Goal: Task Accomplishment & Management: Use online tool/utility

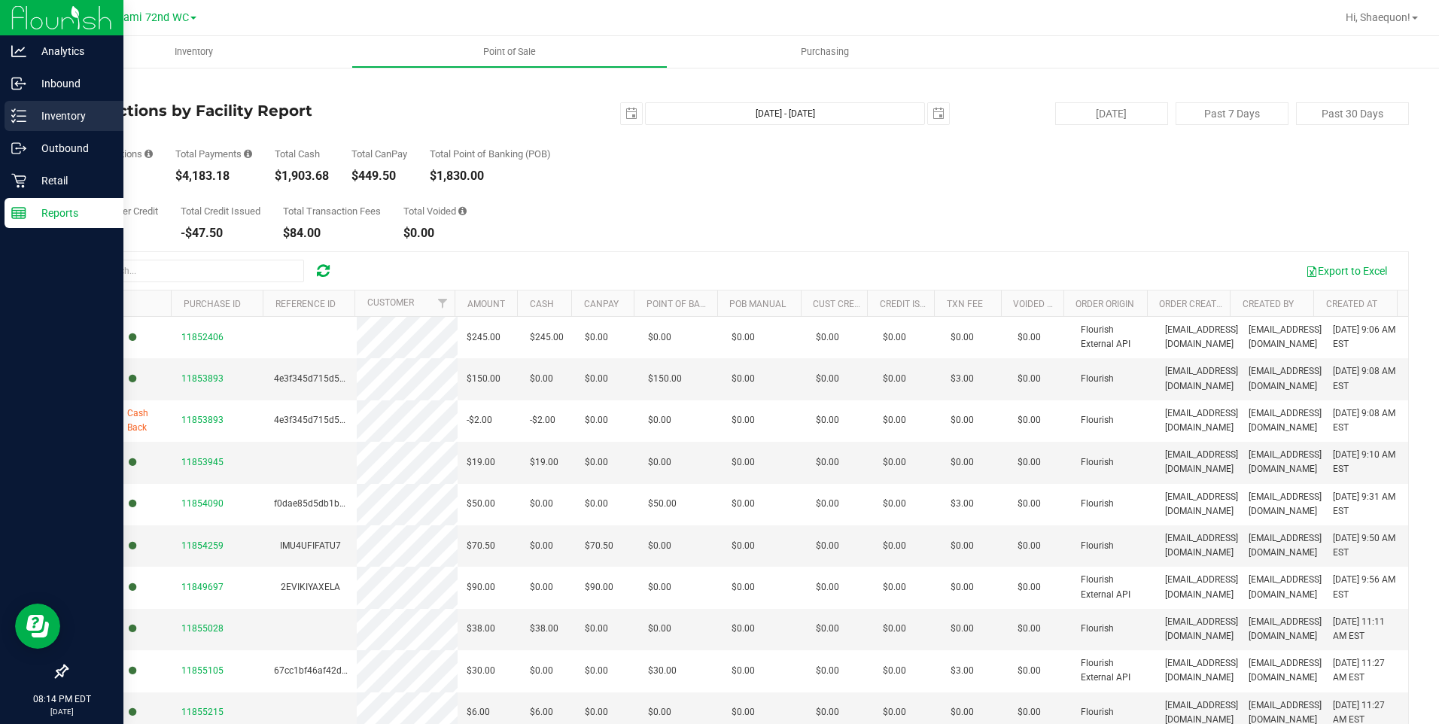
click at [56, 119] on p "Inventory" at bounding box center [71, 116] width 90 height 18
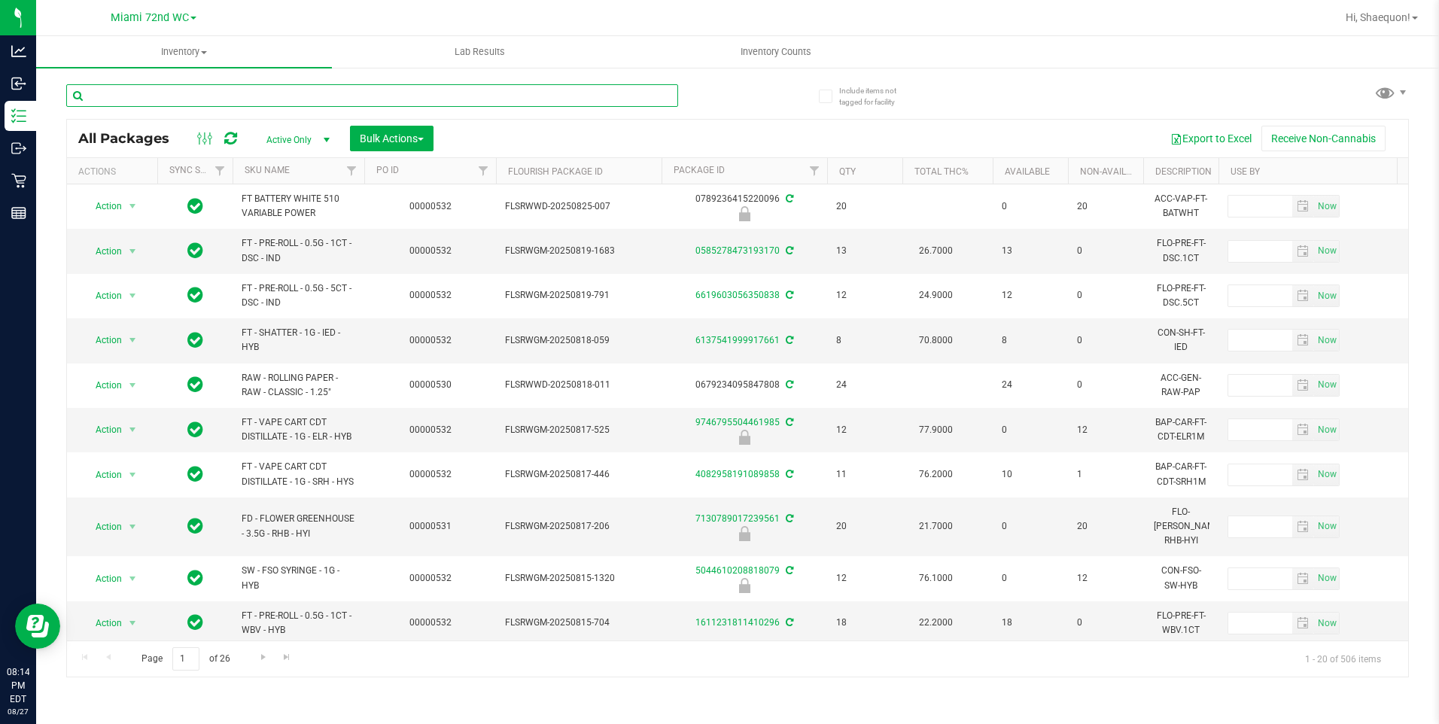
click at [300, 94] on input "text" at bounding box center [372, 95] width 612 height 23
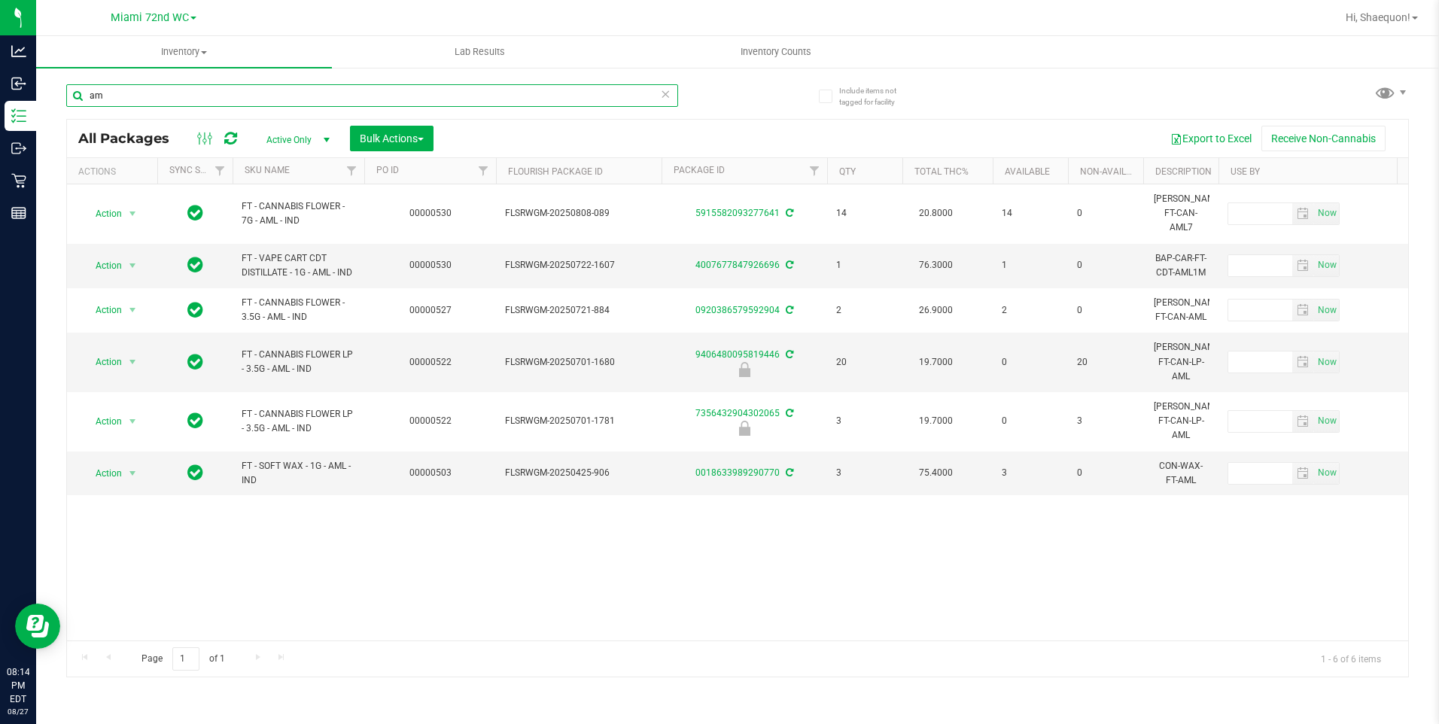
type input "a"
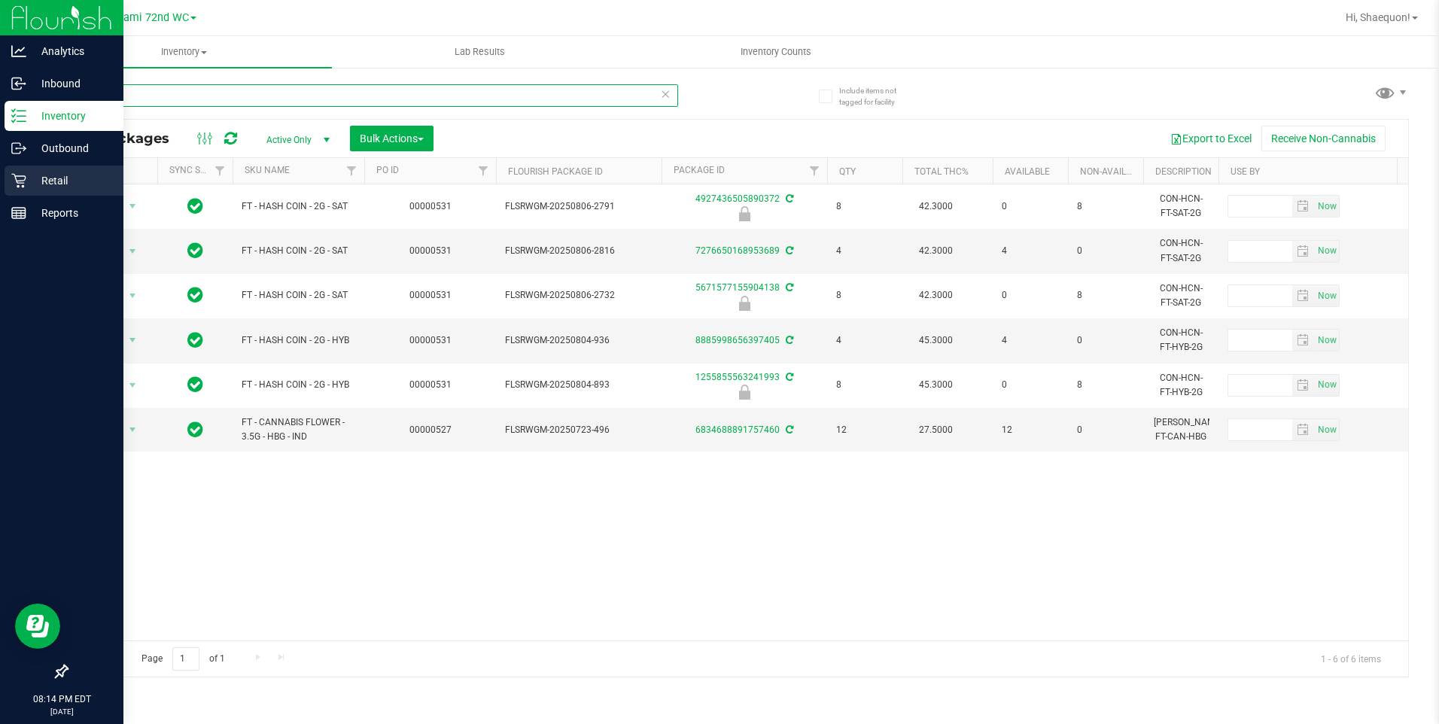
type input "hash"
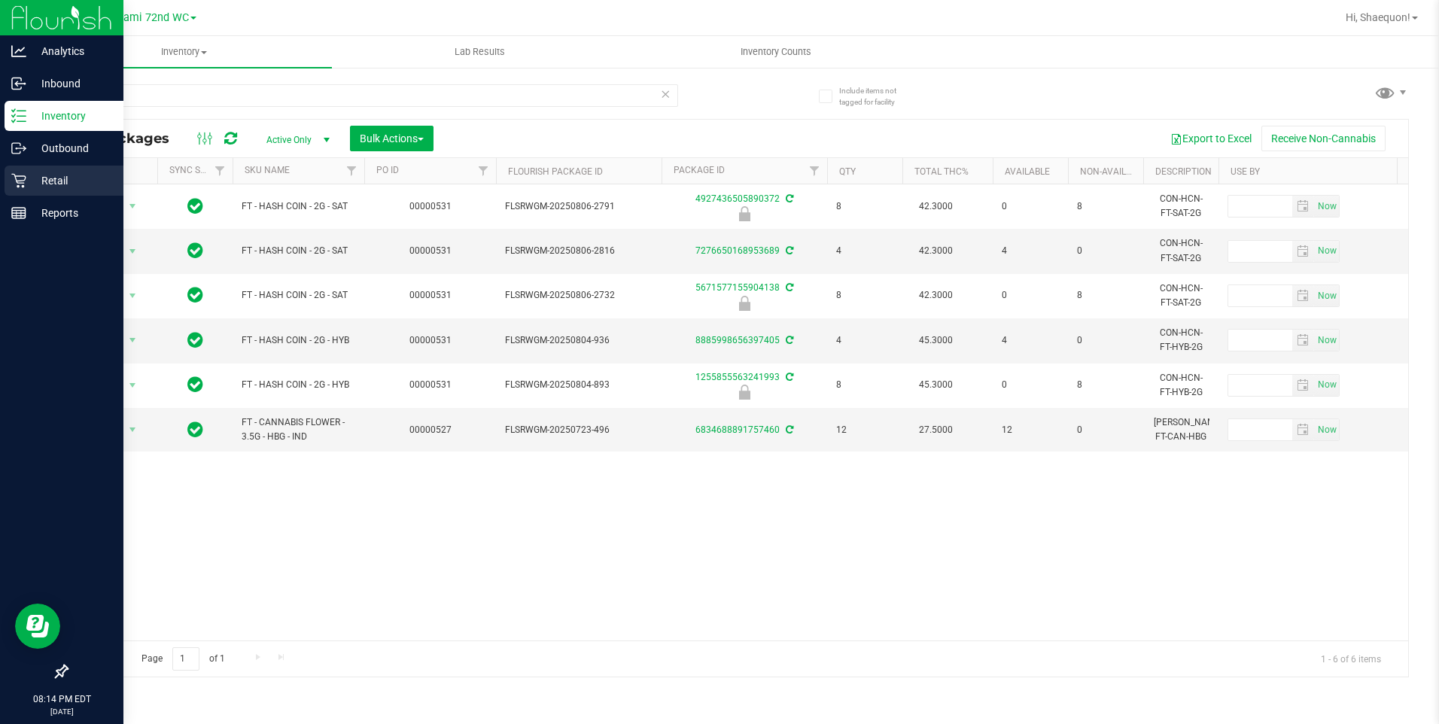
click at [32, 171] on div "Retail" at bounding box center [64, 181] width 119 height 30
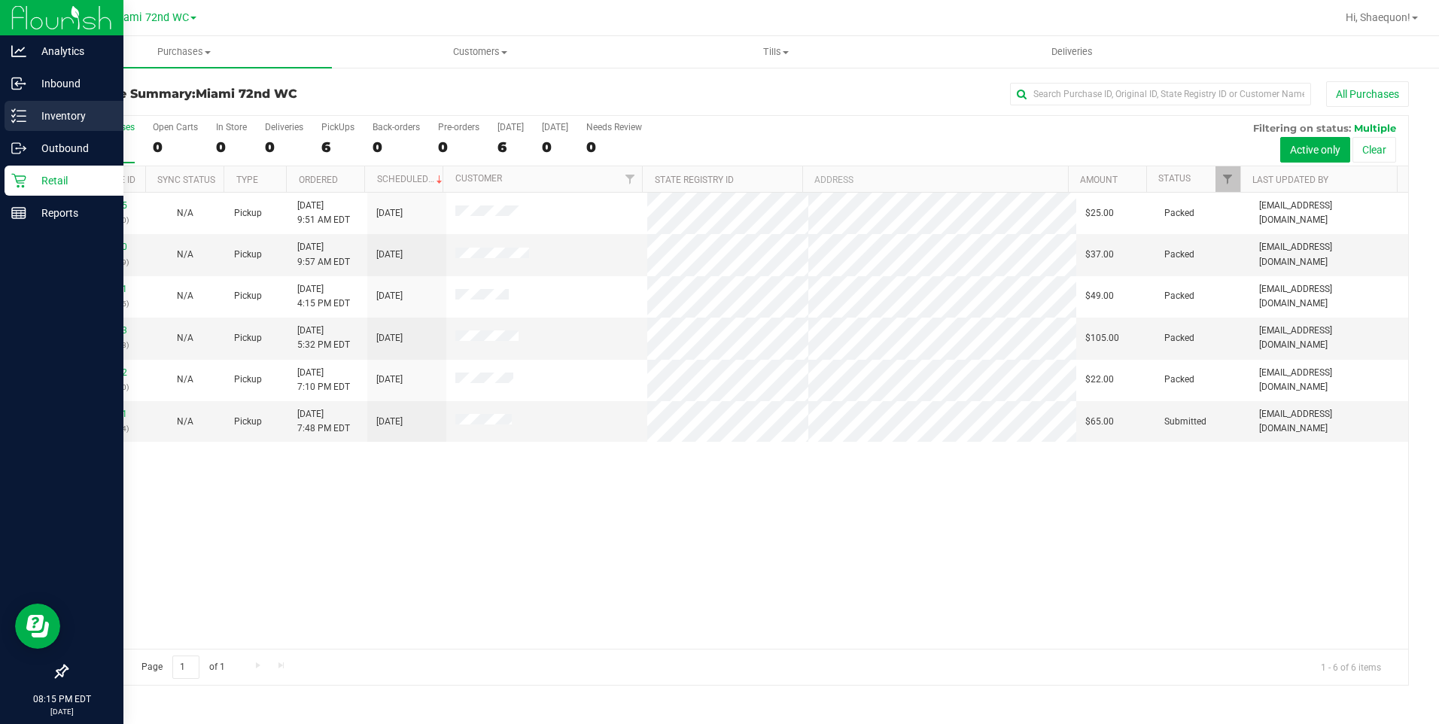
click at [71, 111] on p "Inventory" at bounding box center [71, 116] width 90 height 18
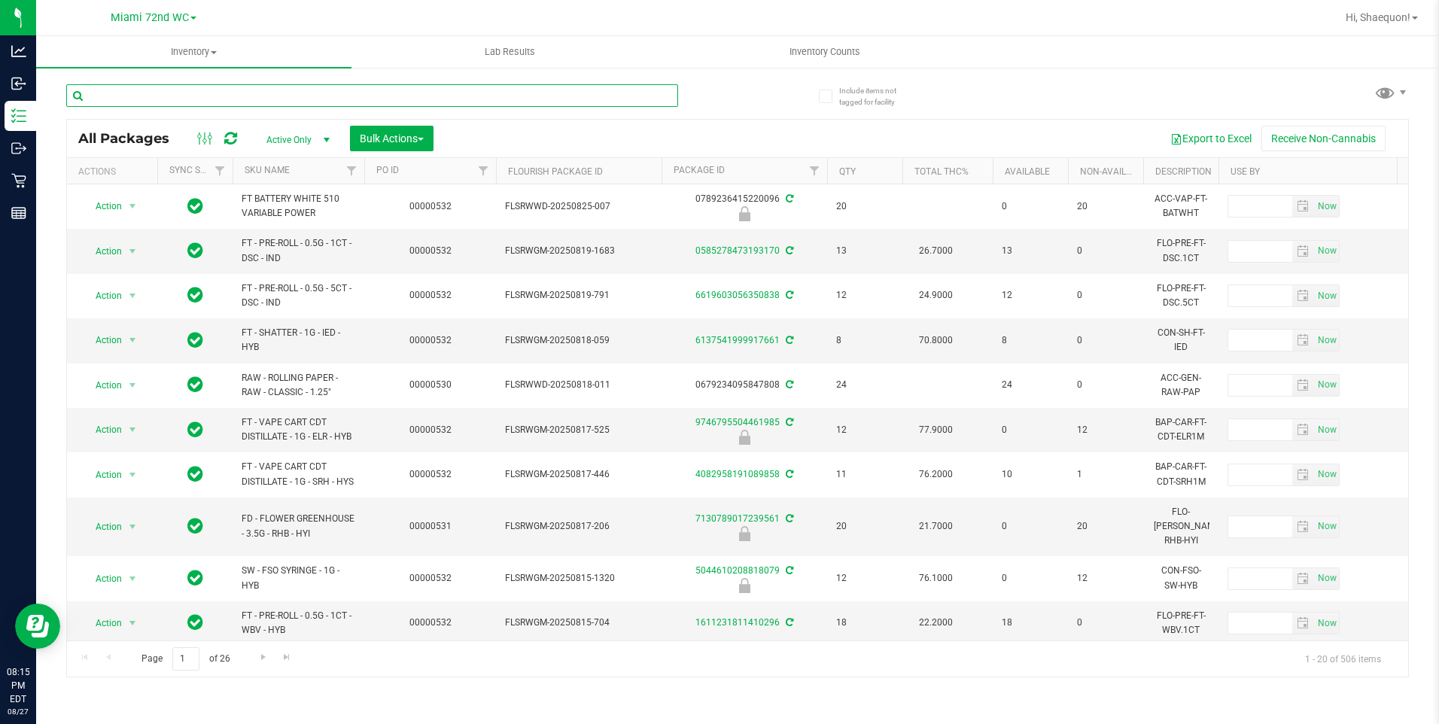
click at [424, 96] on input "text" at bounding box center [372, 95] width 612 height 23
type input "pkp"
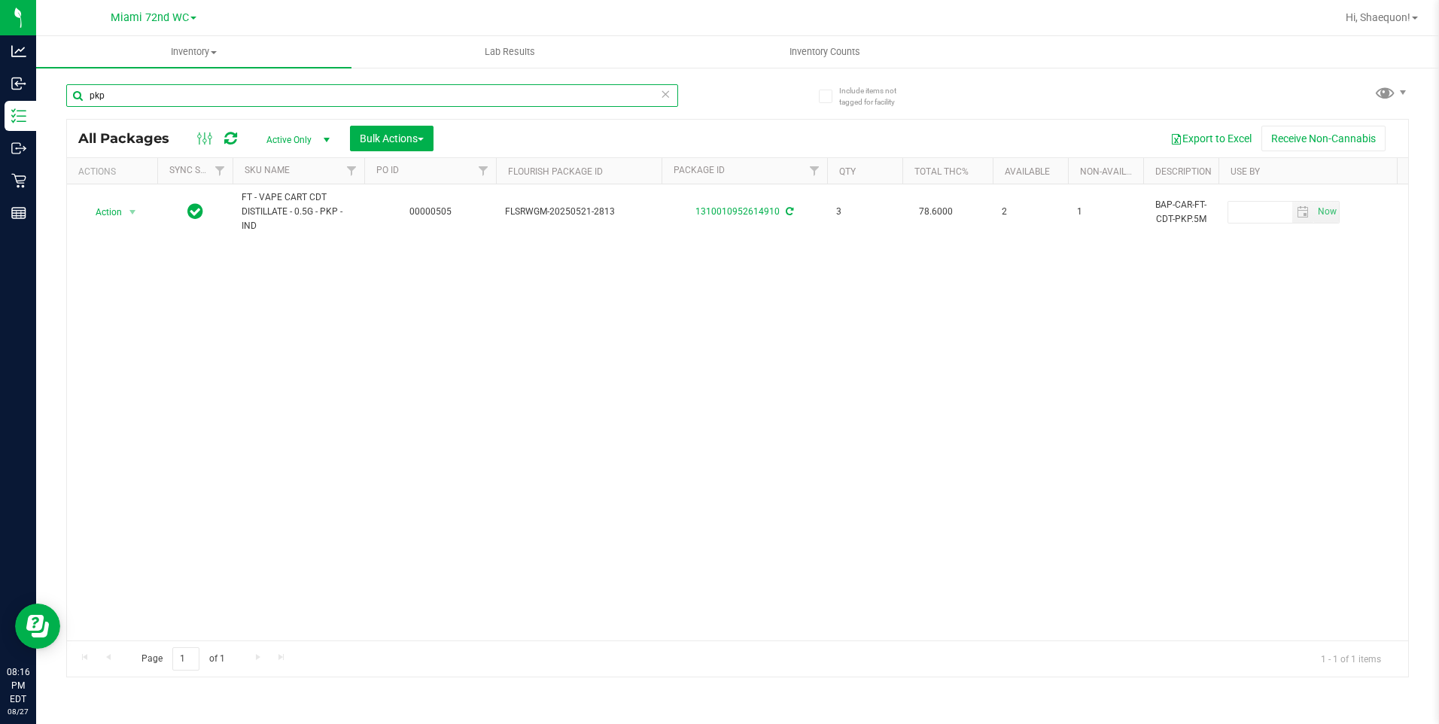
drag, startPoint x: 138, startPoint y: 93, endPoint x: 44, endPoint y: 92, distance: 93.3
click at [44, 92] on div "Include items not tagged for facility pkp All Packages Active Only Active Only …" at bounding box center [737, 295] width 1403 height 459
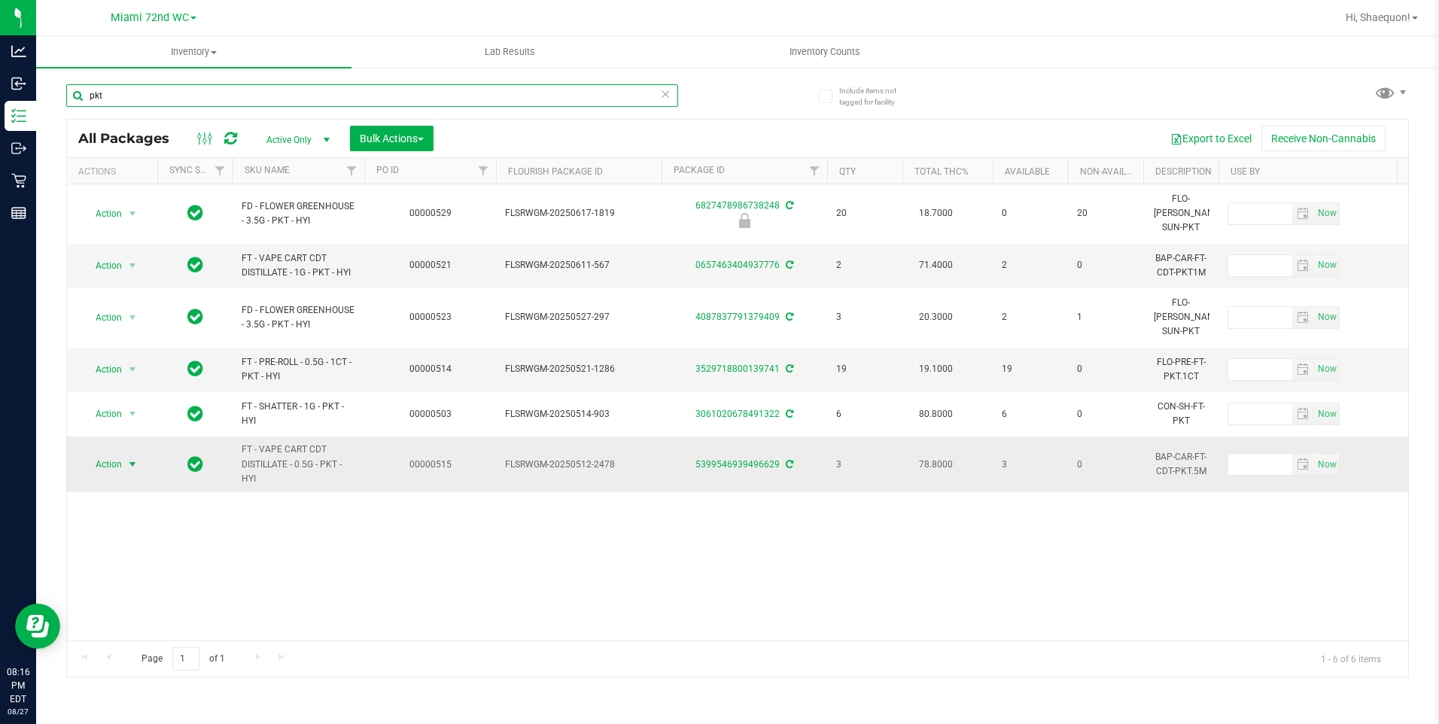
type input "pkt"
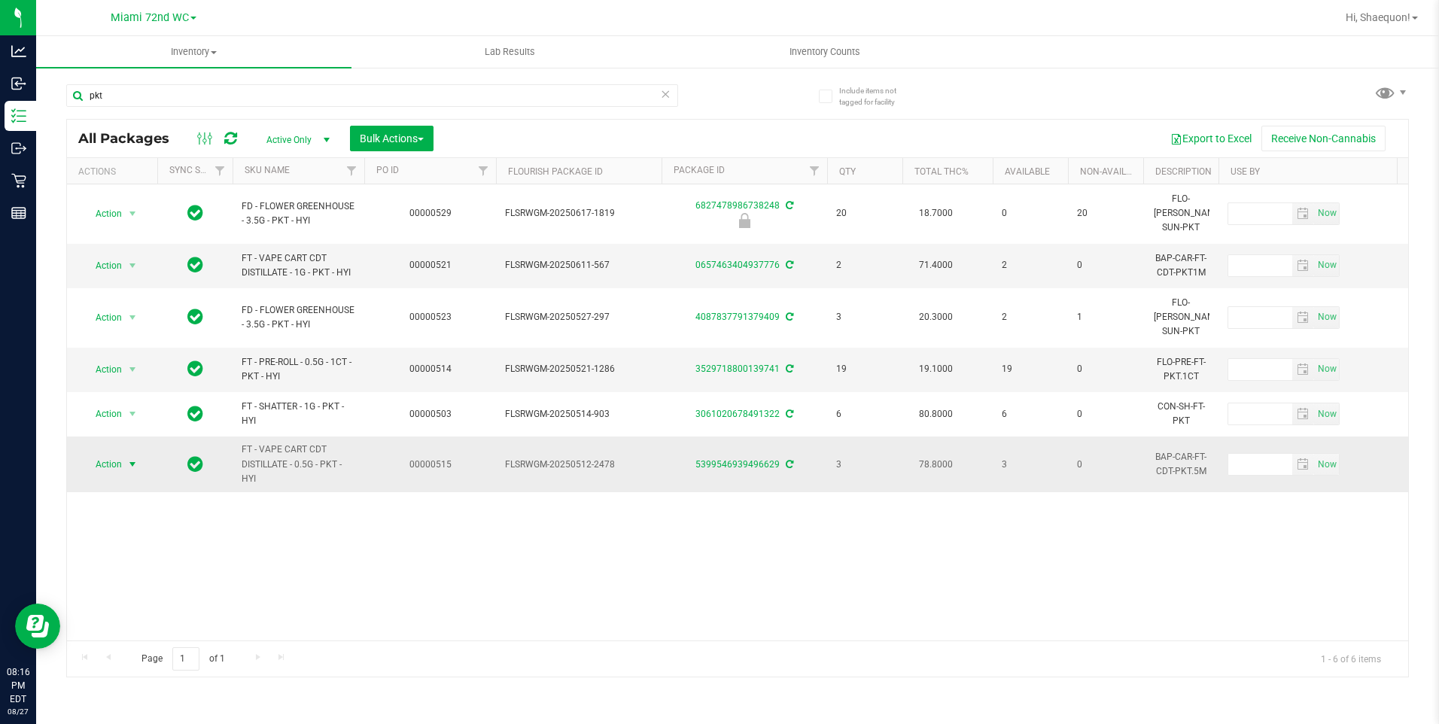
click at [138, 458] on span "select" at bounding box center [132, 464] width 12 height 12
click at [138, 463] on li "Adjust qty" at bounding box center [141, 460] width 117 height 23
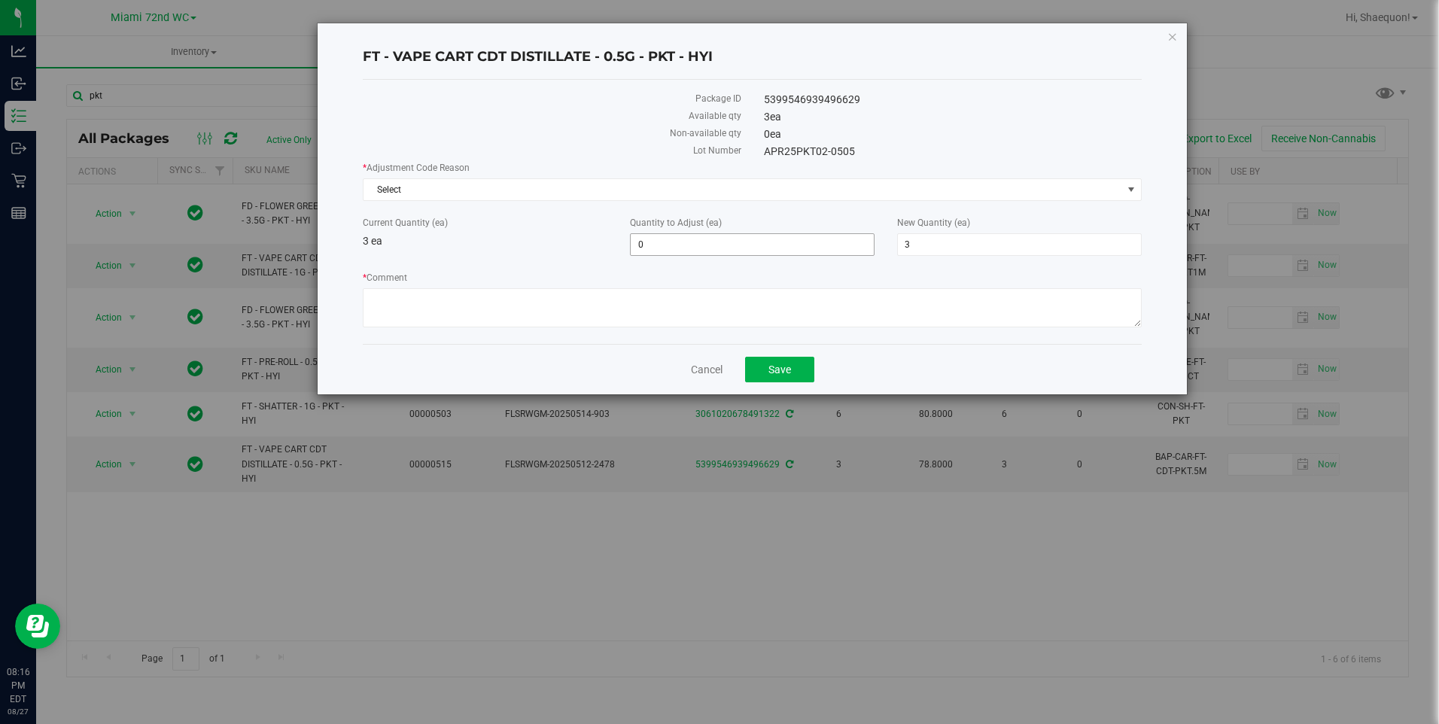
click at [667, 248] on span "0 0" at bounding box center [752, 244] width 245 height 23
type input "1"
type input "4"
click at [499, 247] on div "Current Quantity (ea) 3 ea" at bounding box center [484, 232] width 267 height 33
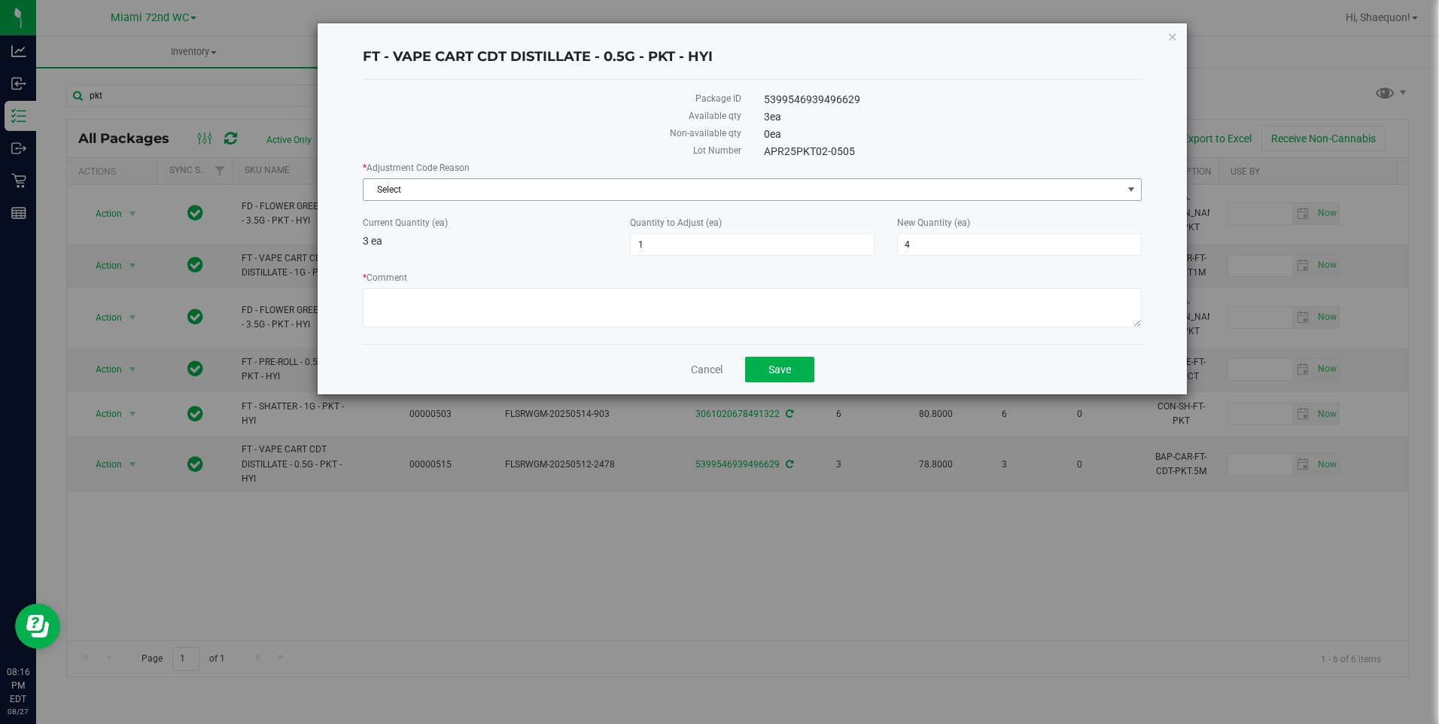
click at [1135, 190] on span "select" at bounding box center [1131, 190] width 12 height 12
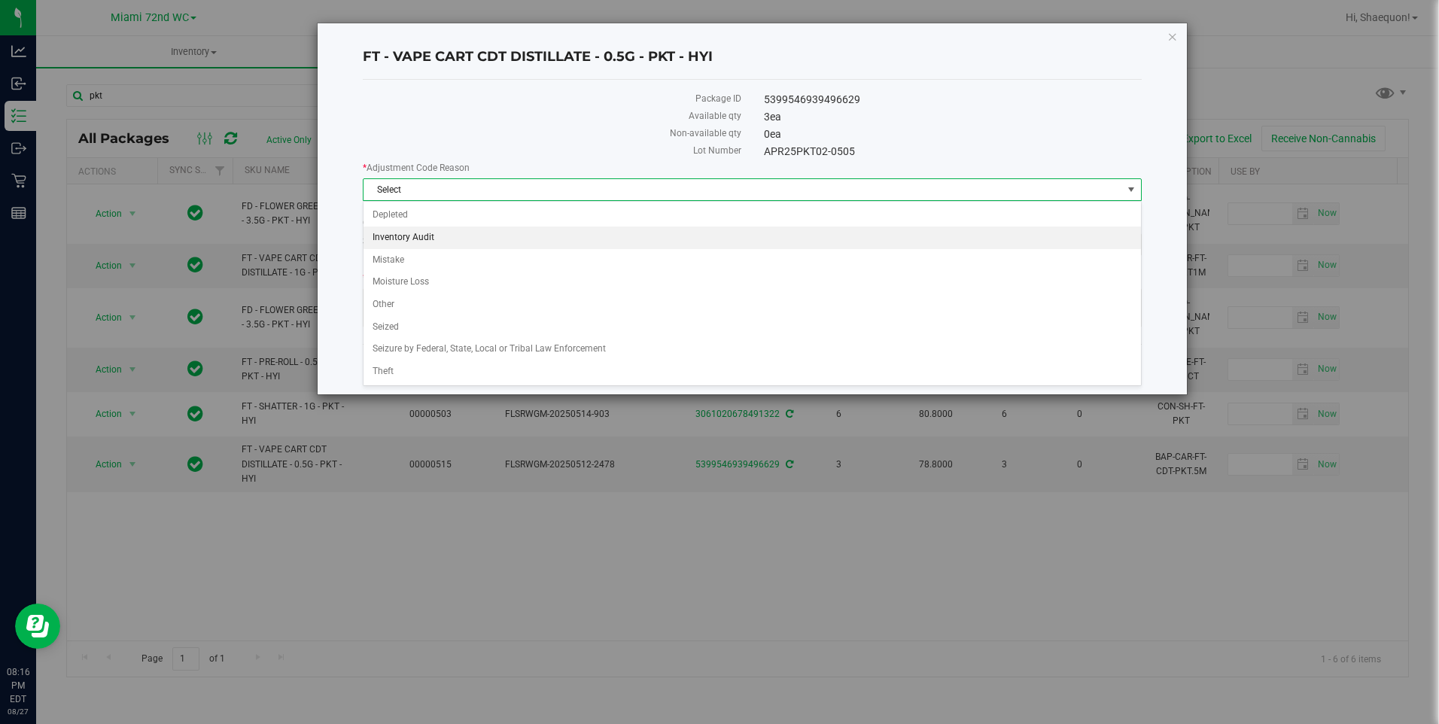
click at [1019, 242] on li "Inventory Audit" at bounding box center [751, 237] width 777 height 23
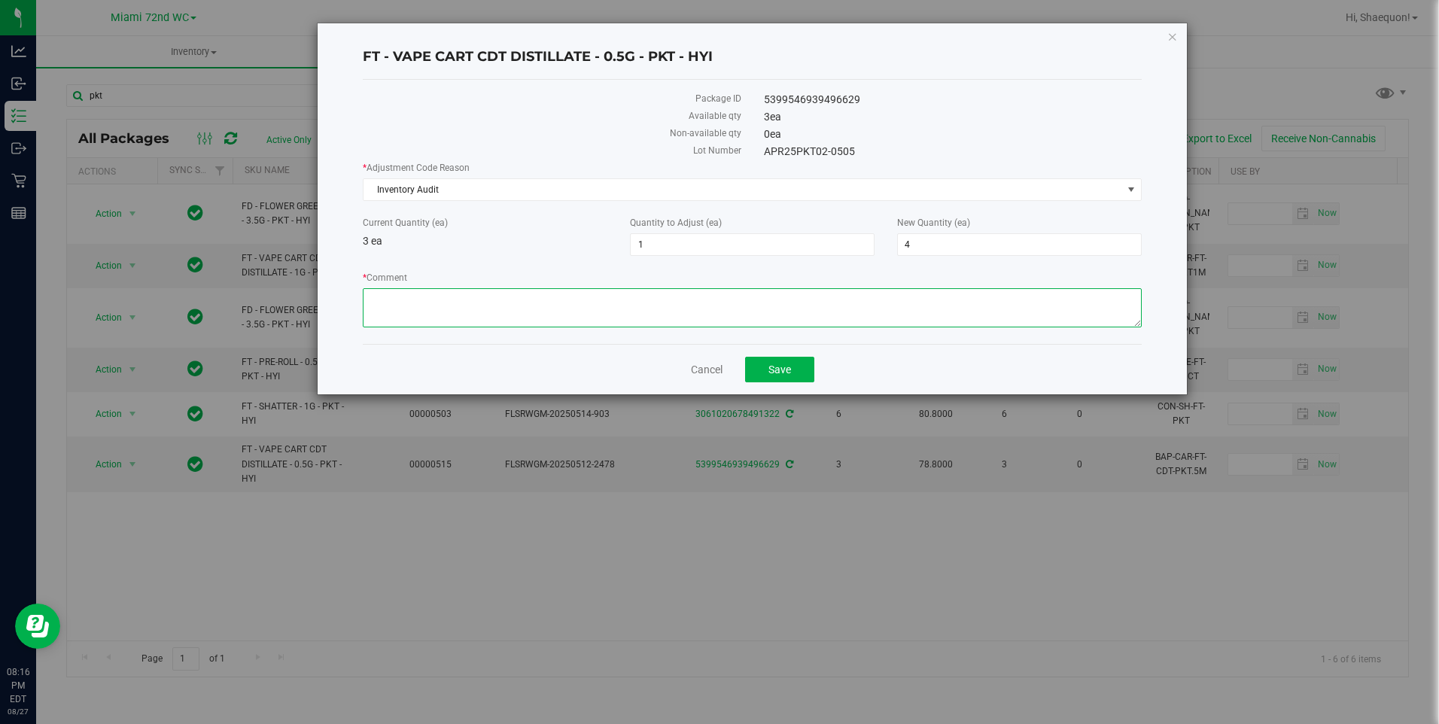
click at [721, 321] on textarea "* Comment" at bounding box center [752, 307] width 778 height 39
type textarea "doing the count realized there were 4 pkt not 3"
click at [777, 375] on button "Save" at bounding box center [779, 370] width 69 height 26
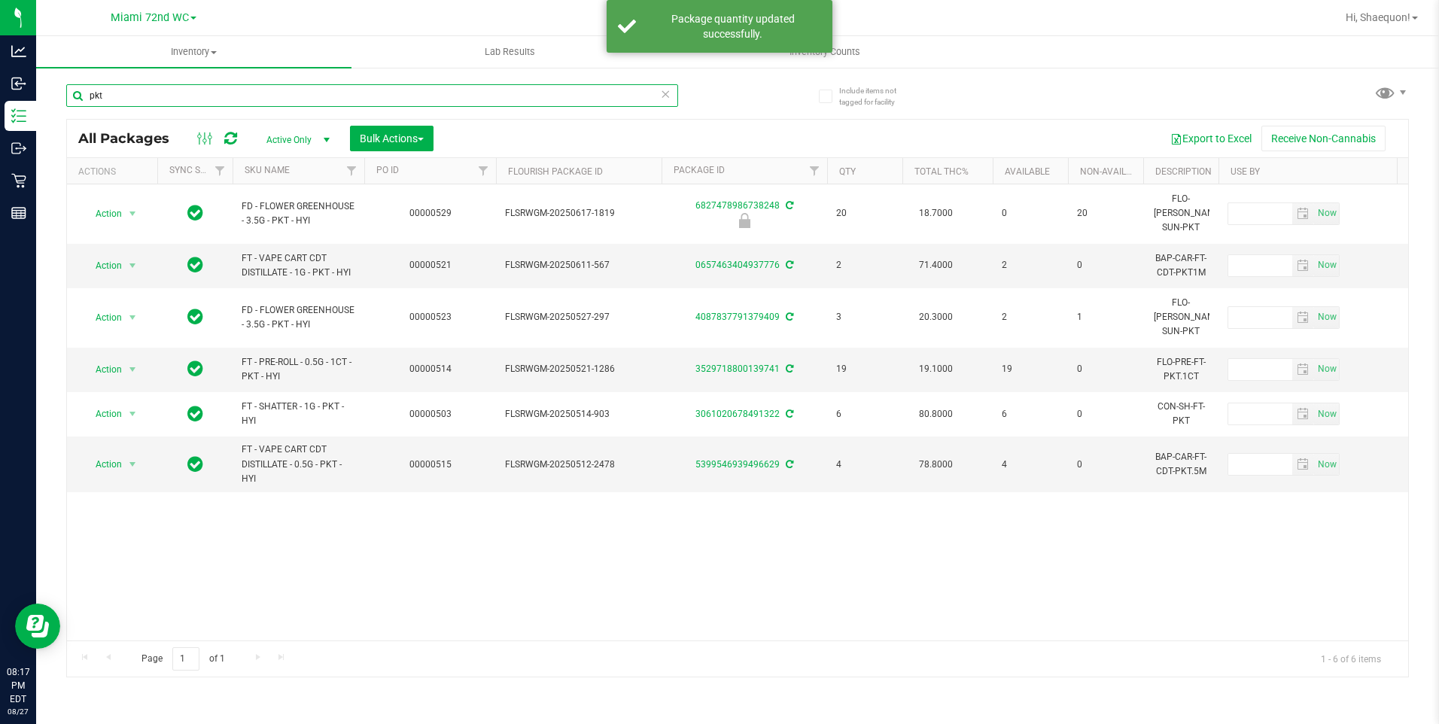
click at [137, 93] on input "pkt" at bounding box center [372, 95] width 612 height 23
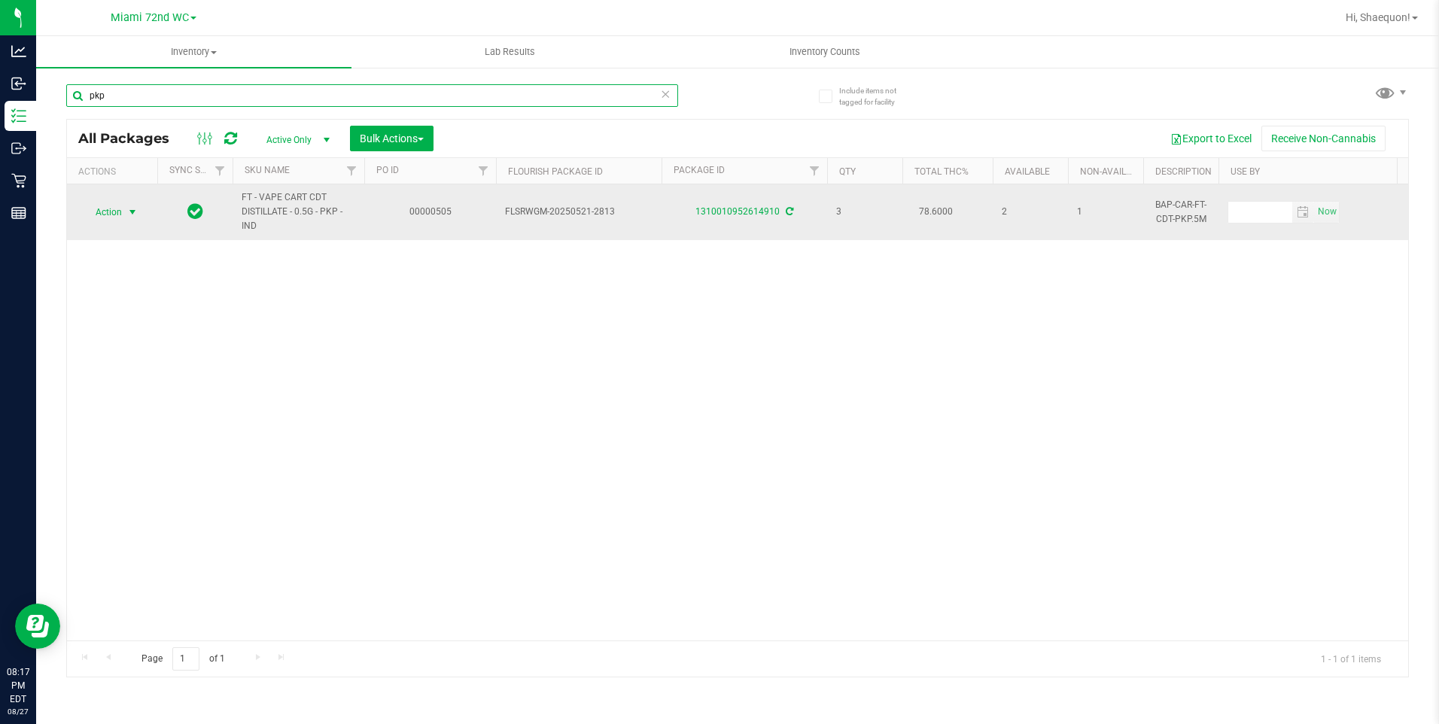
type input "pkp"
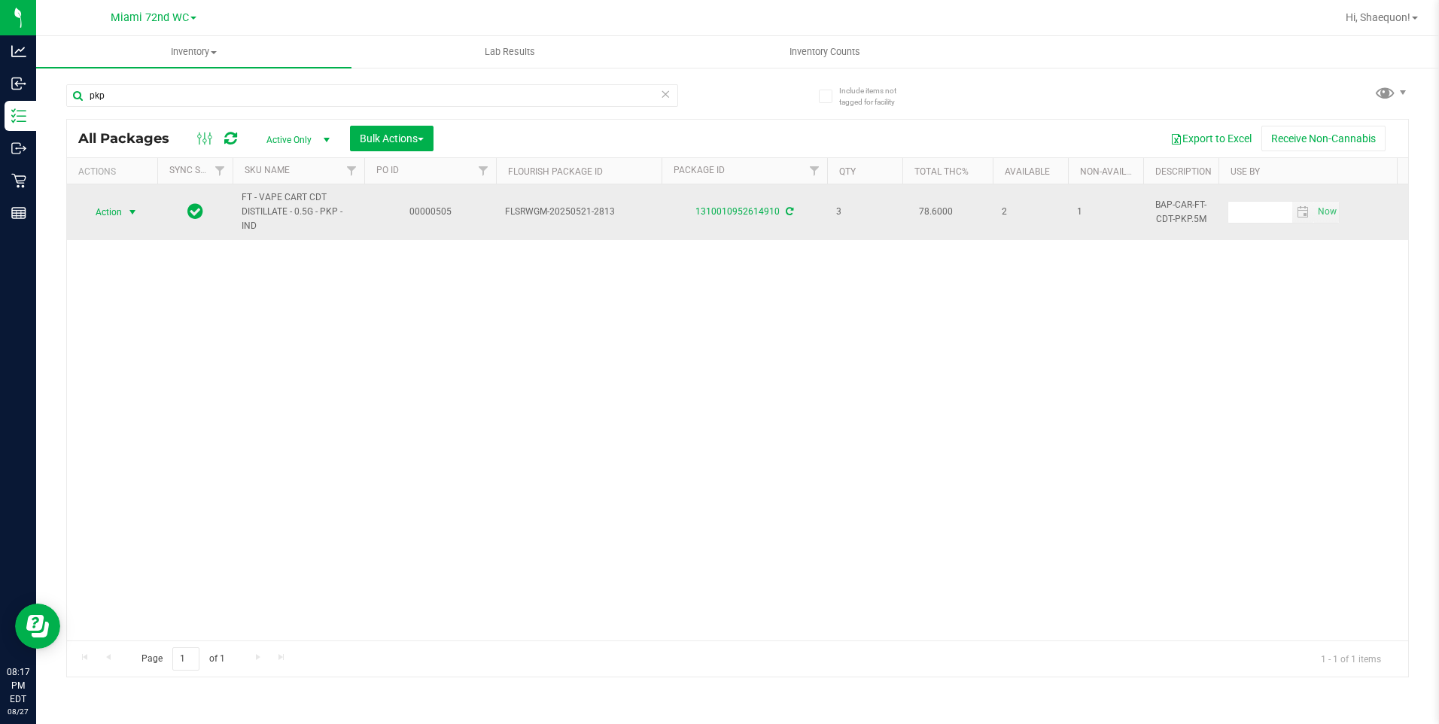
click at [133, 211] on span "select" at bounding box center [132, 212] width 12 height 12
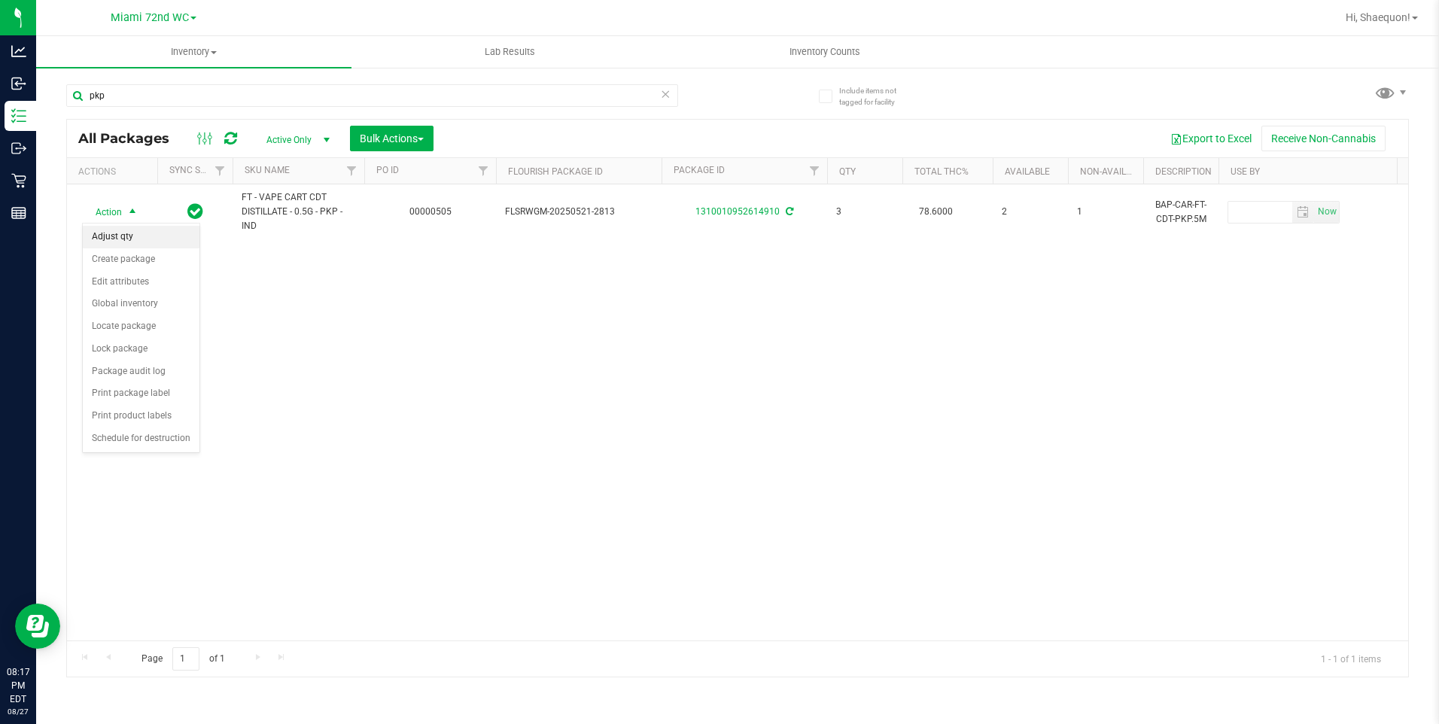
click at [126, 228] on li "Adjust qty" at bounding box center [141, 237] width 117 height 23
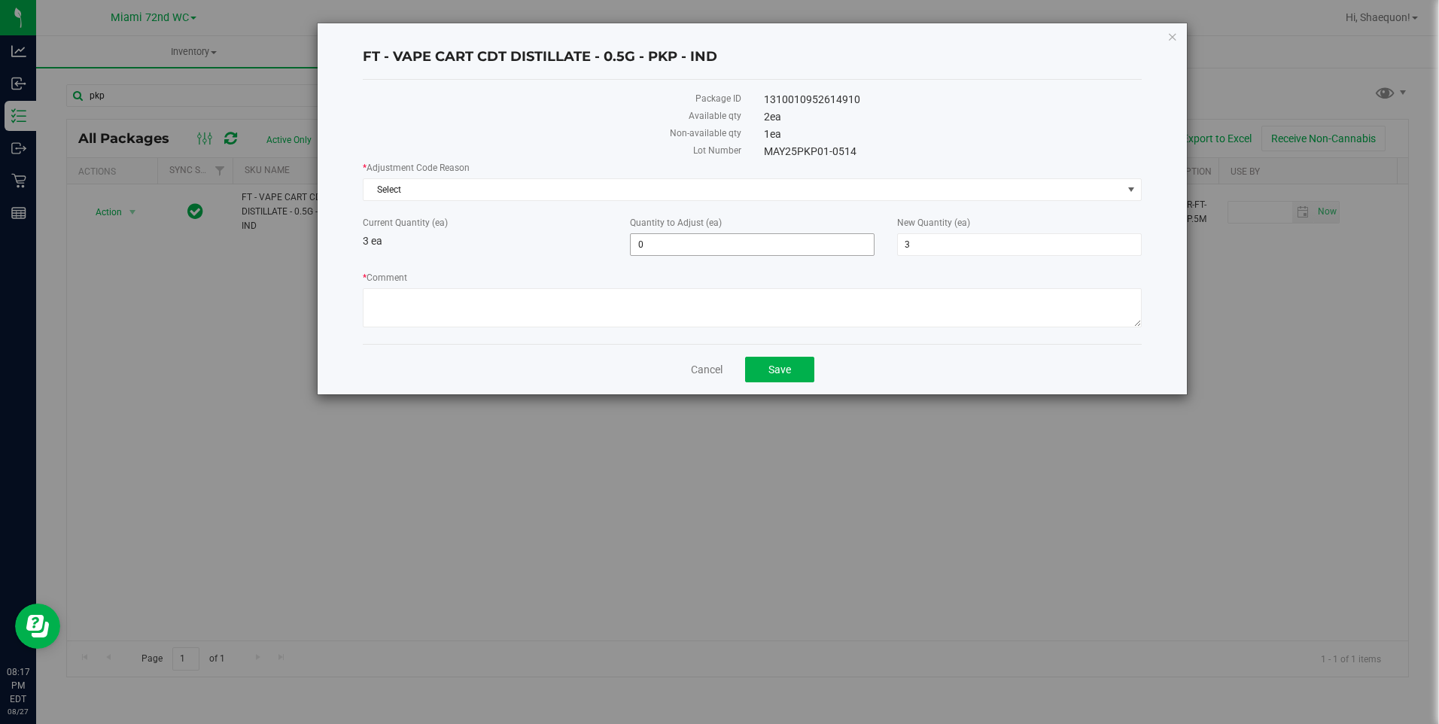
click at [683, 244] on span "0 0" at bounding box center [752, 244] width 245 height 23
type input "-1"
type input "2"
click at [571, 258] on div "* Adjustment Code Reason Select Select Depleted Inventory Audit Mistake Moistur…" at bounding box center [752, 246] width 778 height 171
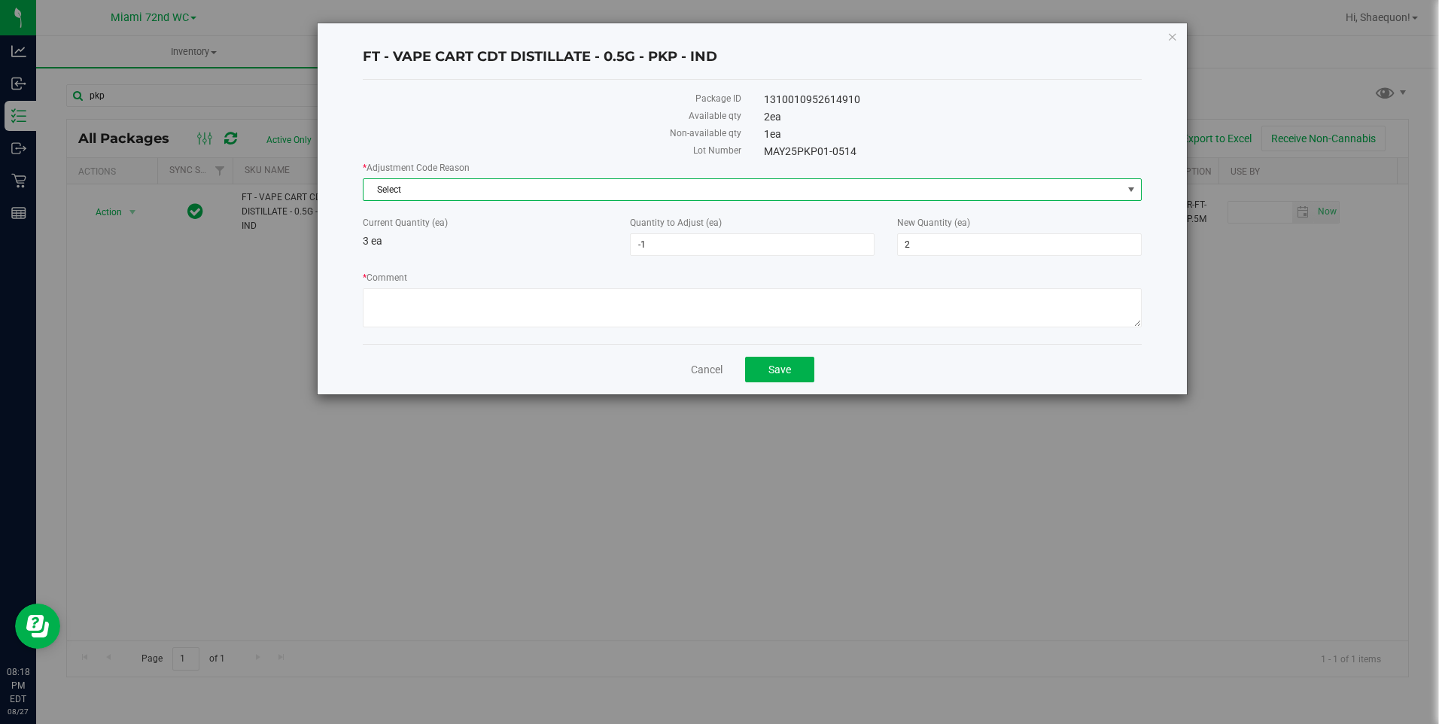
click at [987, 194] on span "Select" at bounding box center [742, 189] width 758 height 21
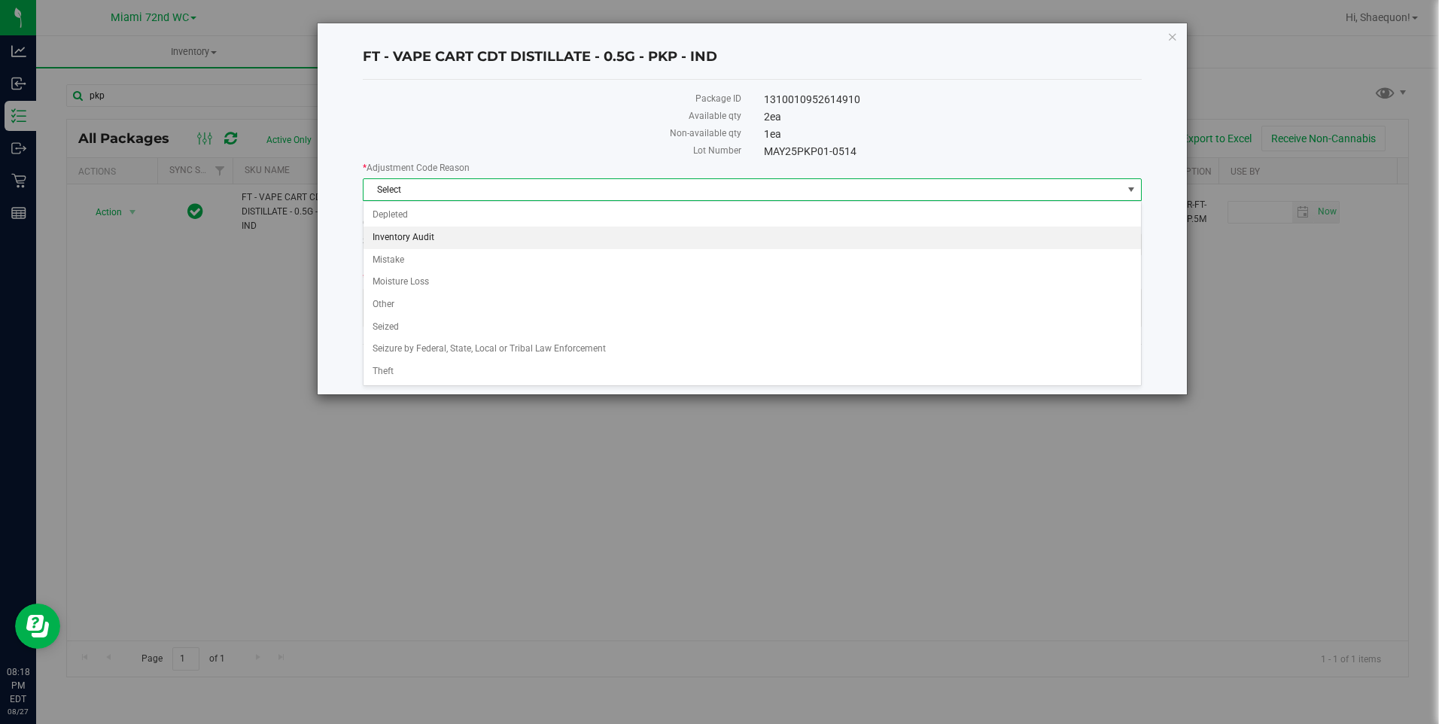
click at [828, 248] on li "Inventory Audit" at bounding box center [751, 237] width 777 height 23
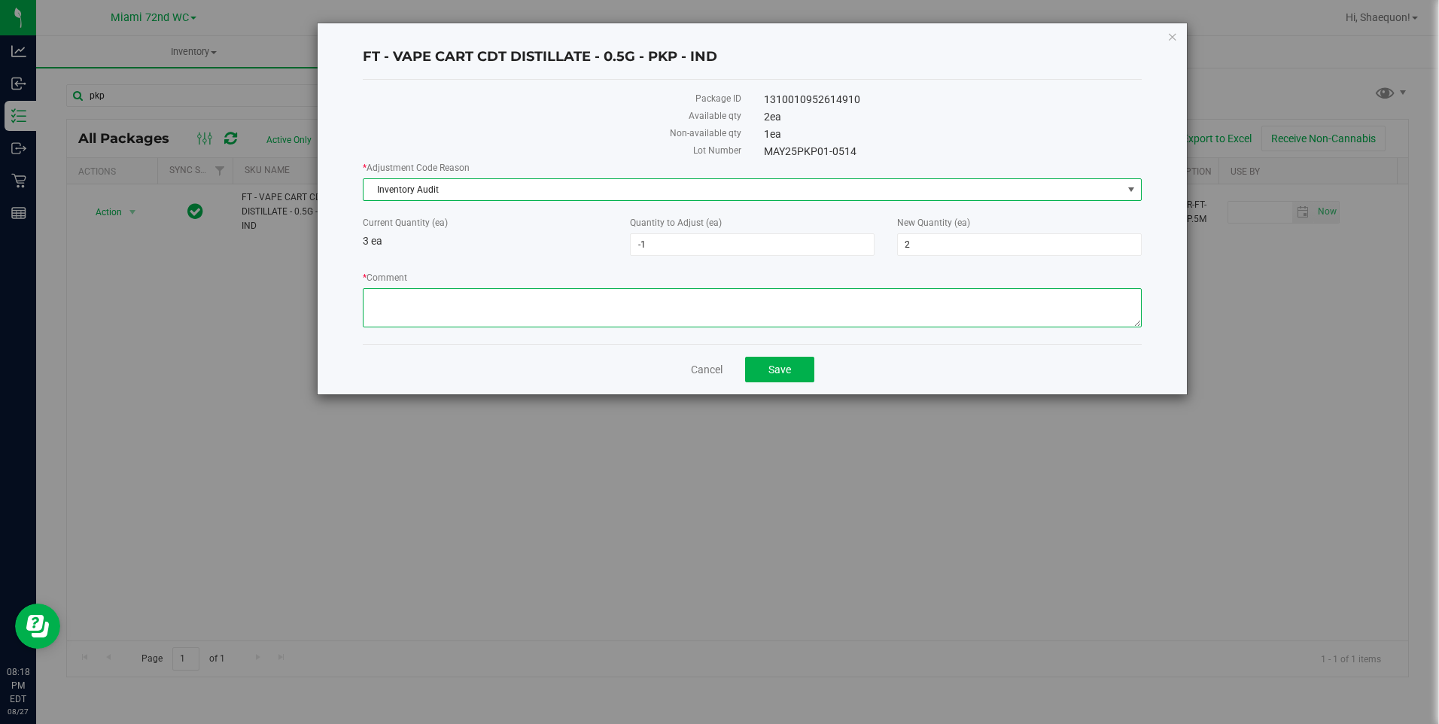
click at [627, 315] on textarea "* Comment" at bounding box center [752, 307] width 778 height 39
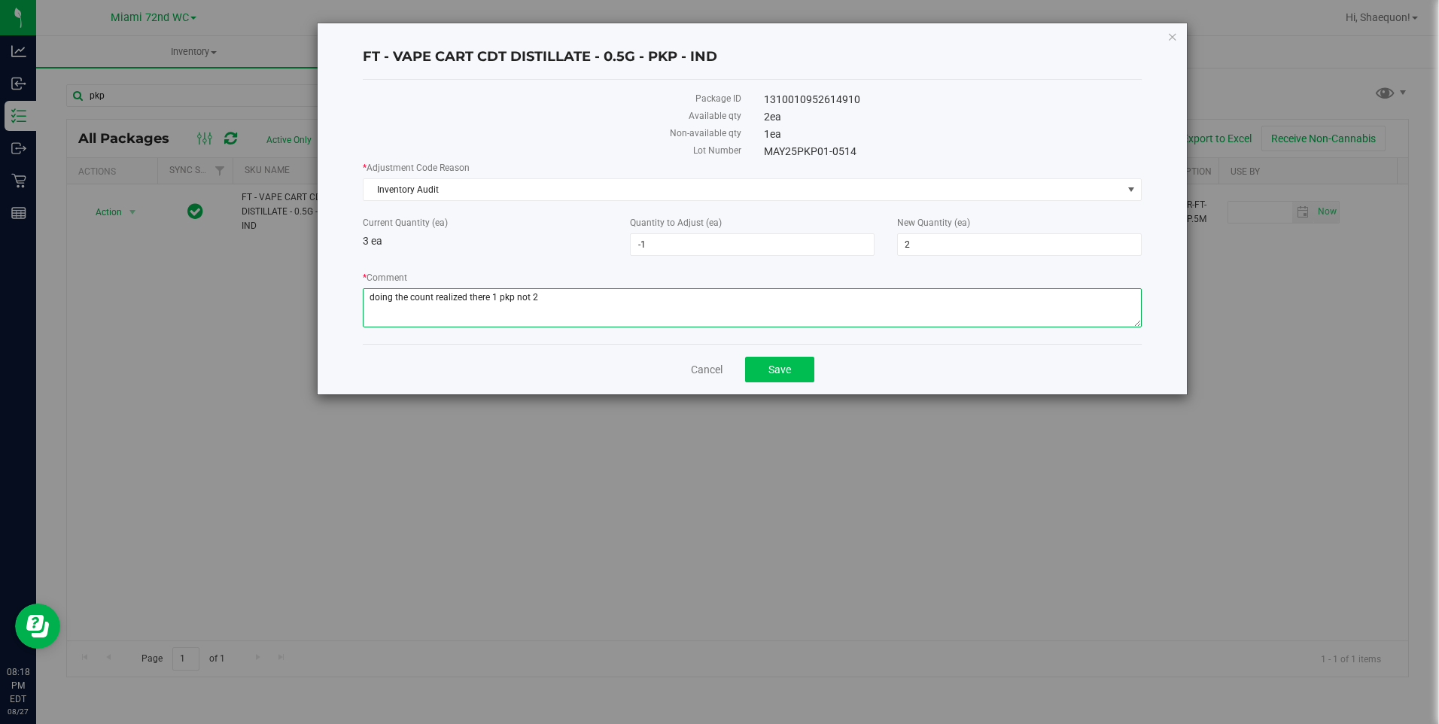
type textarea "doing the count realized there 1 pkp not 2"
click at [780, 375] on span "Save" at bounding box center [779, 369] width 23 height 12
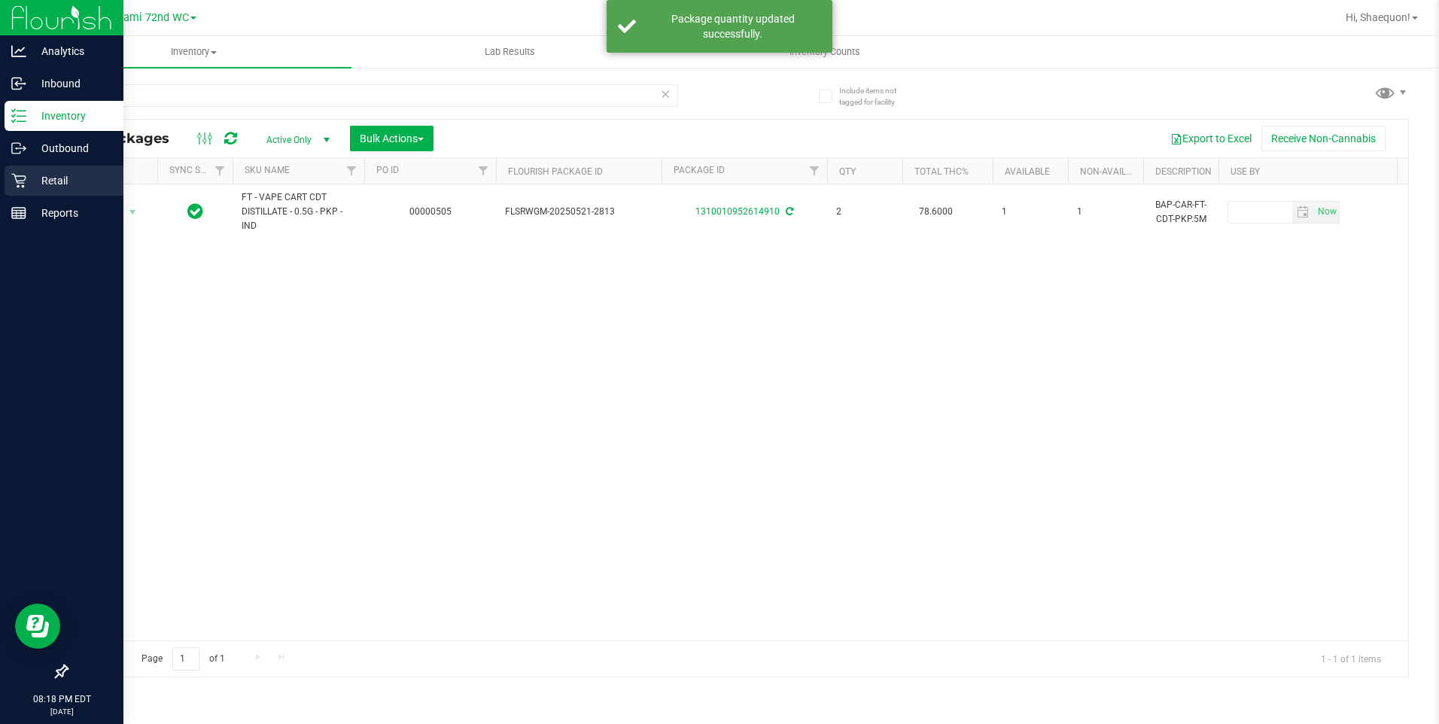
click at [17, 184] on icon at bounding box center [18, 180] width 15 height 15
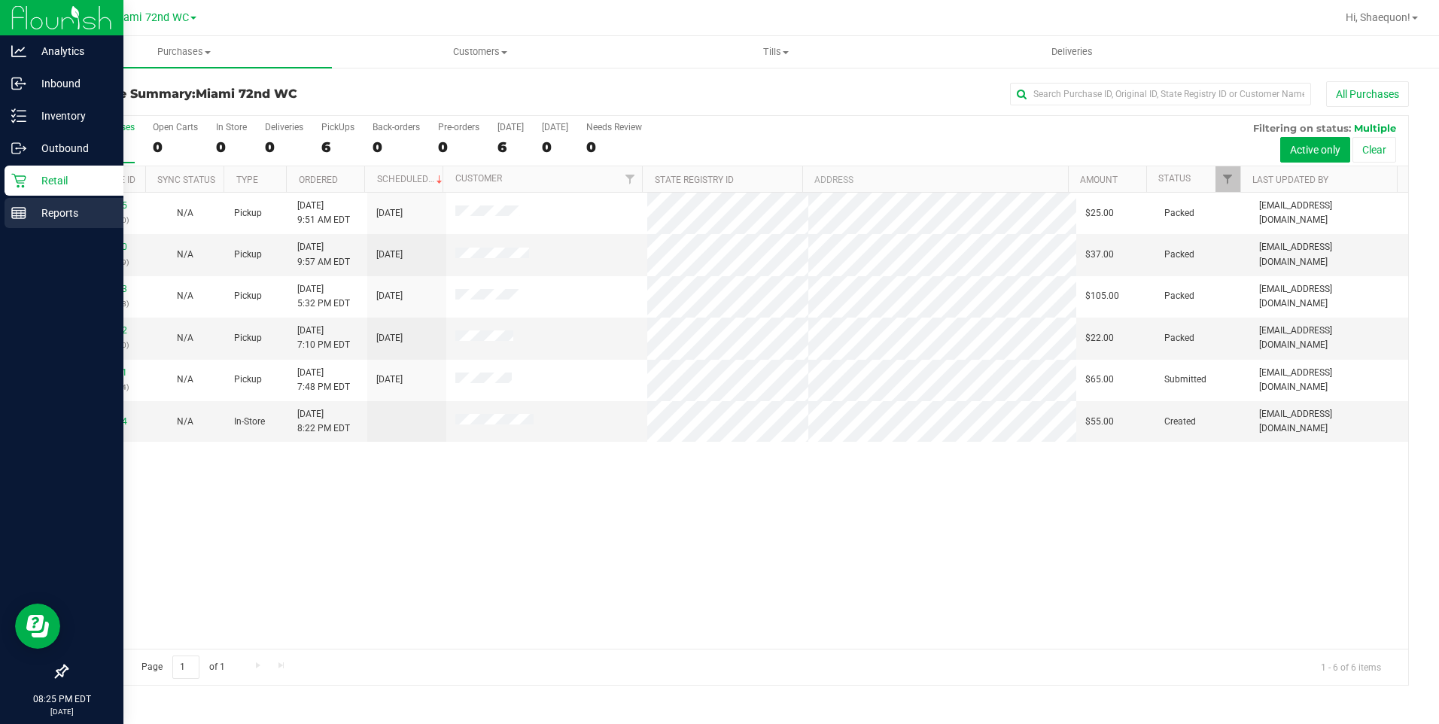
click at [31, 211] on p "Reports" at bounding box center [71, 213] width 90 height 18
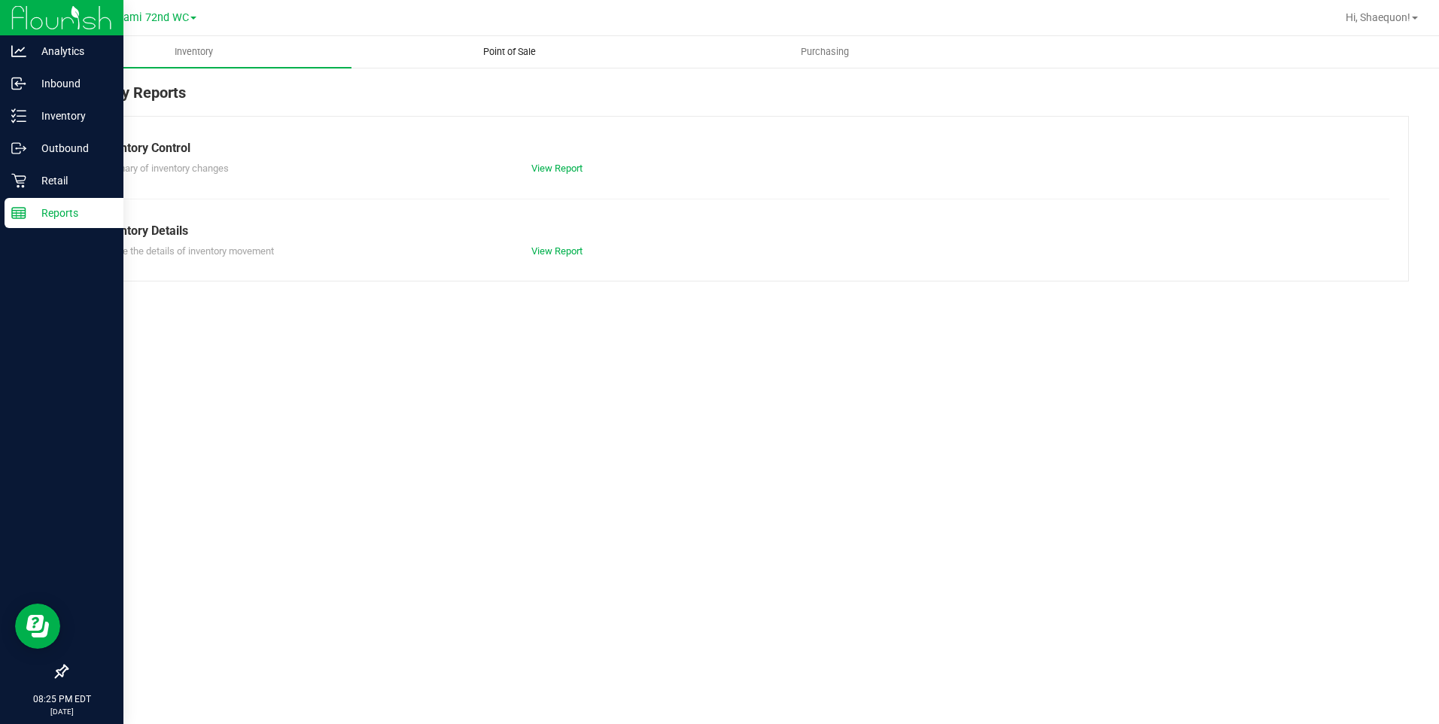
click at [503, 50] on span "Point of Sale" at bounding box center [509, 52] width 93 height 14
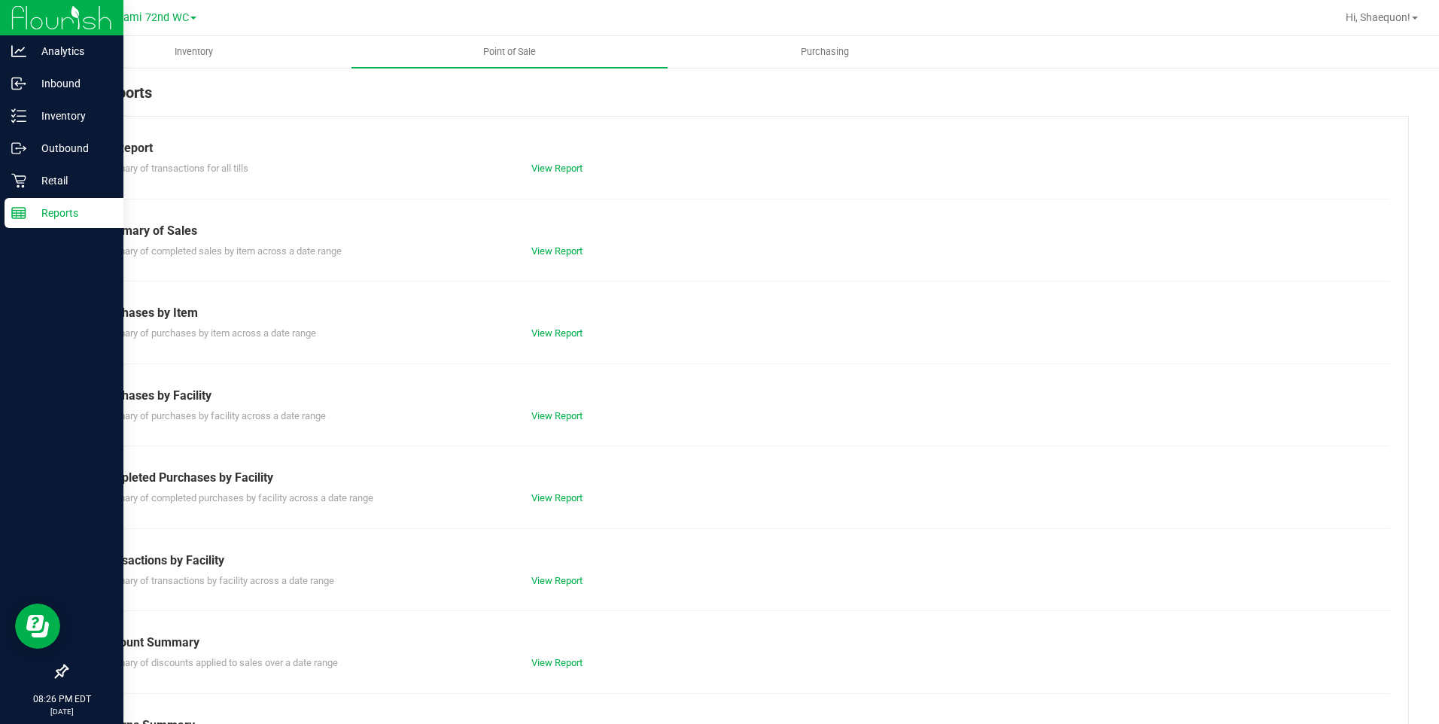
click at [553, 572] on div "Summary of transactions by facility across a date range View Report" at bounding box center [737, 579] width 1303 height 19
click at [553, 577] on link "View Report" at bounding box center [556, 580] width 51 height 11
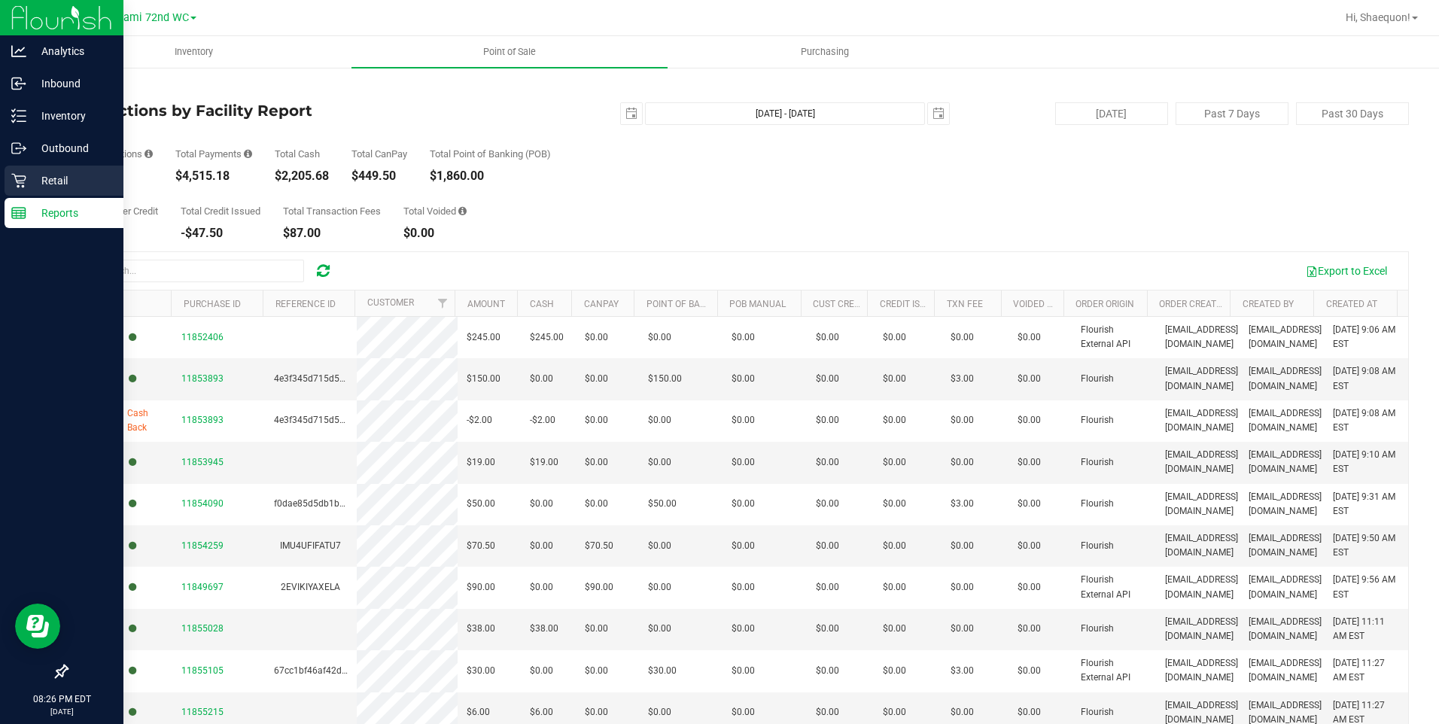
click at [38, 186] on p "Retail" at bounding box center [71, 181] width 90 height 18
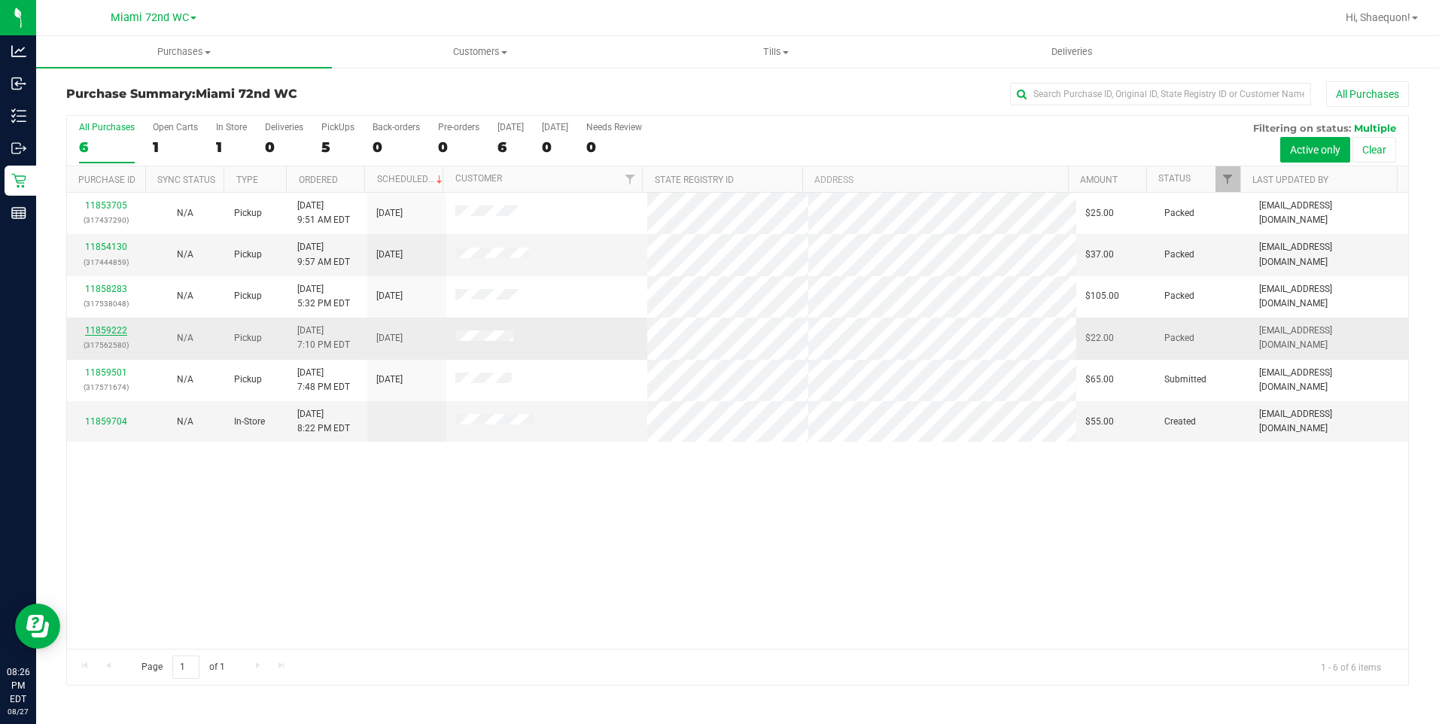
click at [110, 328] on link "11859222" at bounding box center [106, 330] width 42 height 11
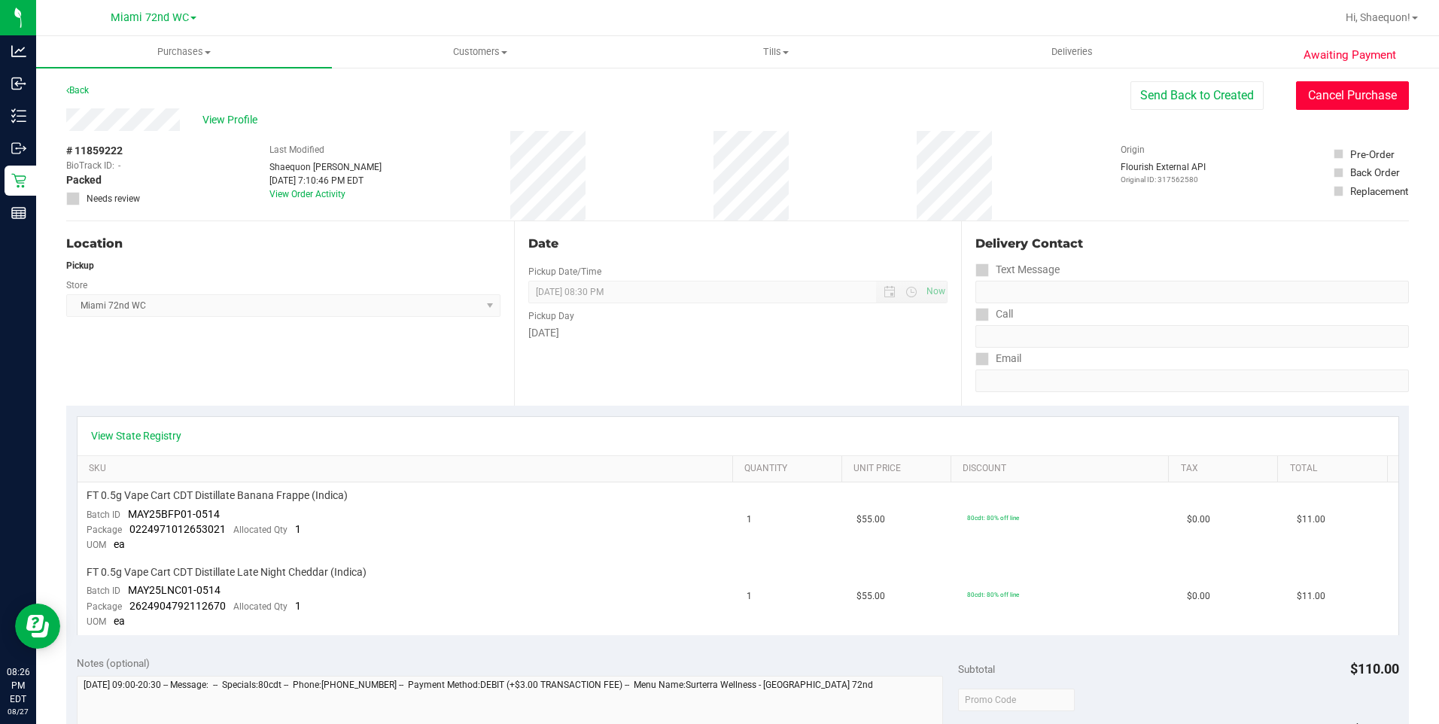
click at [1352, 105] on button "Cancel Purchase" at bounding box center [1352, 95] width 113 height 29
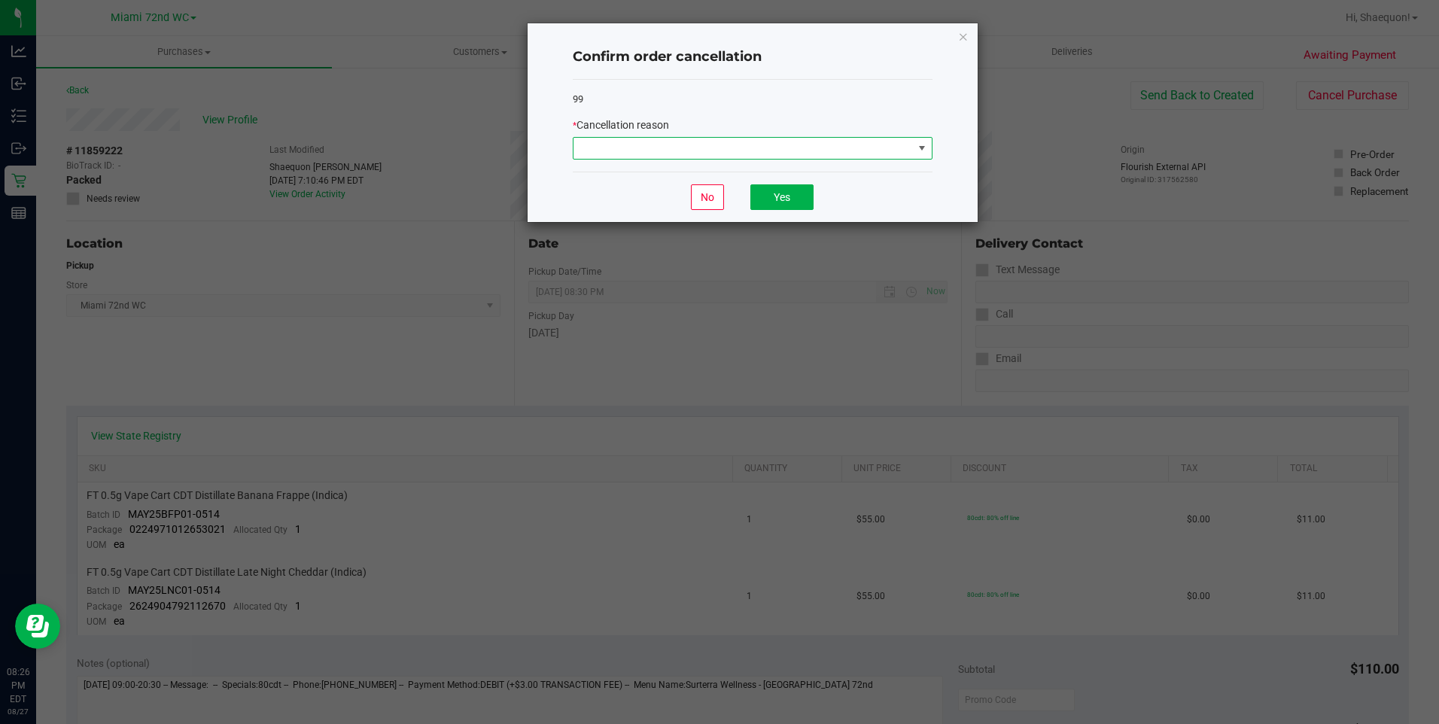
click at [924, 147] on span at bounding box center [922, 148] width 12 height 12
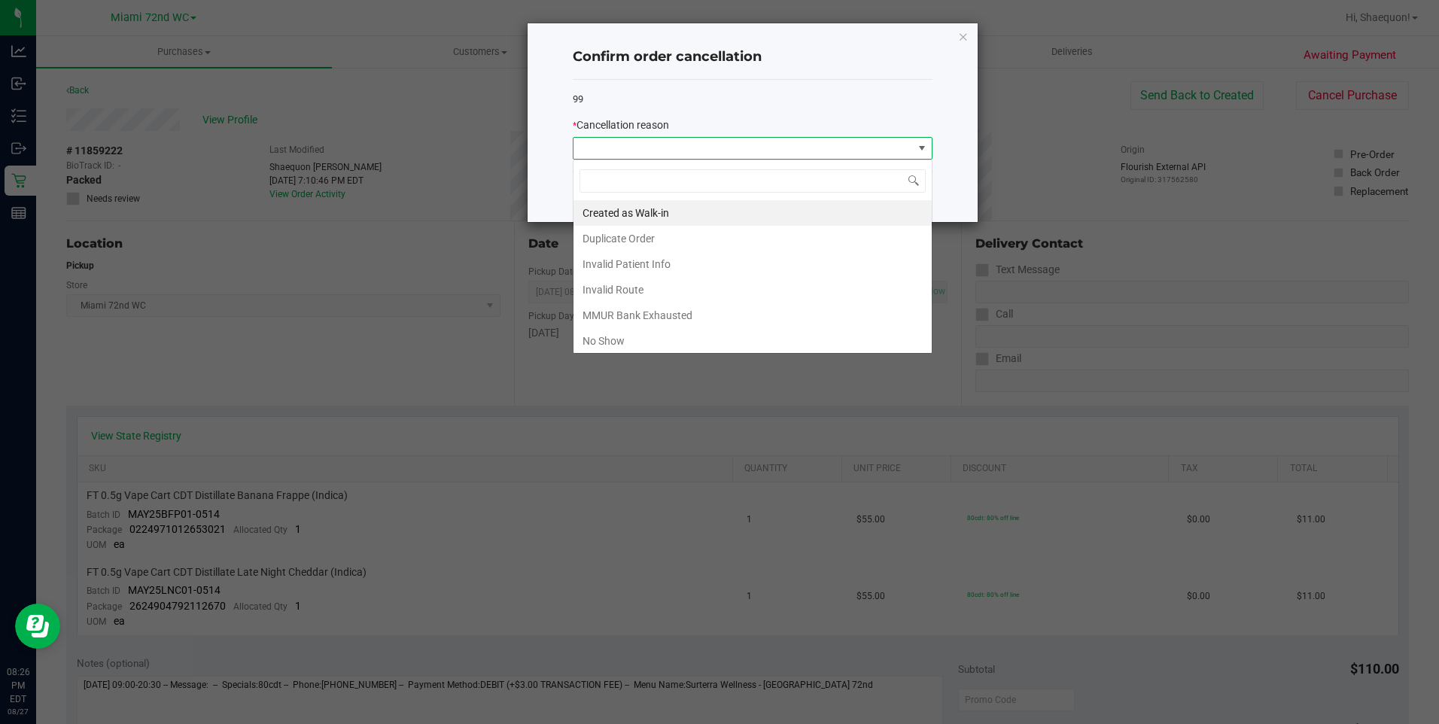
scroll to position [23, 360]
click at [768, 342] on li "No Show" at bounding box center [752, 341] width 358 height 26
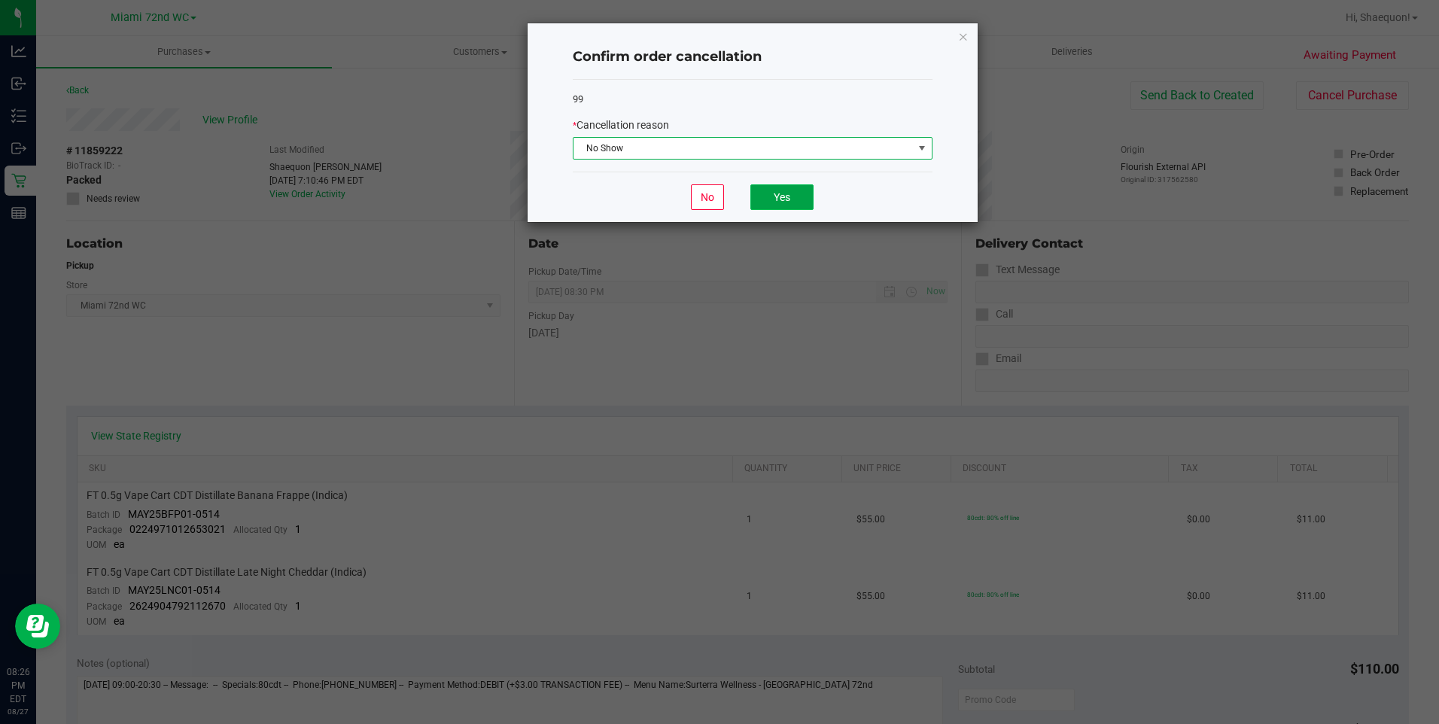
click at [804, 206] on button "Yes" at bounding box center [781, 197] width 63 height 26
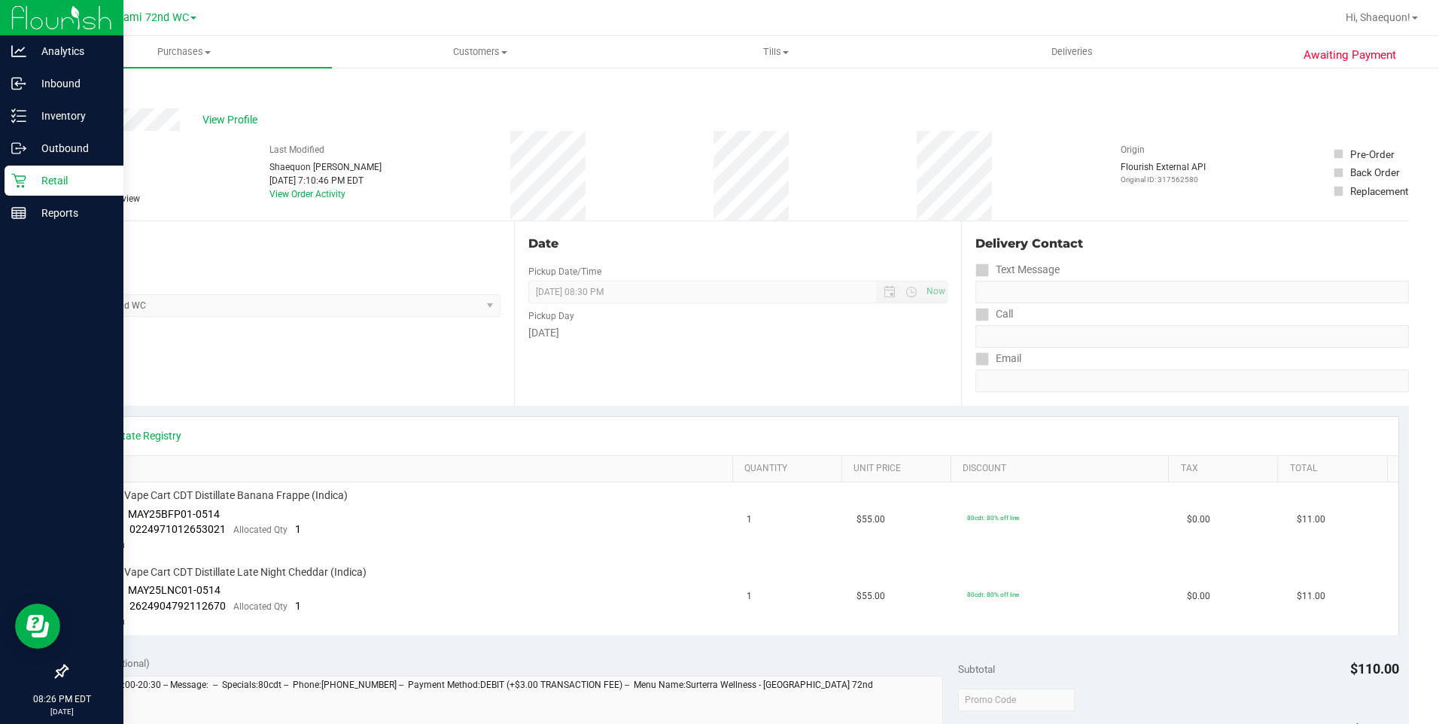
click at [72, 181] on p "Retail" at bounding box center [71, 181] width 90 height 18
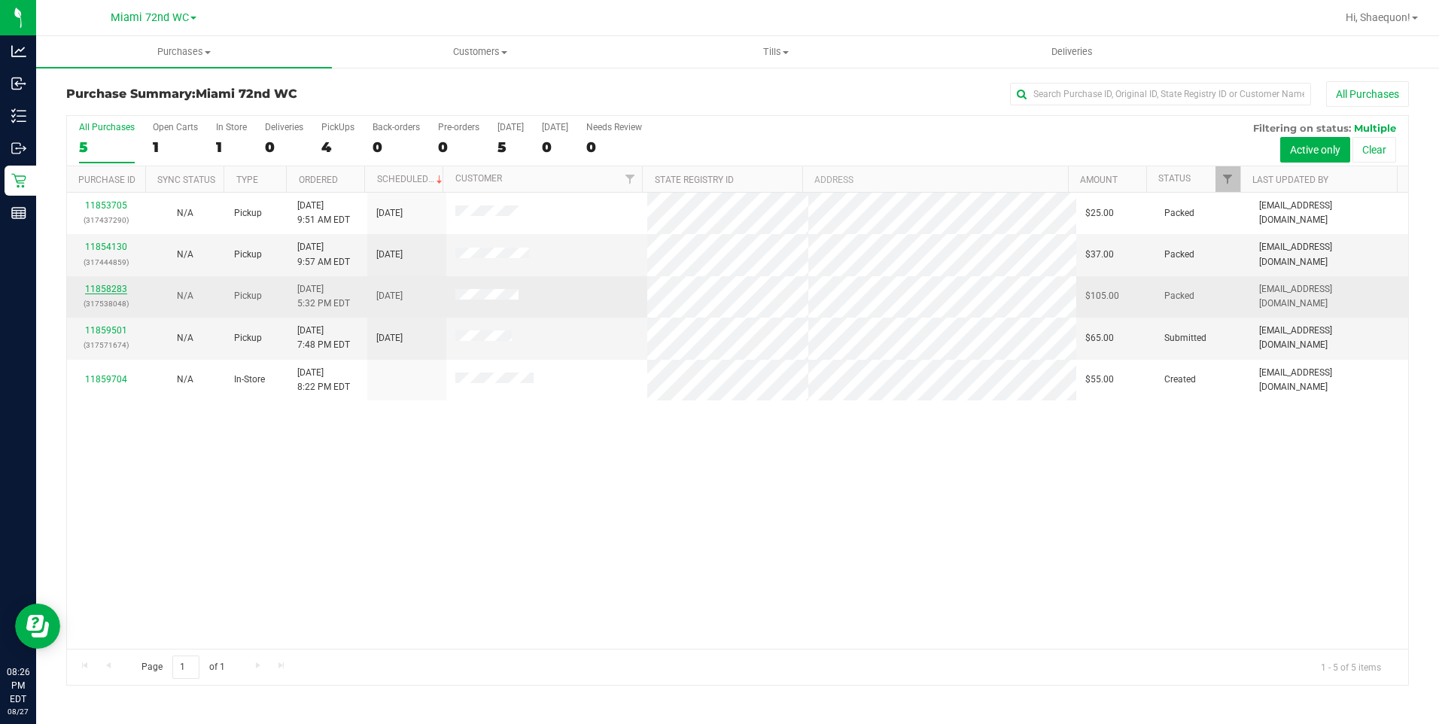
click at [121, 289] on link "11858283" at bounding box center [106, 289] width 42 height 11
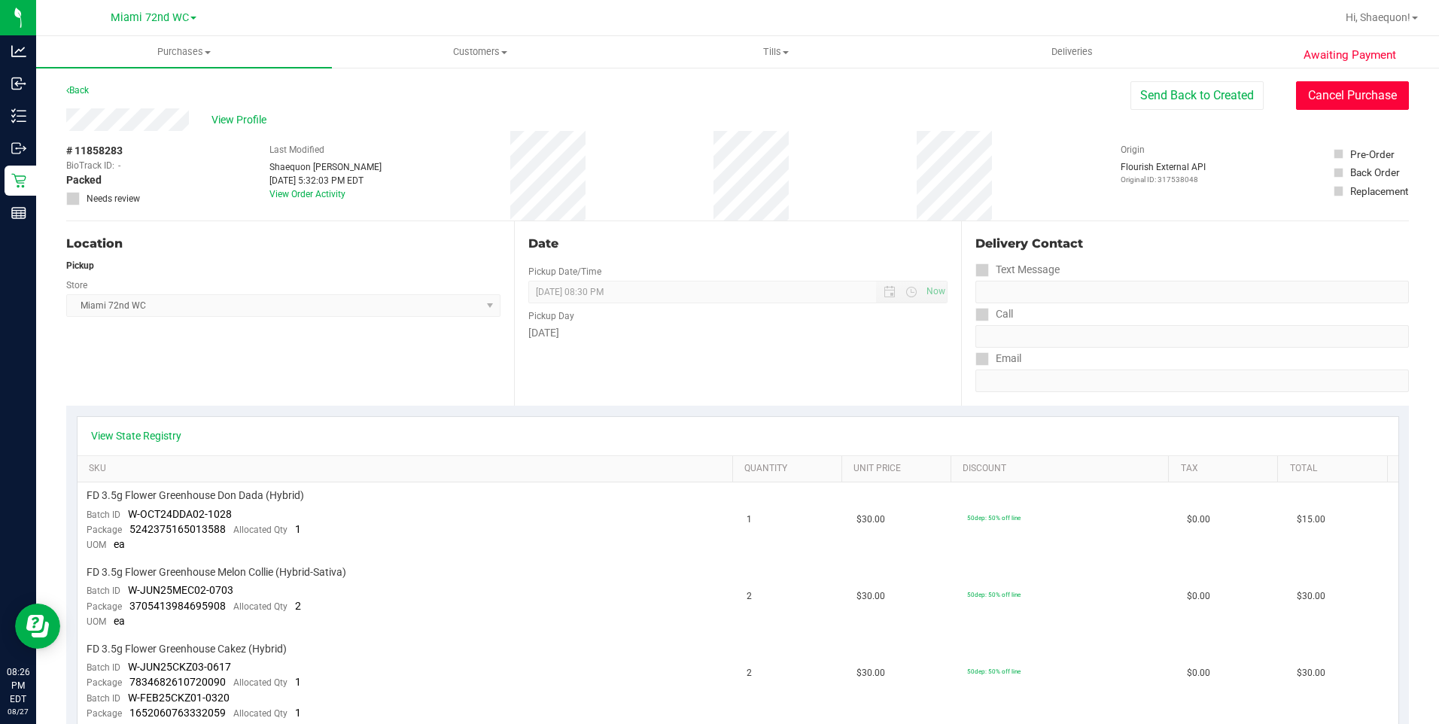
click at [1367, 94] on button "Cancel Purchase" at bounding box center [1352, 95] width 113 height 29
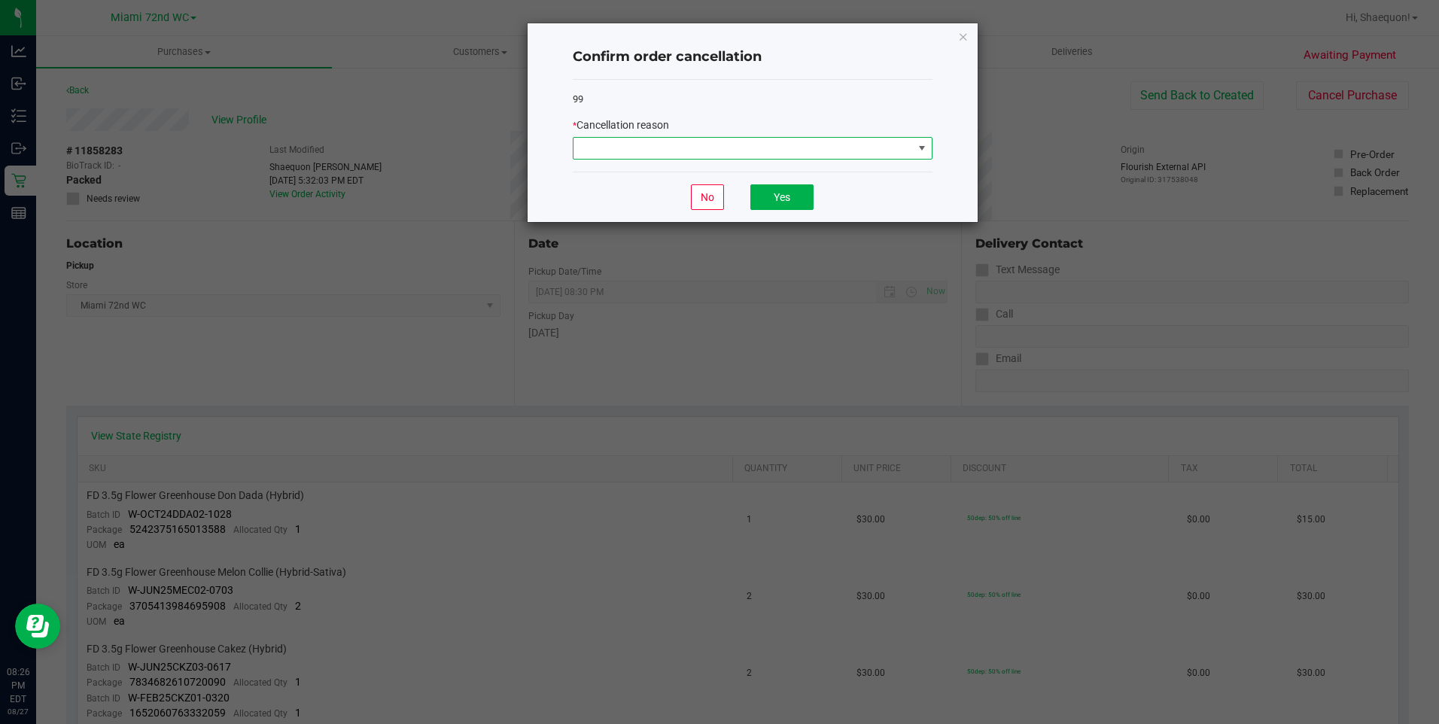
click at [922, 150] on span at bounding box center [922, 148] width 12 height 12
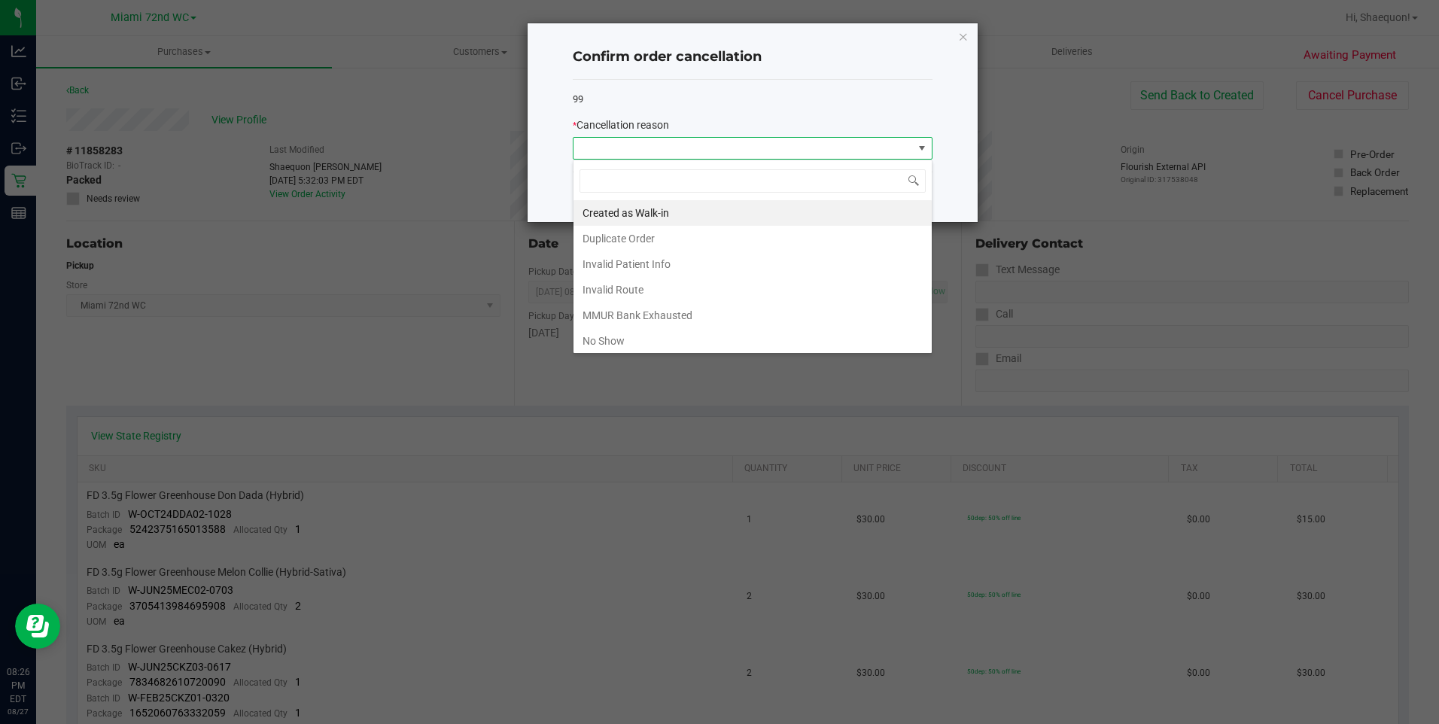
scroll to position [23, 360]
click at [783, 338] on li "No Show" at bounding box center [752, 341] width 358 height 26
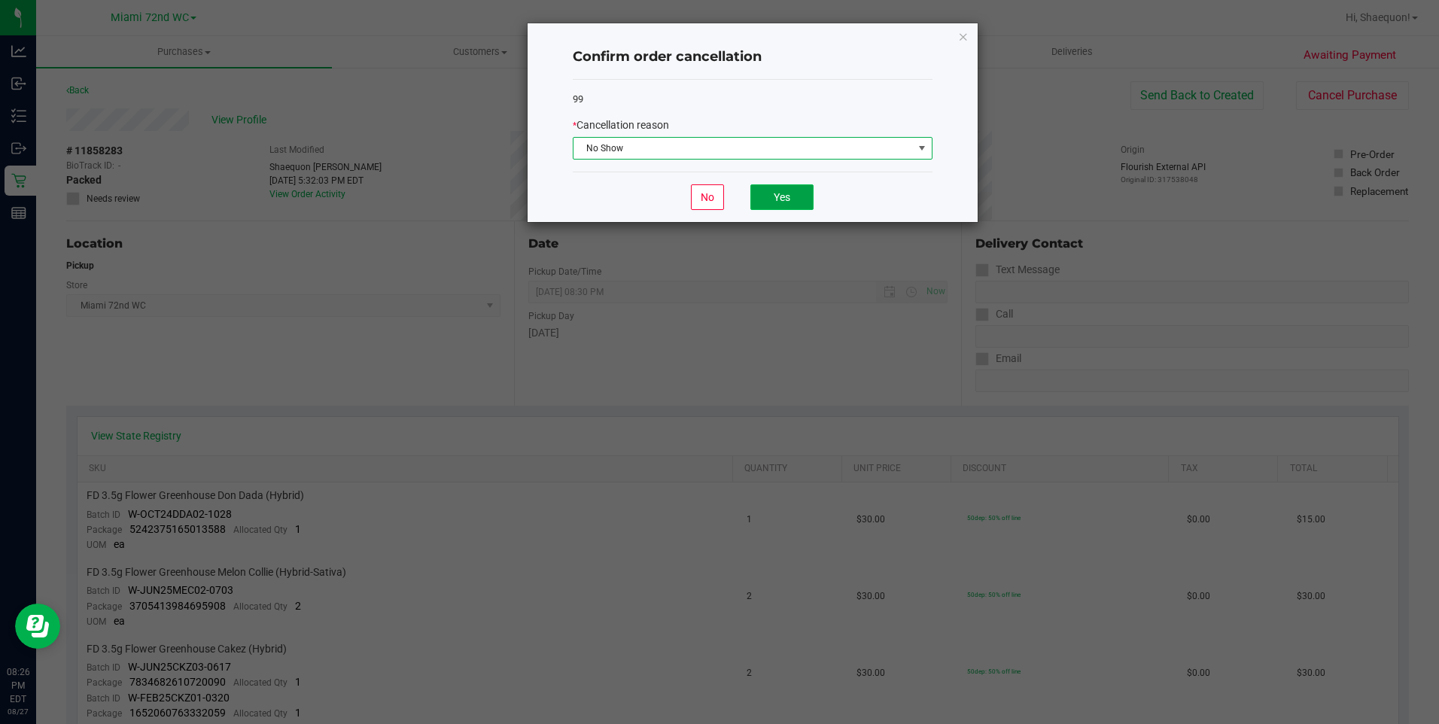
click at [789, 196] on button "Yes" at bounding box center [781, 197] width 63 height 26
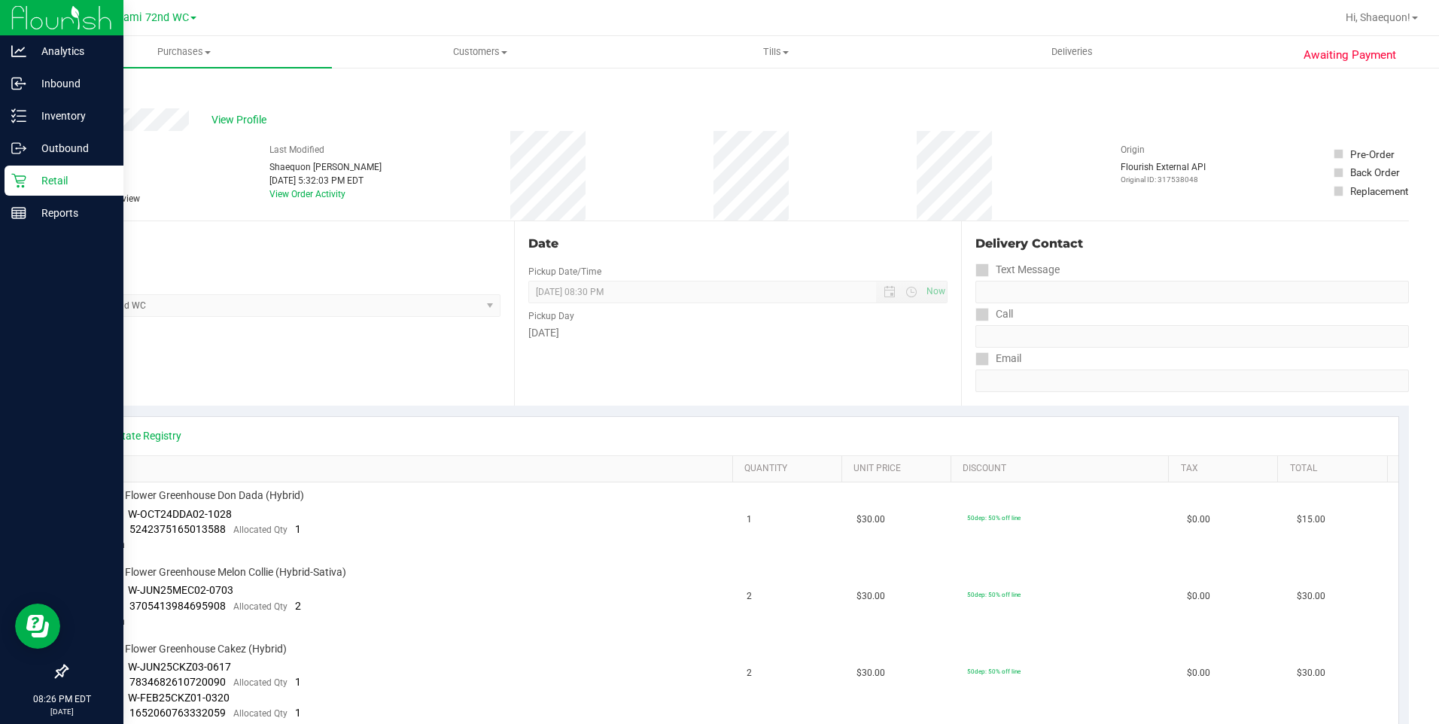
click at [29, 183] on p "Retail" at bounding box center [71, 181] width 90 height 18
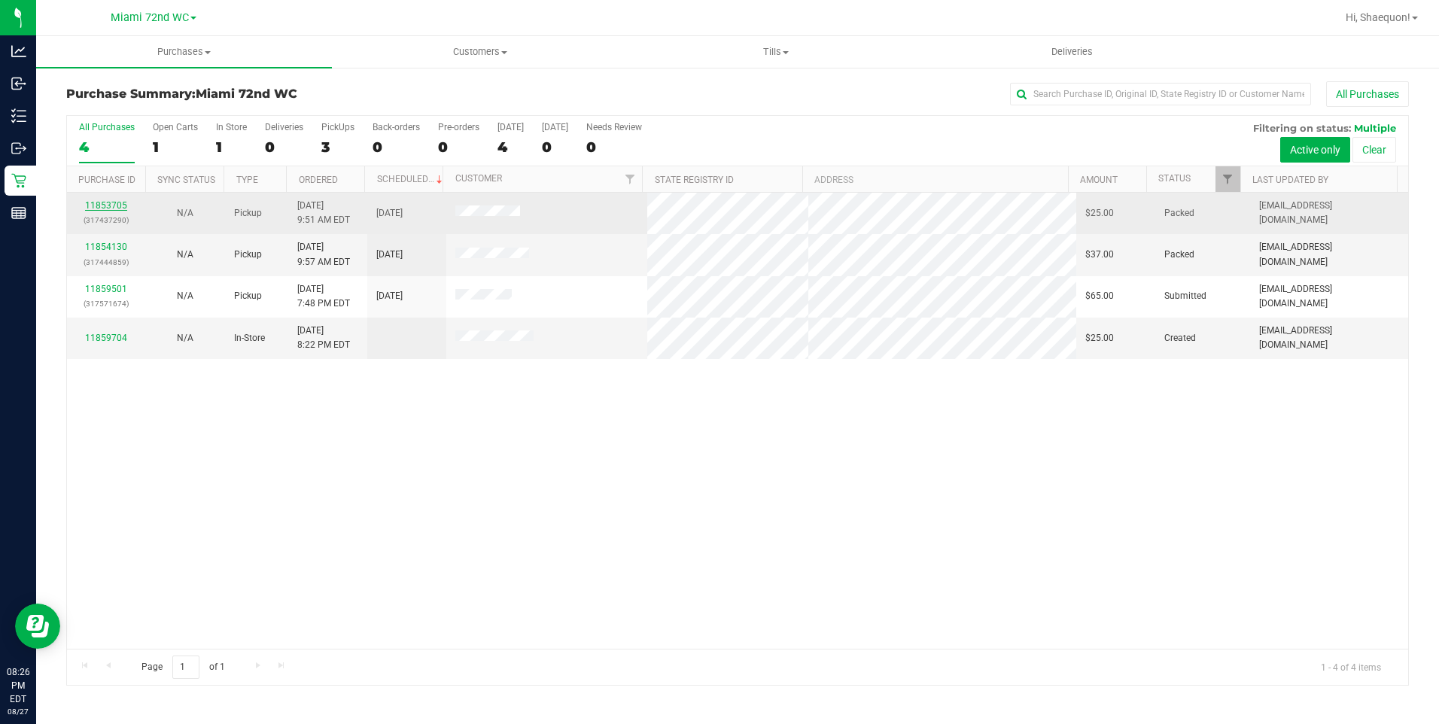
click at [102, 202] on link "11853705" at bounding box center [106, 205] width 42 height 11
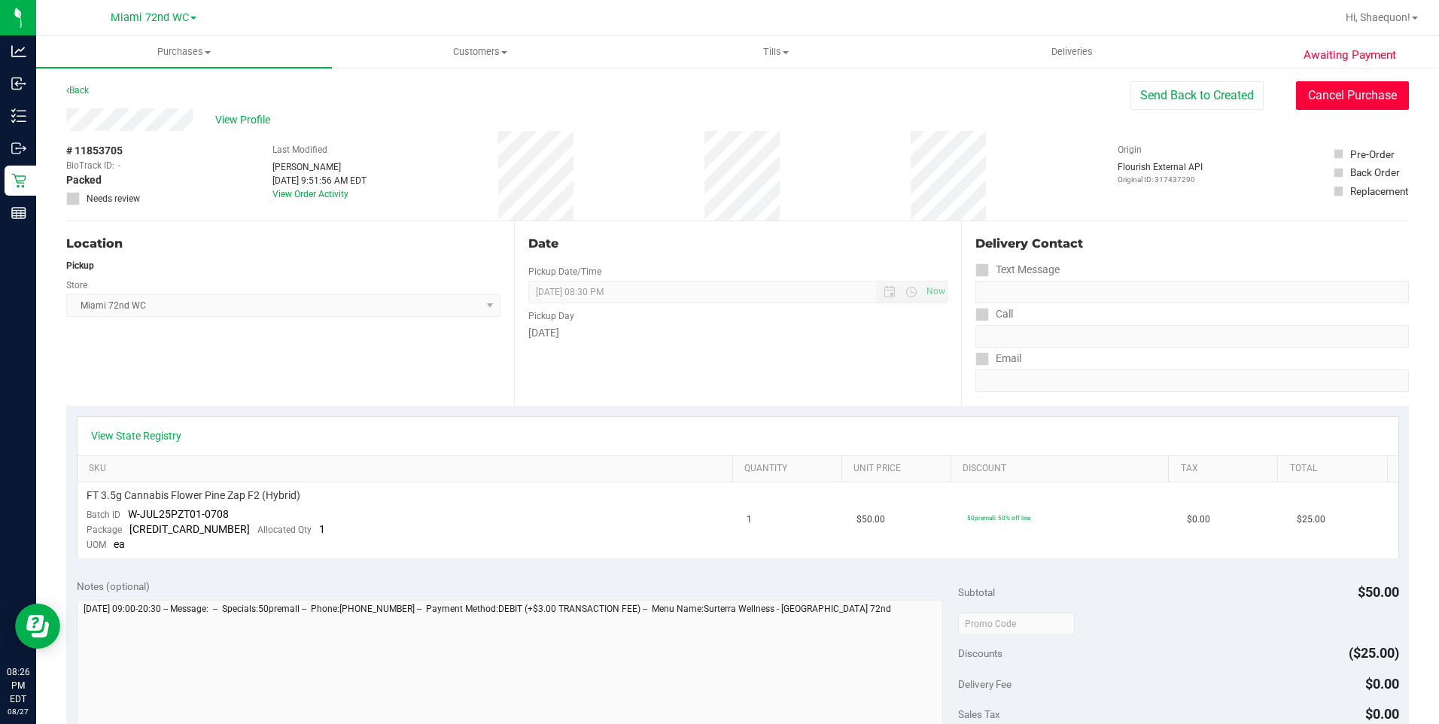
click at [1341, 102] on button "Cancel Purchase" at bounding box center [1352, 95] width 113 height 29
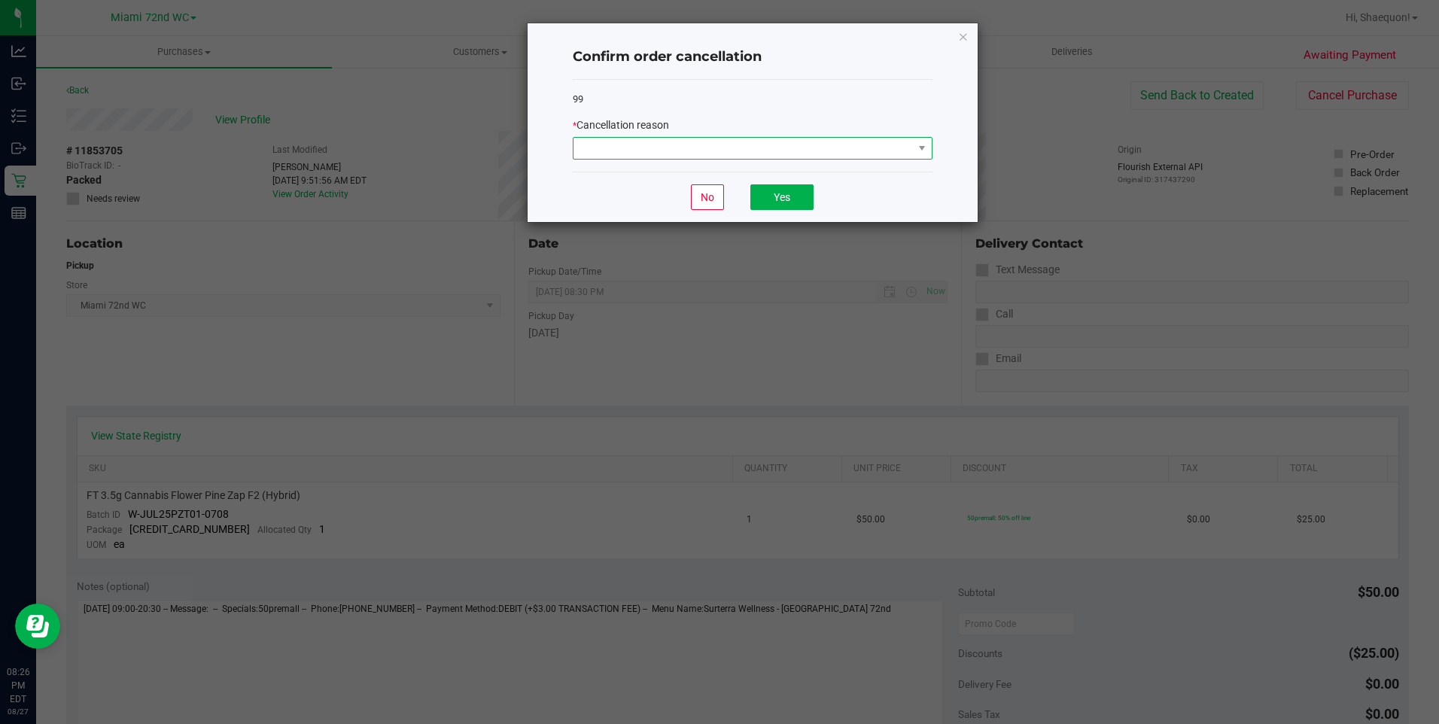
click at [914, 150] on span at bounding box center [921, 148] width 19 height 21
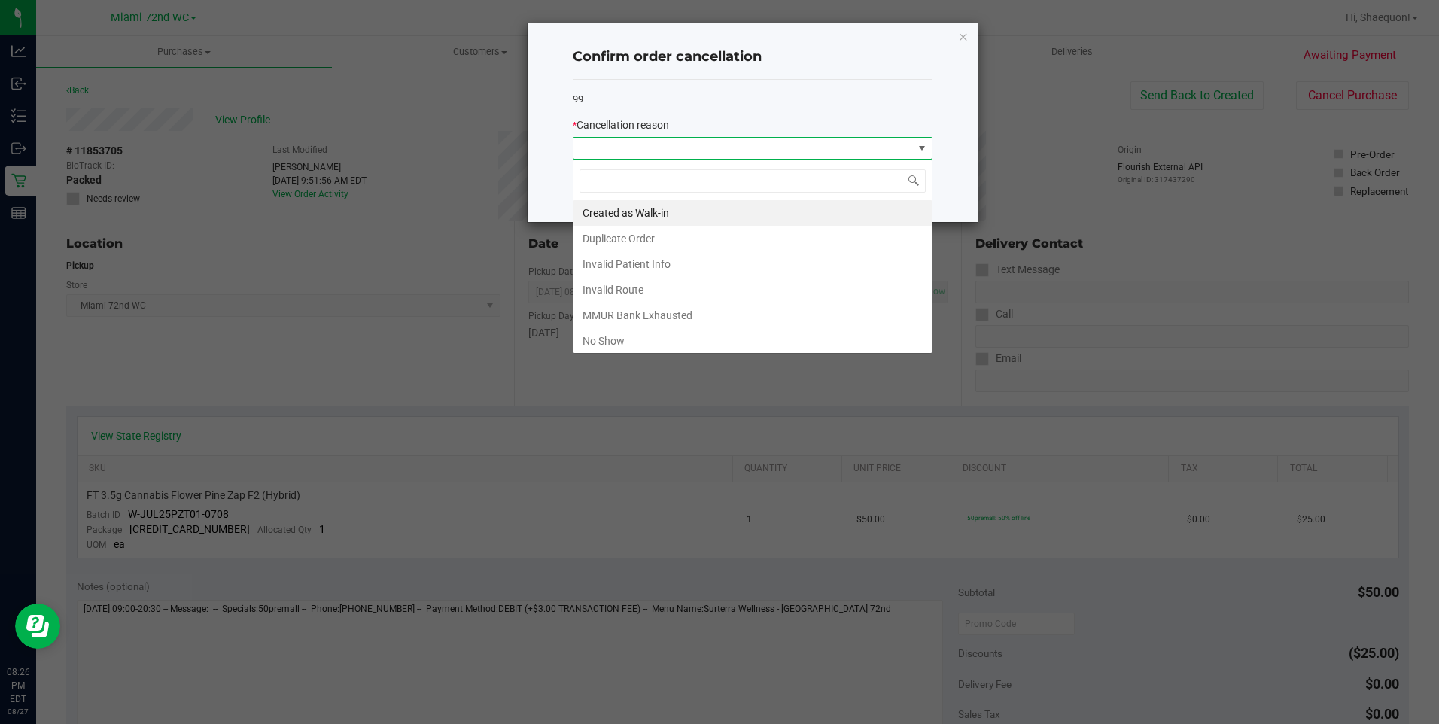
scroll to position [23, 360]
click at [705, 349] on li "No Show" at bounding box center [752, 341] width 358 height 26
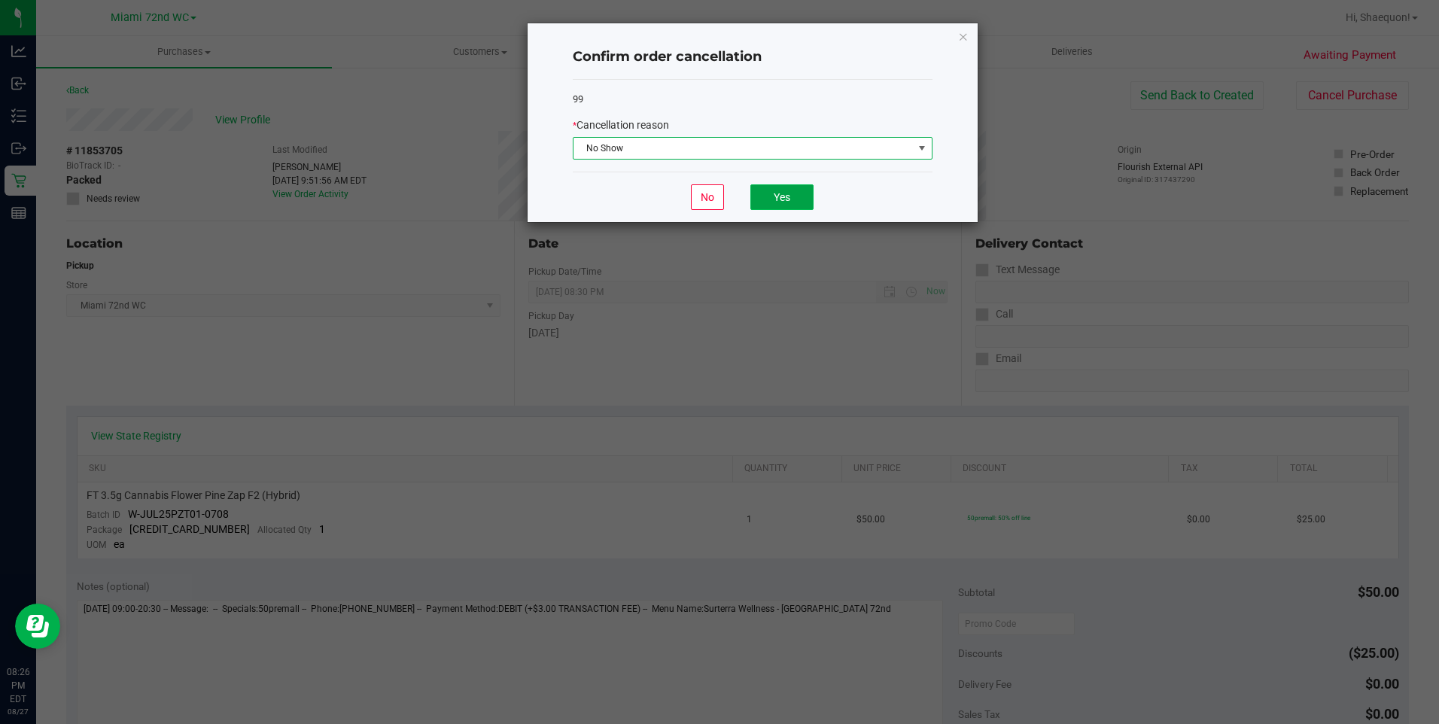
click at [784, 195] on button "Yes" at bounding box center [781, 197] width 63 height 26
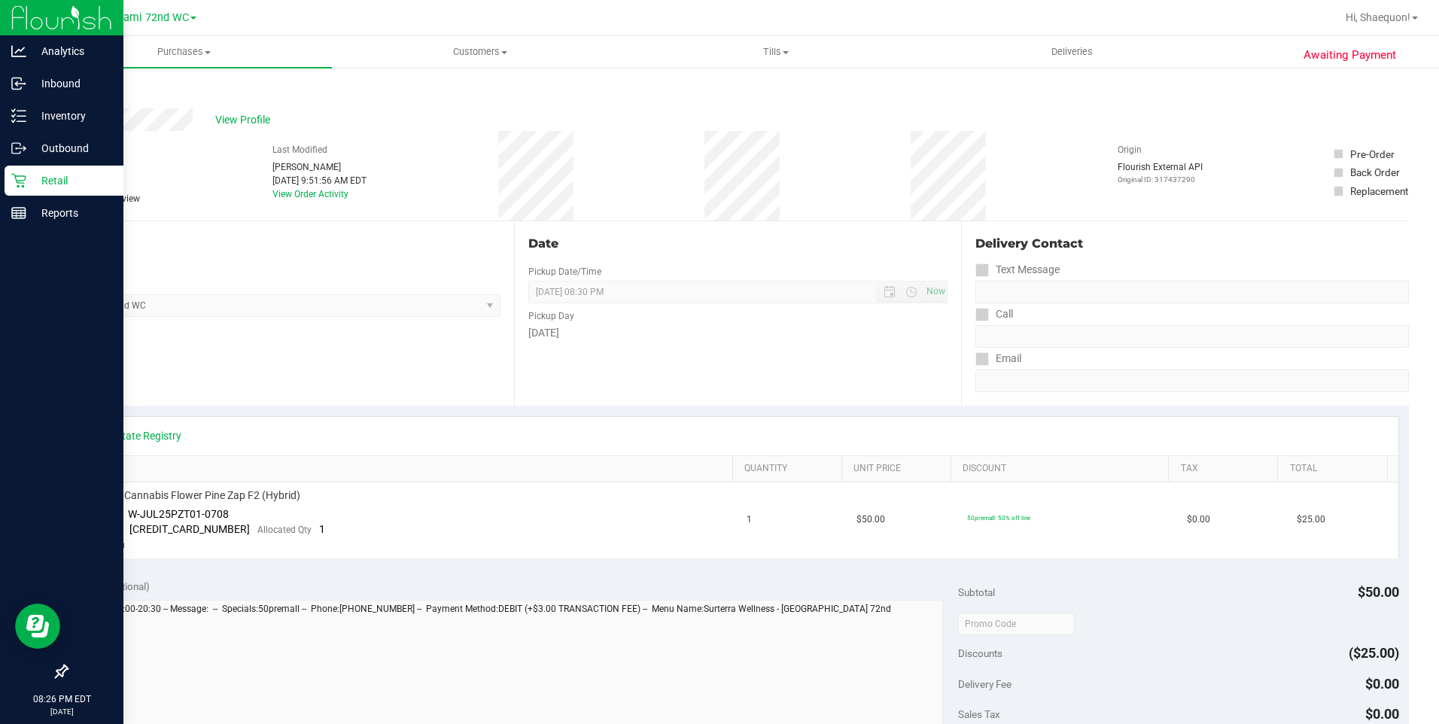
click at [18, 178] on icon at bounding box center [18, 180] width 15 height 15
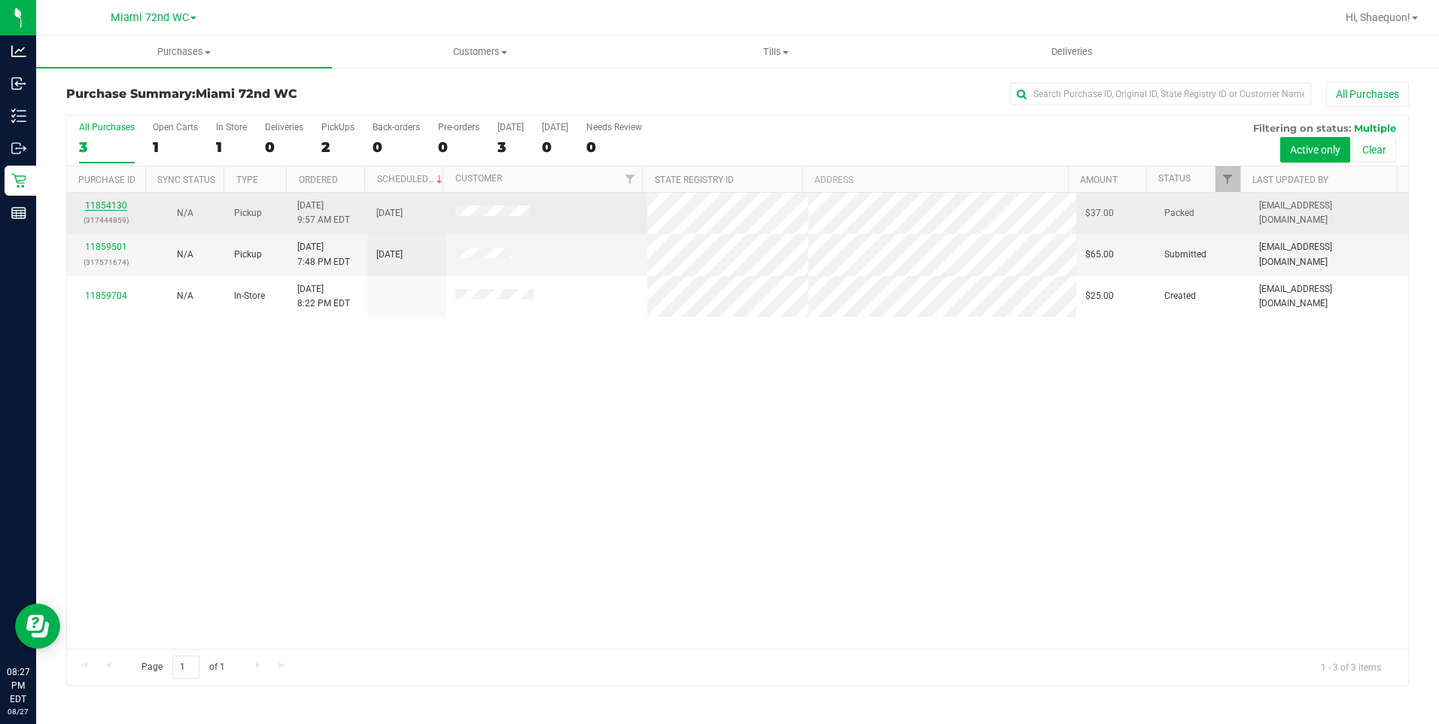
click at [117, 209] on link "11854130" at bounding box center [106, 205] width 42 height 11
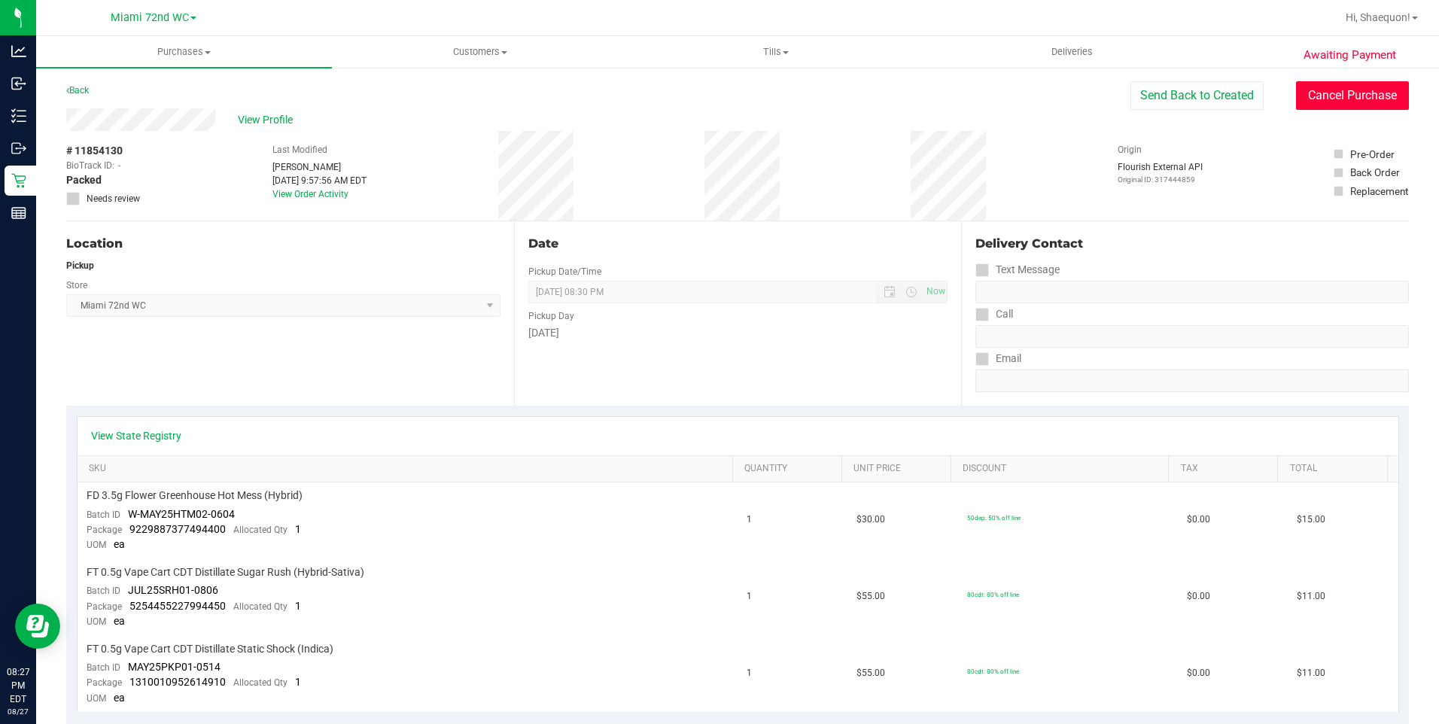
click at [1361, 91] on button "Cancel Purchase" at bounding box center [1352, 95] width 113 height 29
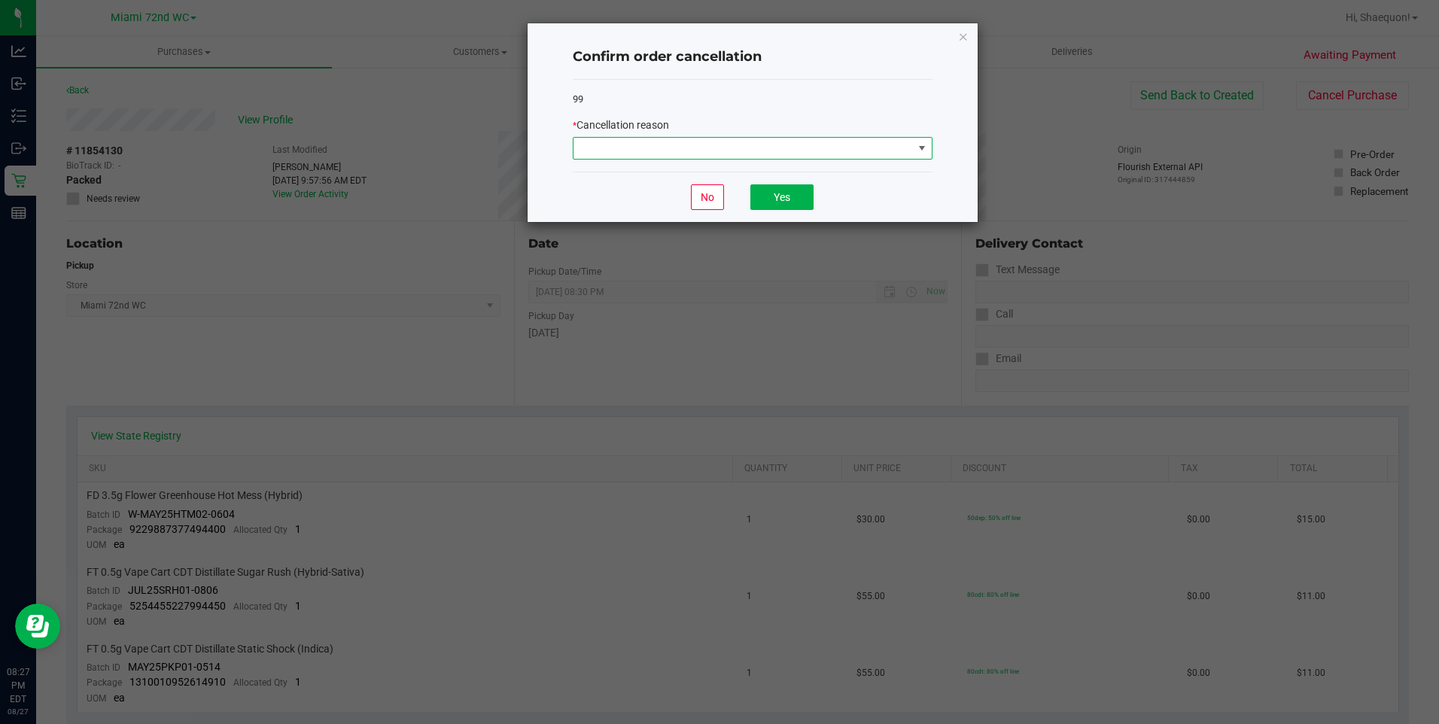
click at [916, 150] on span at bounding box center [922, 148] width 12 height 12
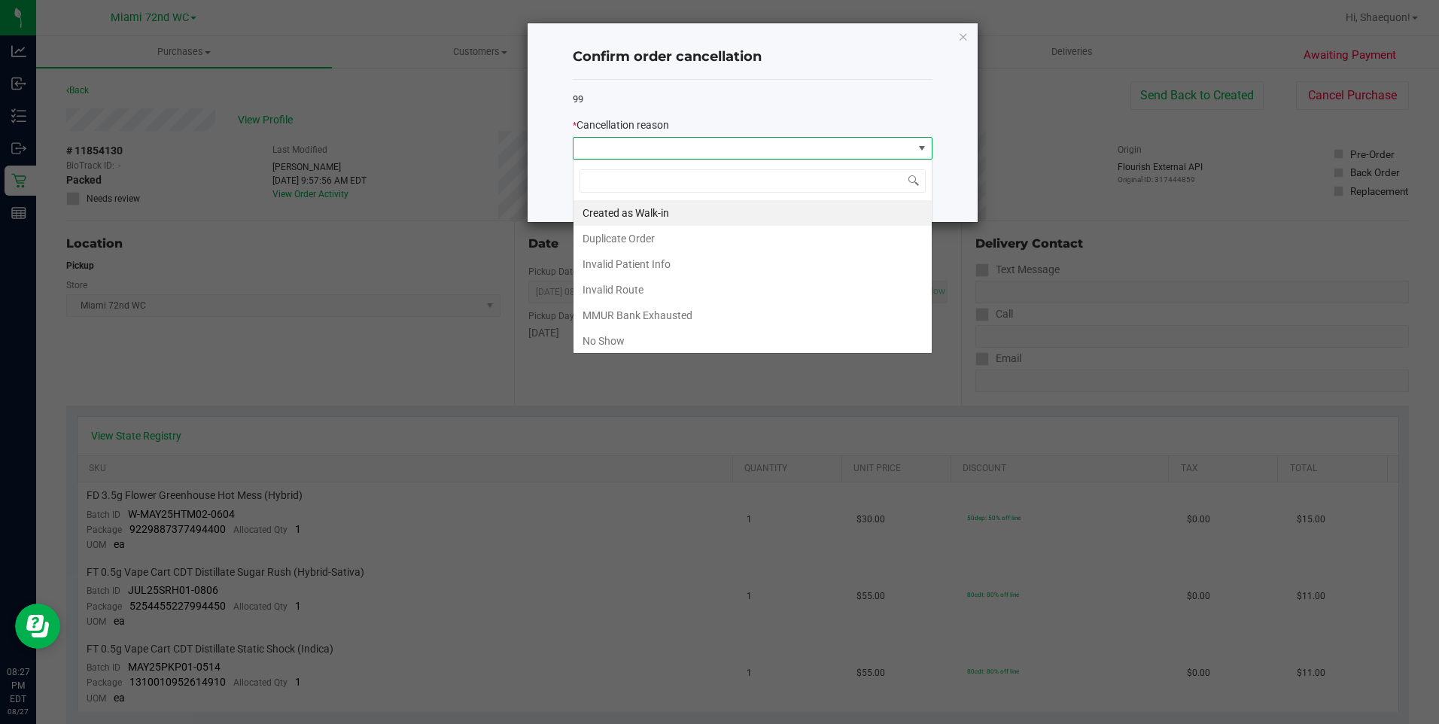
scroll to position [23, 360]
click at [715, 341] on li "No Show" at bounding box center [752, 341] width 358 height 26
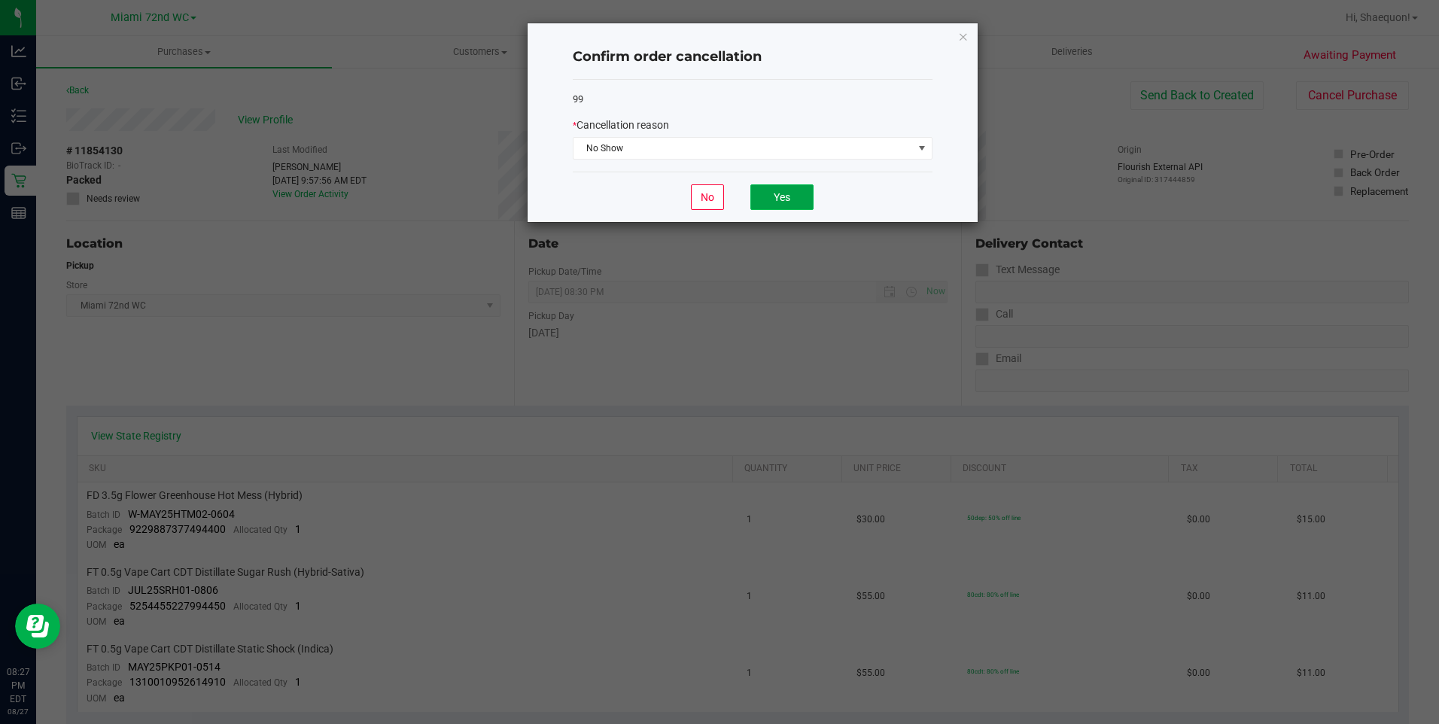
click at [797, 190] on button "Yes" at bounding box center [781, 197] width 63 height 26
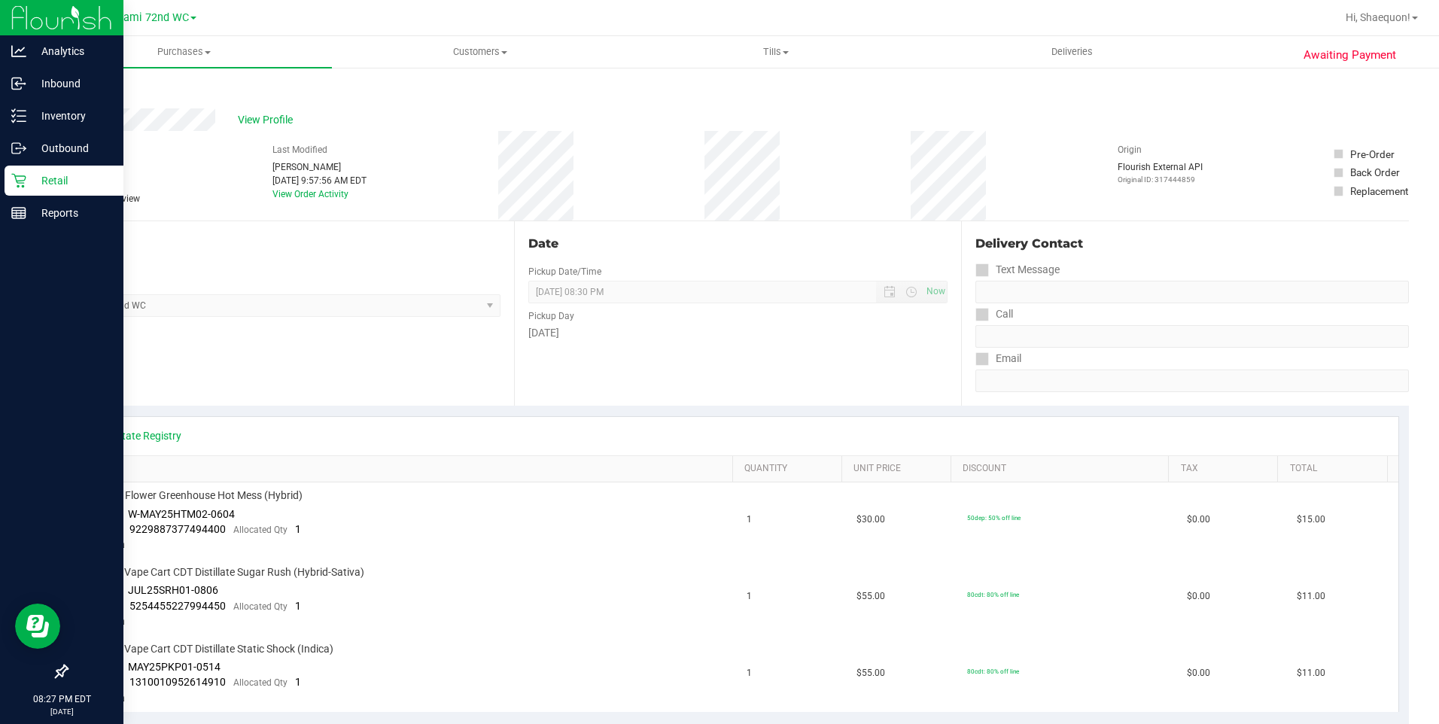
click at [29, 183] on p "Retail" at bounding box center [71, 181] width 90 height 18
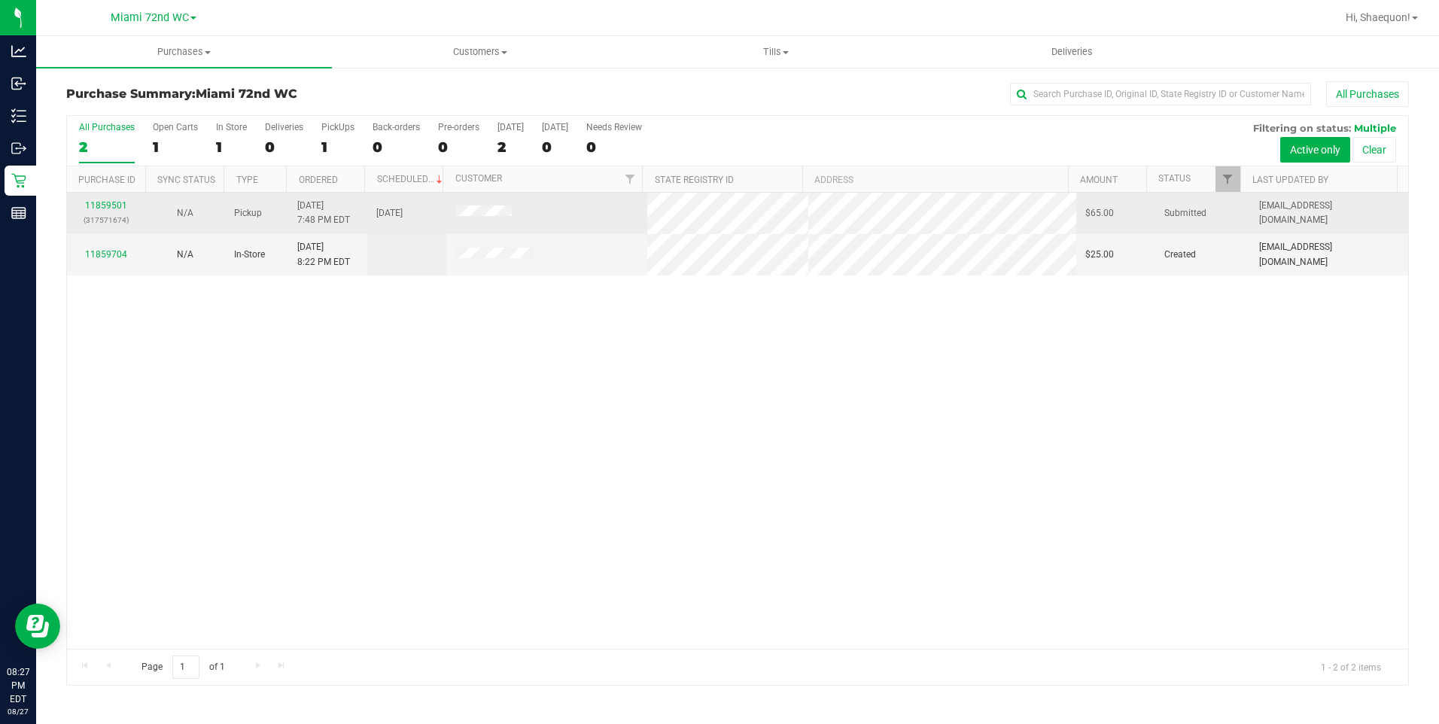
click at [121, 199] on div "11859501 (317571674)" at bounding box center [106, 213] width 61 height 29
click at [114, 202] on link "11859501" at bounding box center [106, 205] width 42 height 11
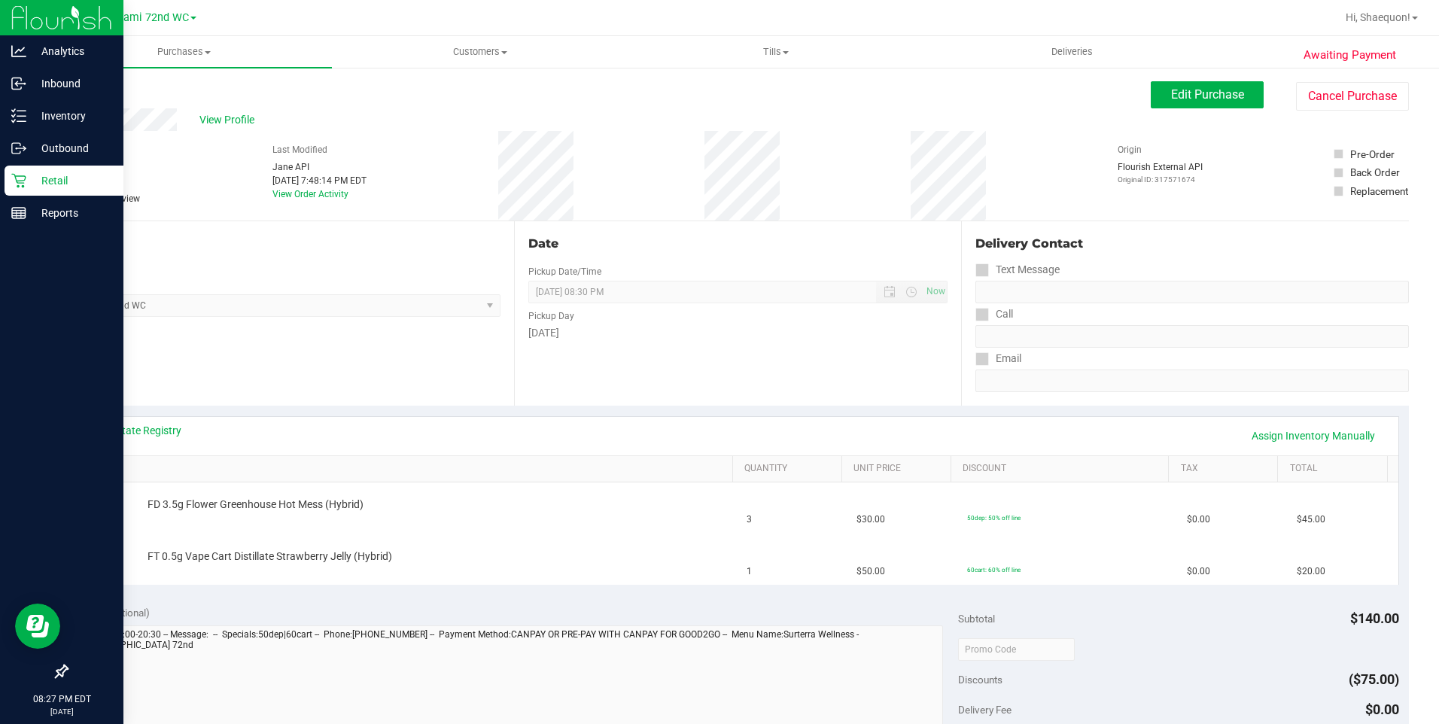
click at [25, 175] on icon at bounding box center [18, 180] width 15 height 15
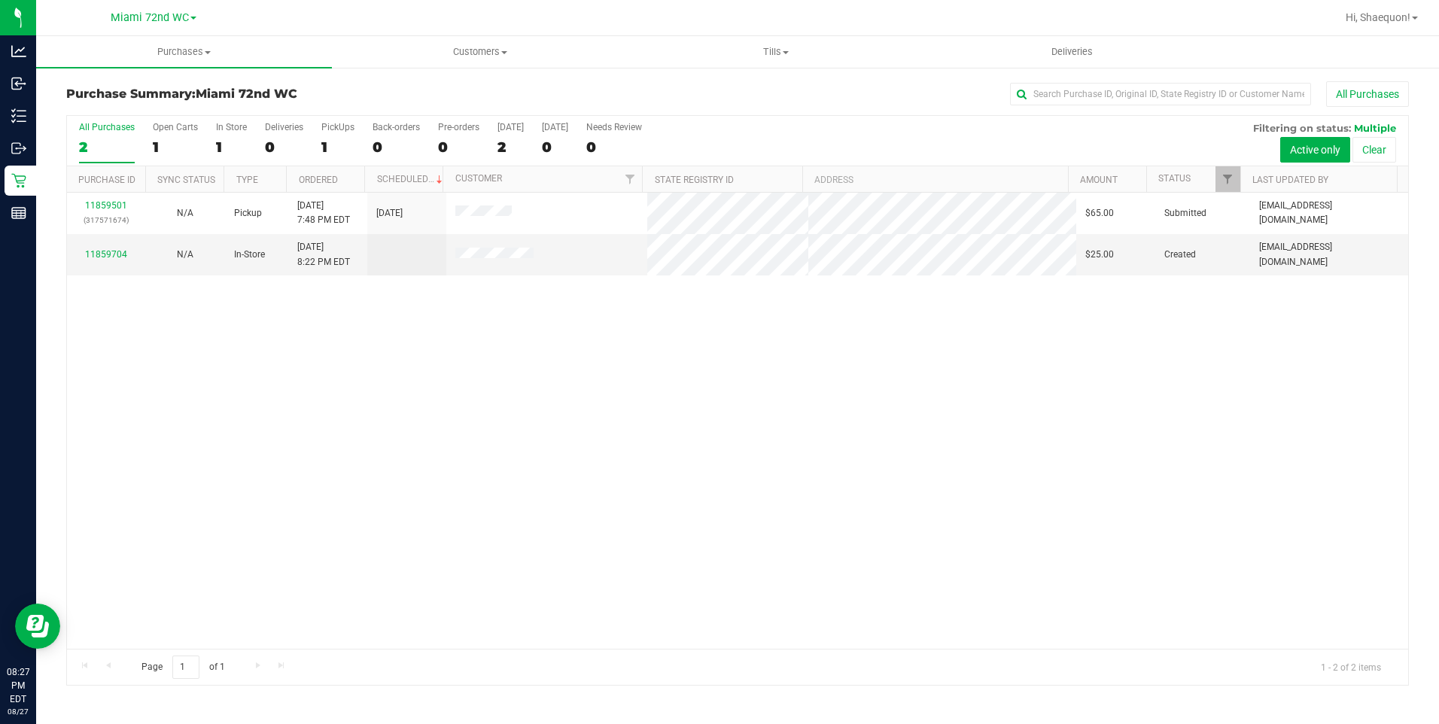
click at [776, 369] on div "11859501 (317571674) N/A Pickup [DATE] 7:48 PM EDT 8/27/2025 $65.00 Submitted […" at bounding box center [737, 421] width 1341 height 456
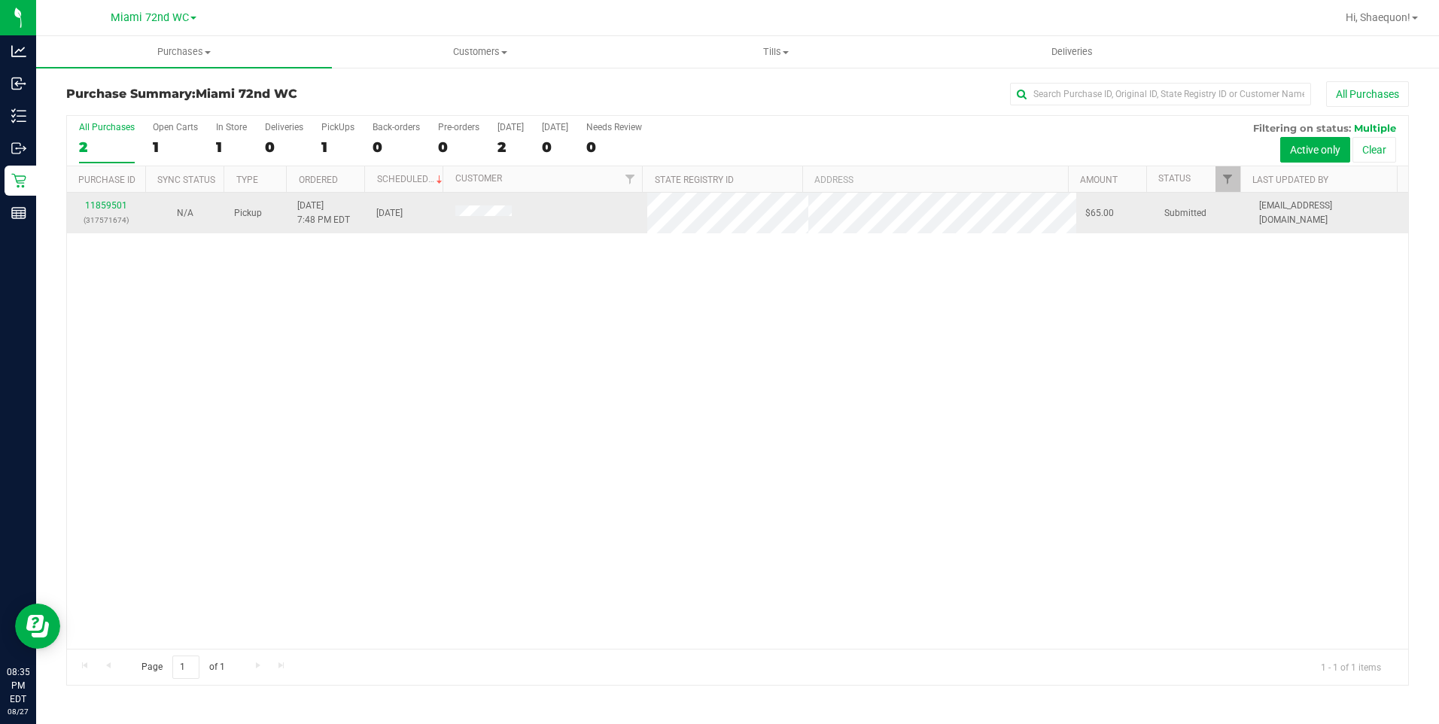
click at [106, 199] on div "11859501 (317571674)" at bounding box center [106, 213] width 61 height 29
click at [111, 208] on link "11859501" at bounding box center [106, 205] width 42 height 11
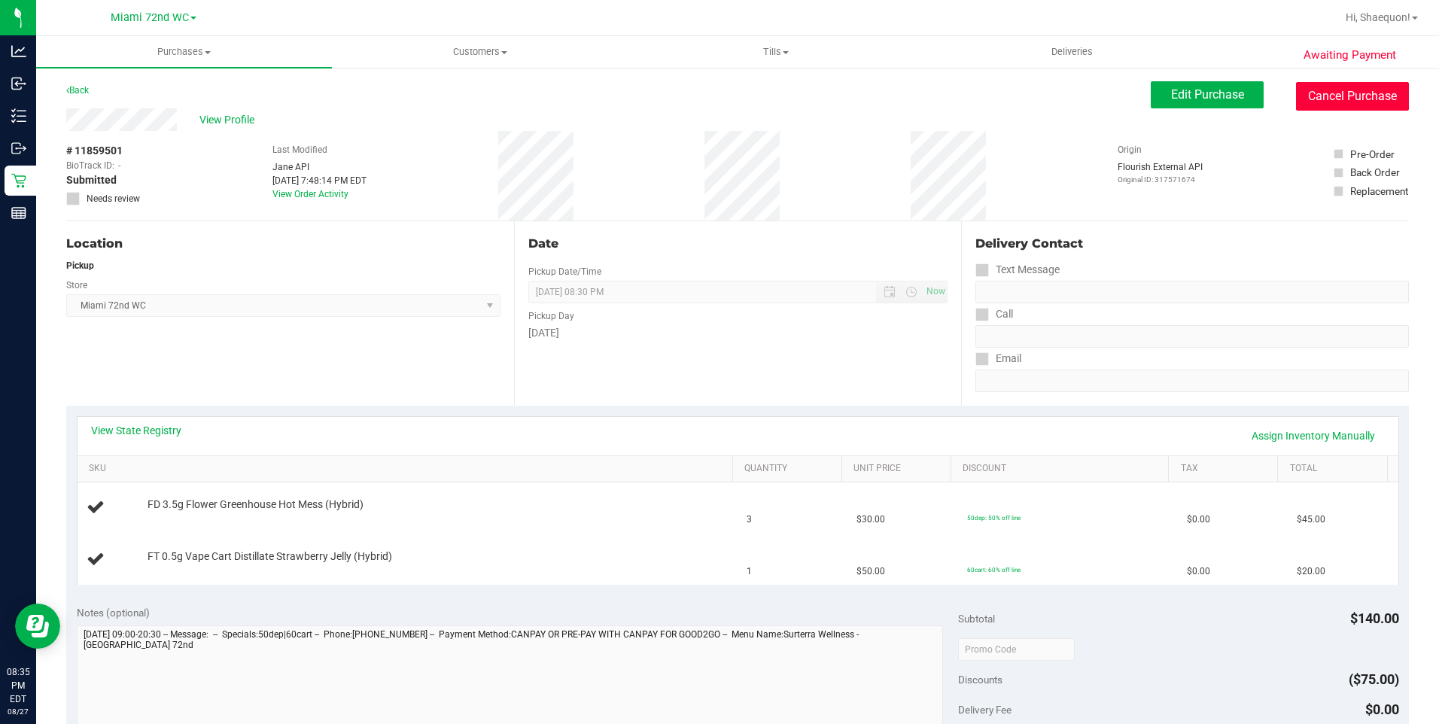
click at [1361, 98] on button "Cancel Purchase" at bounding box center [1352, 96] width 113 height 29
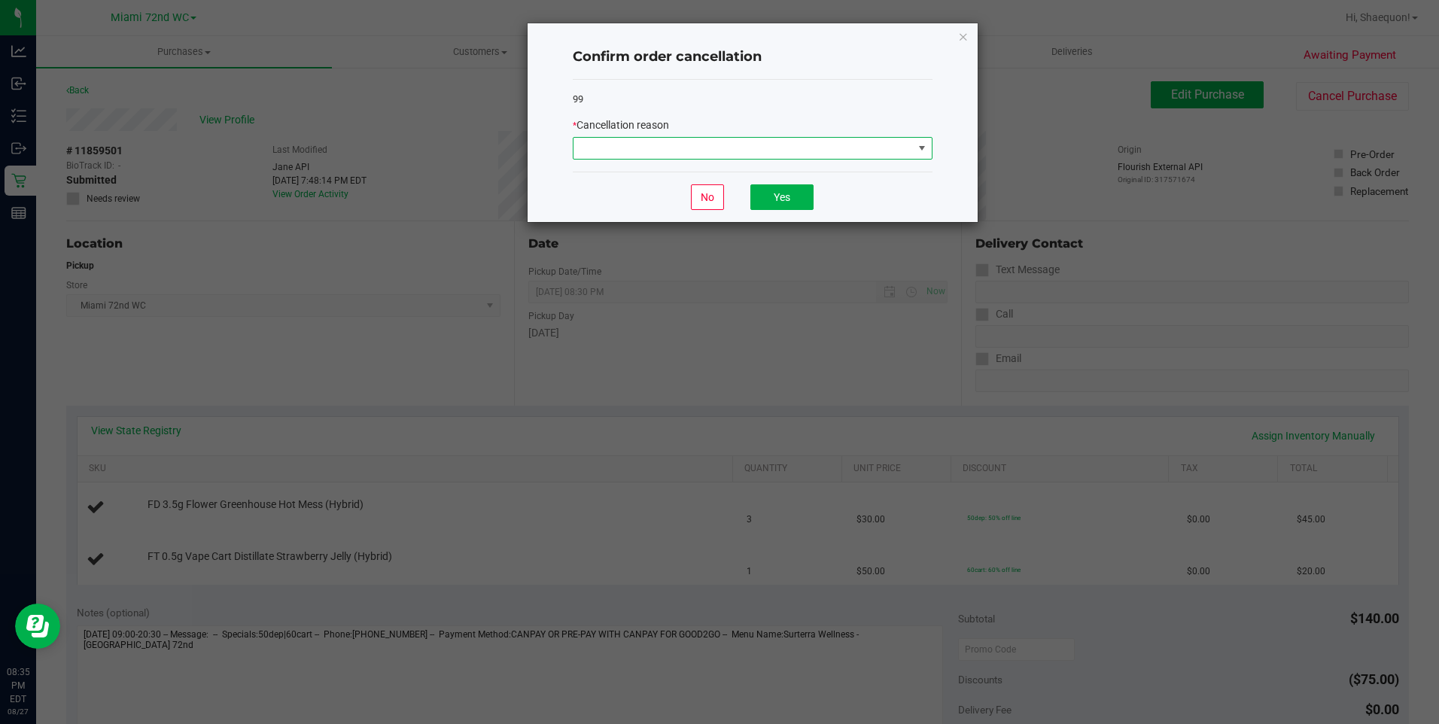
click at [924, 147] on span at bounding box center [922, 148] width 12 height 12
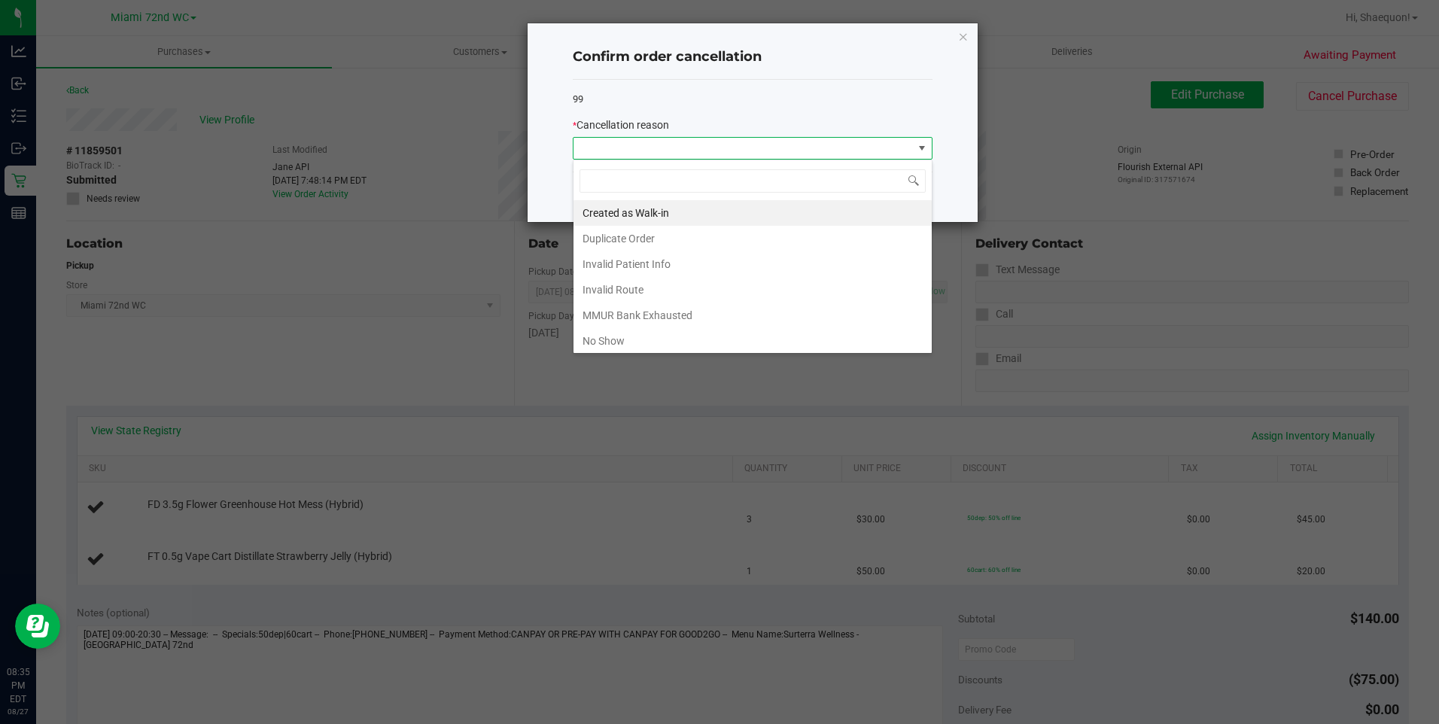
scroll to position [23, 360]
click at [801, 332] on li "No Show" at bounding box center [752, 341] width 358 height 26
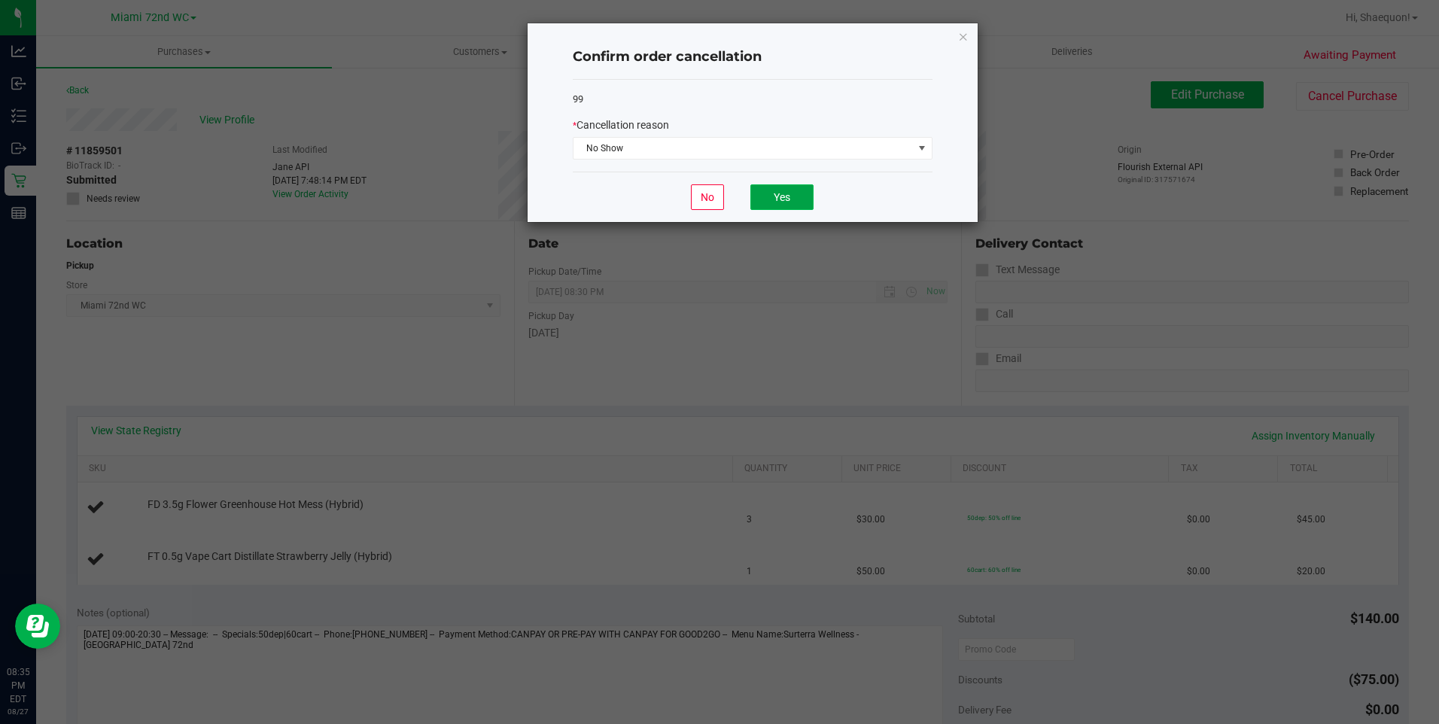
click at [795, 199] on button "Yes" at bounding box center [781, 197] width 63 height 26
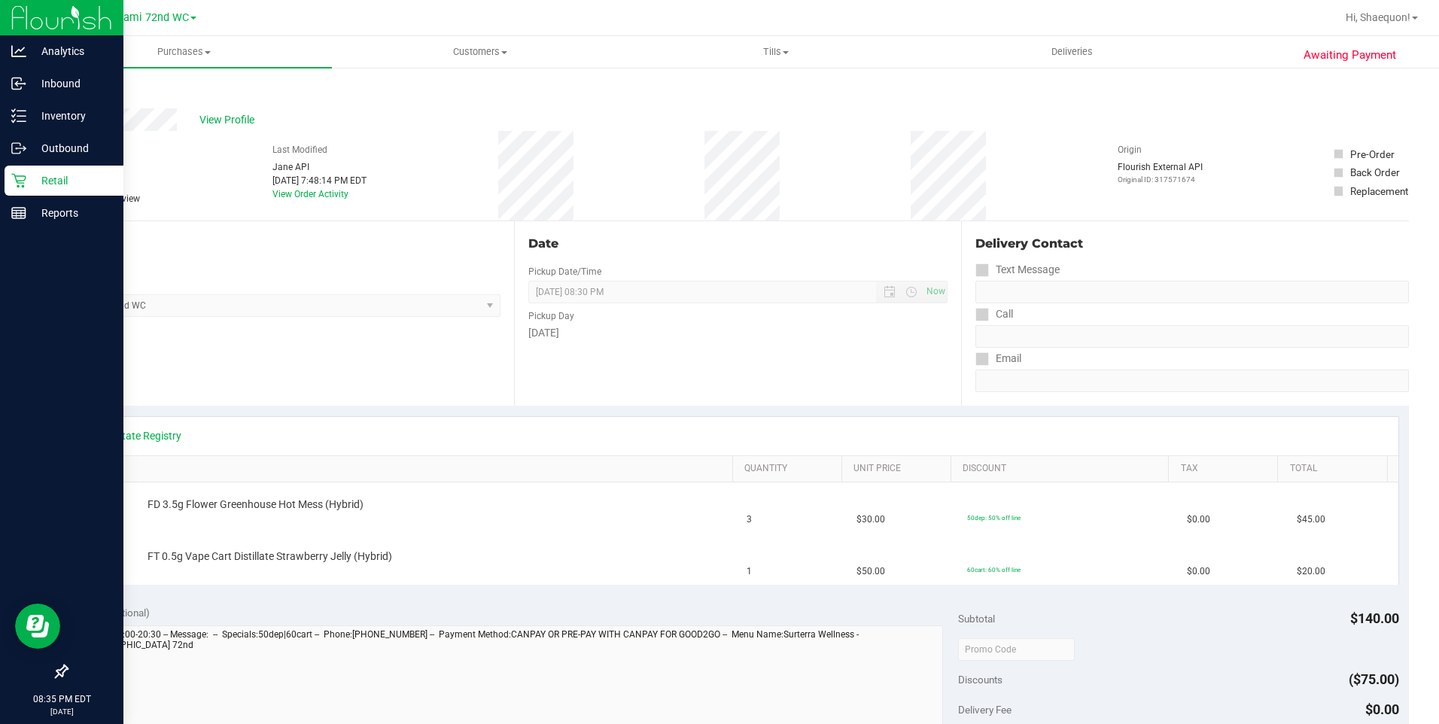
click at [14, 181] on icon at bounding box center [18, 180] width 15 height 15
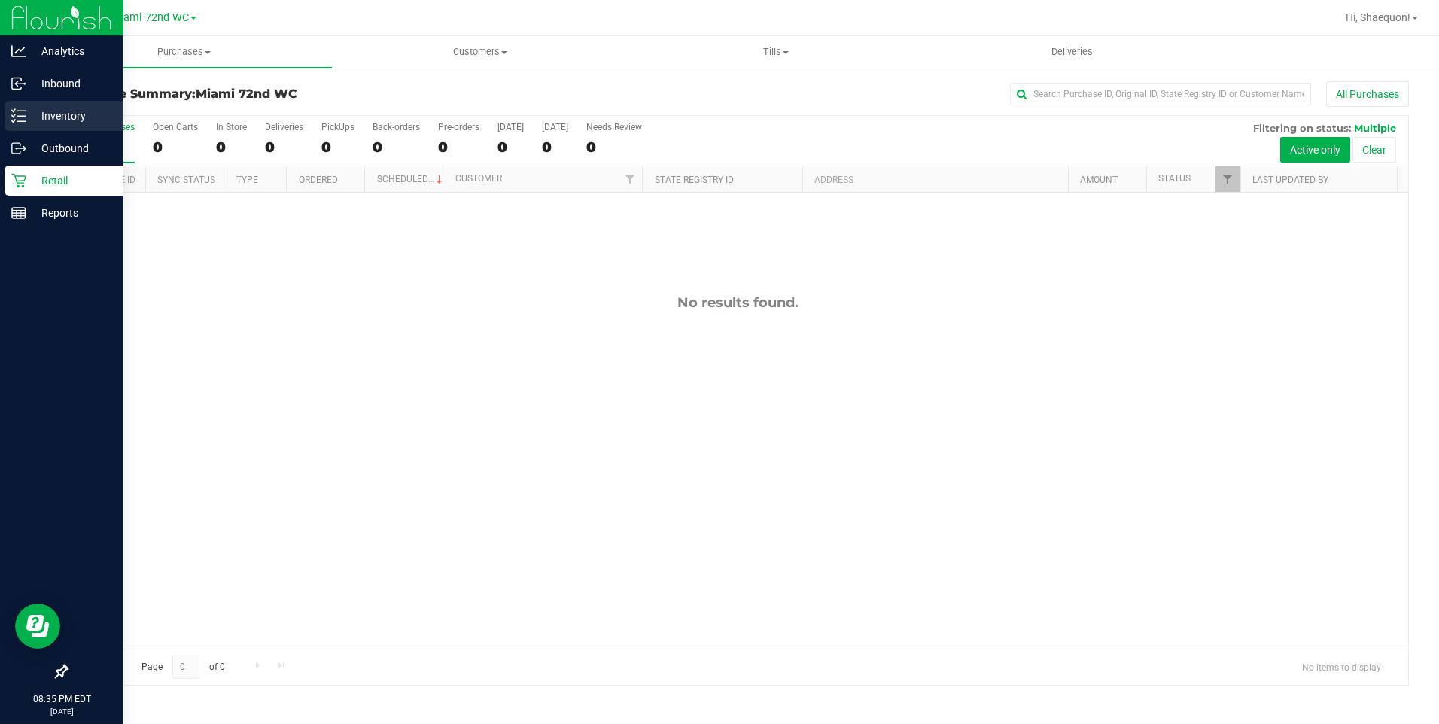
click at [64, 123] on p "Inventory" at bounding box center [71, 116] width 90 height 18
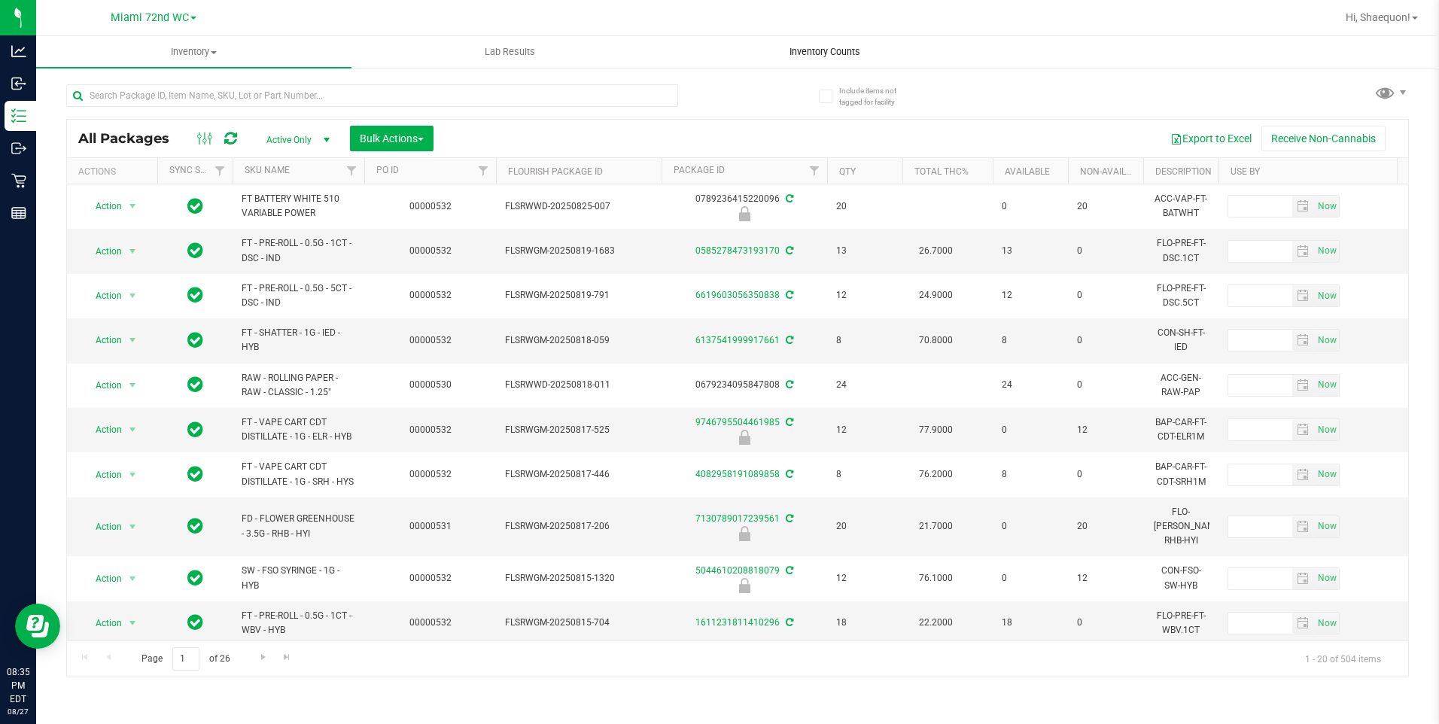
click at [823, 50] on span "Inventory Counts" at bounding box center [824, 52] width 111 height 14
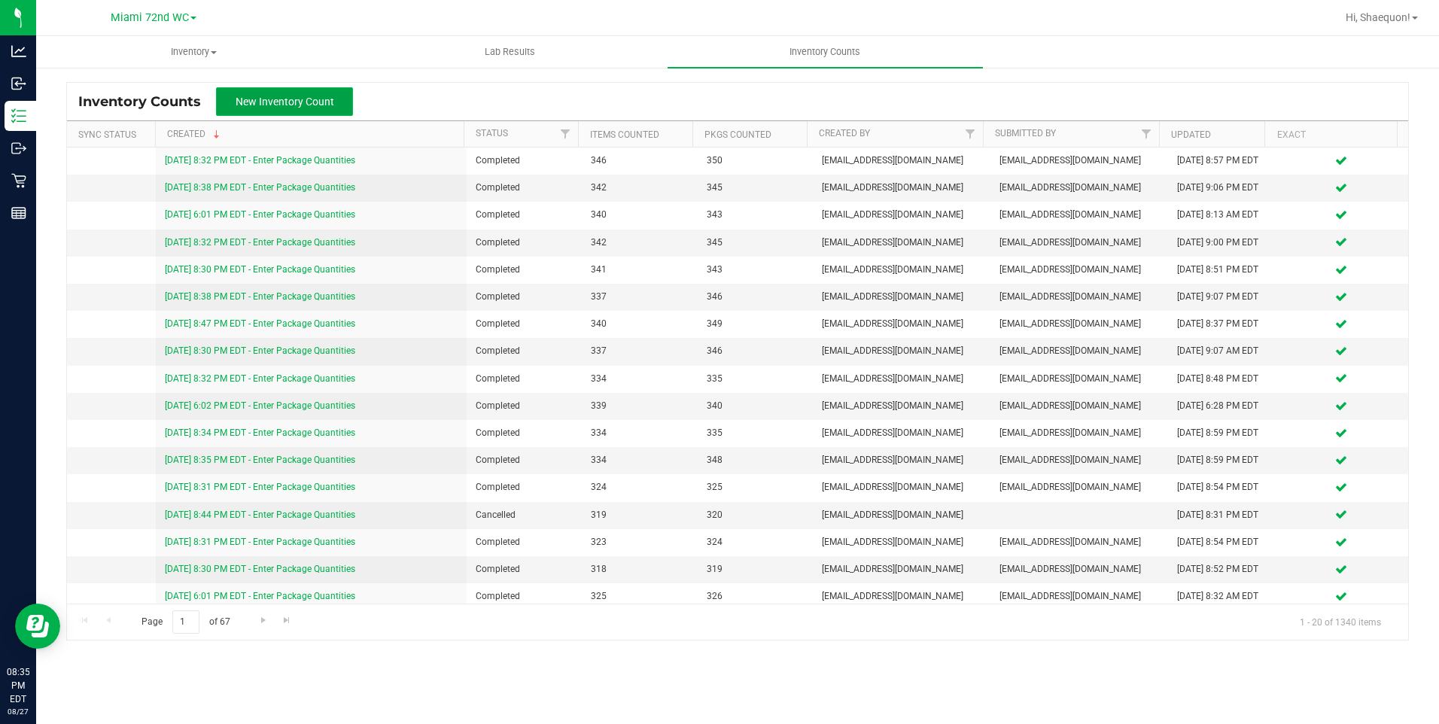
click at [279, 108] on button "New Inventory Count" at bounding box center [284, 101] width 137 height 29
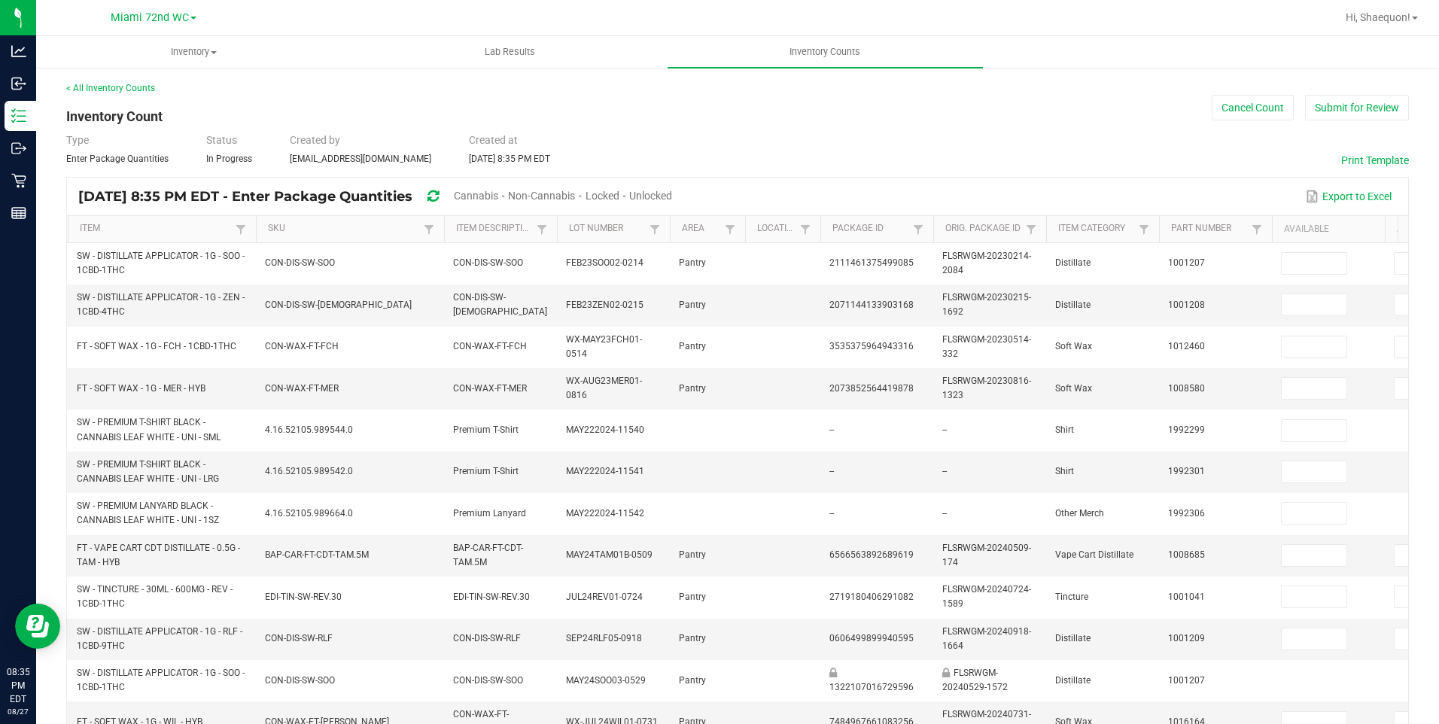
click at [672, 196] on span "Unlocked" at bounding box center [650, 196] width 43 height 12
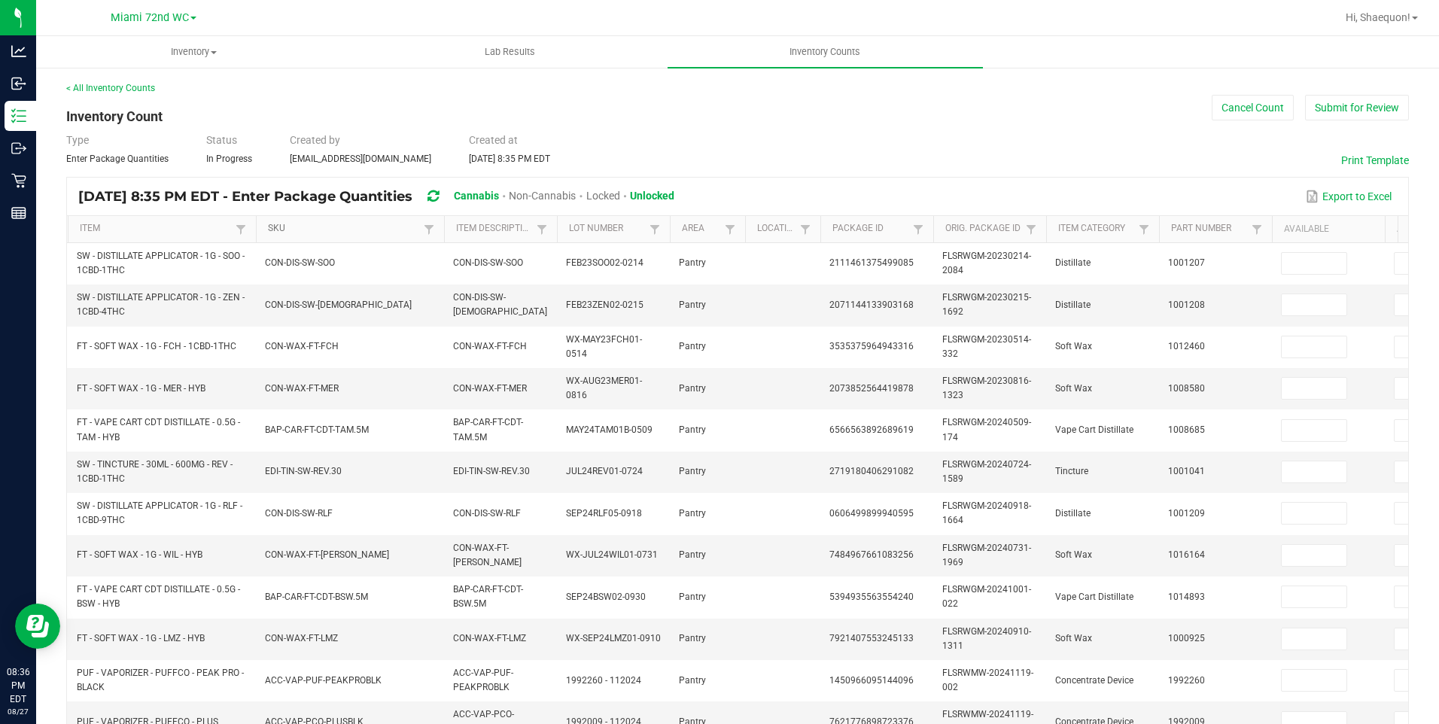
click at [292, 230] on link "SKU" at bounding box center [343, 229] width 151 height 12
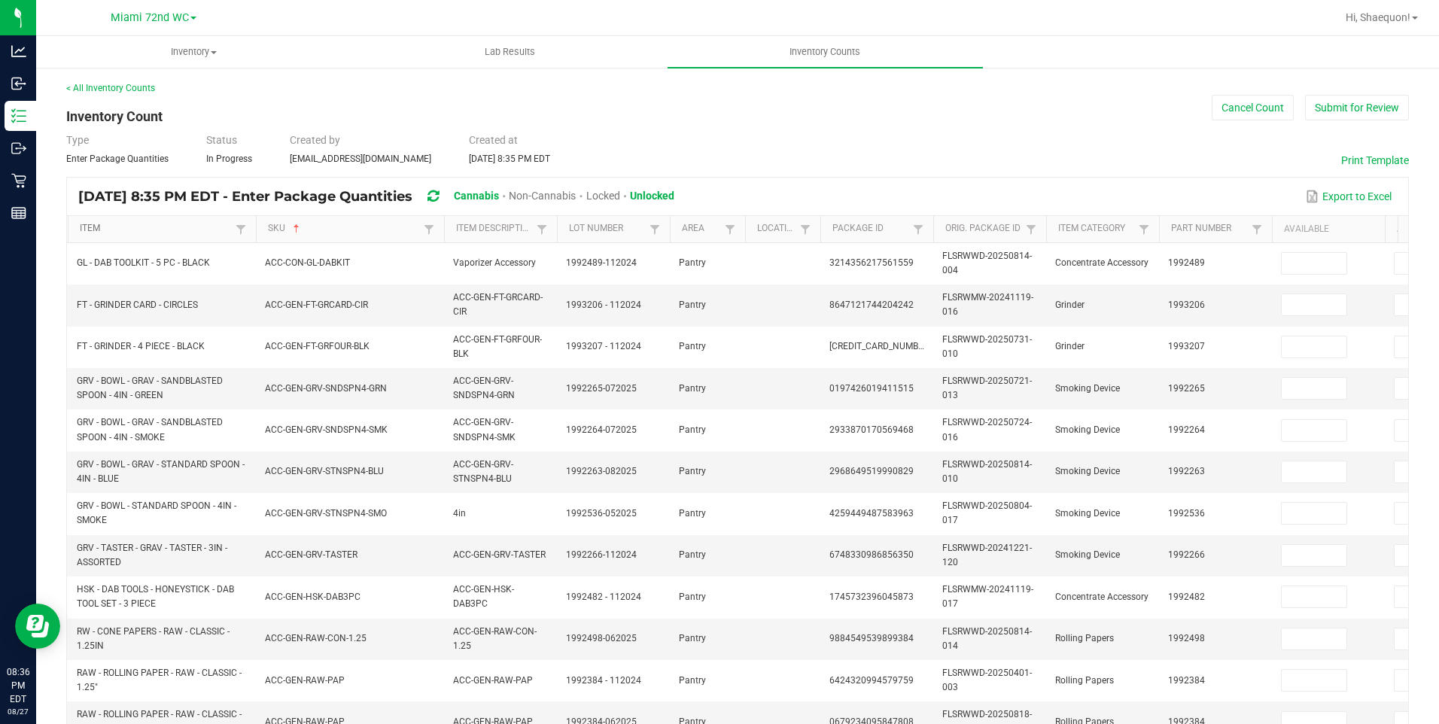
click at [176, 230] on link "Item" at bounding box center [155, 229] width 151 height 12
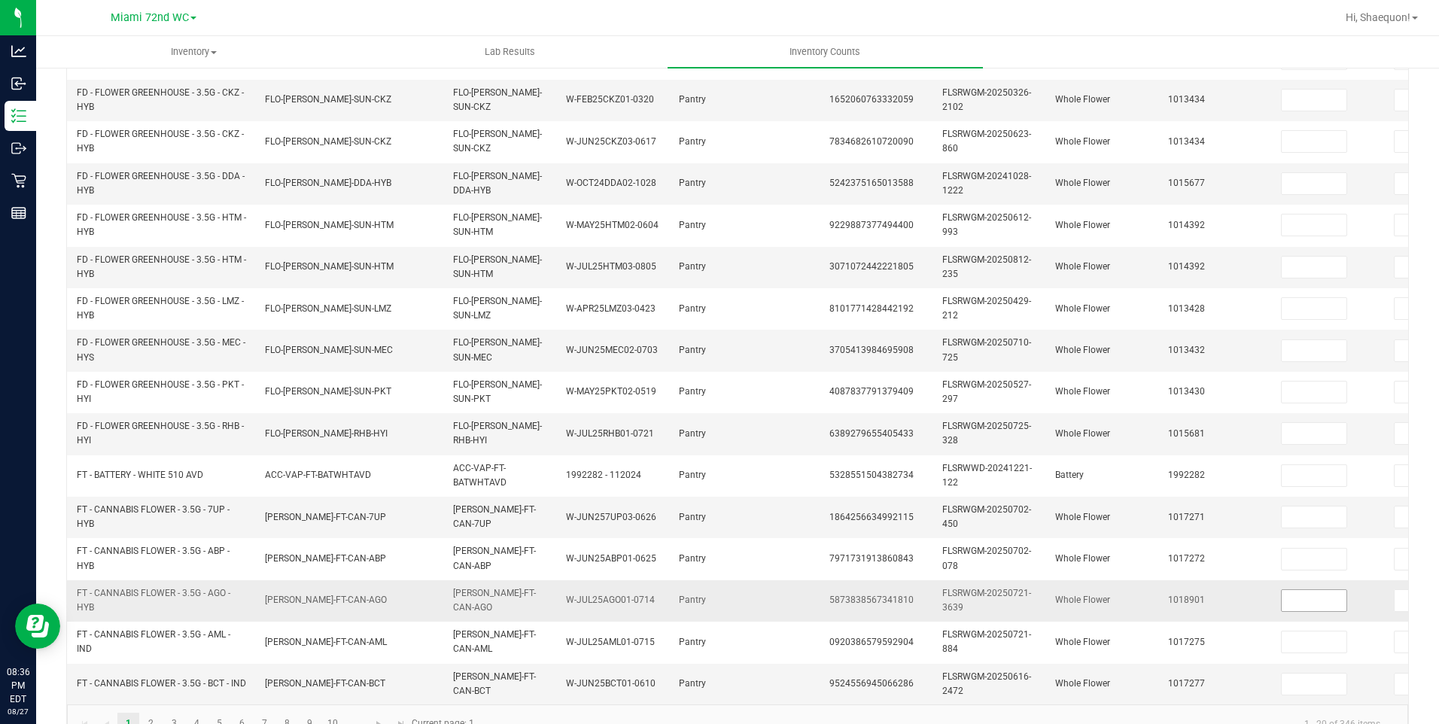
scroll to position [418, 0]
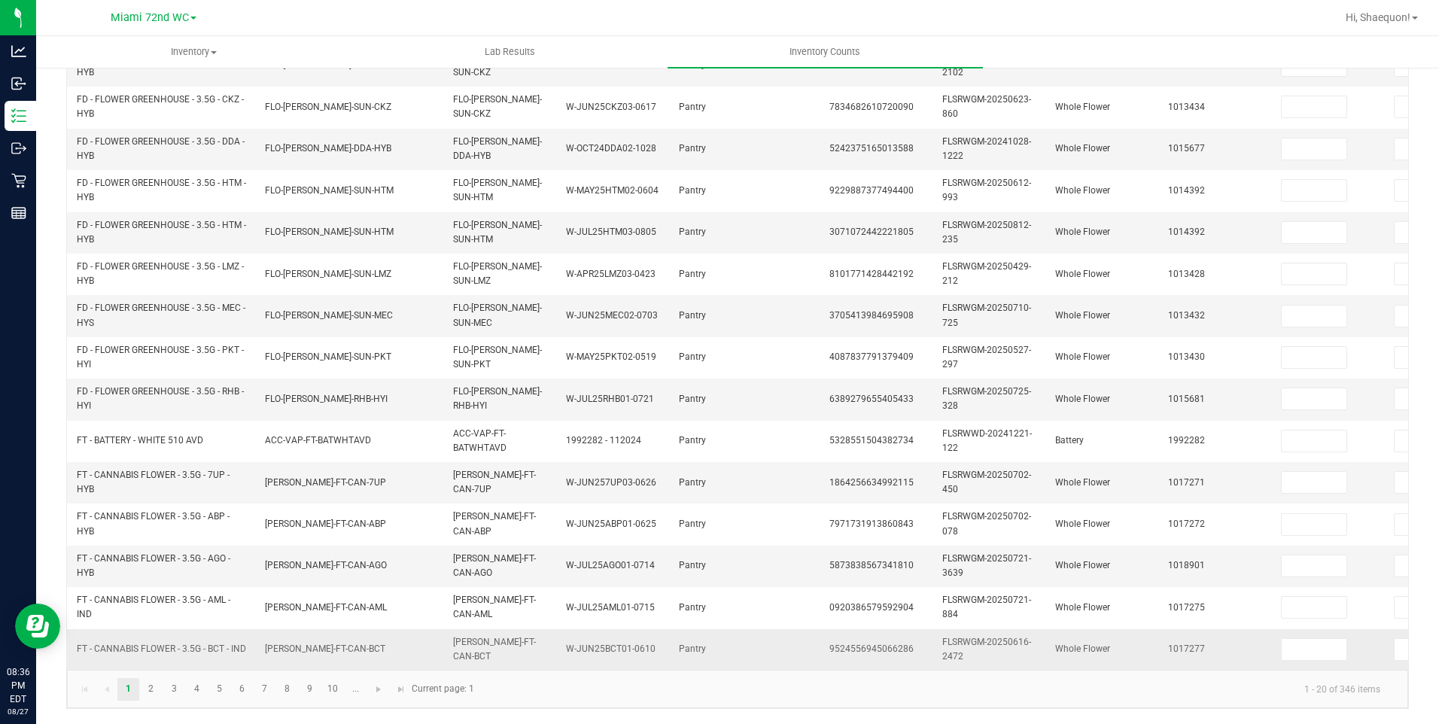
drag, startPoint x: 1175, startPoint y: 658, endPoint x: 1222, endPoint y: 658, distance: 46.7
click at [1222, 658] on td "1017277" at bounding box center [1215, 649] width 113 height 41
drag, startPoint x: 1222, startPoint y: 658, endPoint x: 1172, endPoint y: 696, distance: 63.4
click at [1172, 696] on kendo-pager-info "1 - 20 of 346 items" at bounding box center [937, 688] width 909 height 25
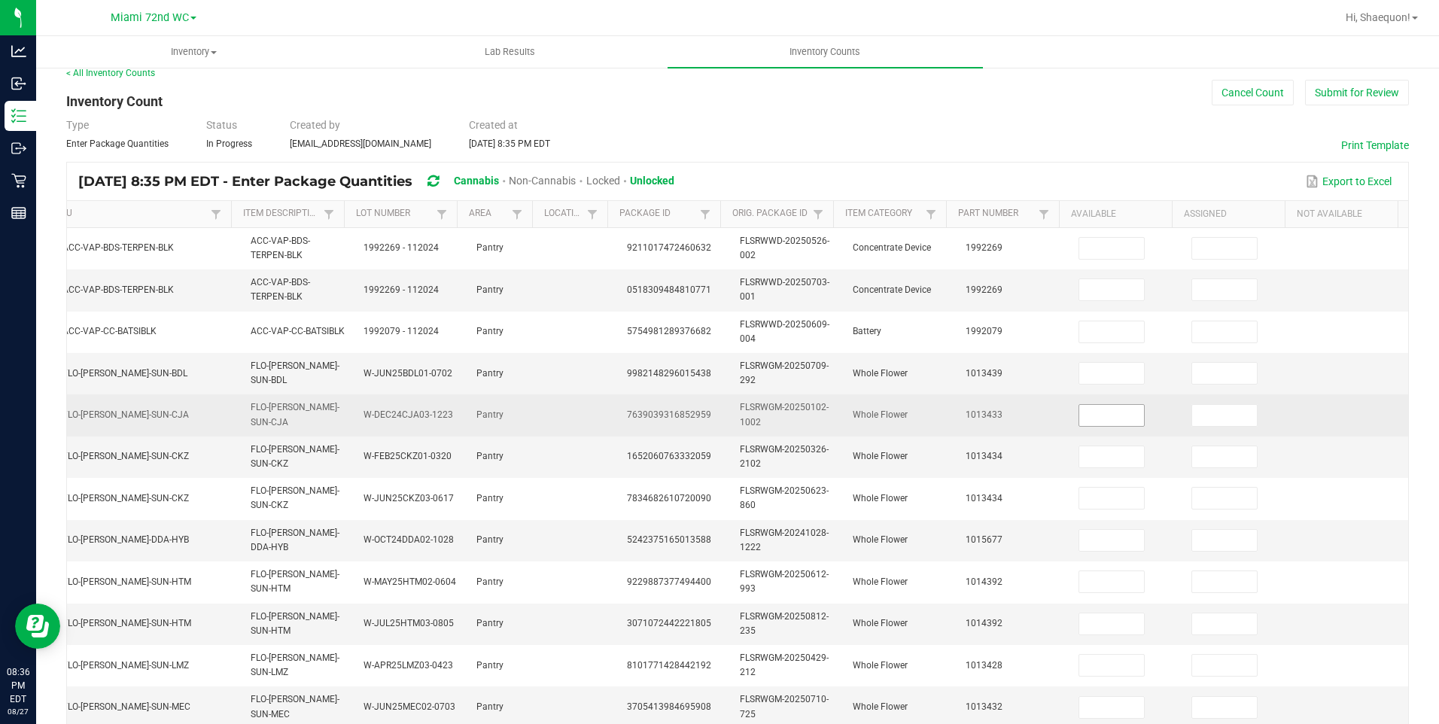
scroll to position [0, 0]
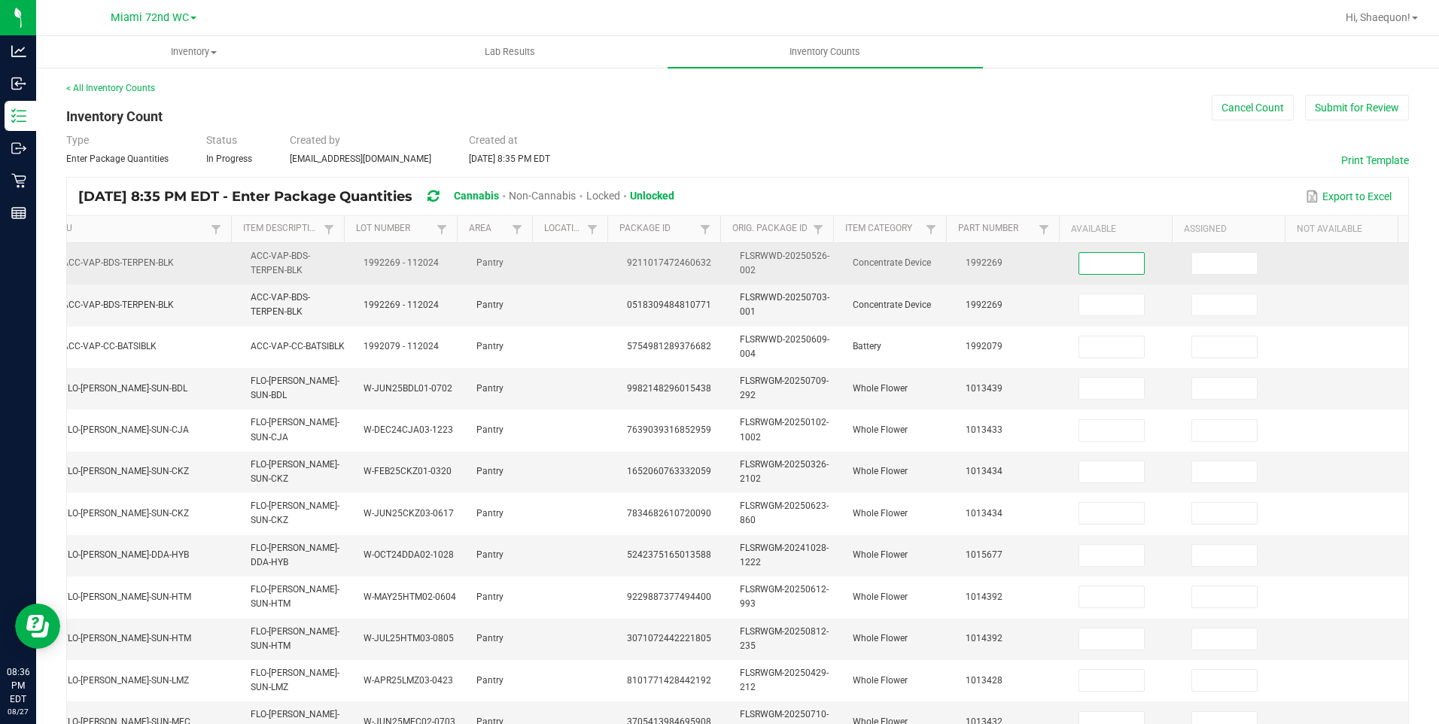
click at [1079, 268] on input at bounding box center [1111, 263] width 65 height 21
type input "1"
type input "2"
type input "3"
type input "14"
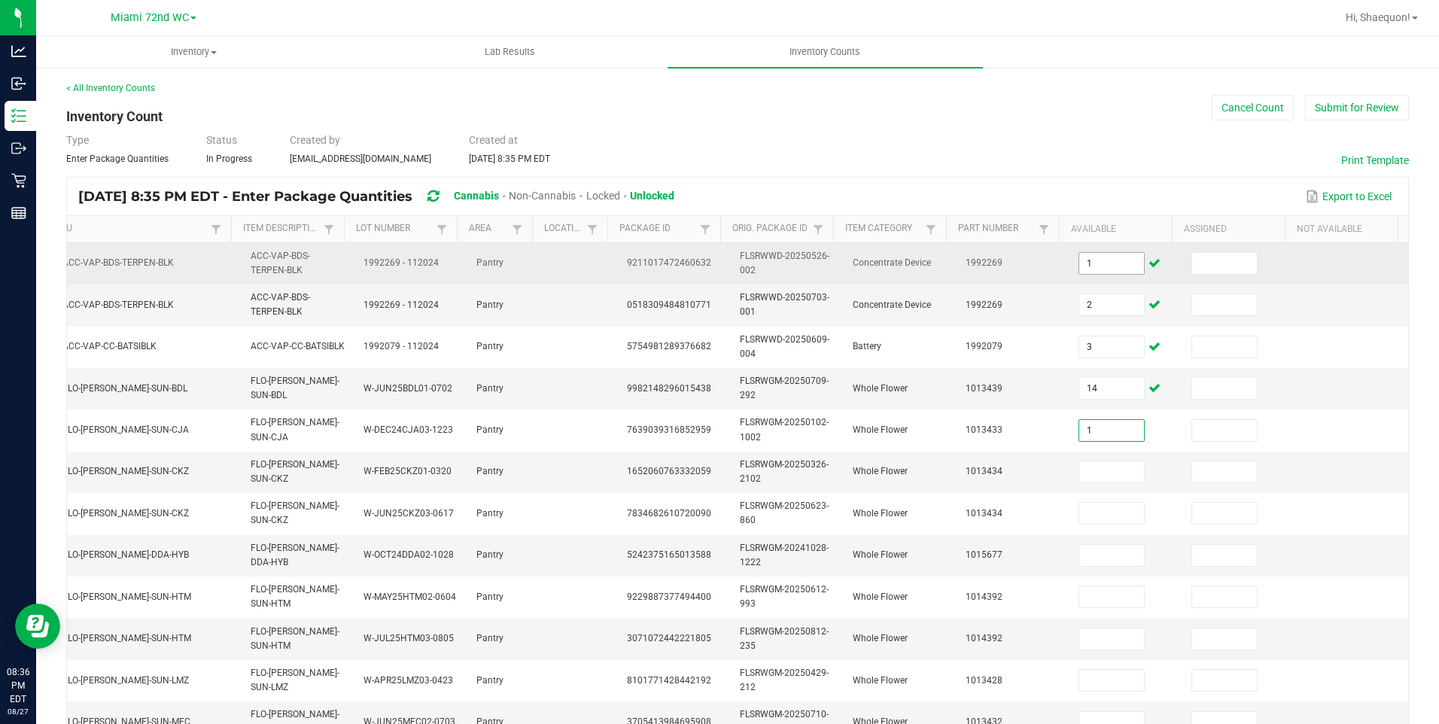
type input "1"
type input "20"
type input "7"
type input "1"
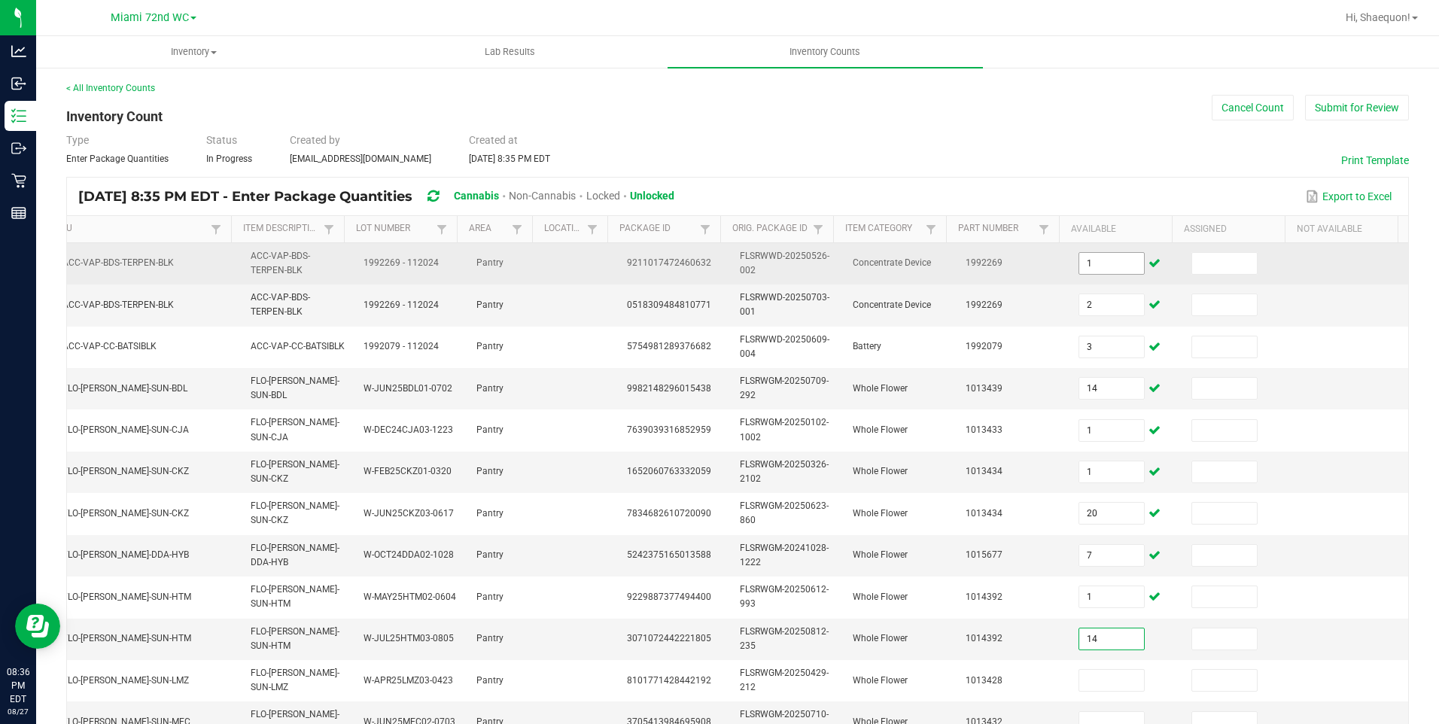
type input "14"
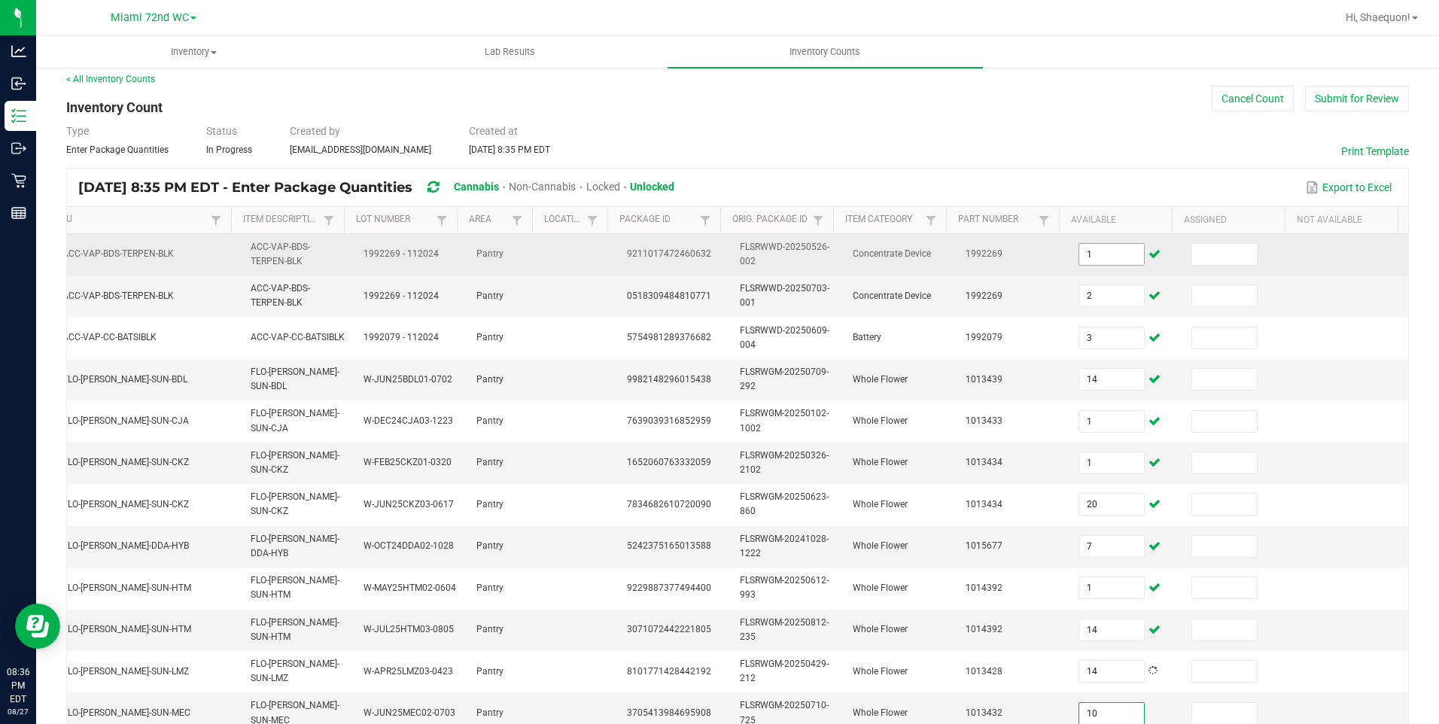
type input "10"
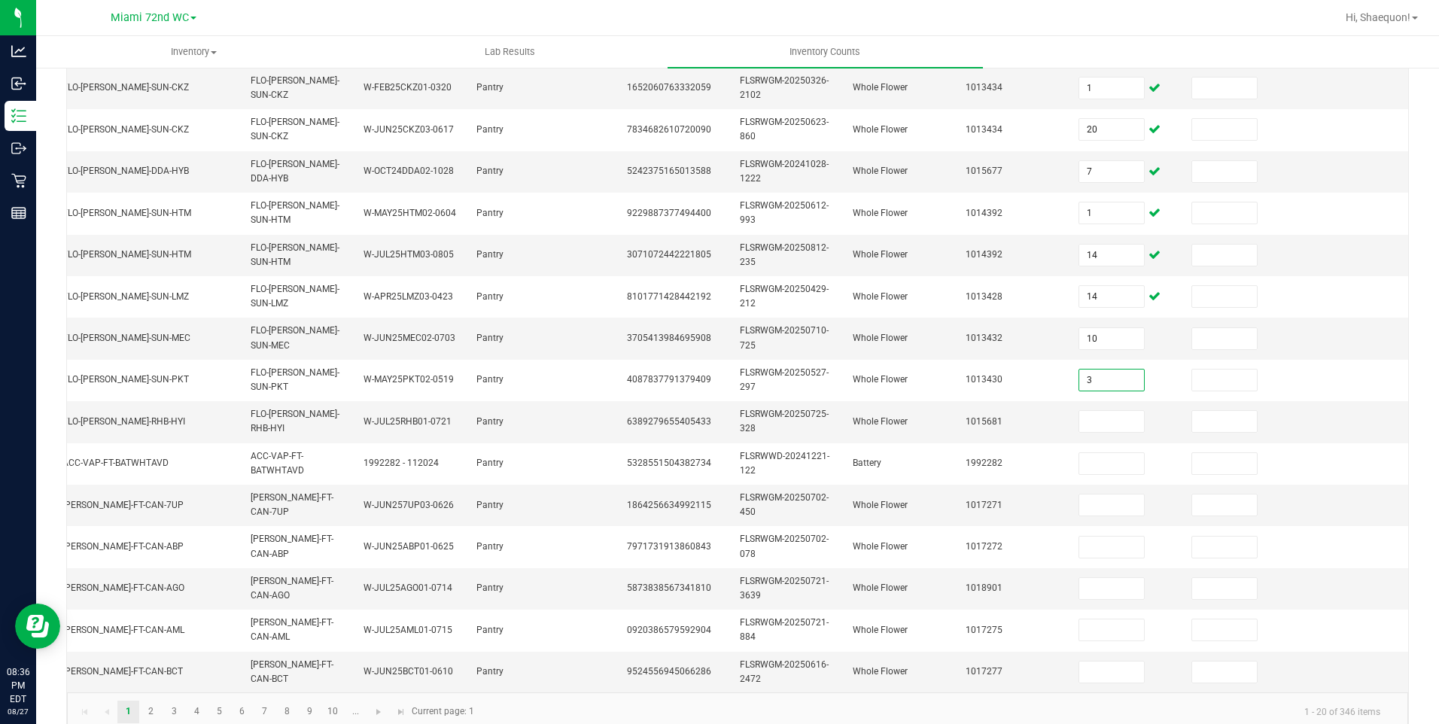
type input "3"
type input "1"
type input "8"
type input "11"
type input "19"
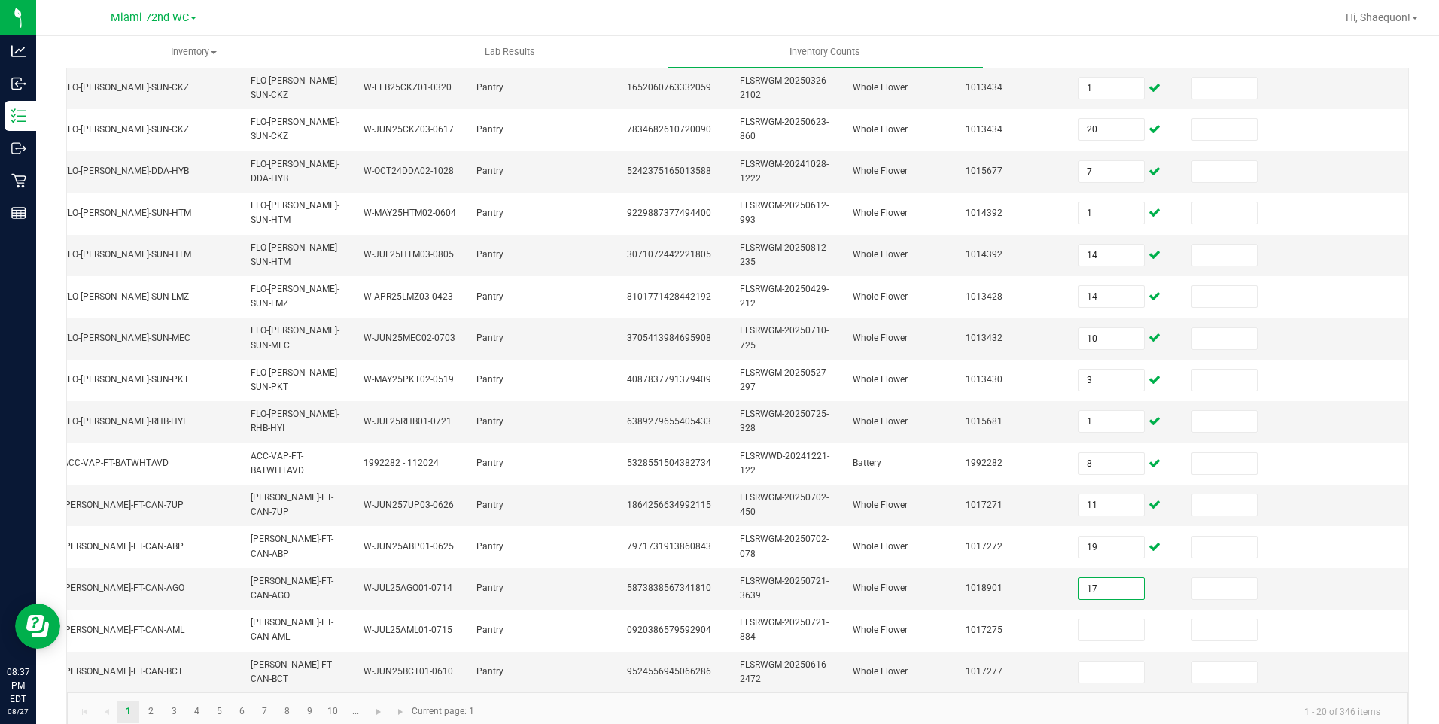
type input "17"
type input "2"
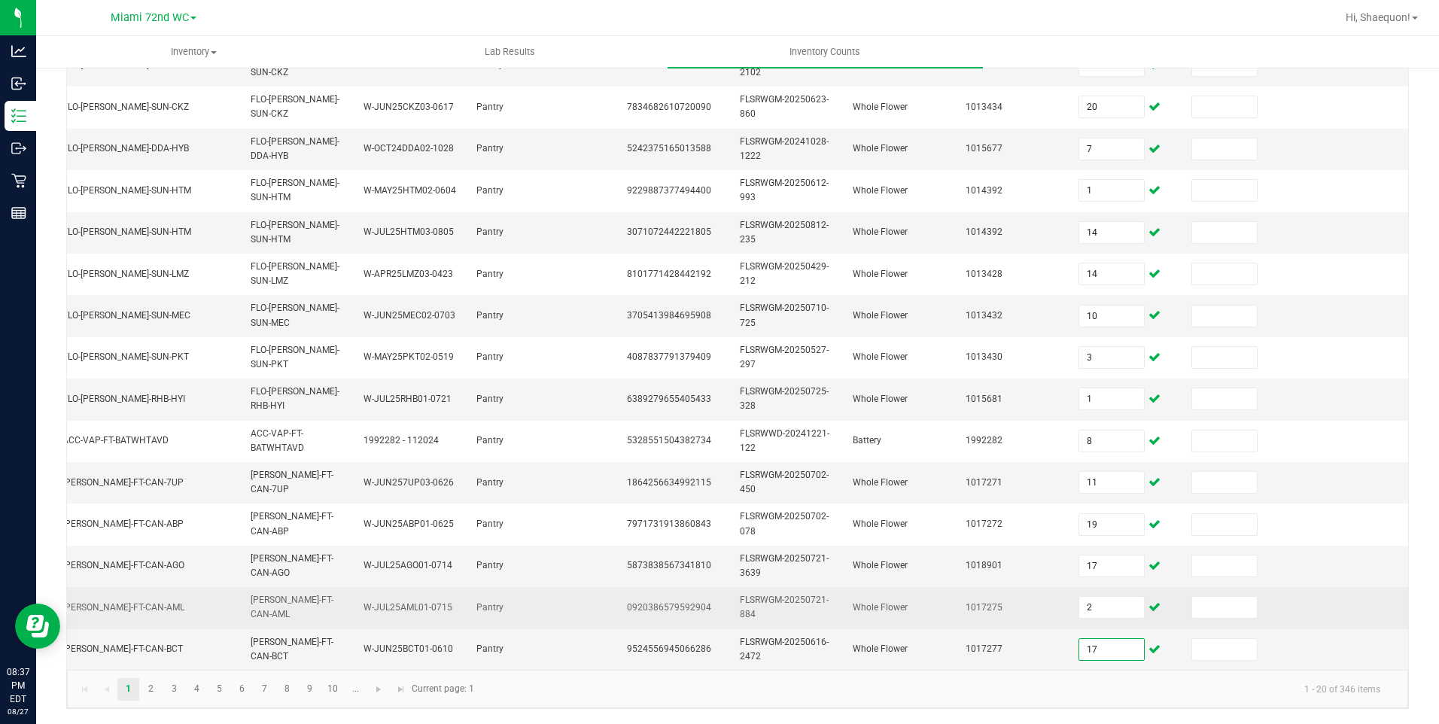
scroll to position [418, 0]
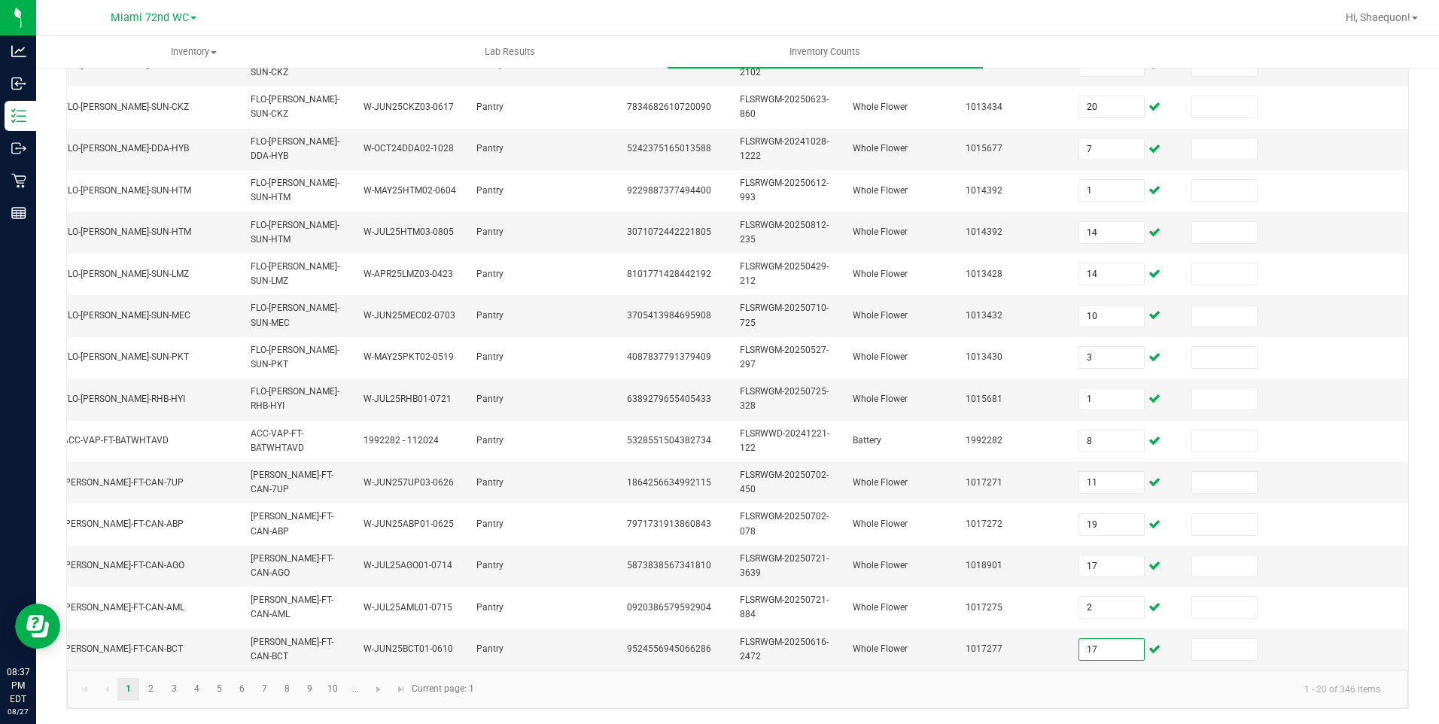
type input "17"
click at [911, 699] on kendo-pager-info "1 - 20 of 346 items" at bounding box center [937, 688] width 909 height 25
click at [157, 692] on link "2" at bounding box center [151, 689] width 22 height 23
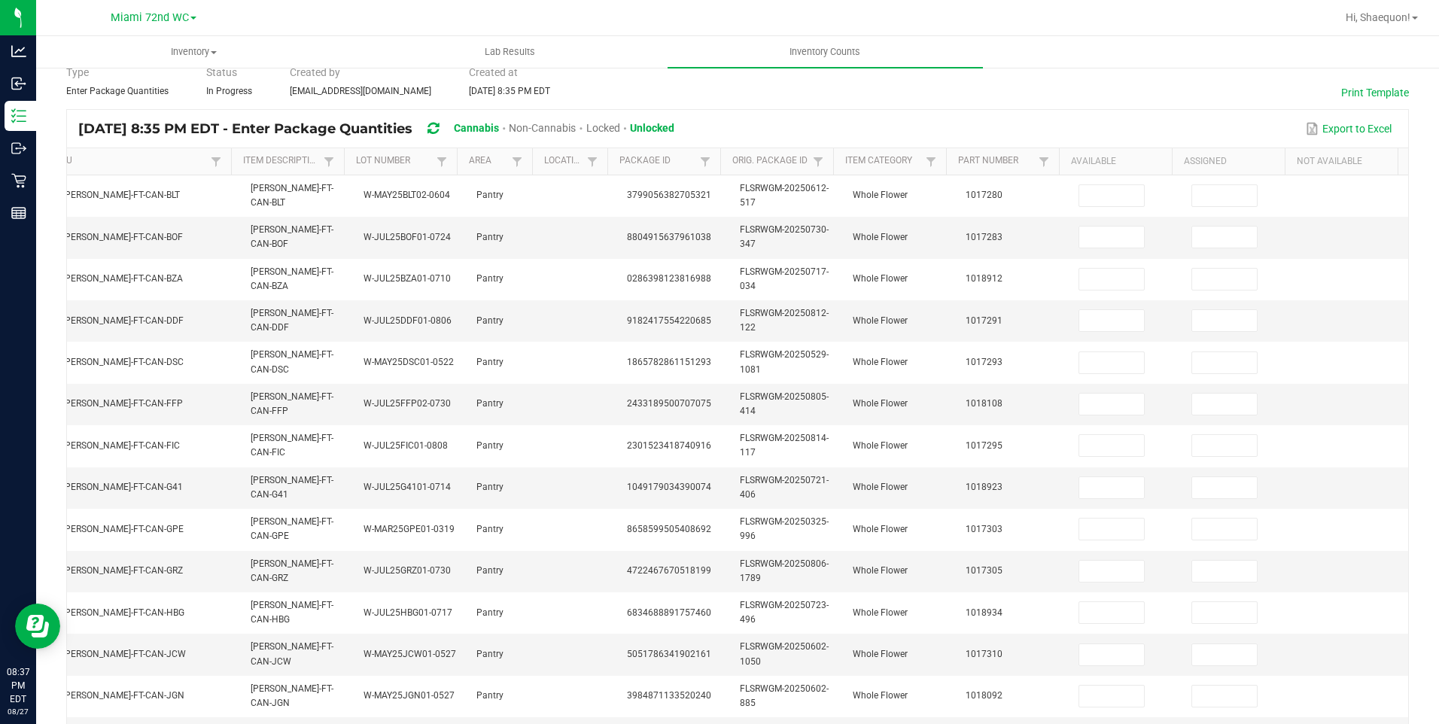
scroll to position [41, 0]
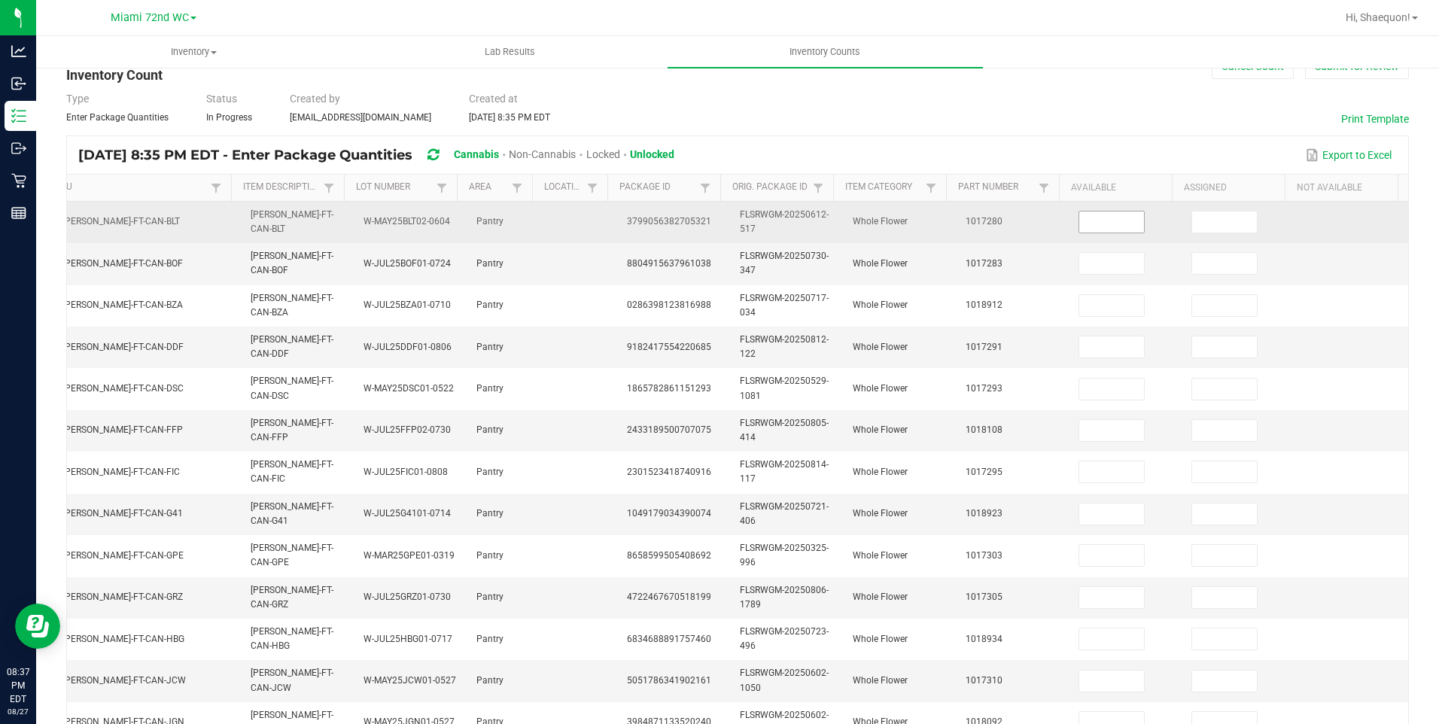
click at [1101, 221] on input at bounding box center [1111, 221] width 65 height 21
type input "11"
type input "15"
type input "1"
type input "13"
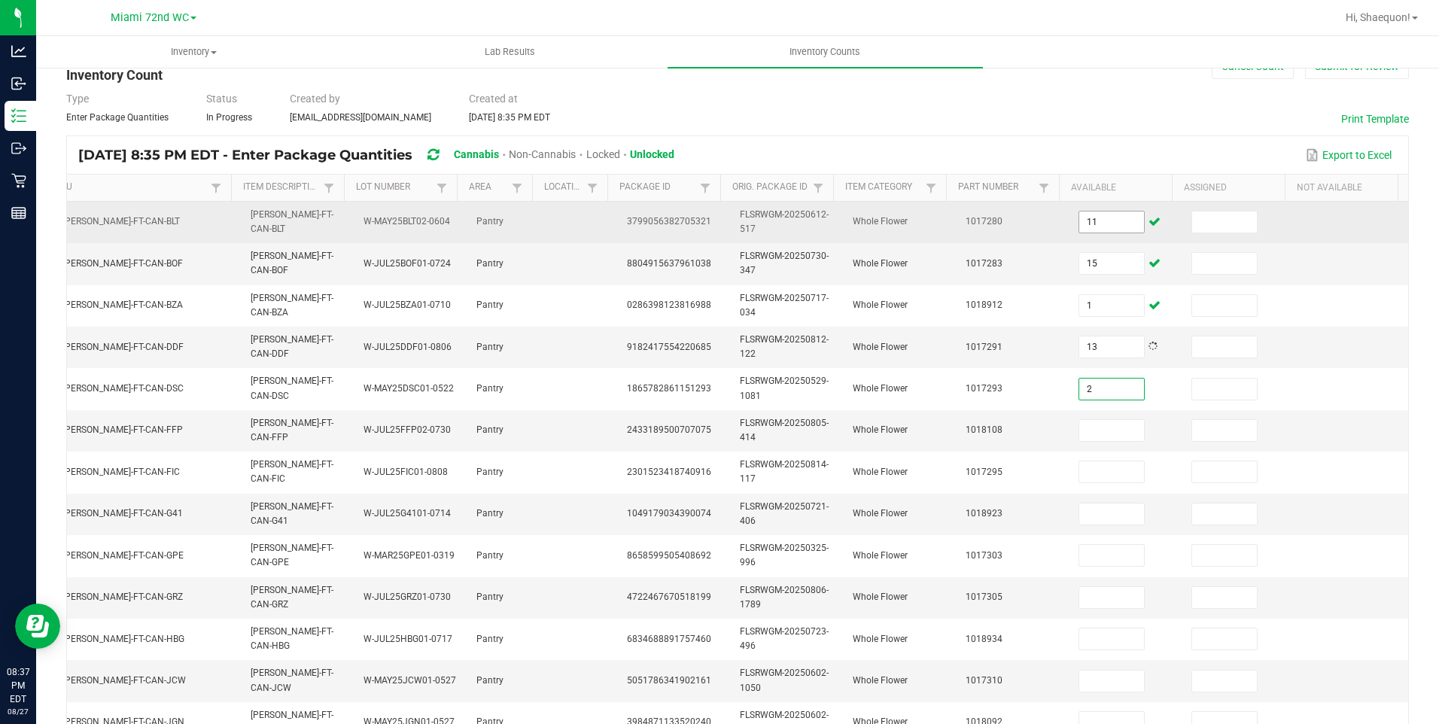
type input "2"
type input "16"
type input "19"
type input "8"
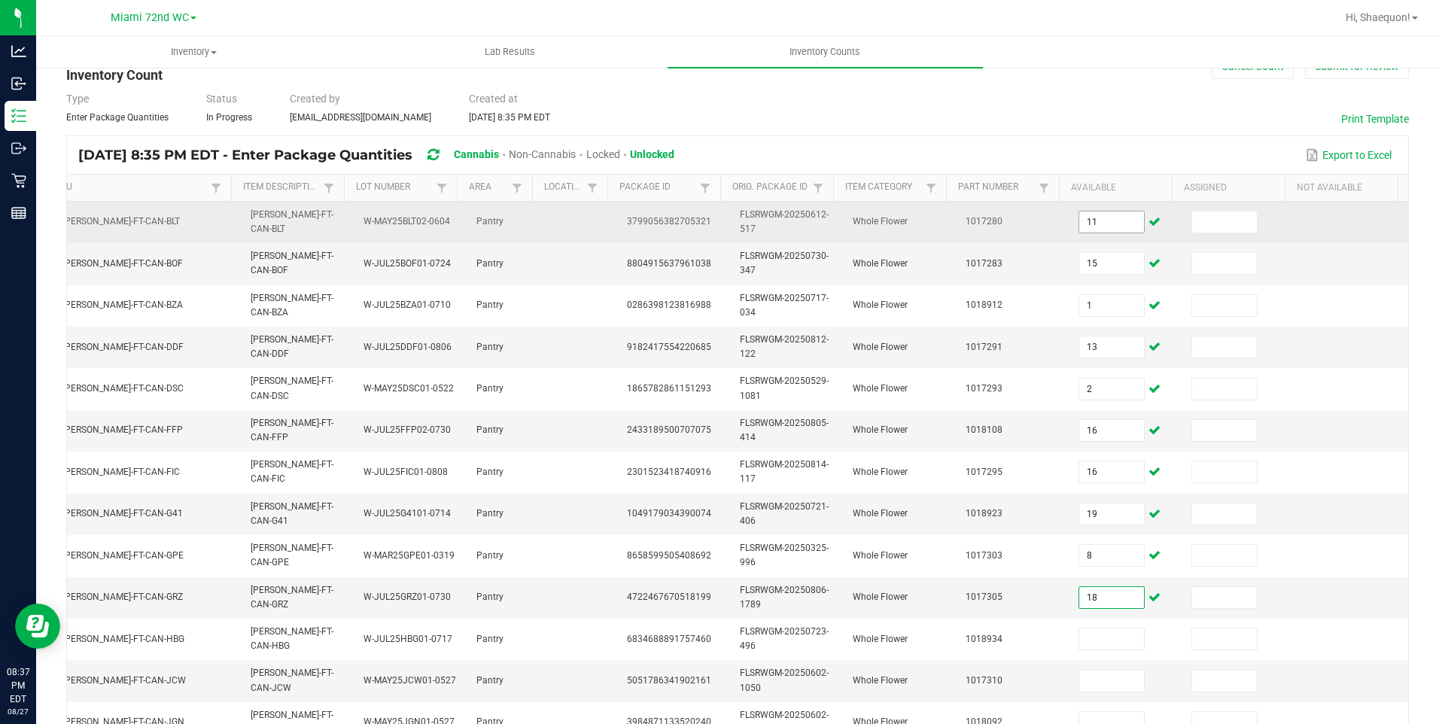
type input "18"
type input "12"
type input "19"
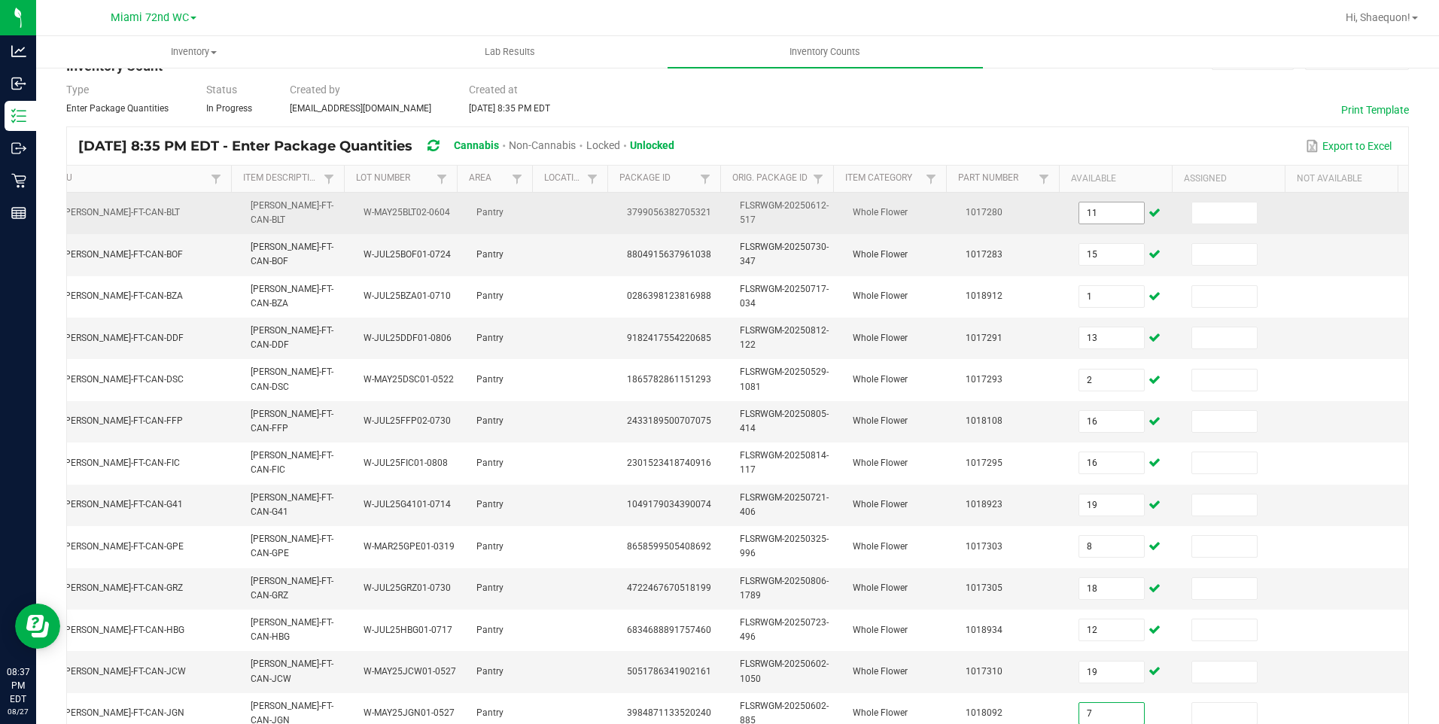
type input "7"
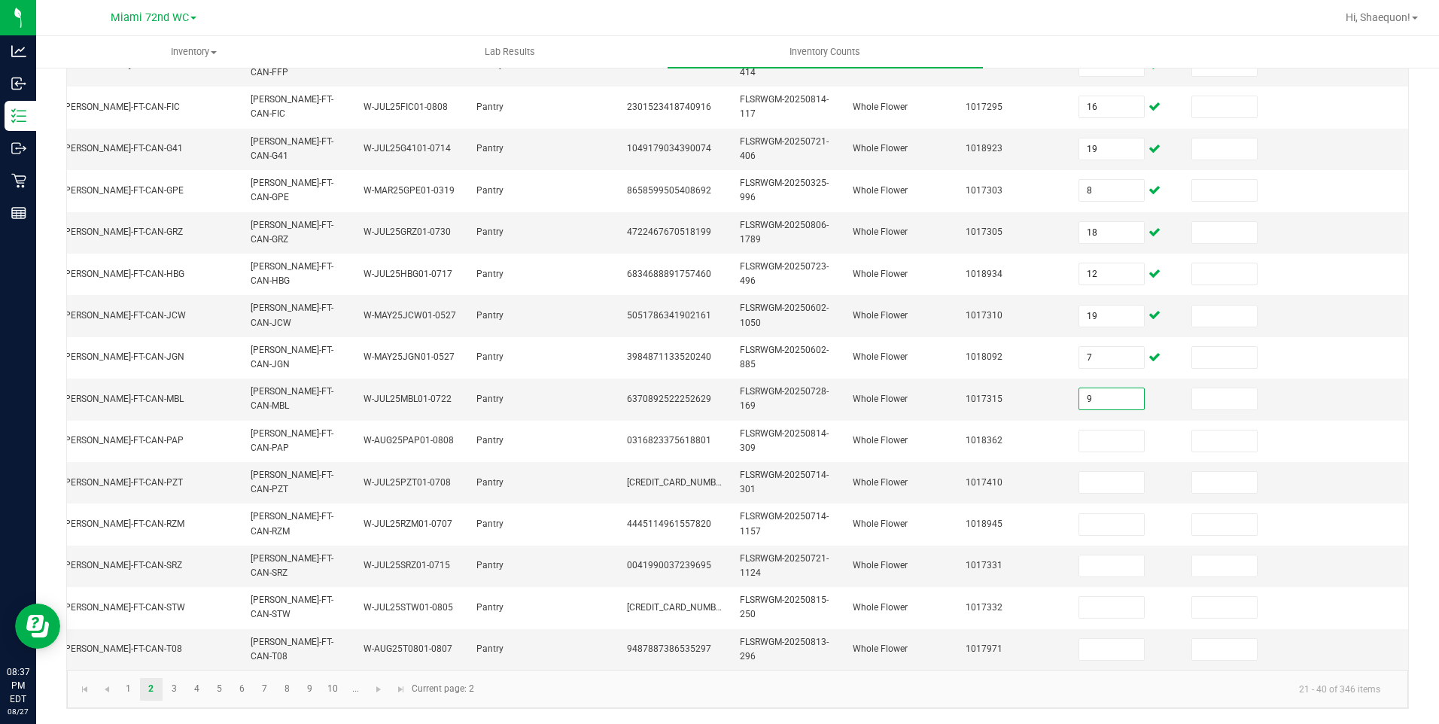
type input "9"
type input "20"
type input "11"
type input "20"
type input "6"
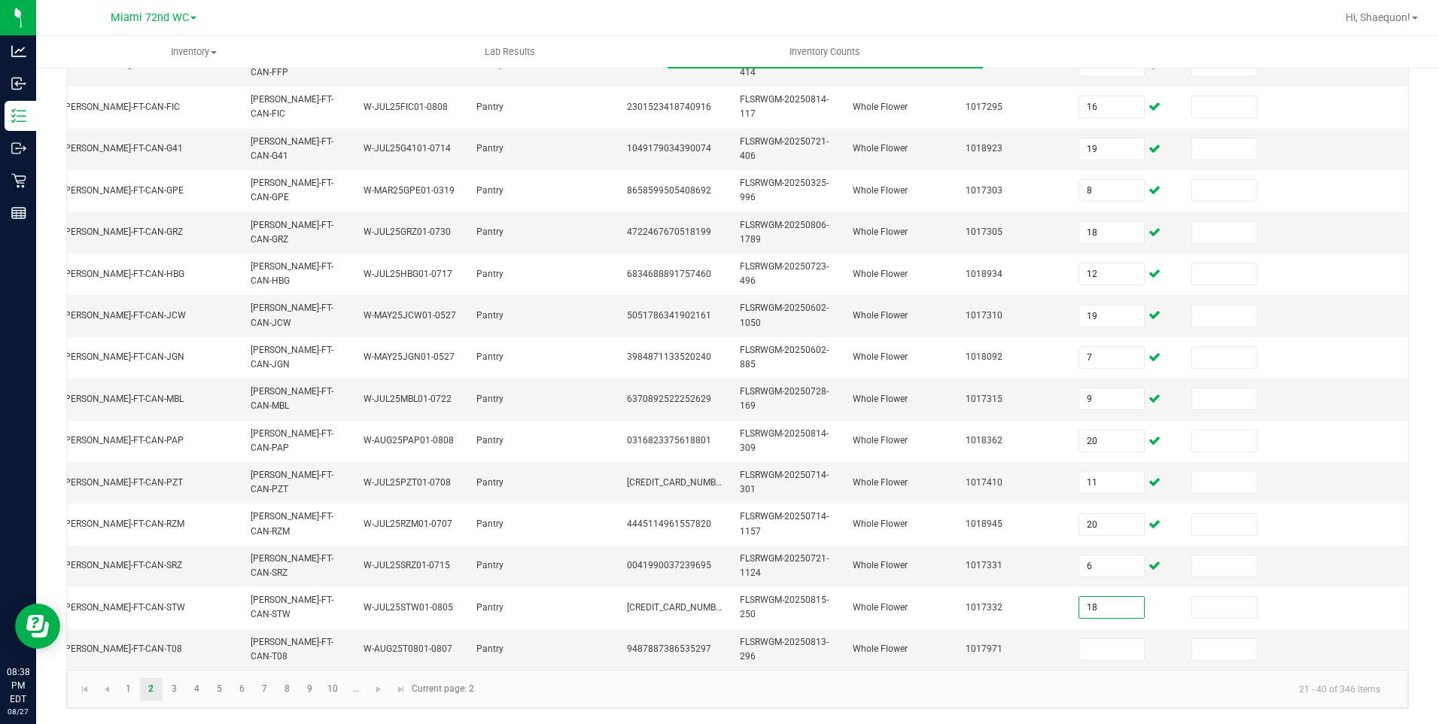
type input "18"
type input "19"
click at [175, 689] on link "3" at bounding box center [174, 689] width 22 height 23
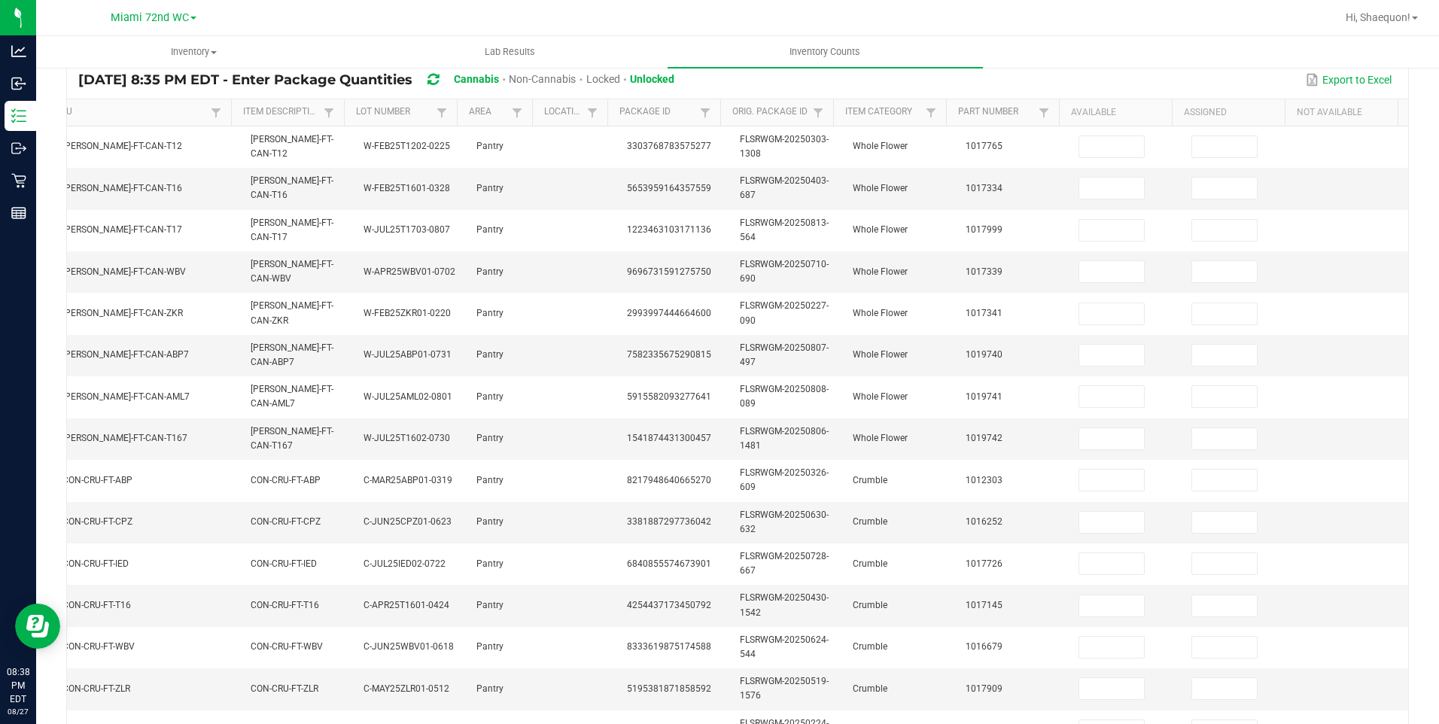
scroll to position [0, 0]
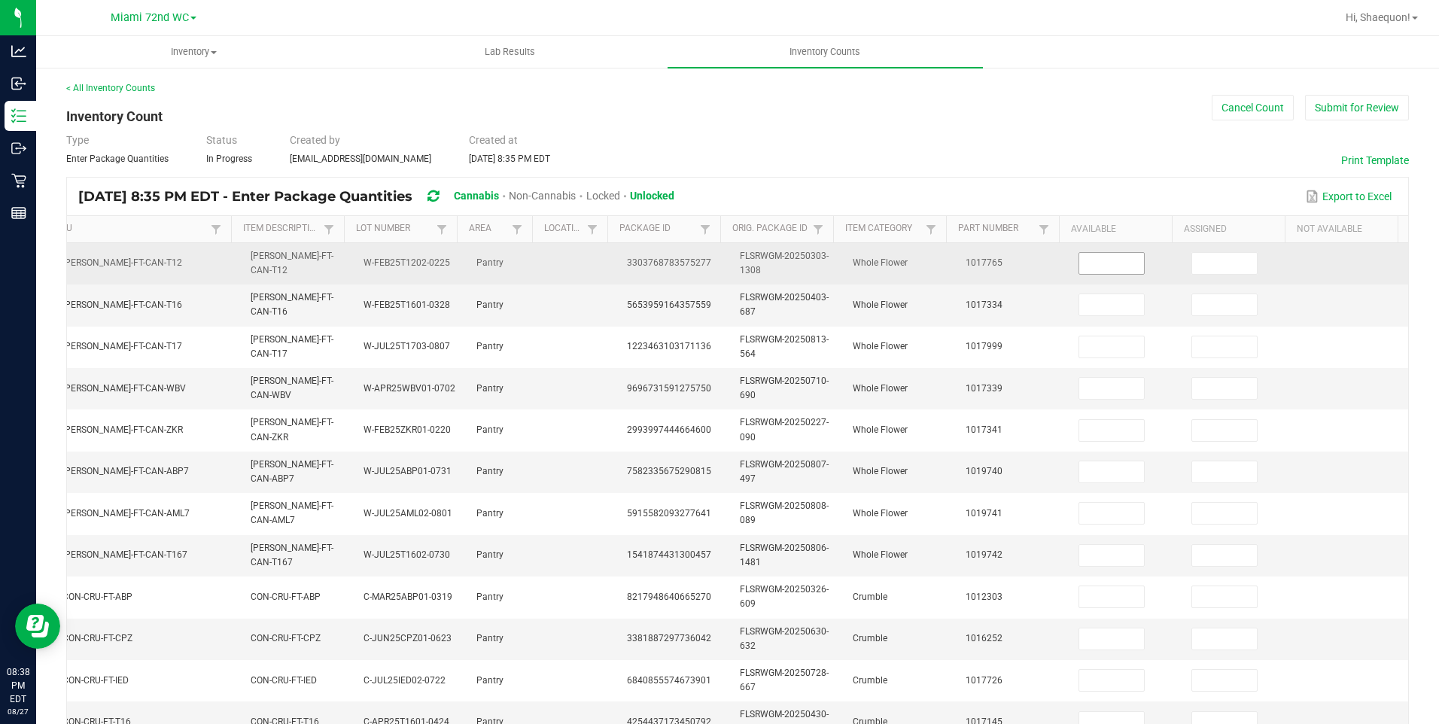
click at [1079, 271] on input at bounding box center [1111, 263] width 65 height 21
type input "30"
type input "7"
type input "6"
type input "14"
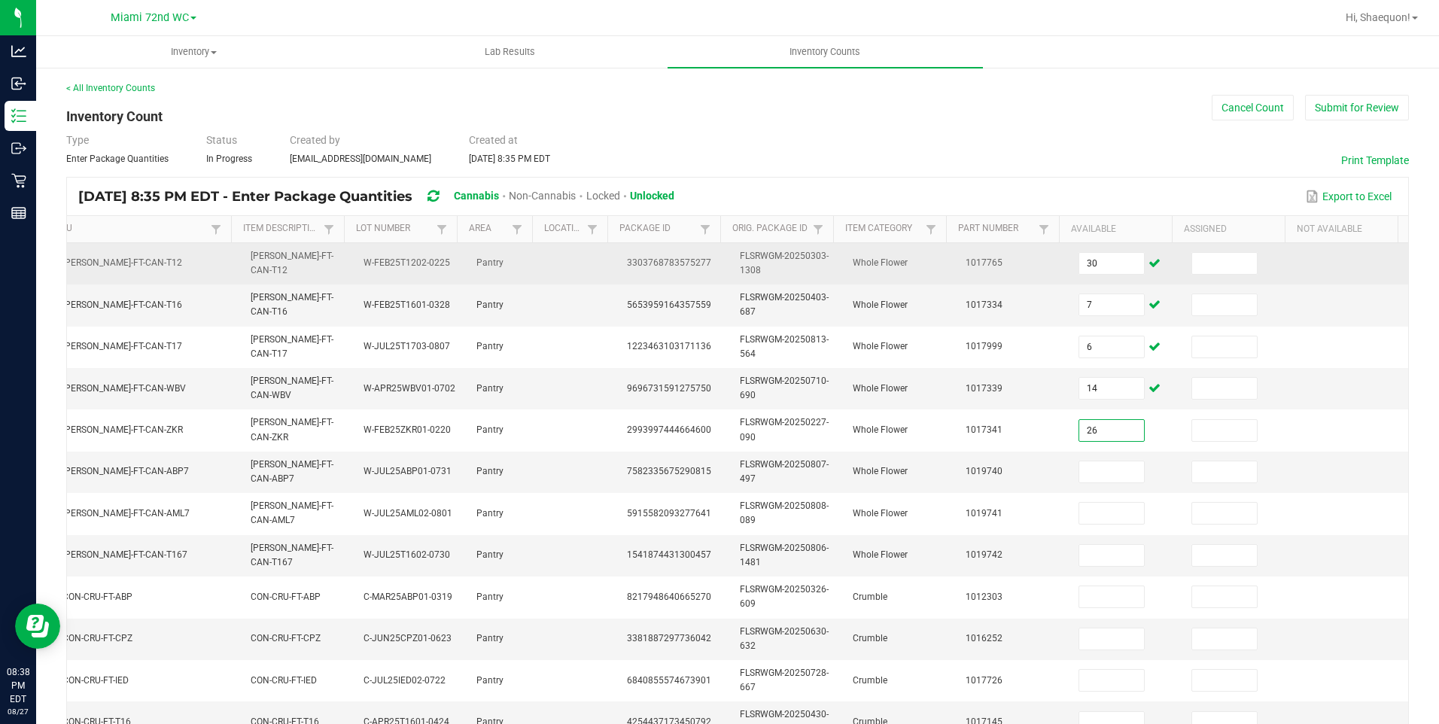
type input "26"
type input "19"
type input "14"
type input "18"
type input "1"
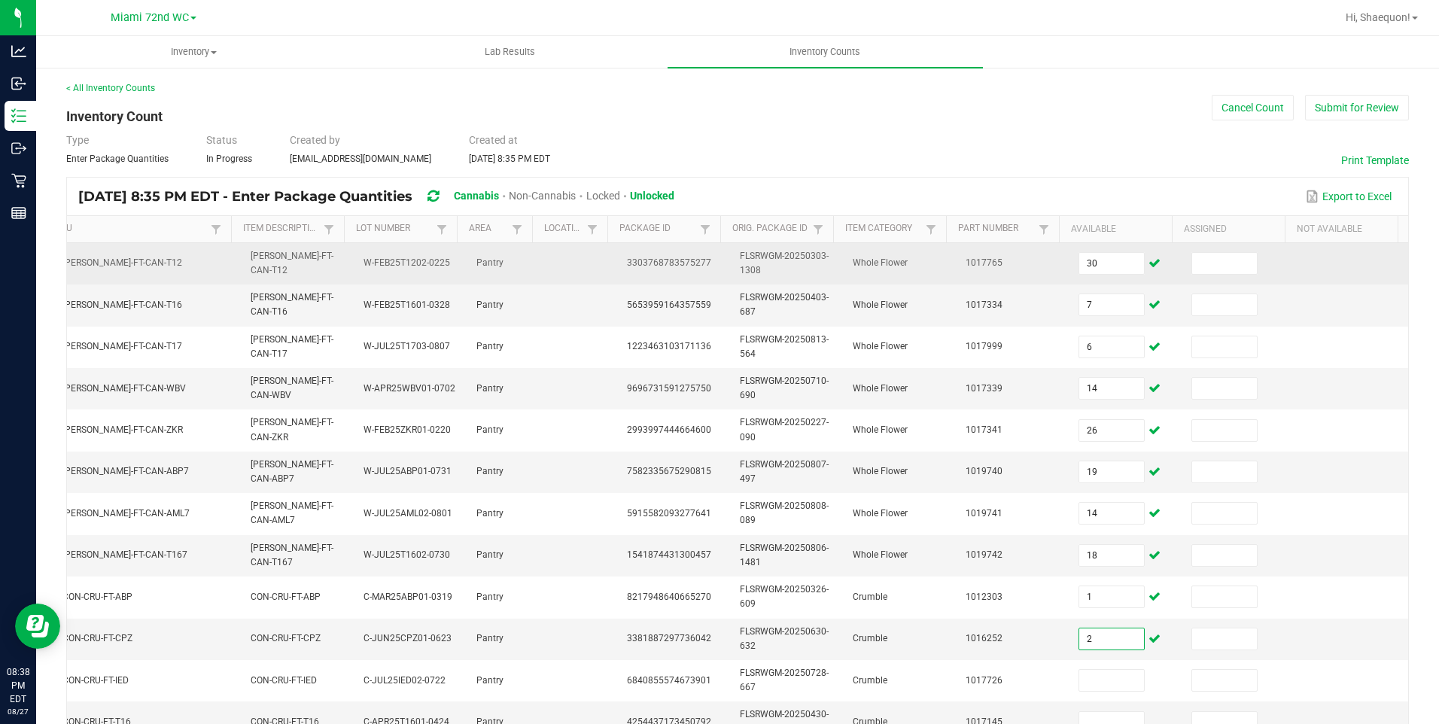
type input "2"
type input "7"
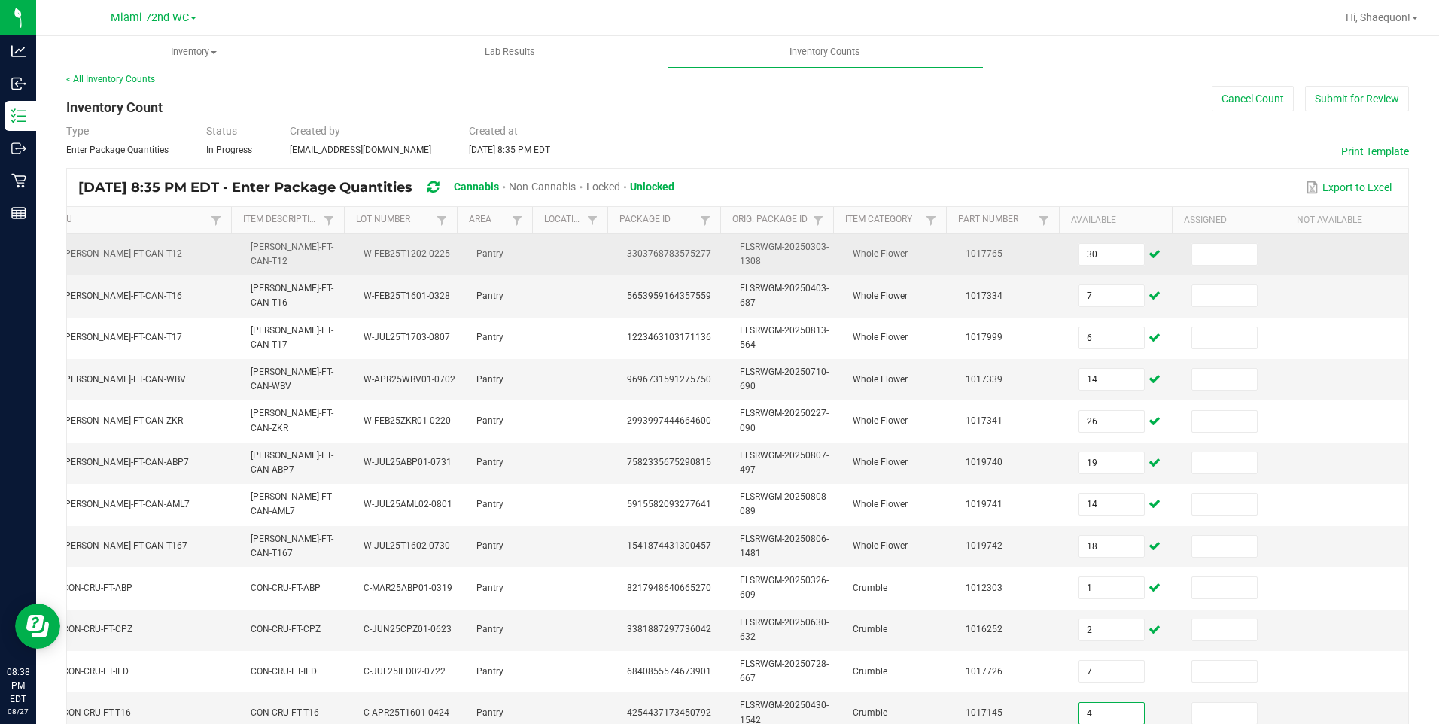
type input "4"
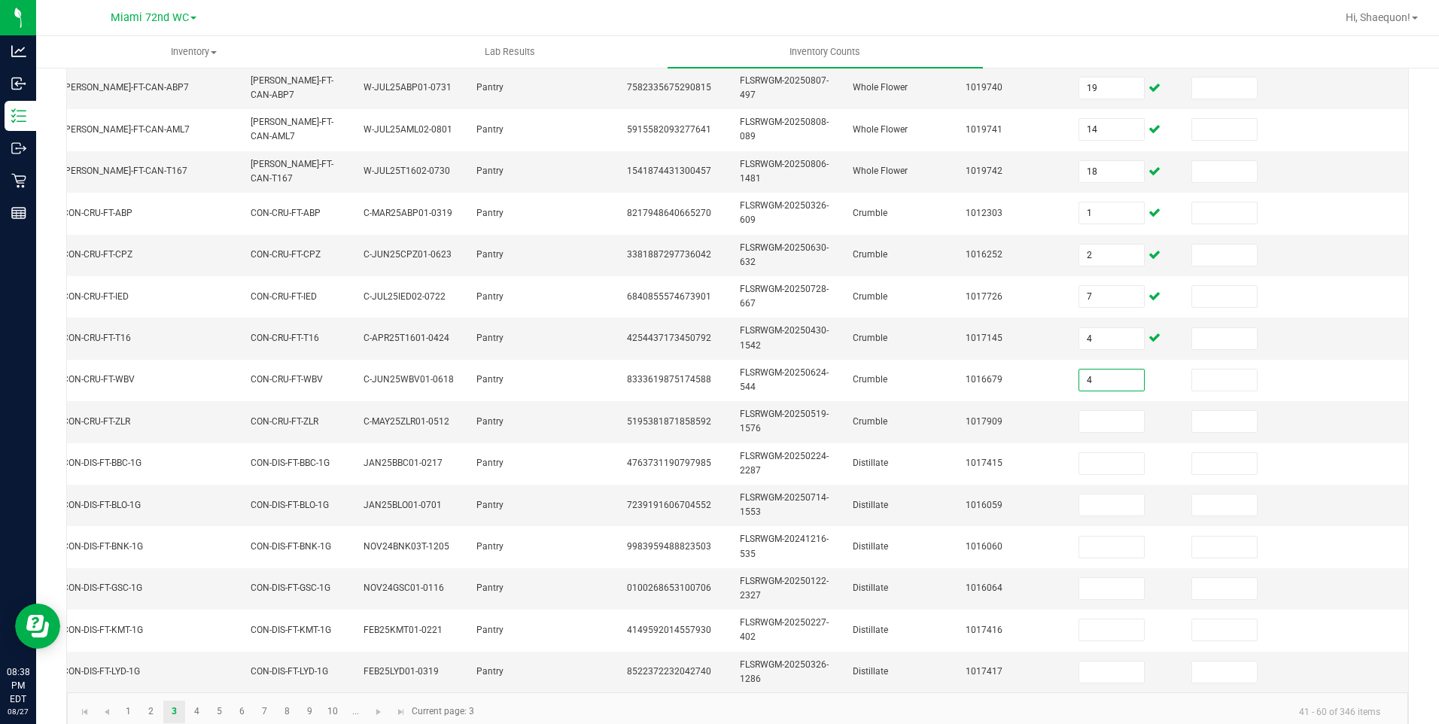
type input "4"
type input "1"
type input "2"
type input "11"
type input "9"
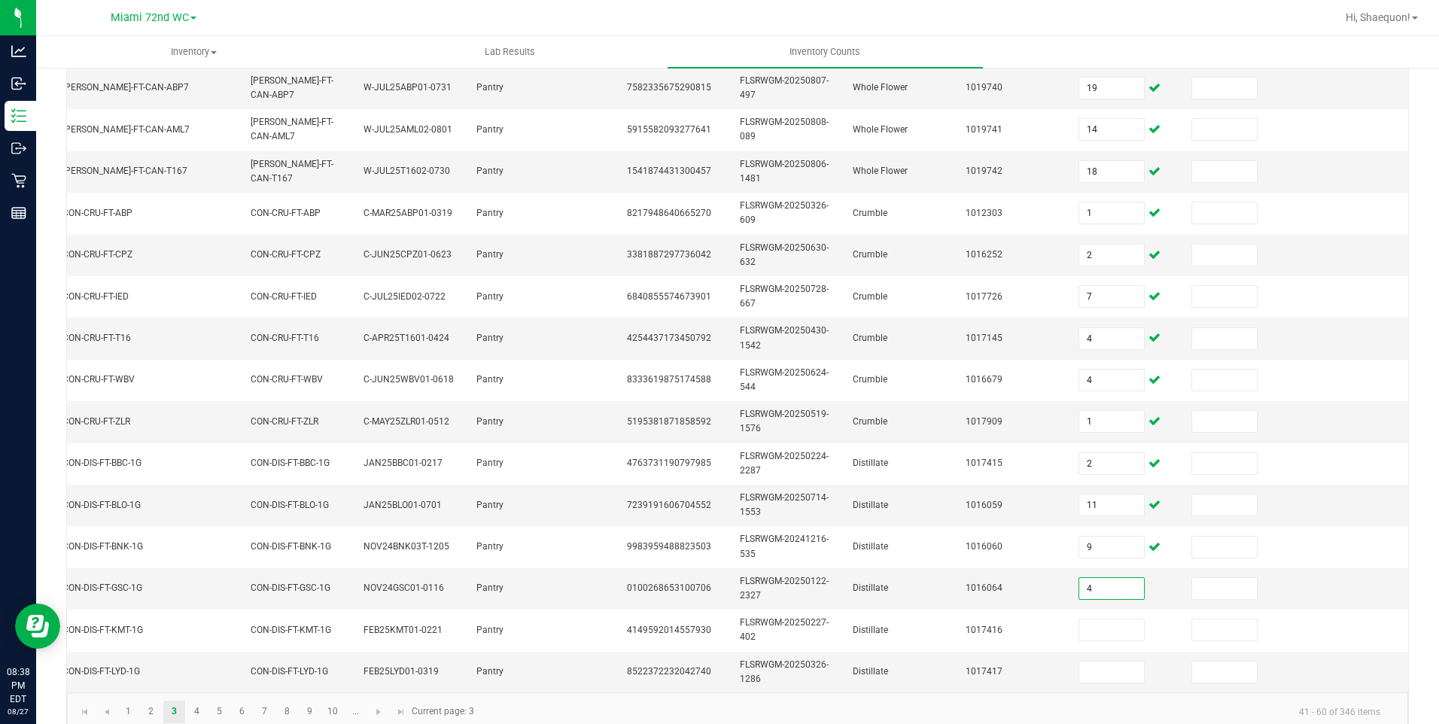
type input "4"
type input "6"
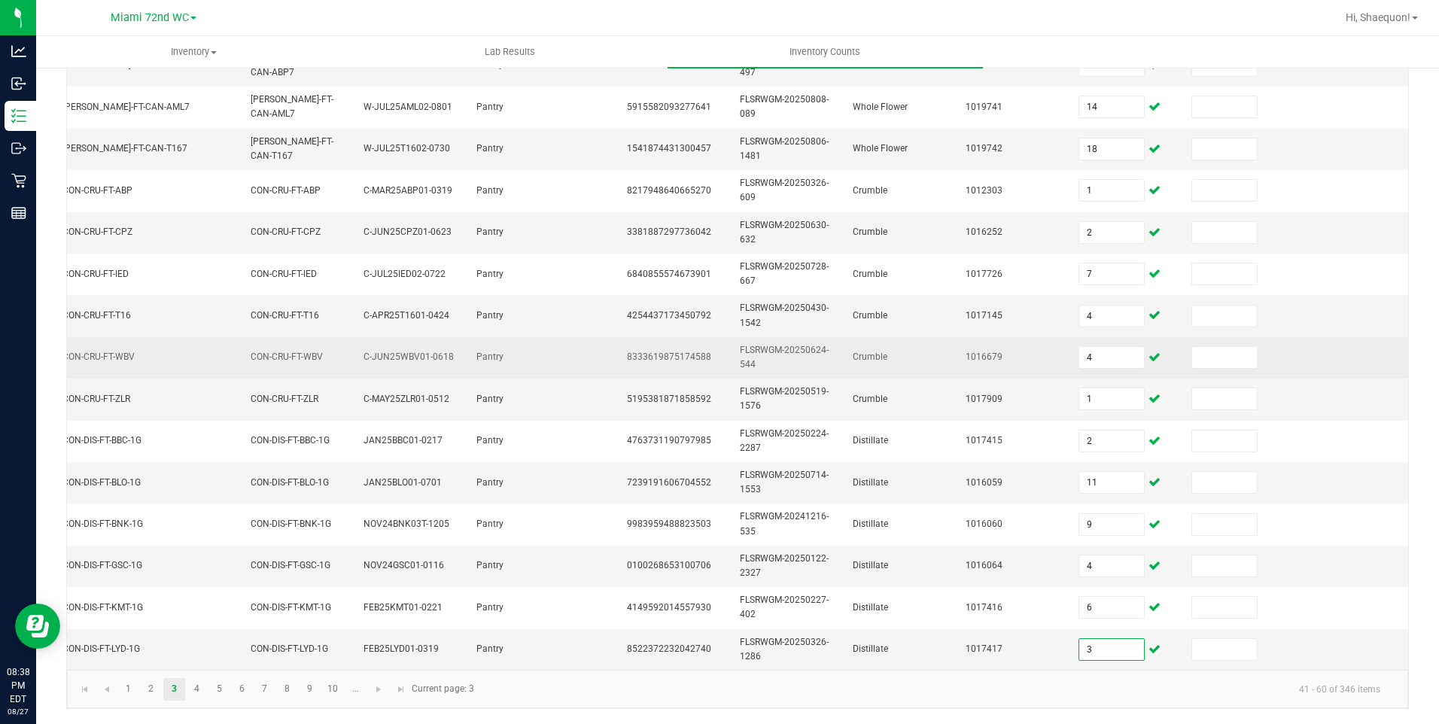
scroll to position [418, 0]
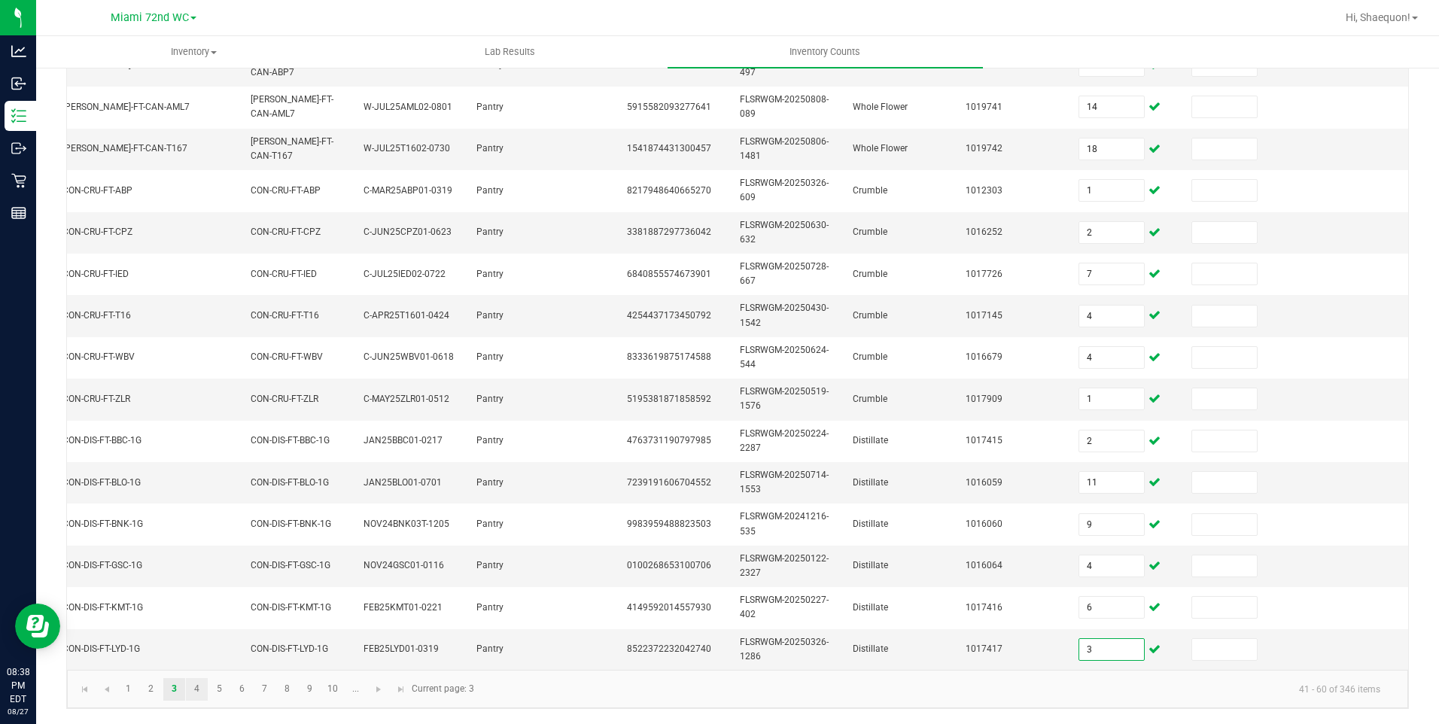
type input "3"
click at [197, 695] on link "4" at bounding box center [197, 689] width 22 height 23
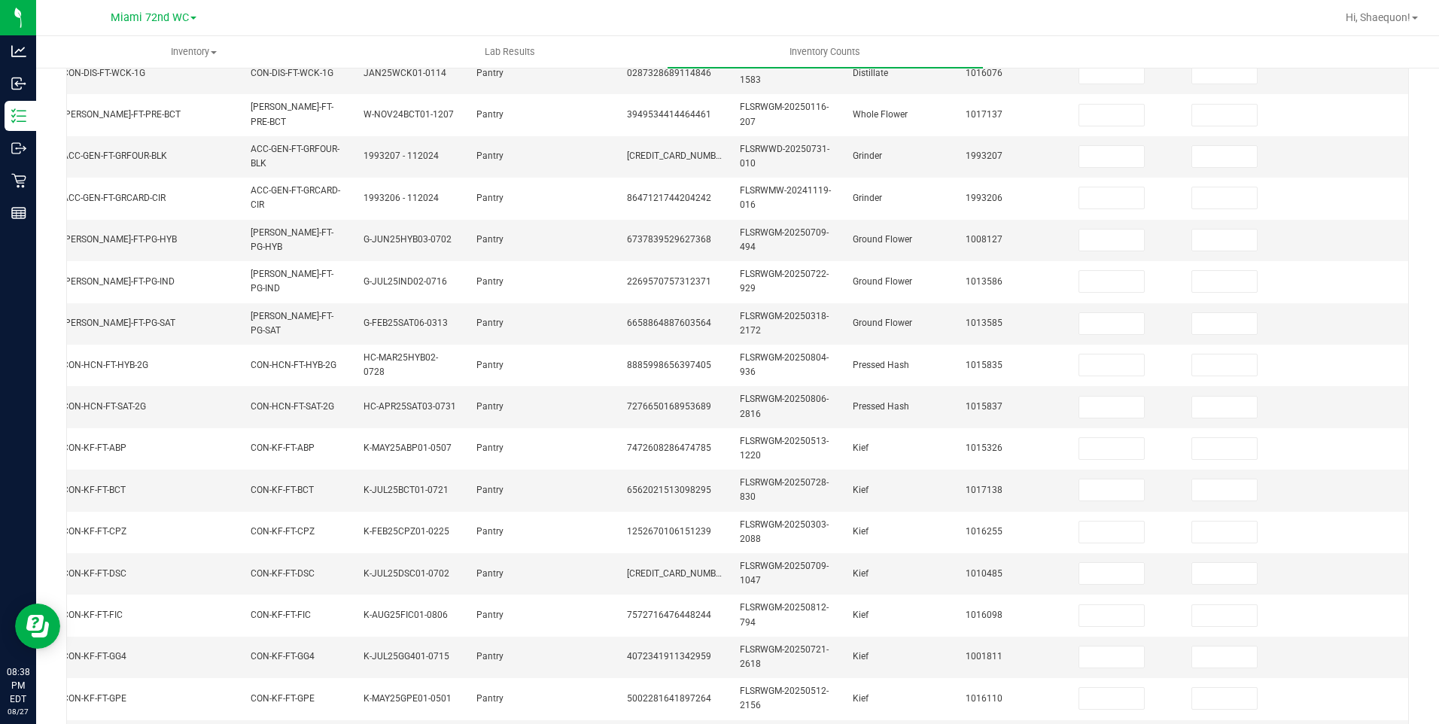
scroll to position [0, 0]
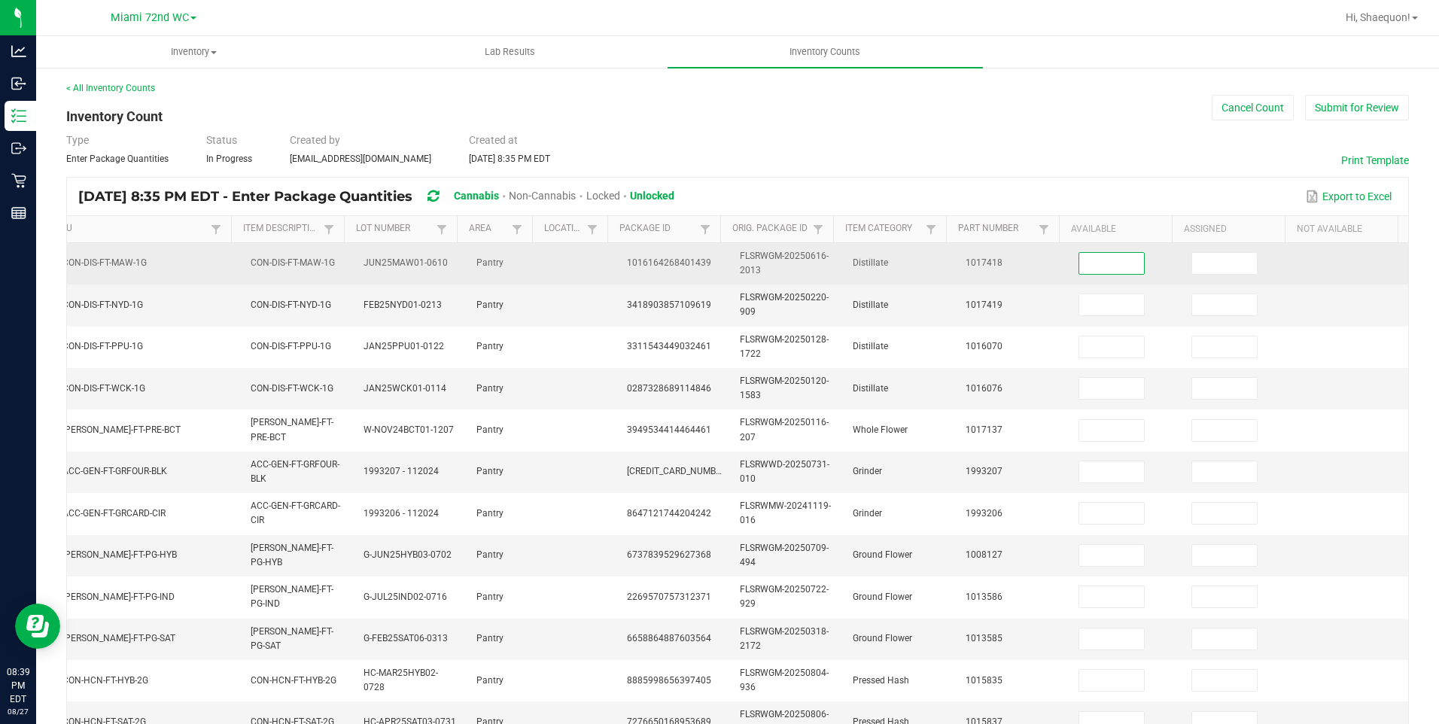
click at [1079, 257] on input at bounding box center [1111, 263] width 65 height 21
type input "11"
type input "12"
type input "6"
type input "8"
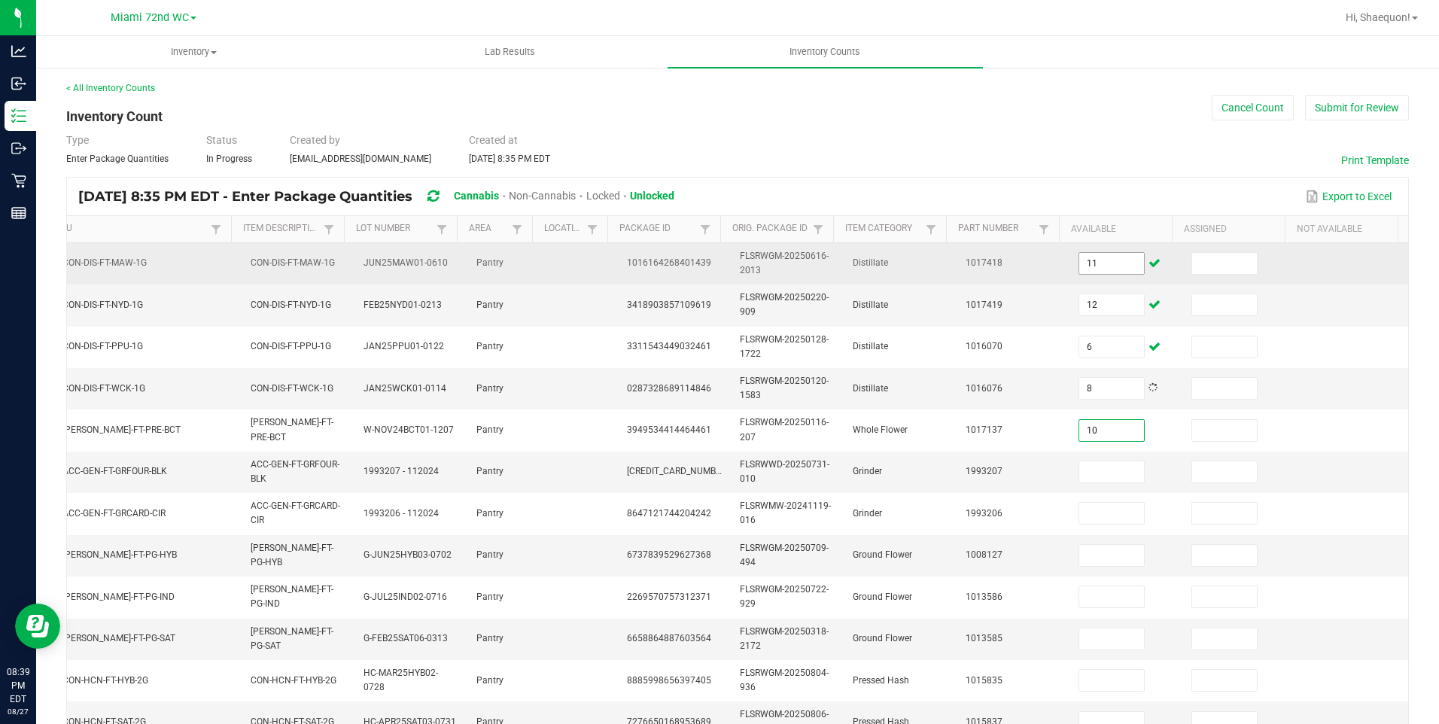
type input "10"
type input "5"
type input "4"
type input "11"
type input "10"
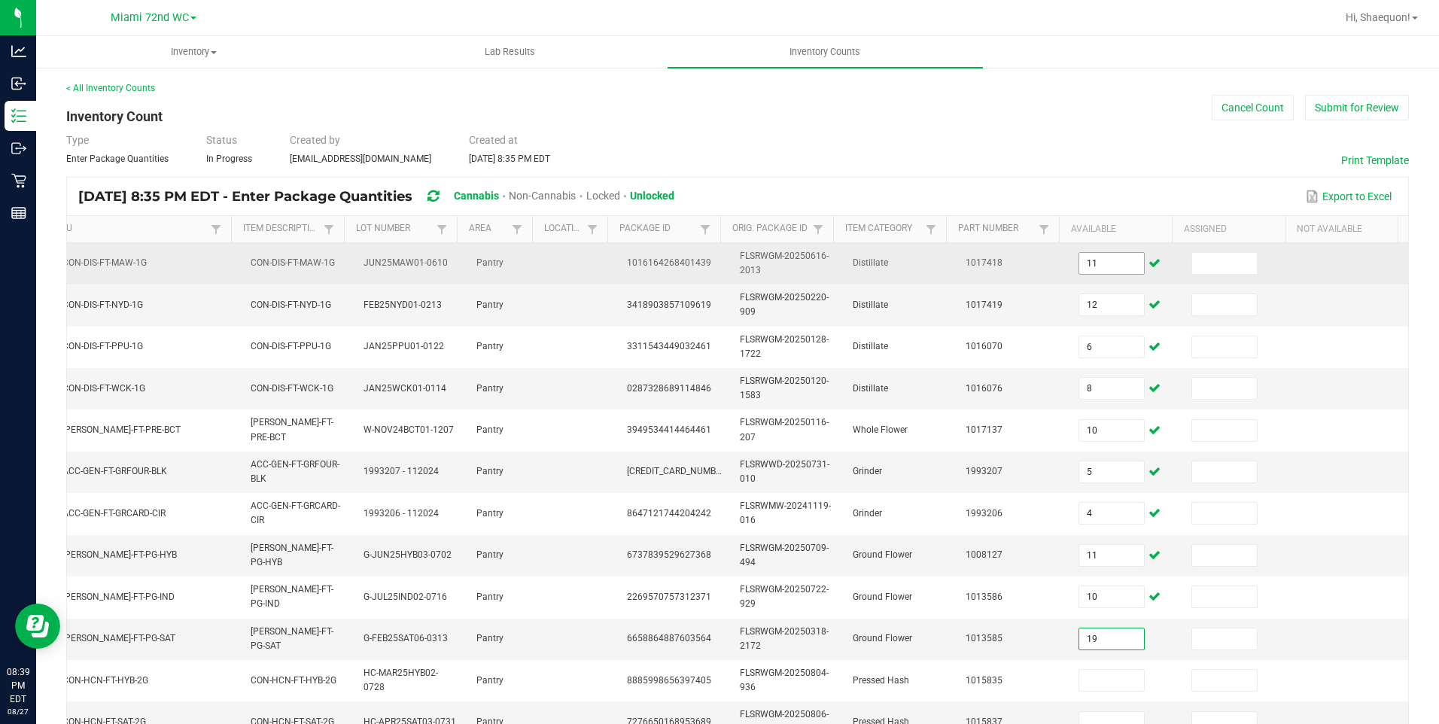
type input "19"
type input "4"
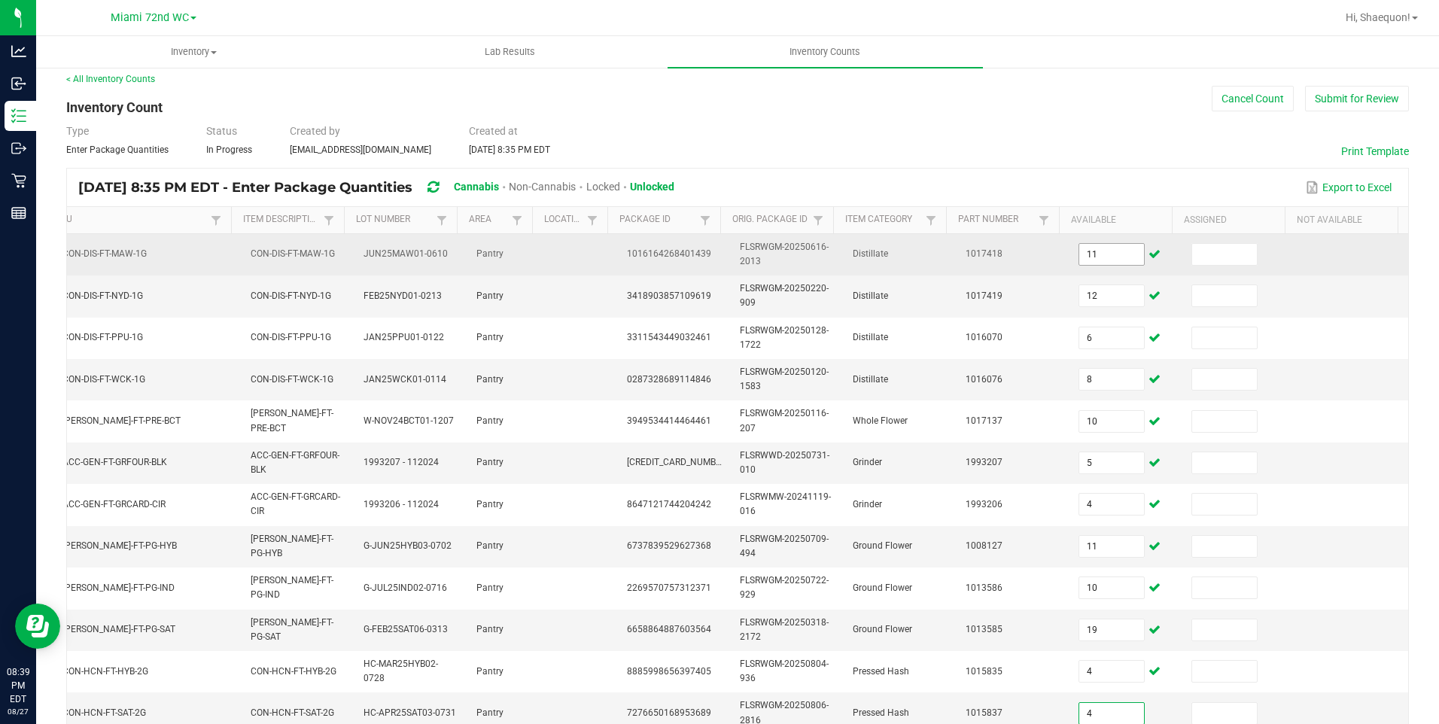
type input "4"
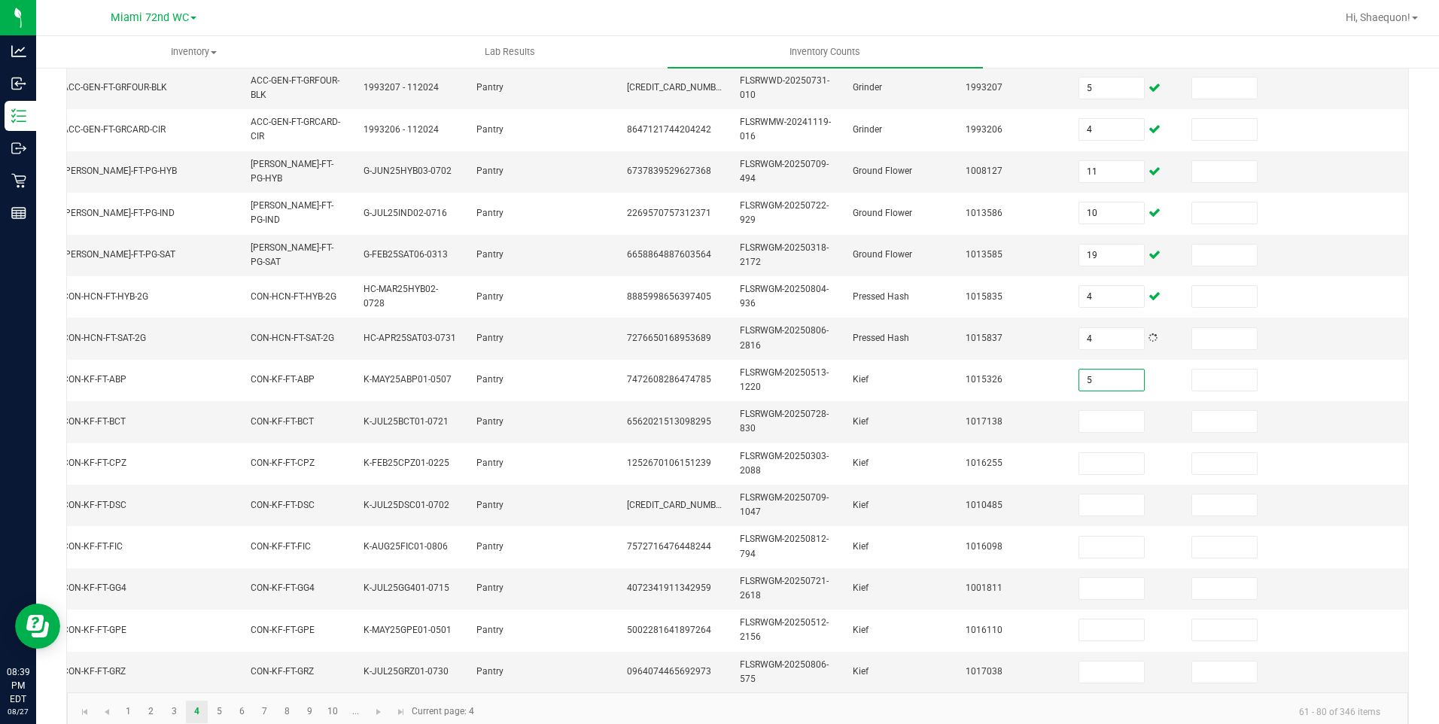
type input "5"
type input "6"
type input "2"
type input "6"
type input "8"
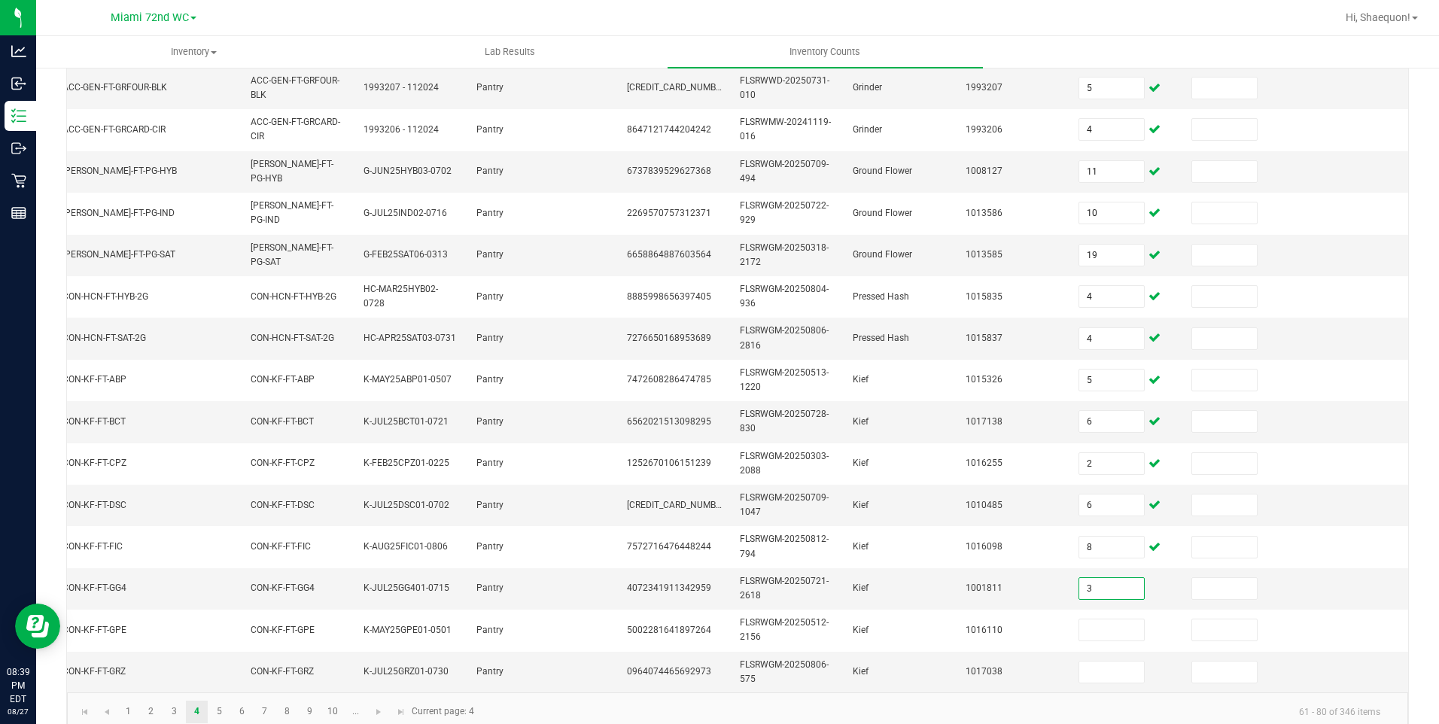
type input "3"
type input "4"
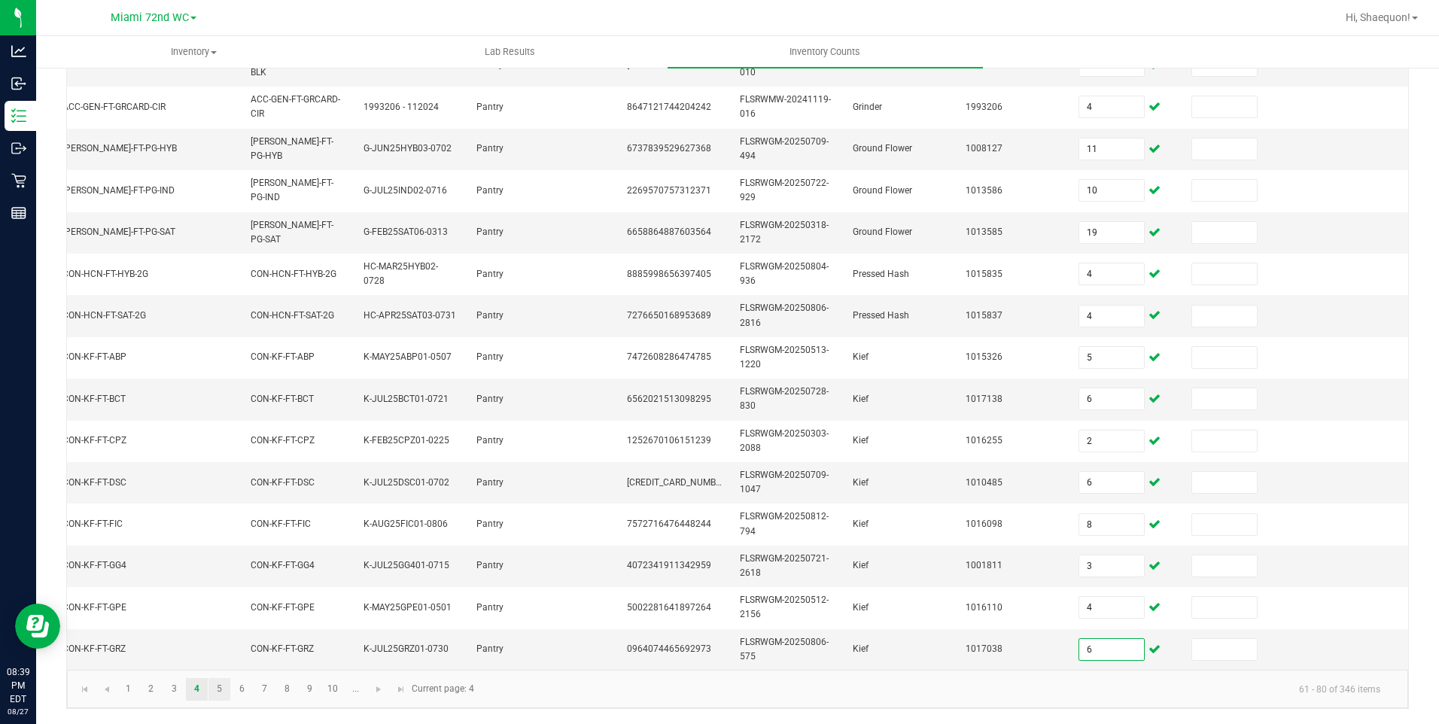
type input "6"
click at [220, 687] on link "5" at bounding box center [219, 689] width 22 height 23
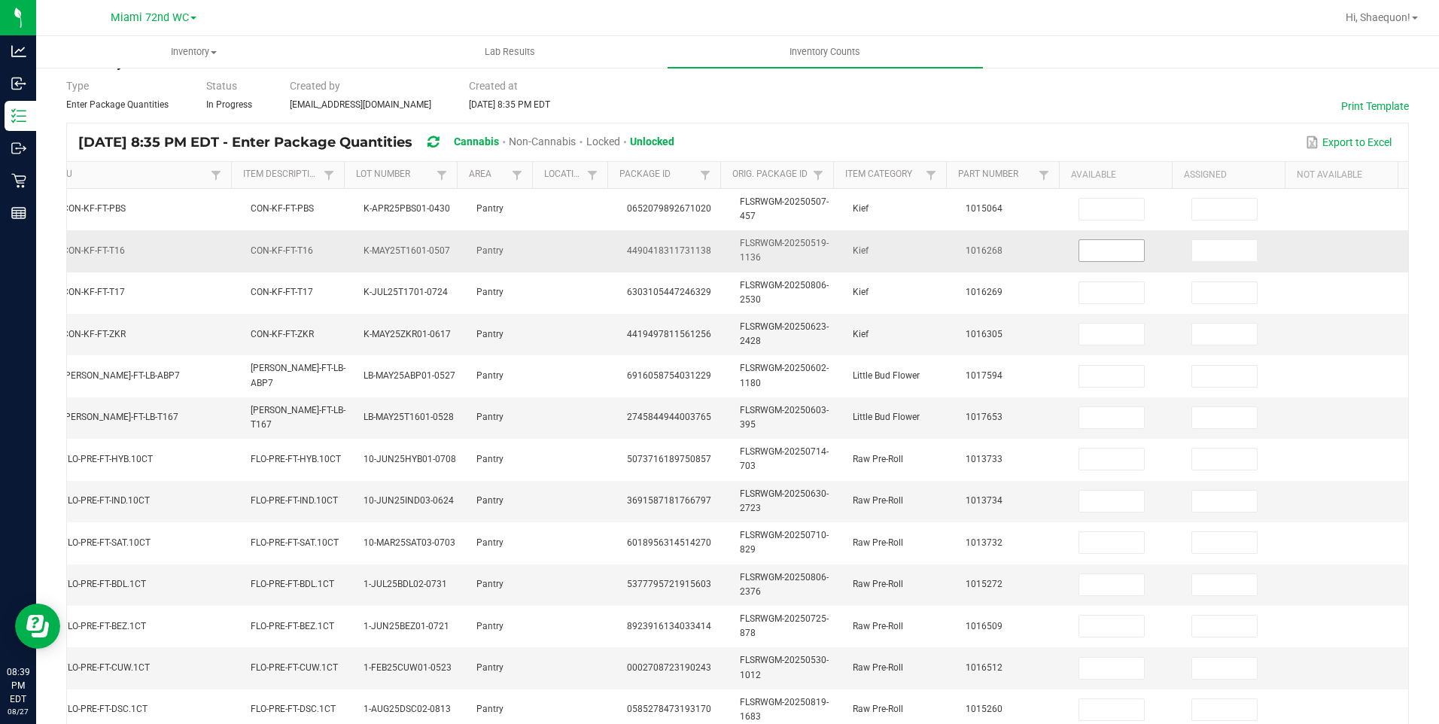
scroll to position [41, 0]
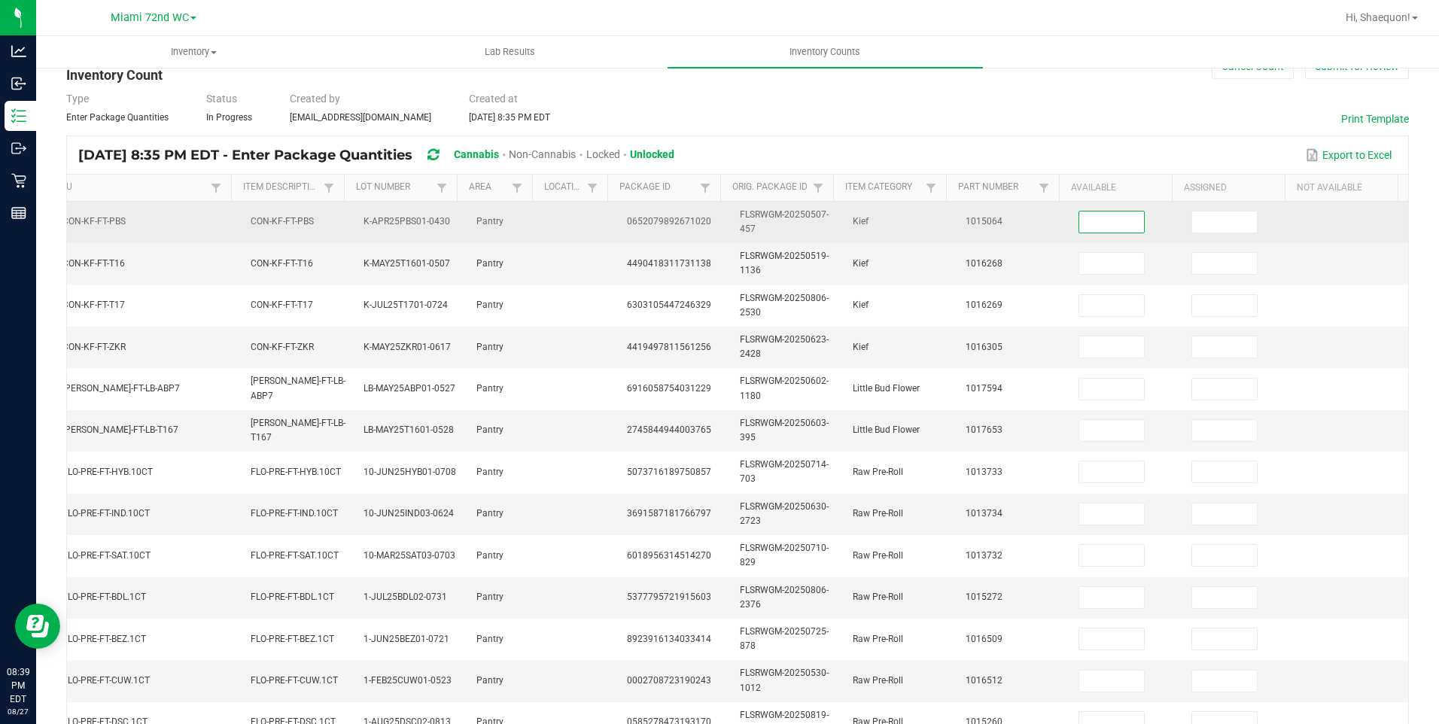
click at [1093, 221] on input at bounding box center [1111, 221] width 65 height 21
type input "7"
type input "3"
type input "6"
type input "2"
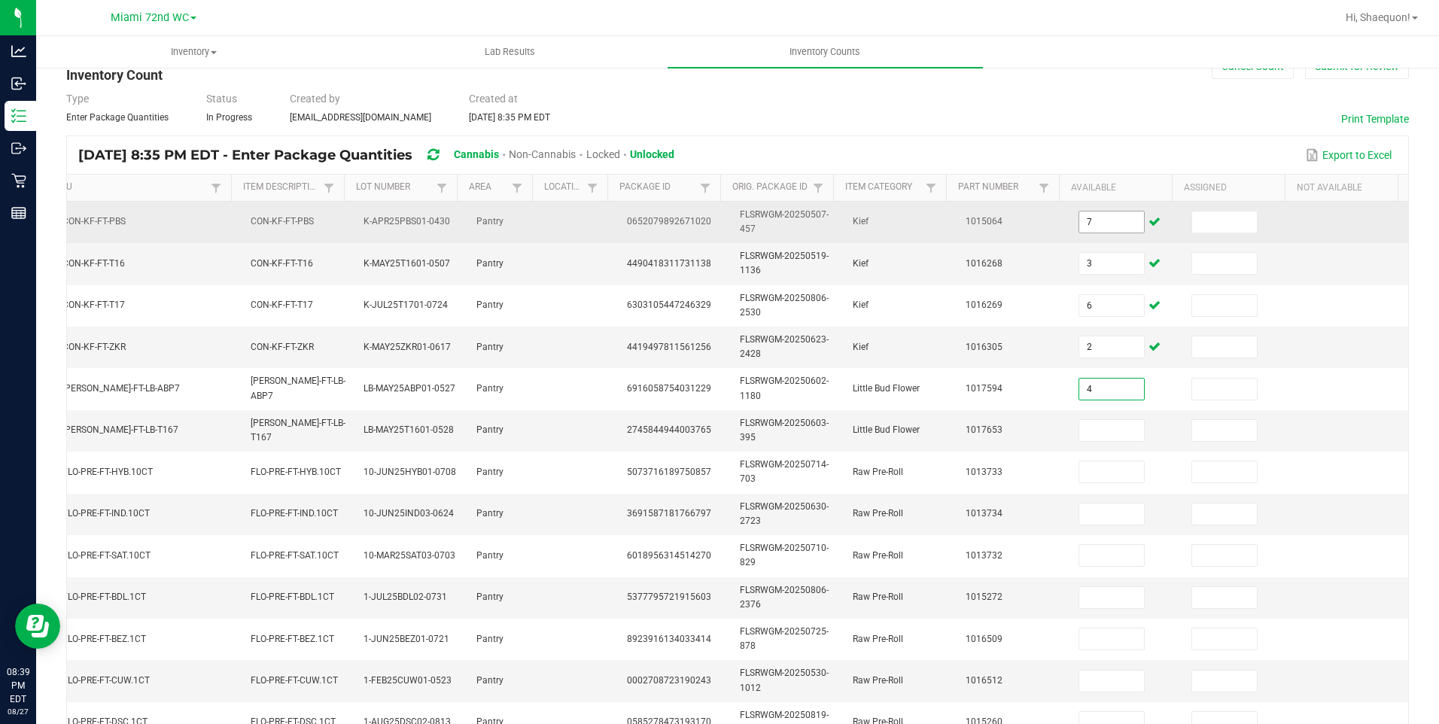
type input "4"
type input "2"
type input "10"
type input "2"
type input "5"
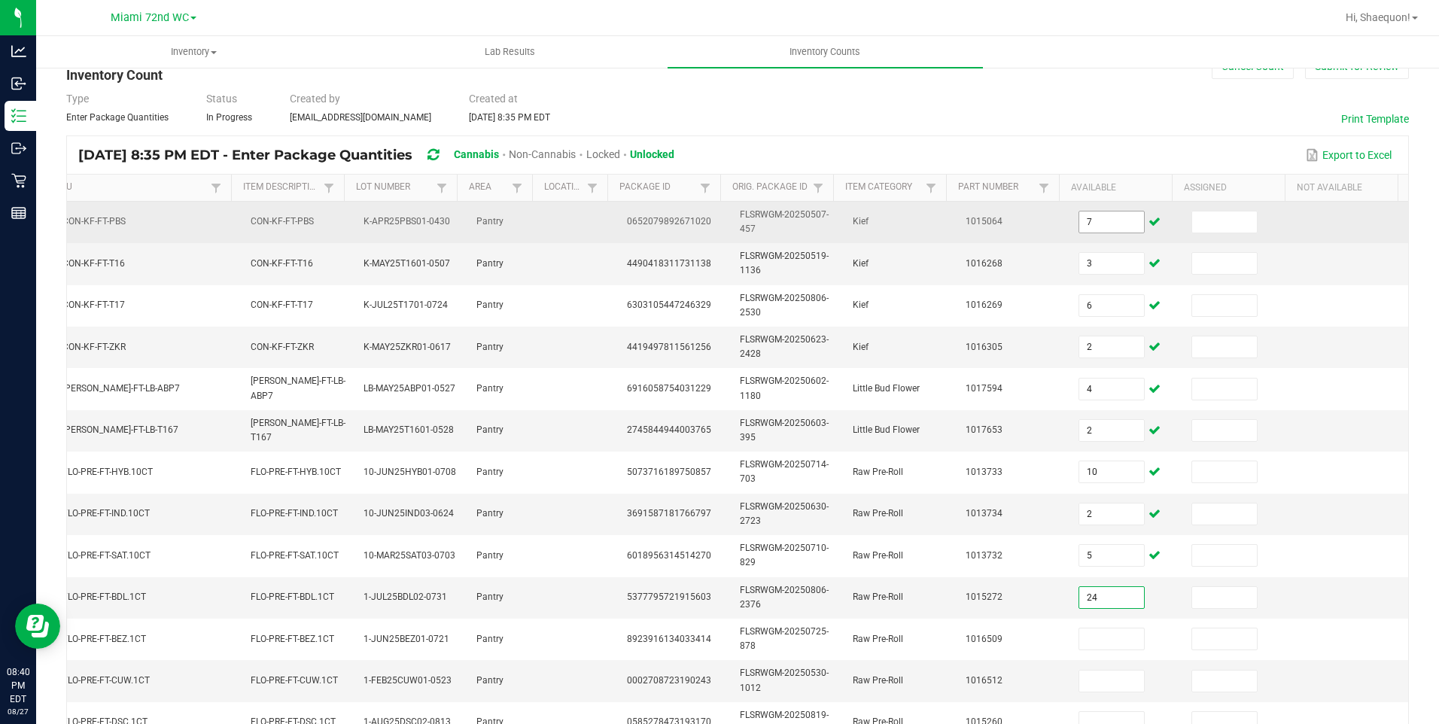
type input "24"
type input "6"
type input "19"
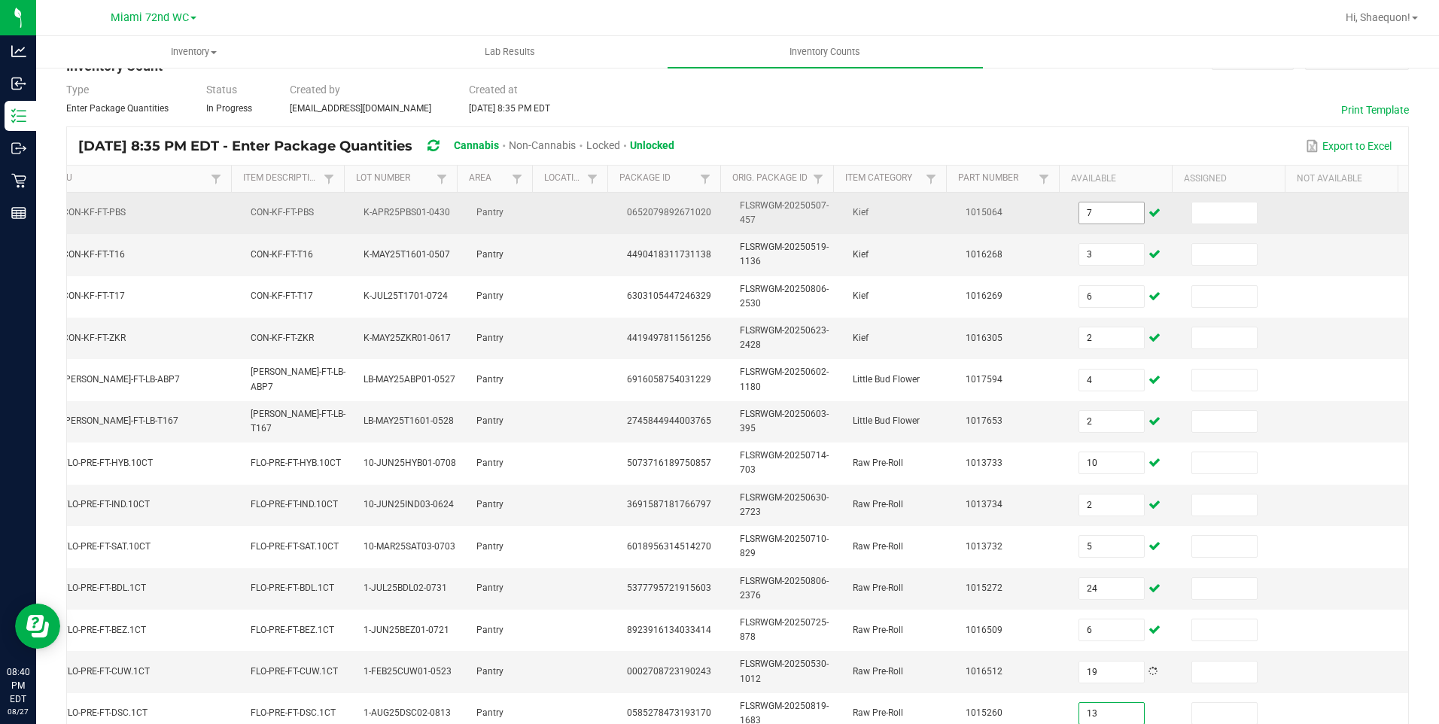
type input "13"
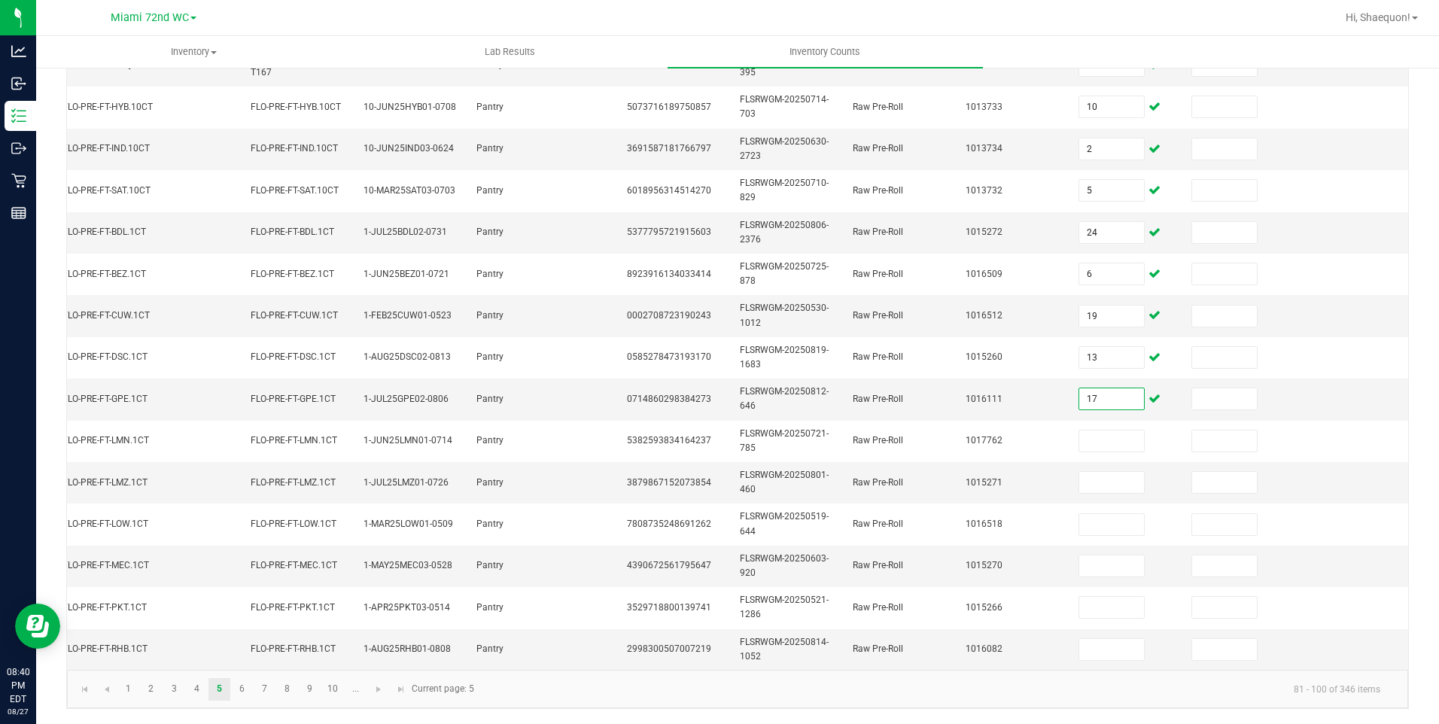
type input "17"
type input "11"
type input "13"
type input "5"
type input "18"
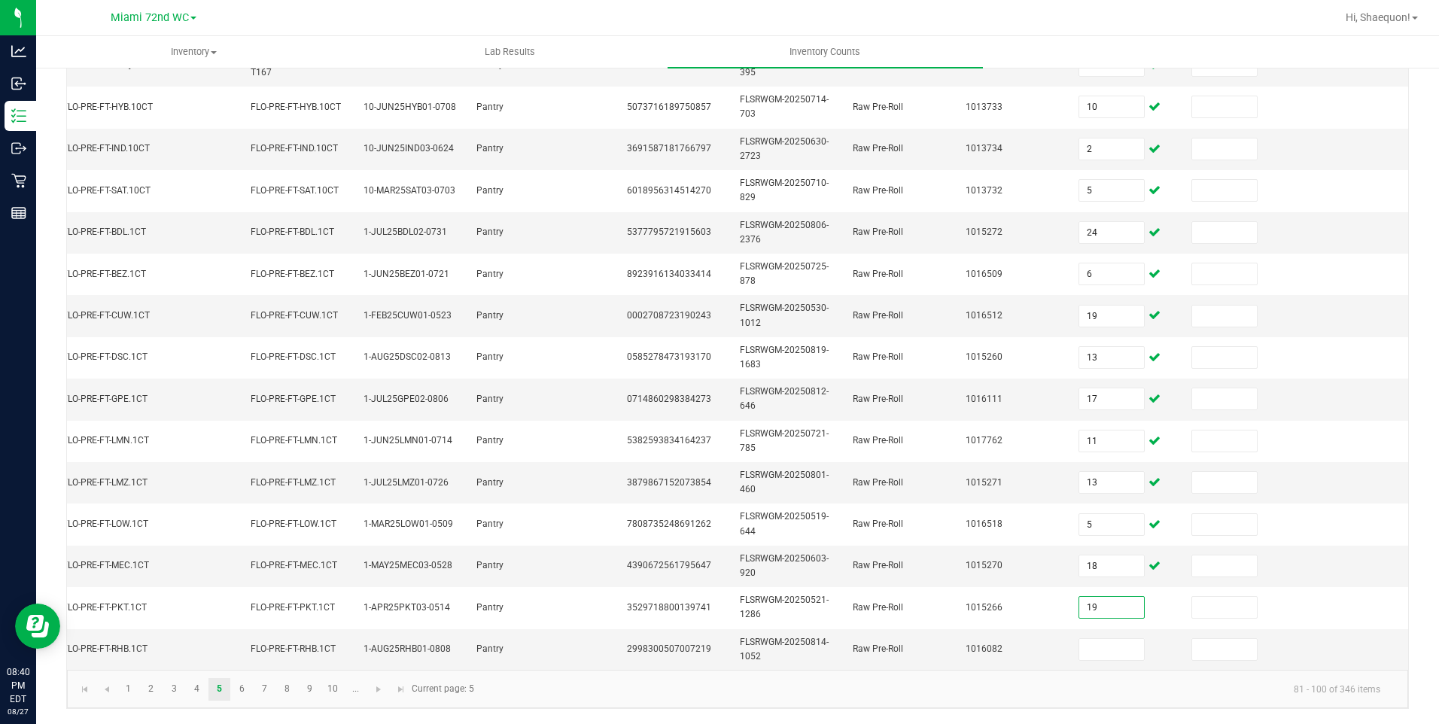
type input "19"
type input "22"
click at [244, 690] on link "6" at bounding box center [242, 689] width 22 height 23
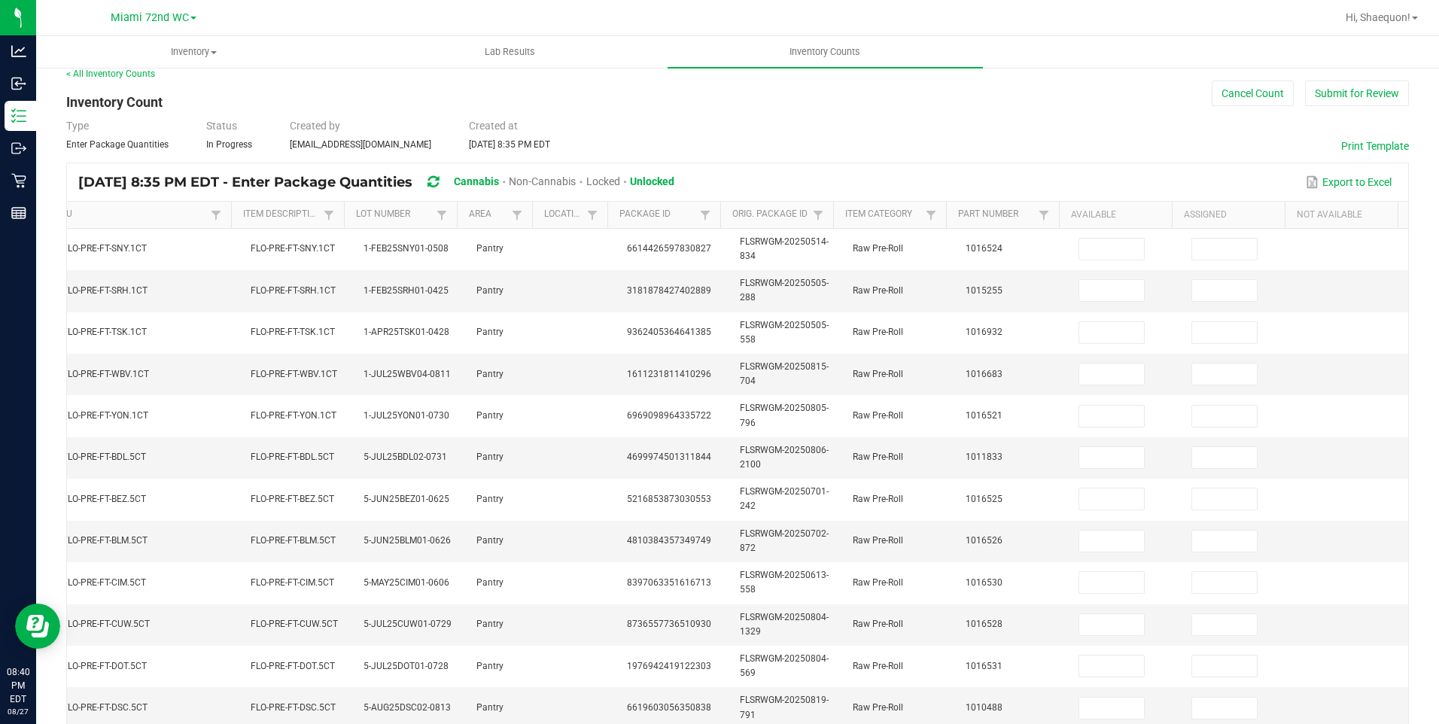
scroll to position [0, 0]
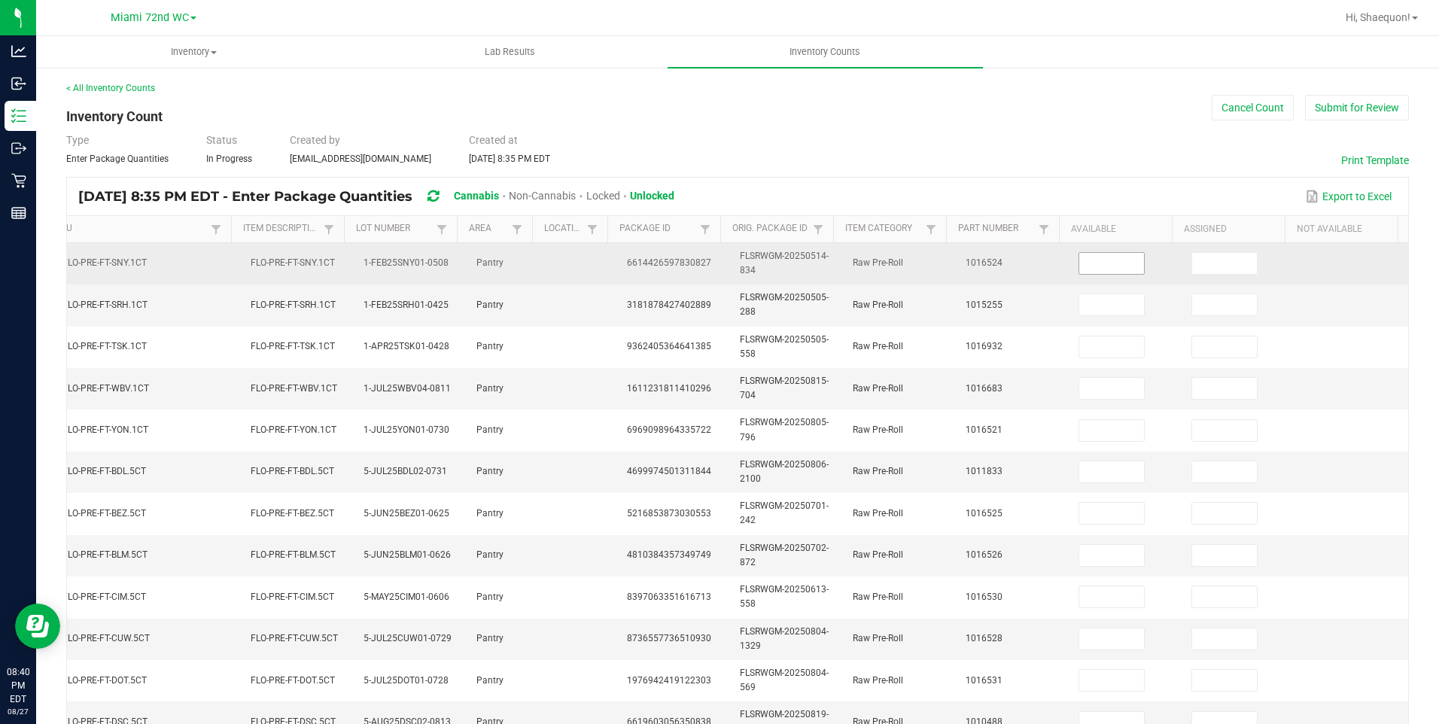
click at [1079, 266] on input at bounding box center [1111, 263] width 65 height 21
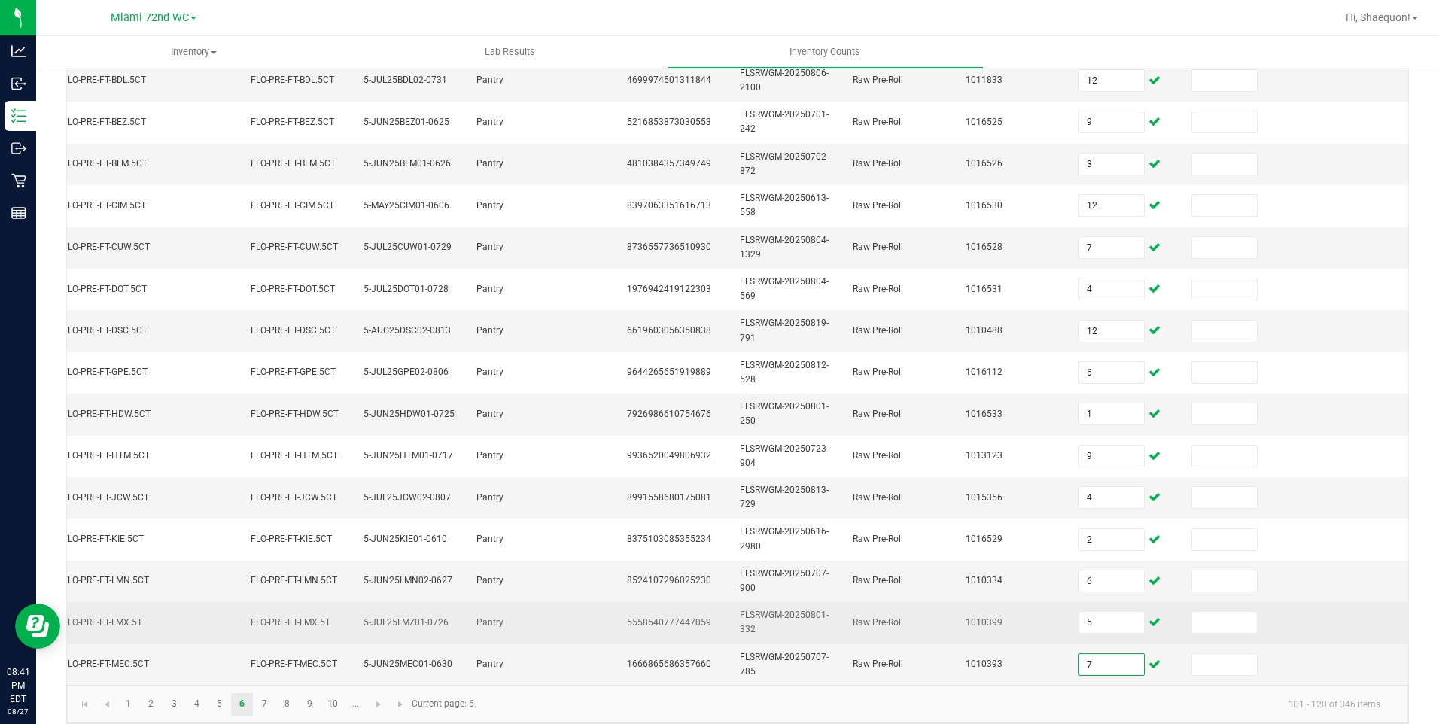
scroll to position [418, 0]
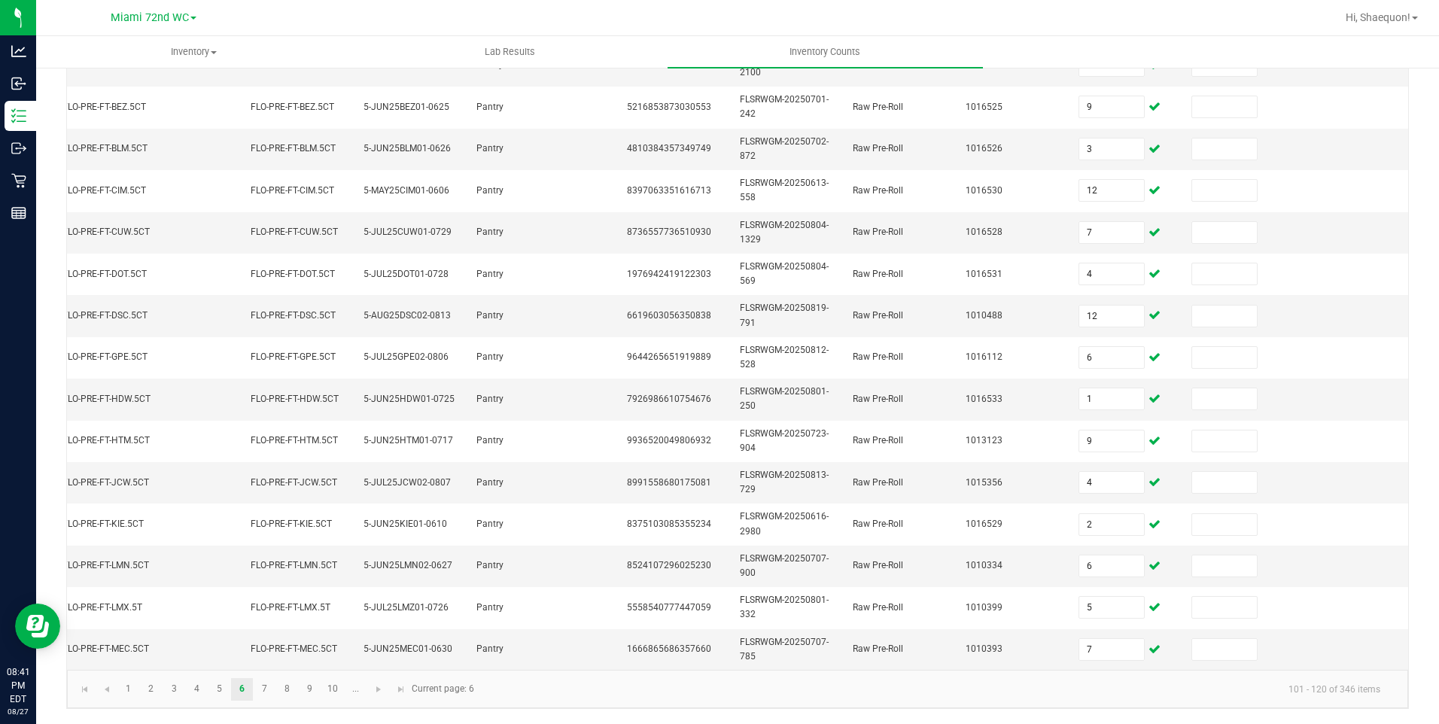
click at [519, 679] on kendo-pager-info "101 - 120 of 346 items" at bounding box center [937, 688] width 909 height 25
click at [267, 687] on link "7" at bounding box center [265, 689] width 22 height 23
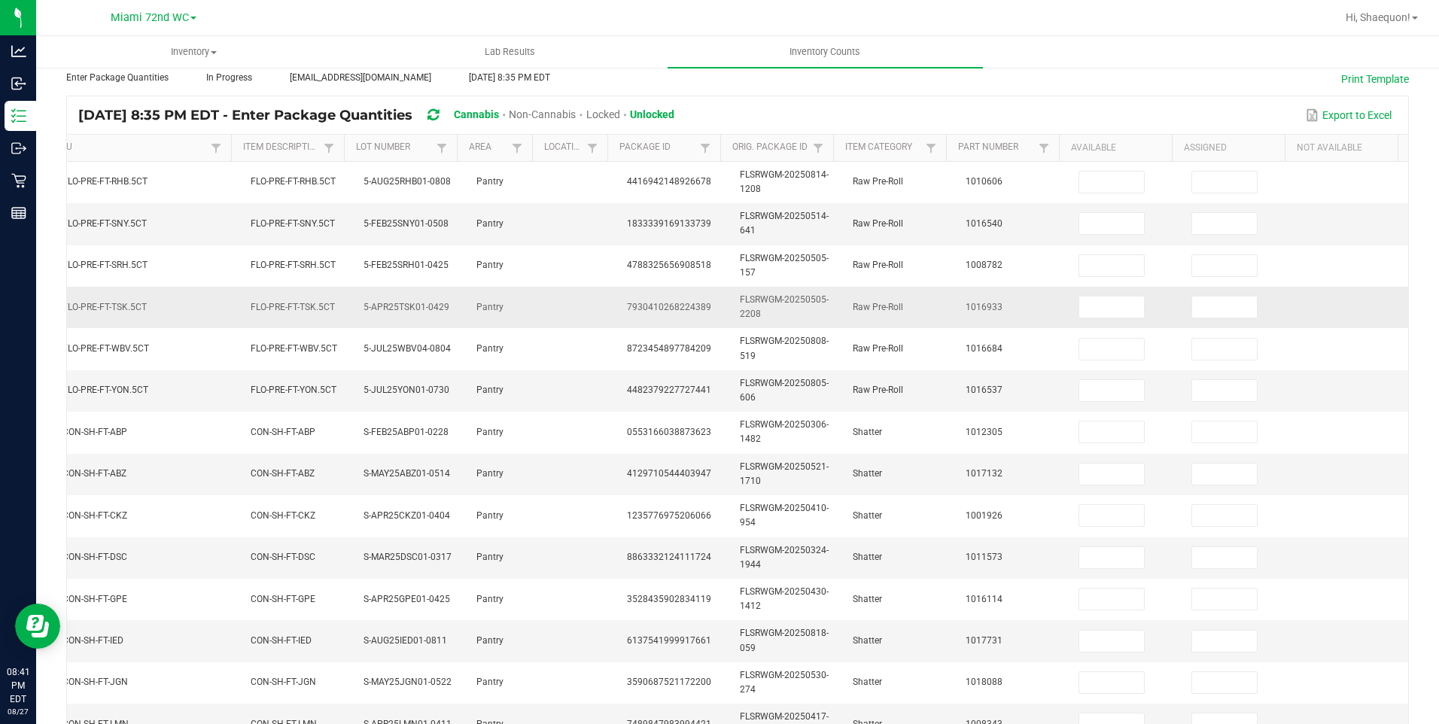
scroll to position [41, 0]
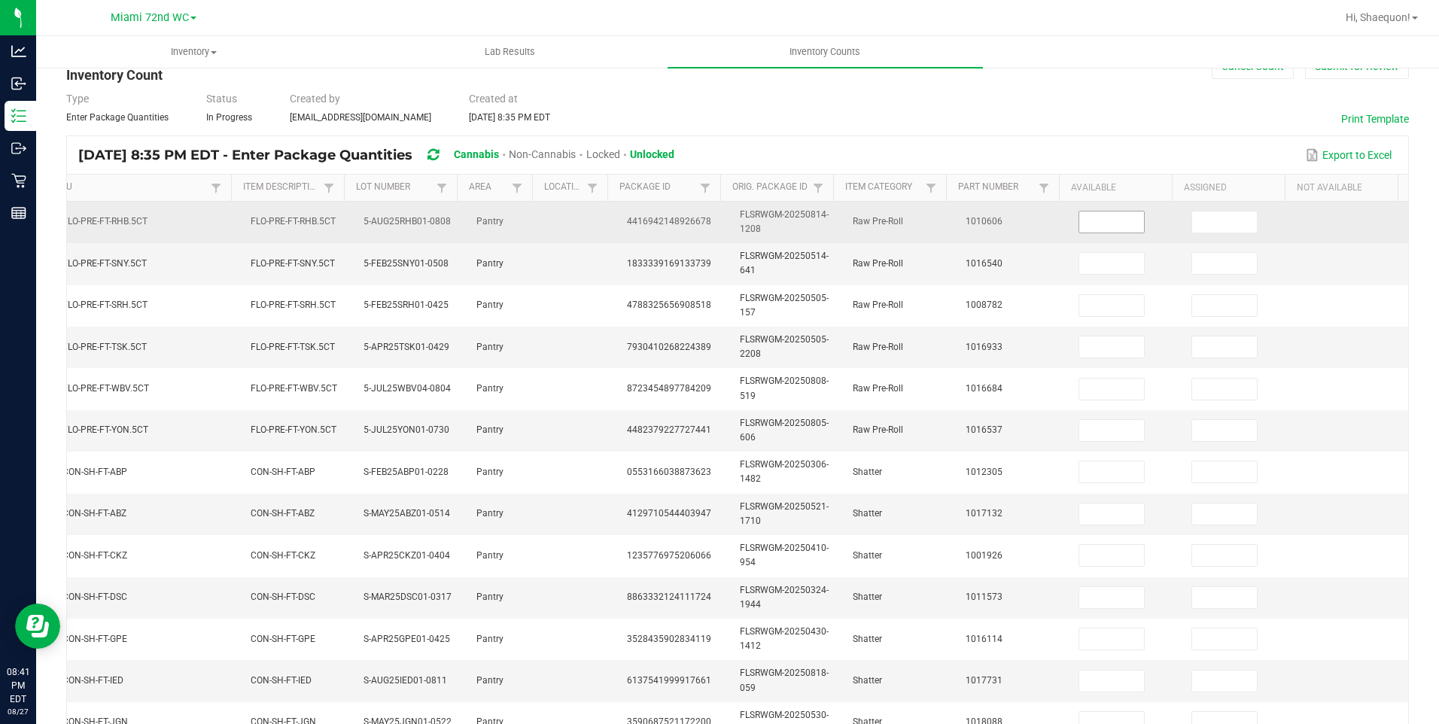
click at [1089, 223] on input at bounding box center [1111, 221] width 65 height 21
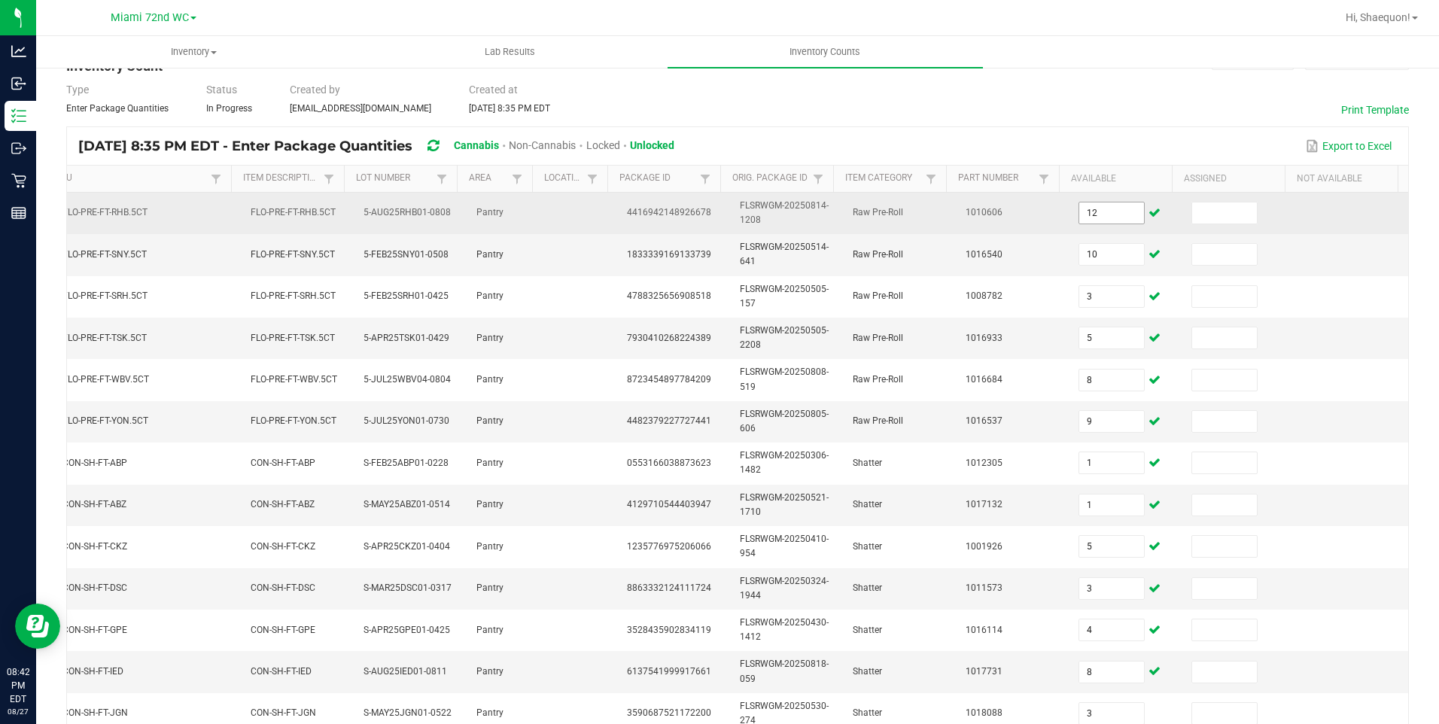
scroll to position [418, 0]
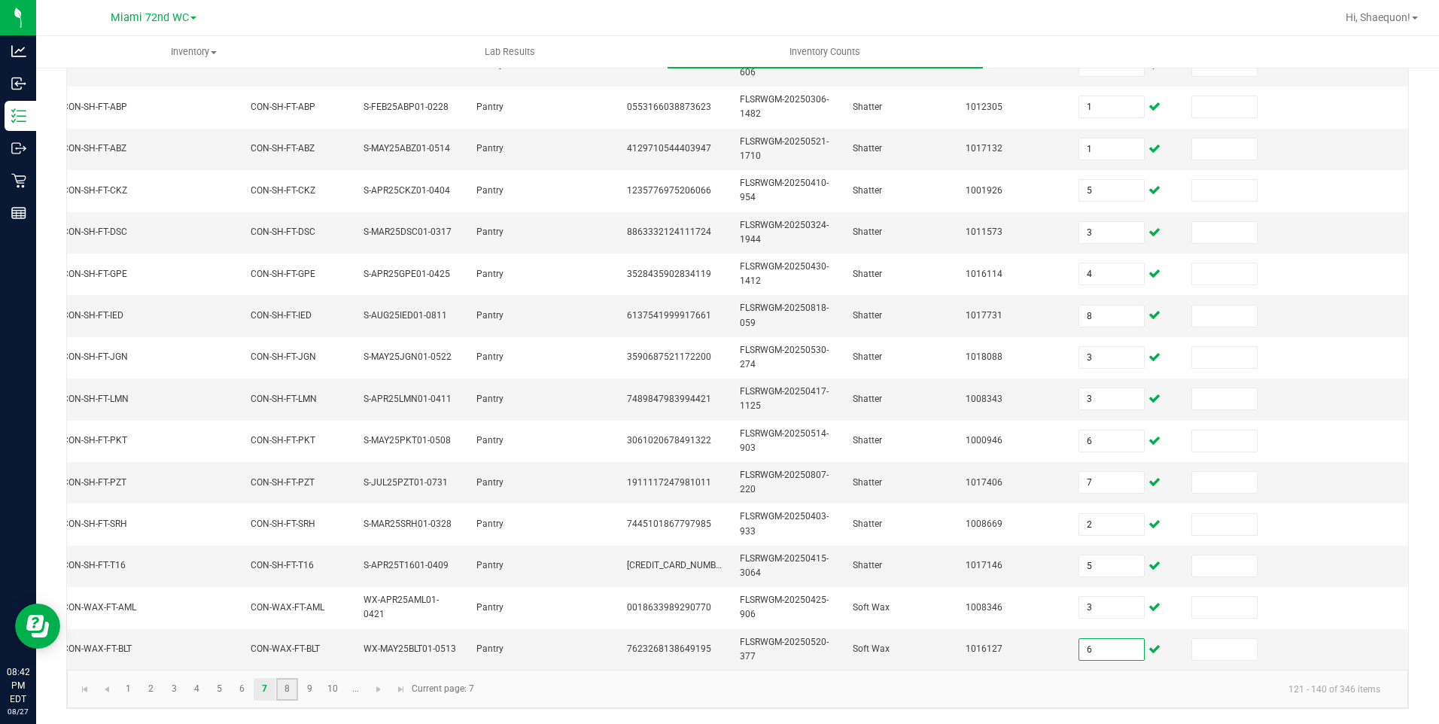
click at [288, 696] on link "8" at bounding box center [287, 689] width 22 height 23
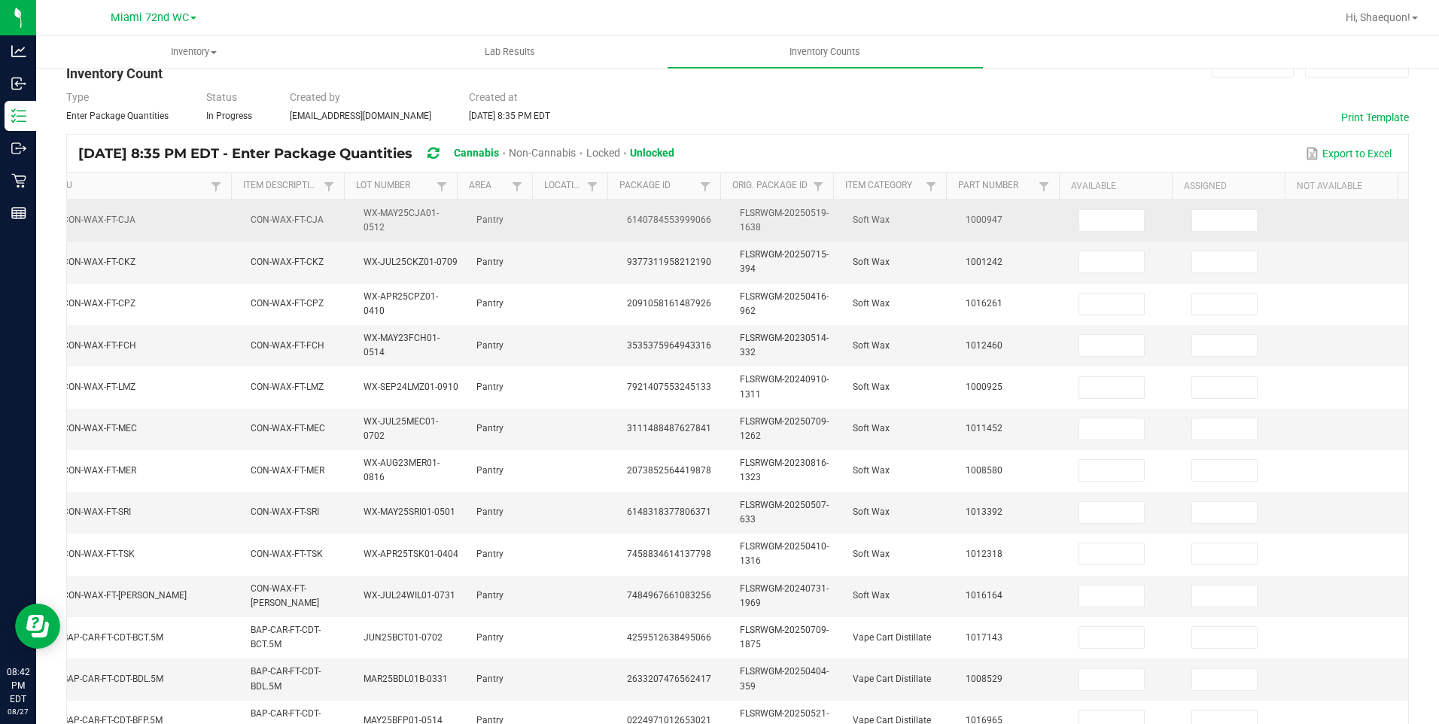
scroll to position [41, 0]
click at [1120, 217] on input at bounding box center [1111, 221] width 65 height 21
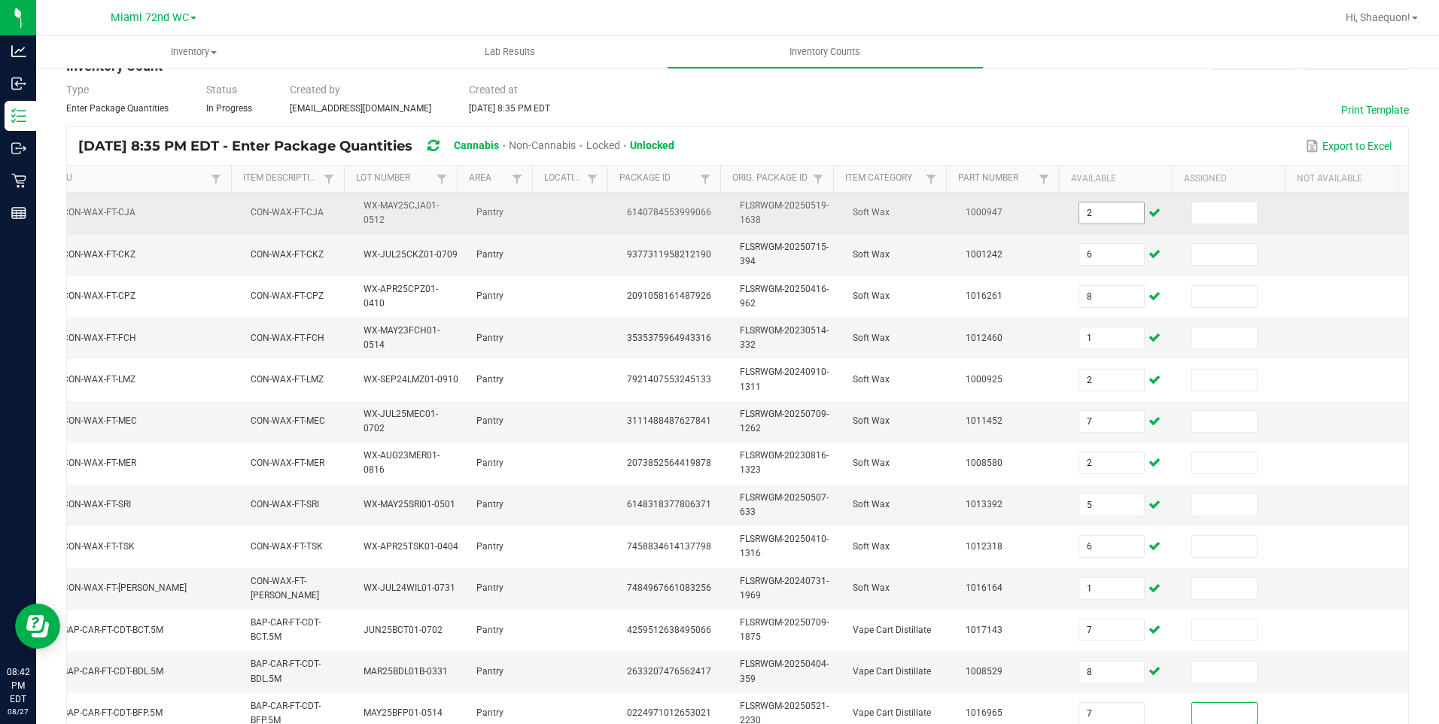
scroll to position [418, 0]
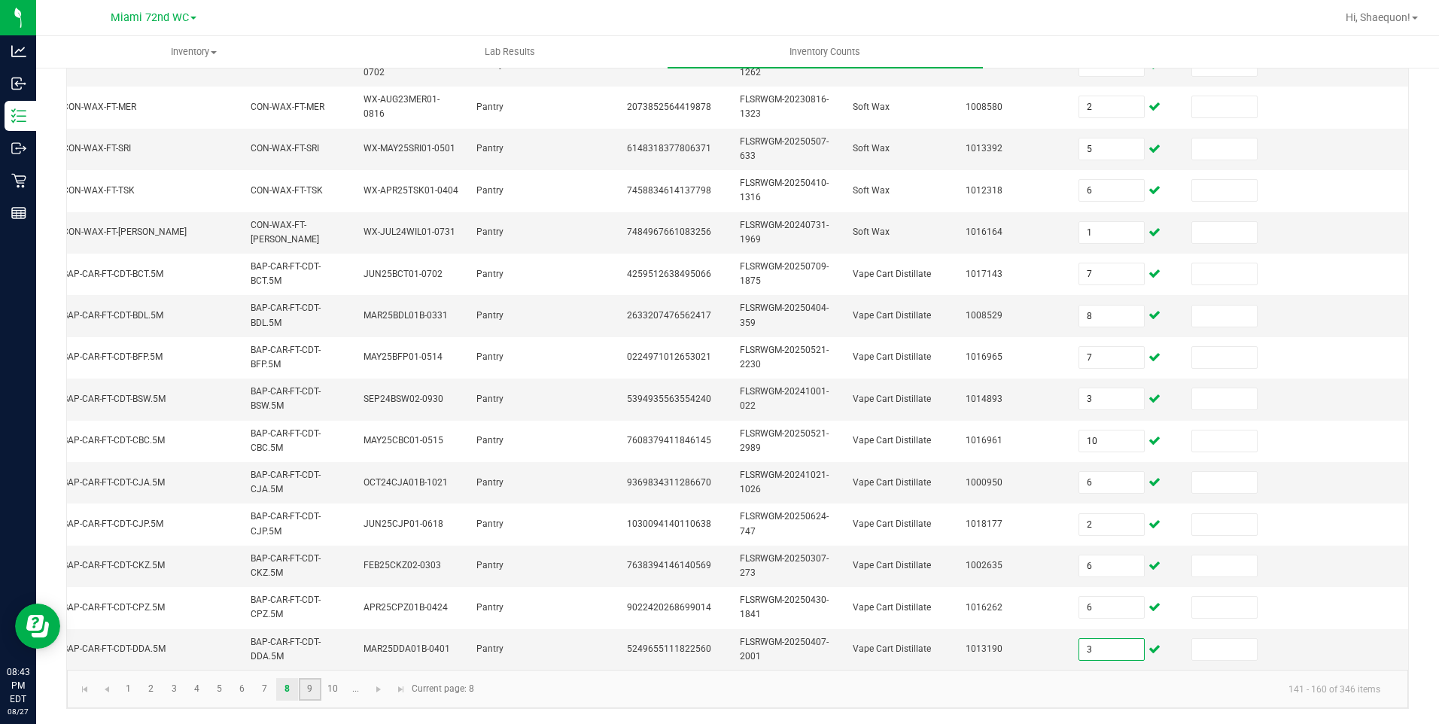
click at [312, 695] on link "9" at bounding box center [310, 689] width 22 height 23
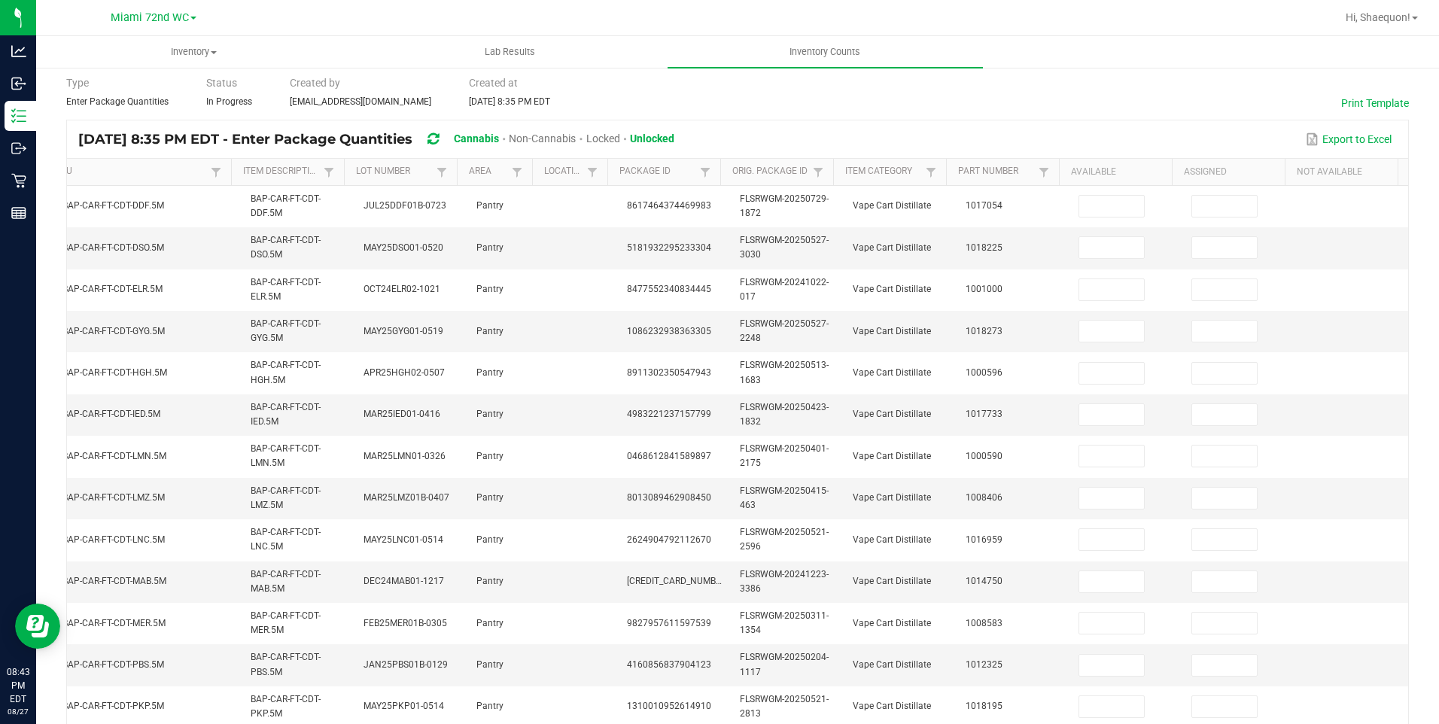
scroll to position [0, 0]
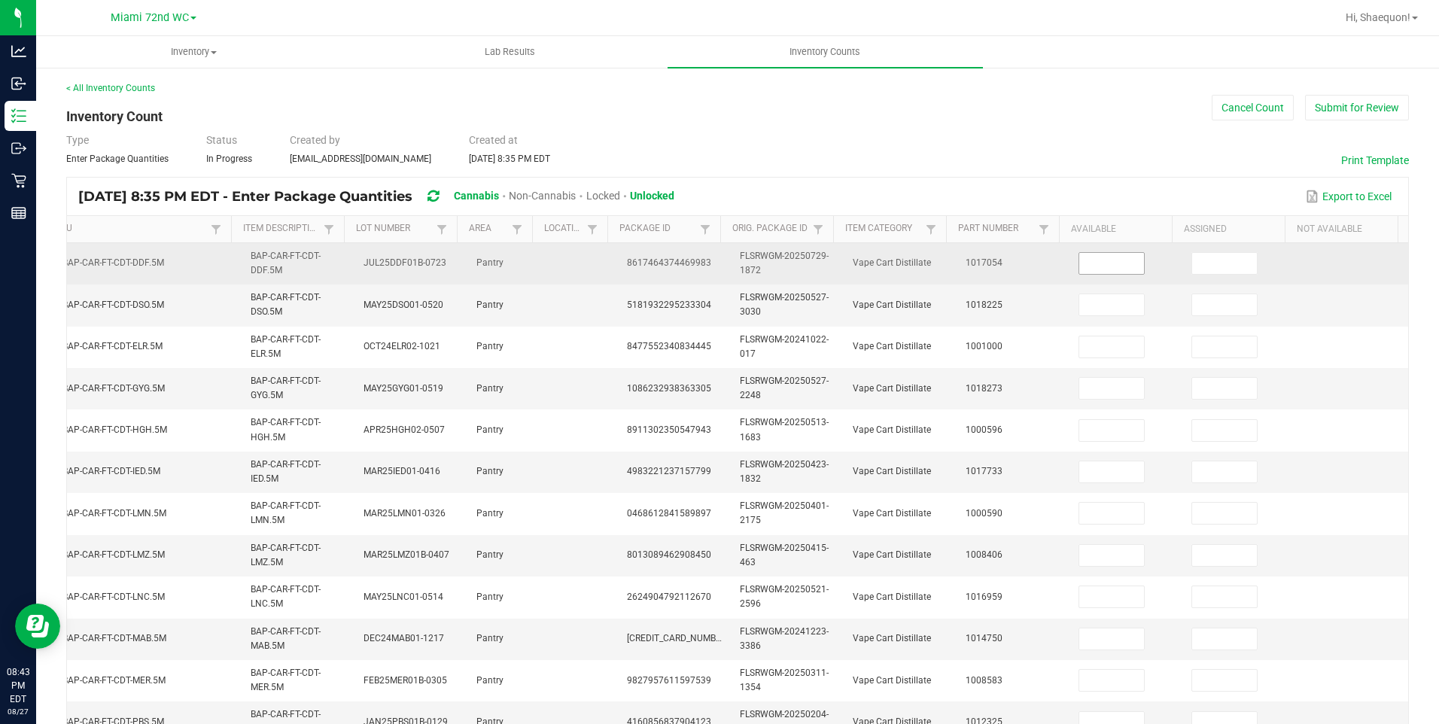
click at [1097, 269] on input at bounding box center [1111, 263] width 65 height 21
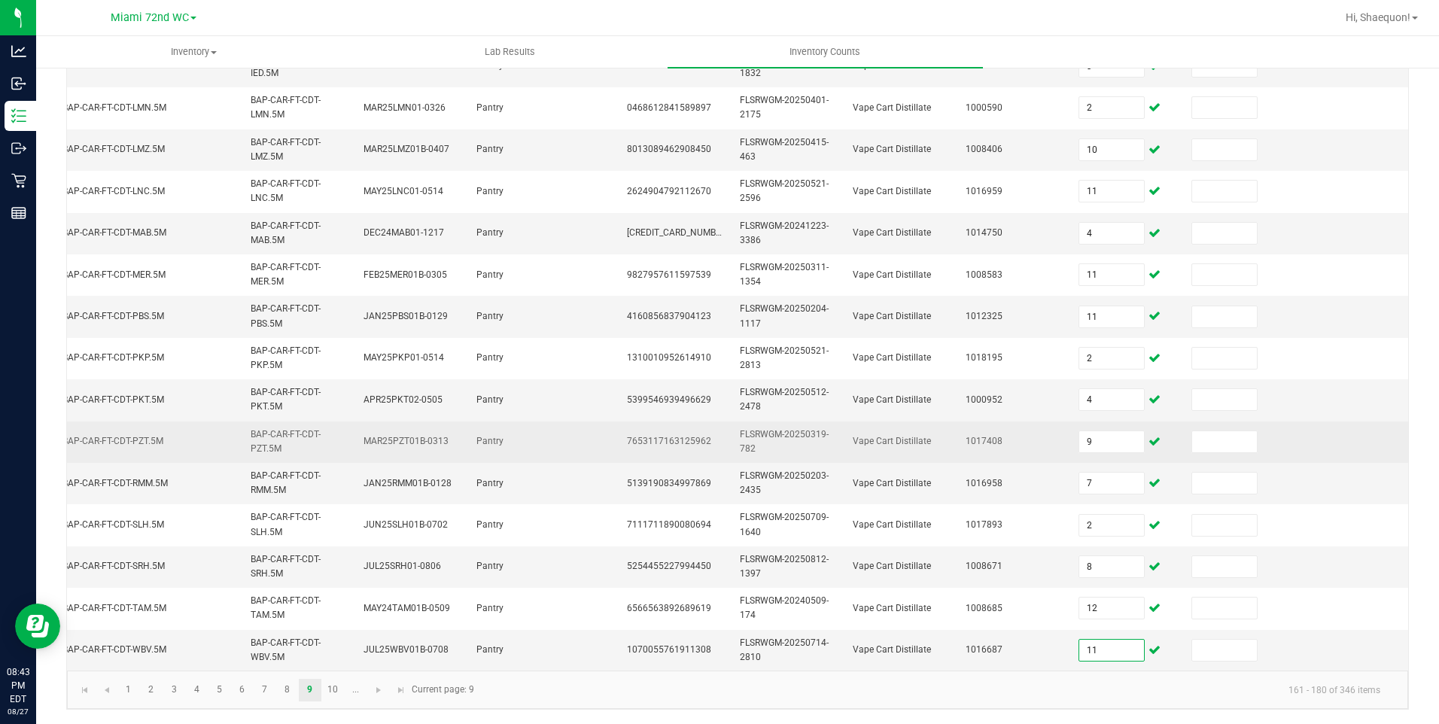
scroll to position [418, 0]
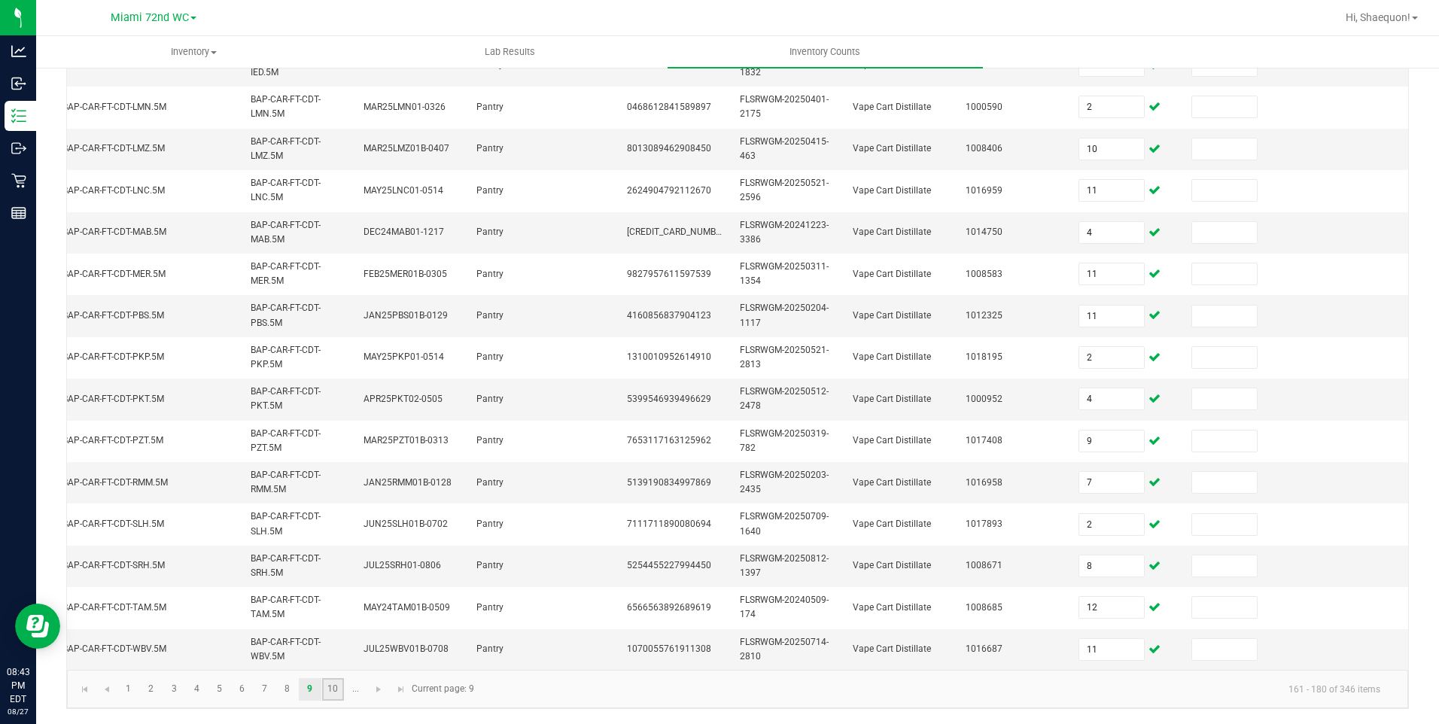
click at [335, 688] on link "10" at bounding box center [333, 689] width 22 height 23
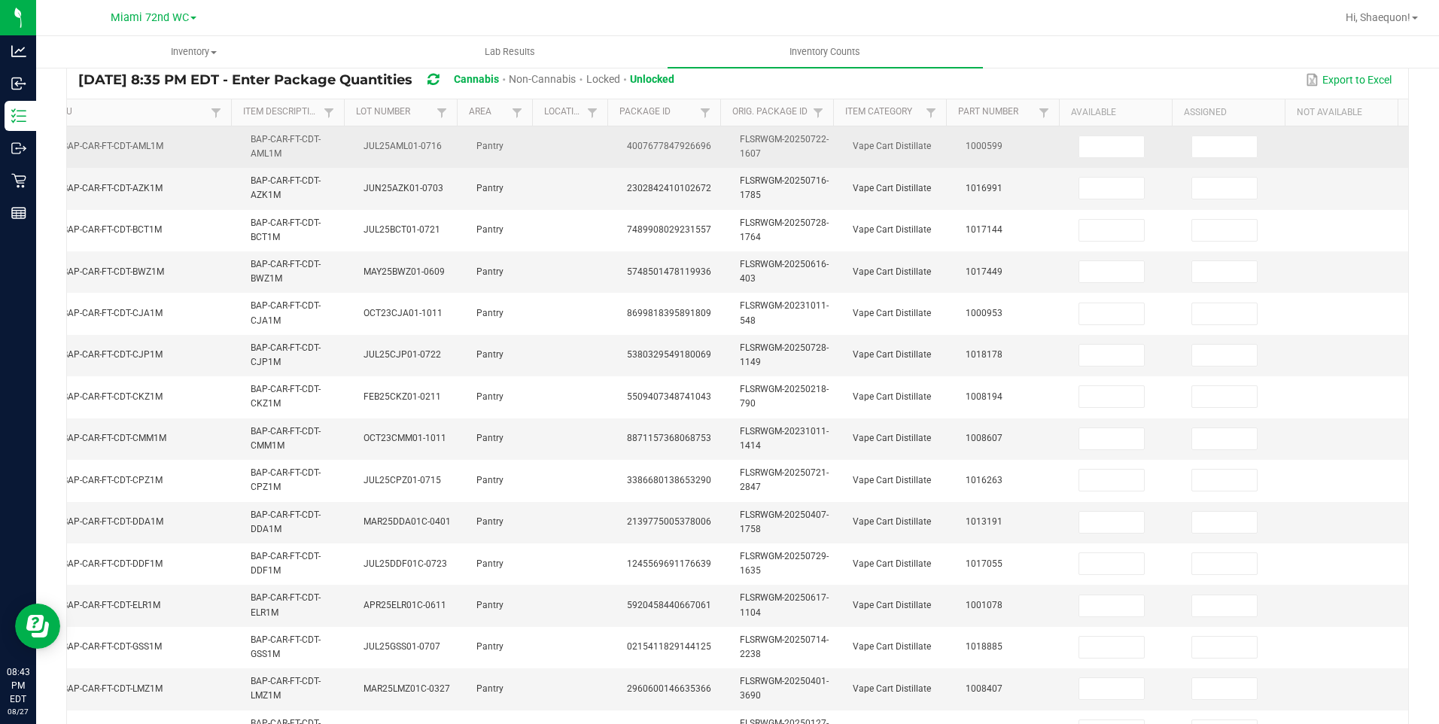
scroll to position [41, 0]
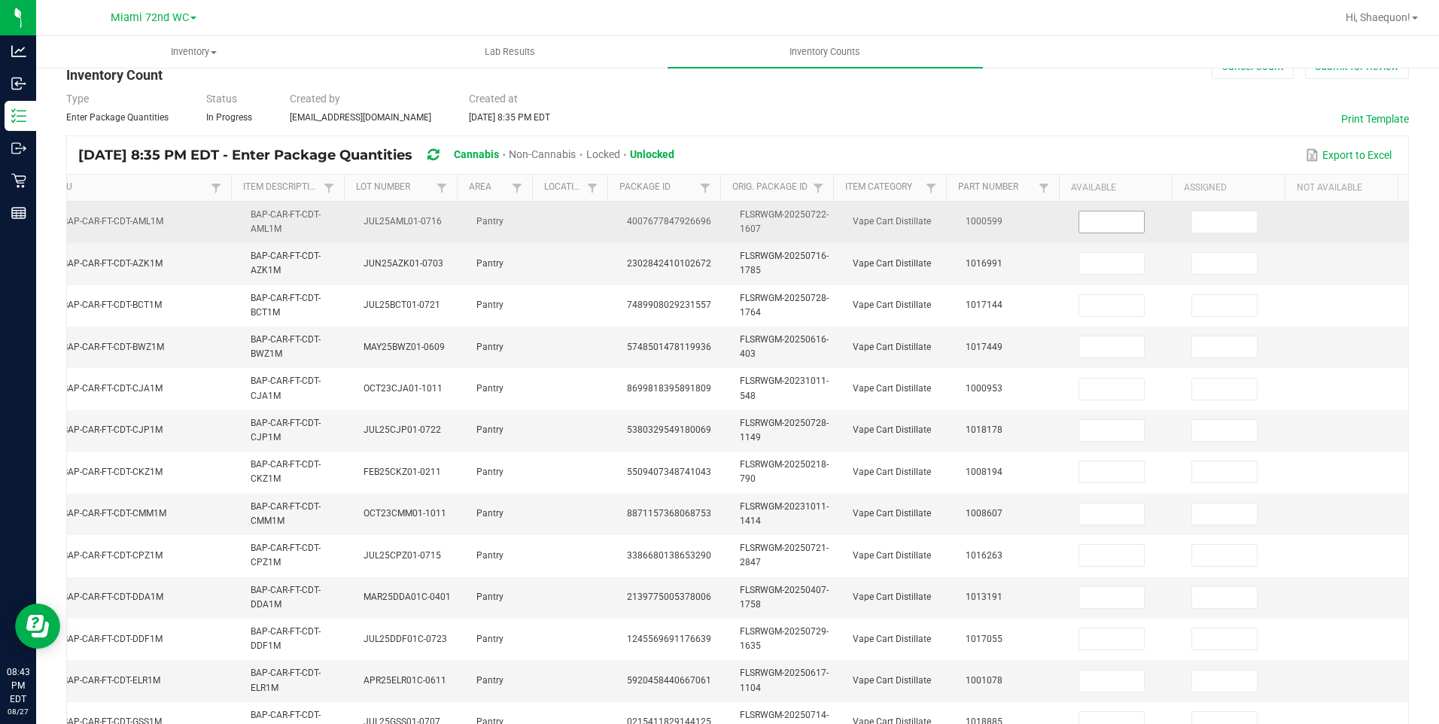
click at [1081, 224] on input at bounding box center [1111, 221] width 65 height 21
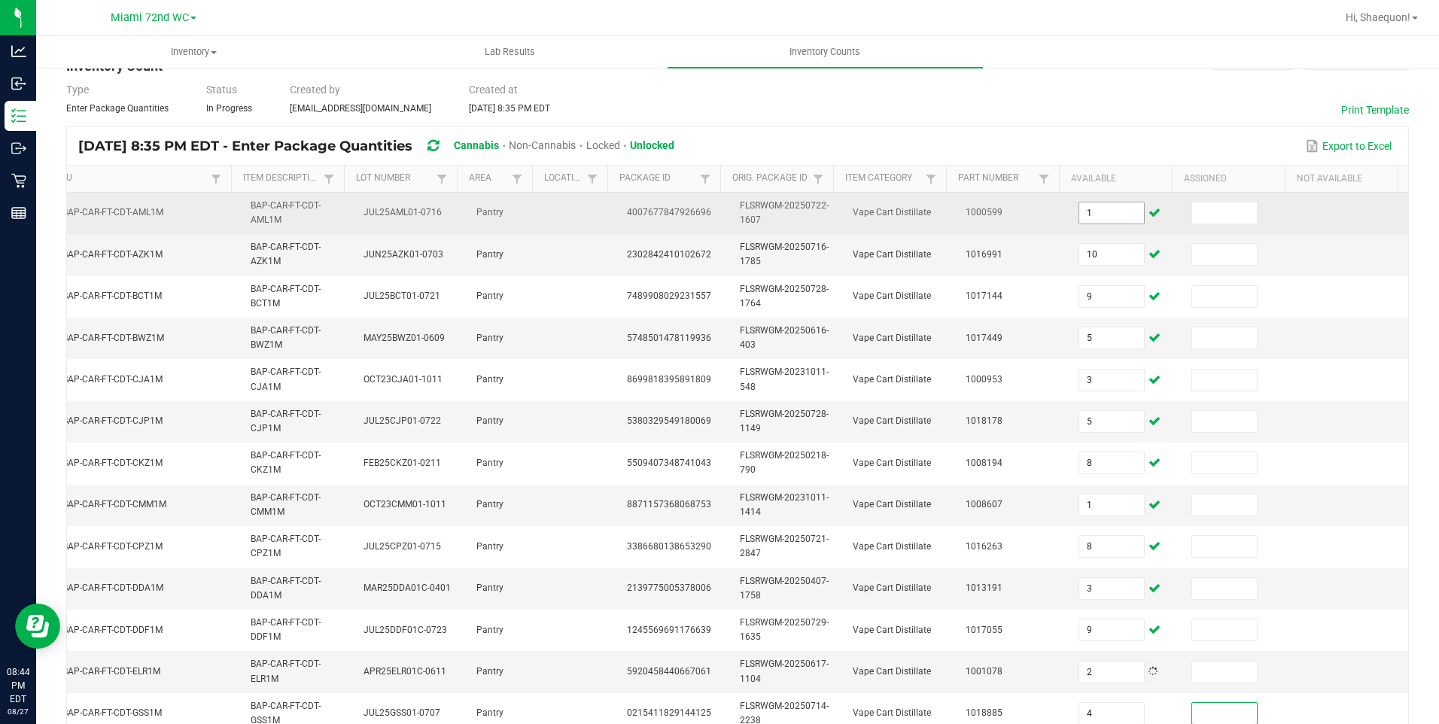
scroll to position [418, 0]
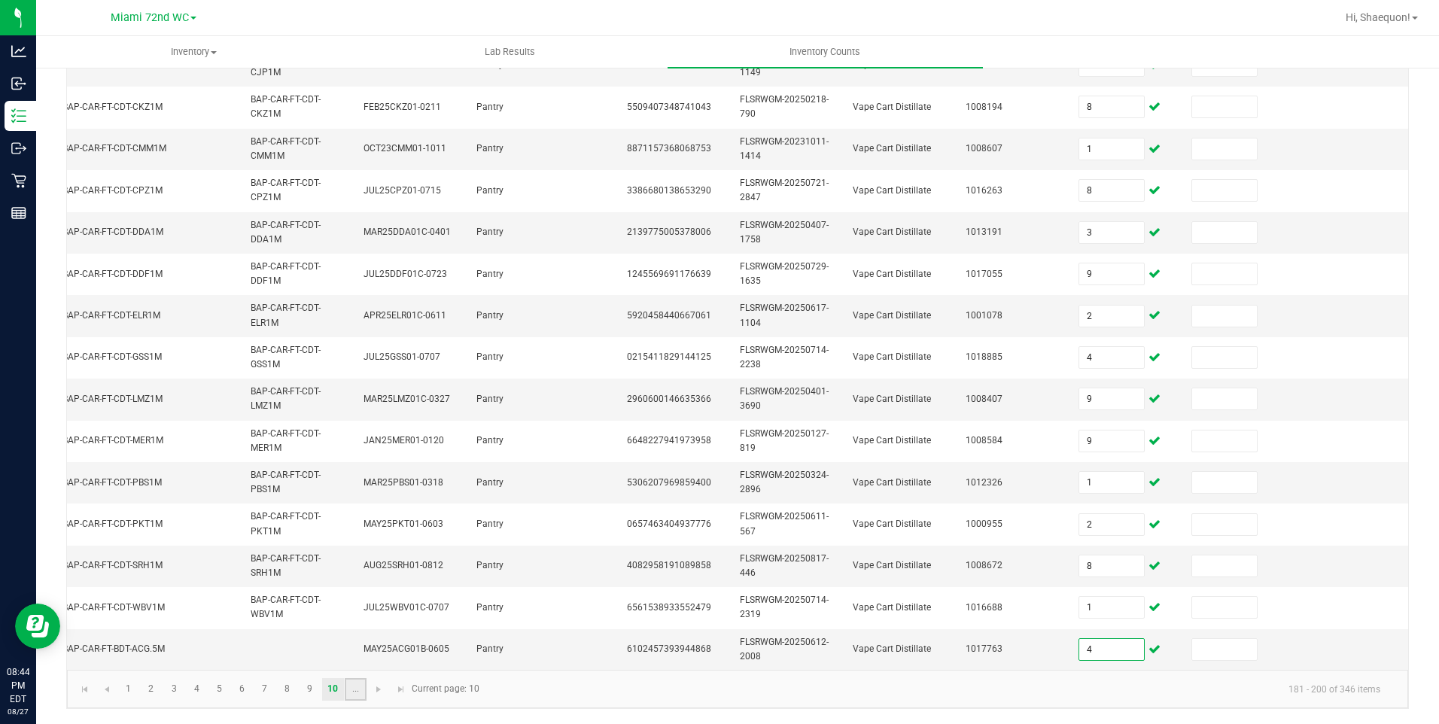
click at [363, 690] on link "..." at bounding box center [356, 689] width 22 height 23
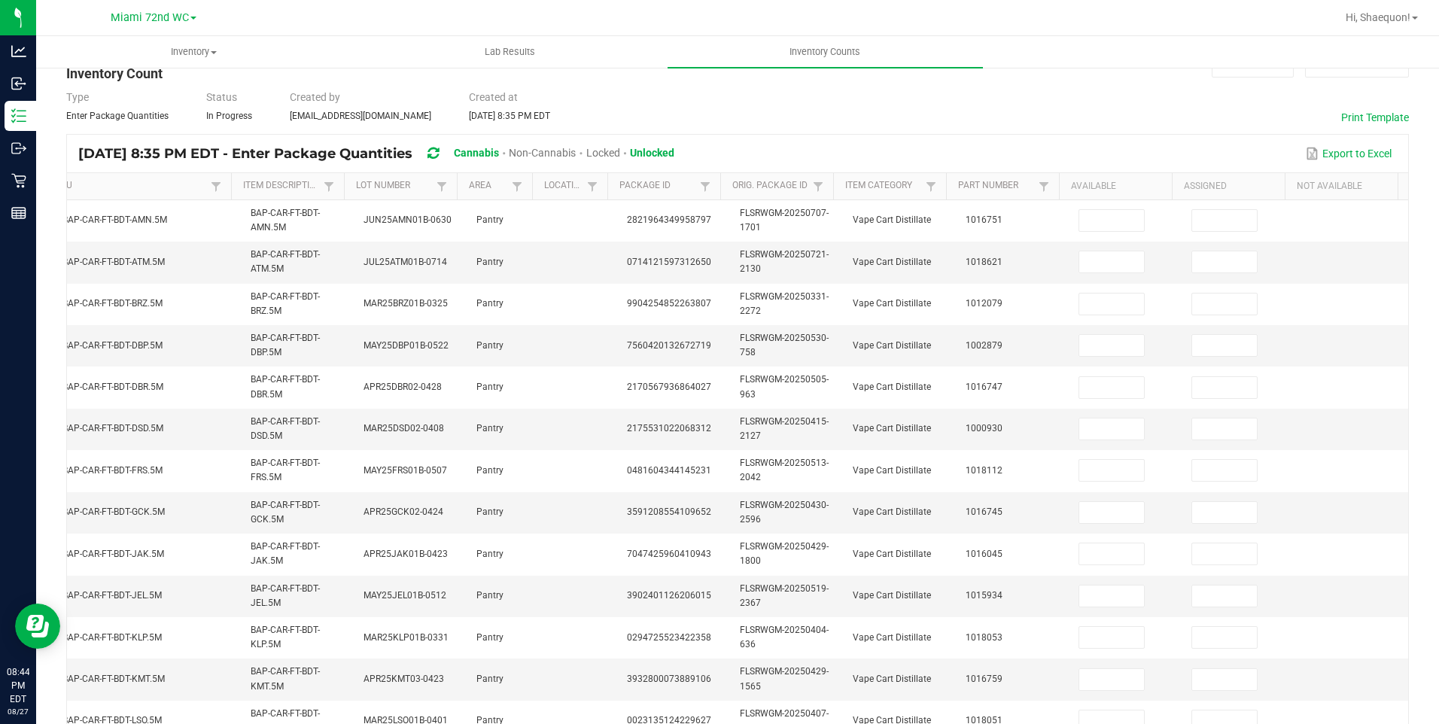
scroll to position [41, 0]
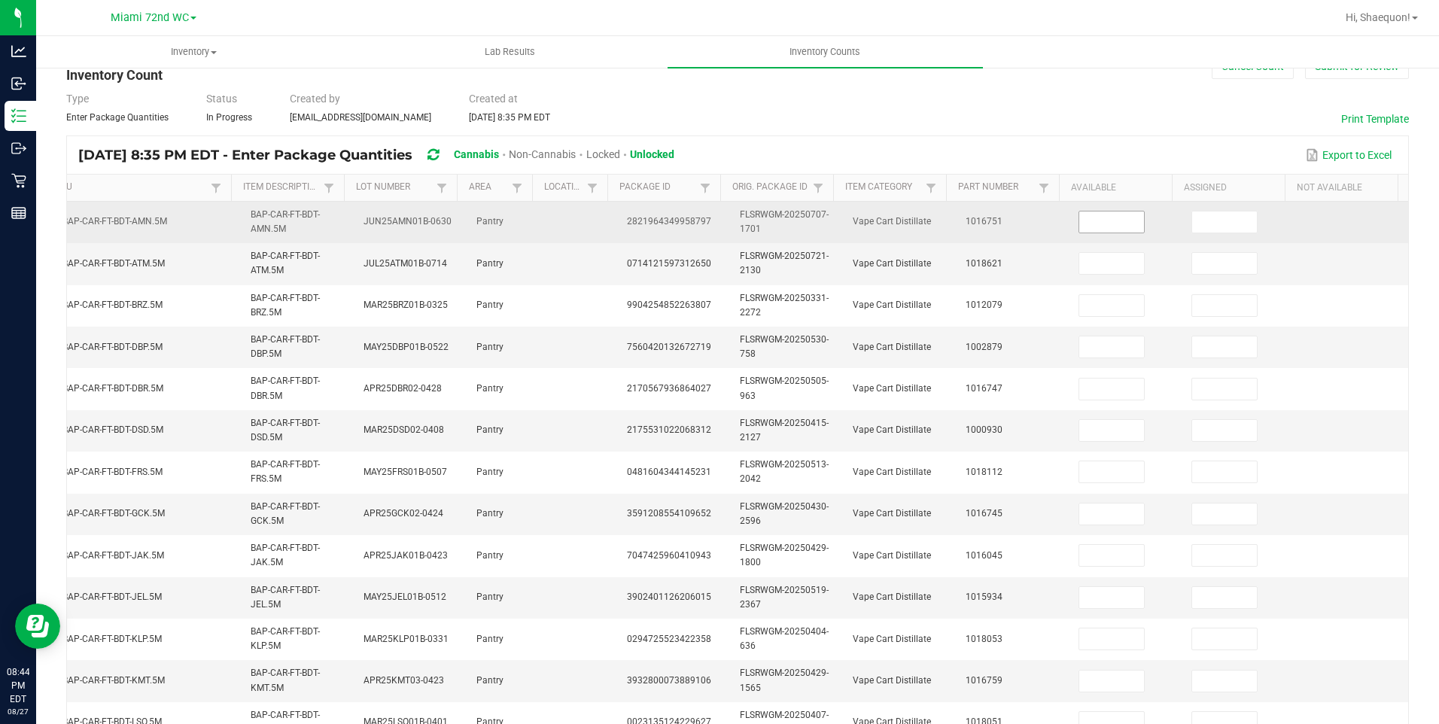
click at [1088, 230] on input at bounding box center [1111, 221] width 65 height 21
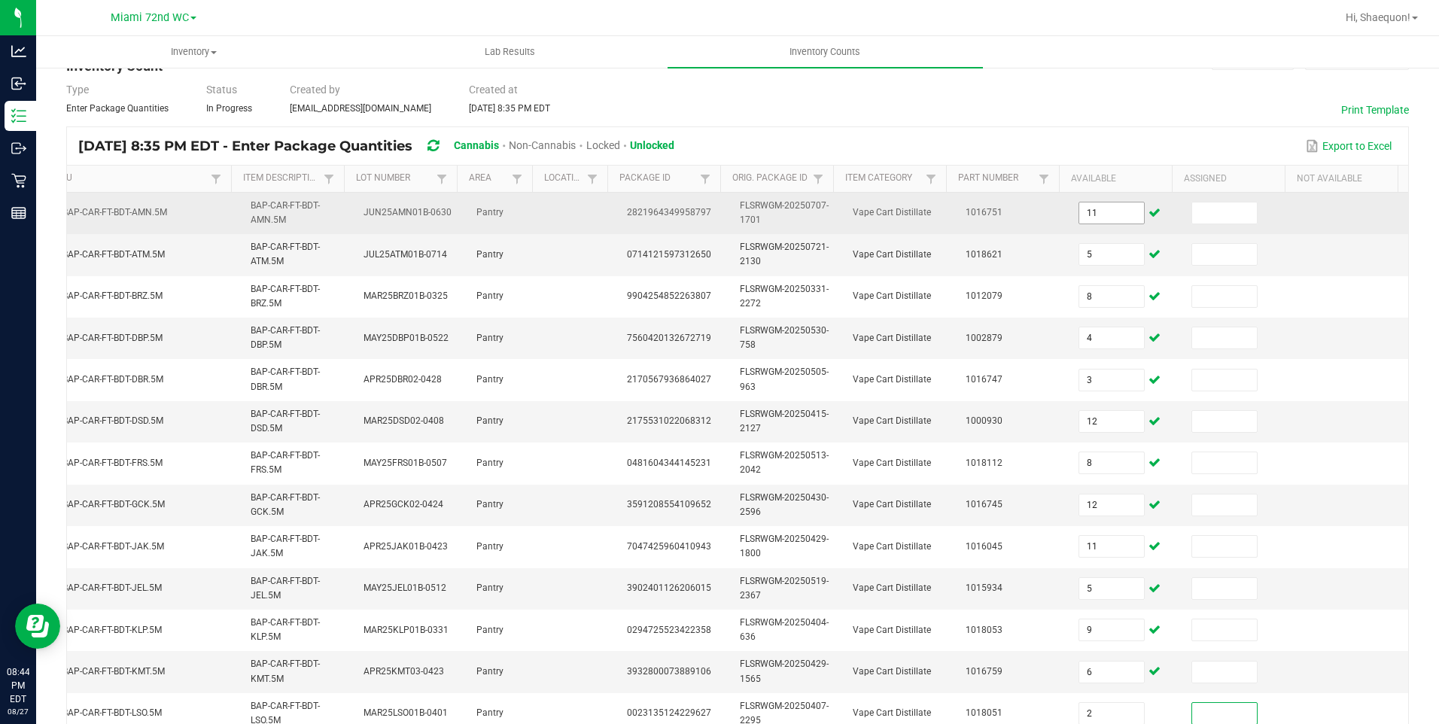
scroll to position [418, 0]
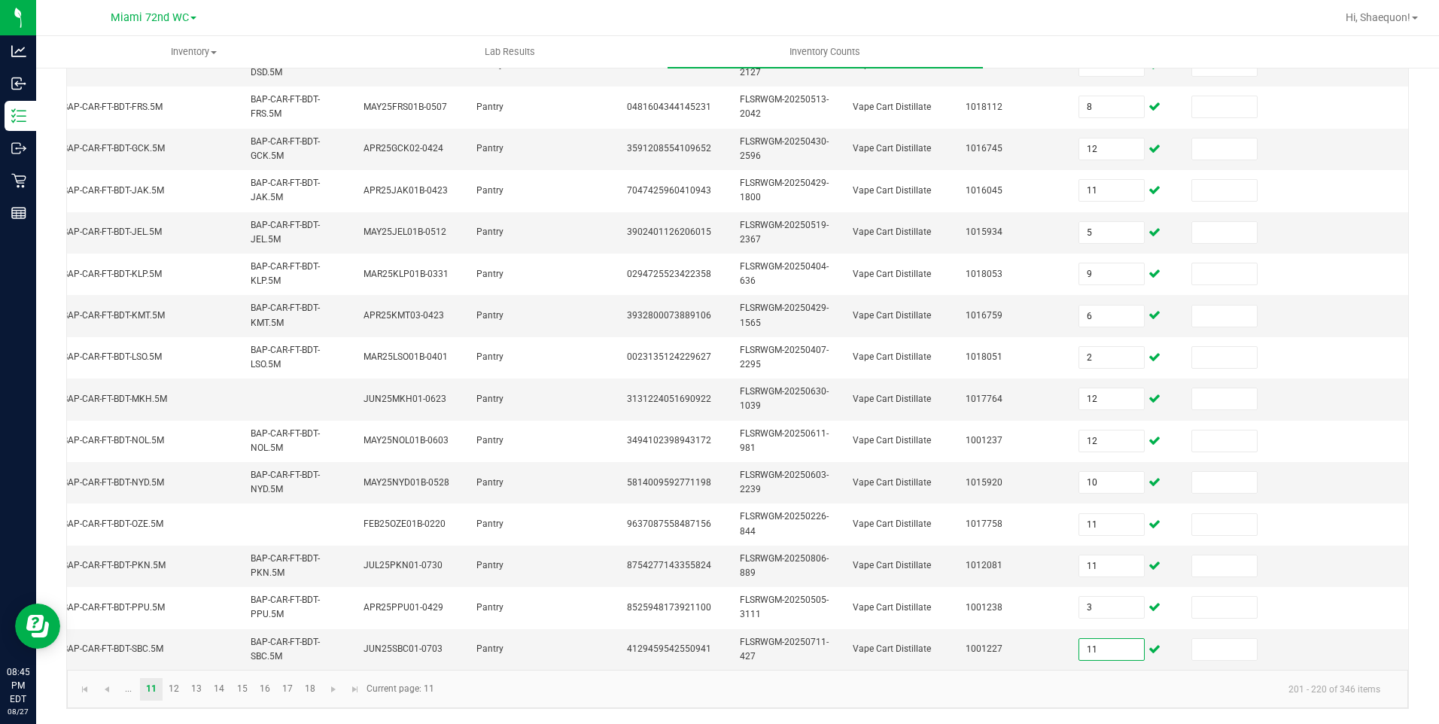
click at [670, 705] on kendo-pager "... 11 12 13 14 15 16 17 18 201 - 220 of 346 items Current page: 11" at bounding box center [737, 689] width 1341 height 38
click at [170, 690] on link "12" at bounding box center [174, 689] width 22 height 23
click at [152, 695] on link "11" at bounding box center [151, 689] width 22 height 23
click at [178, 690] on link "12" at bounding box center [174, 689] width 22 height 23
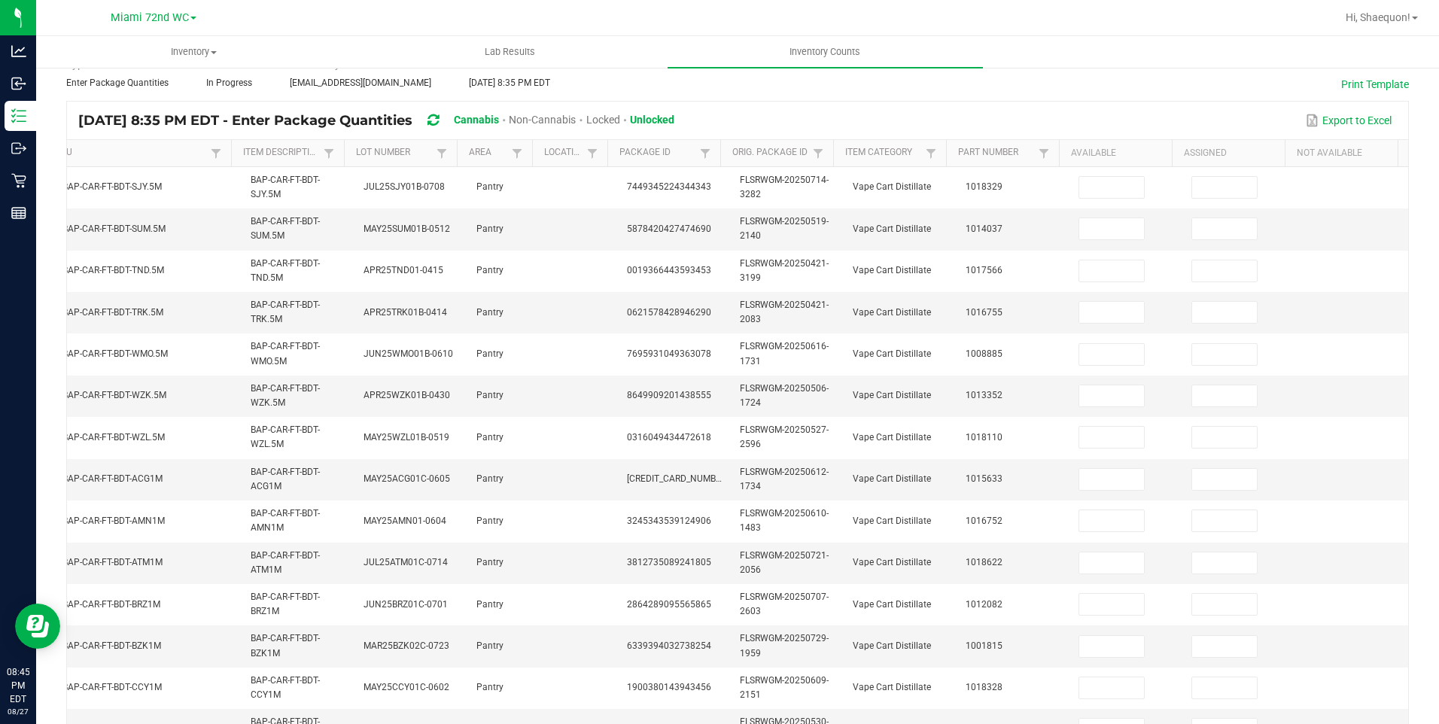
scroll to position [18, 0]
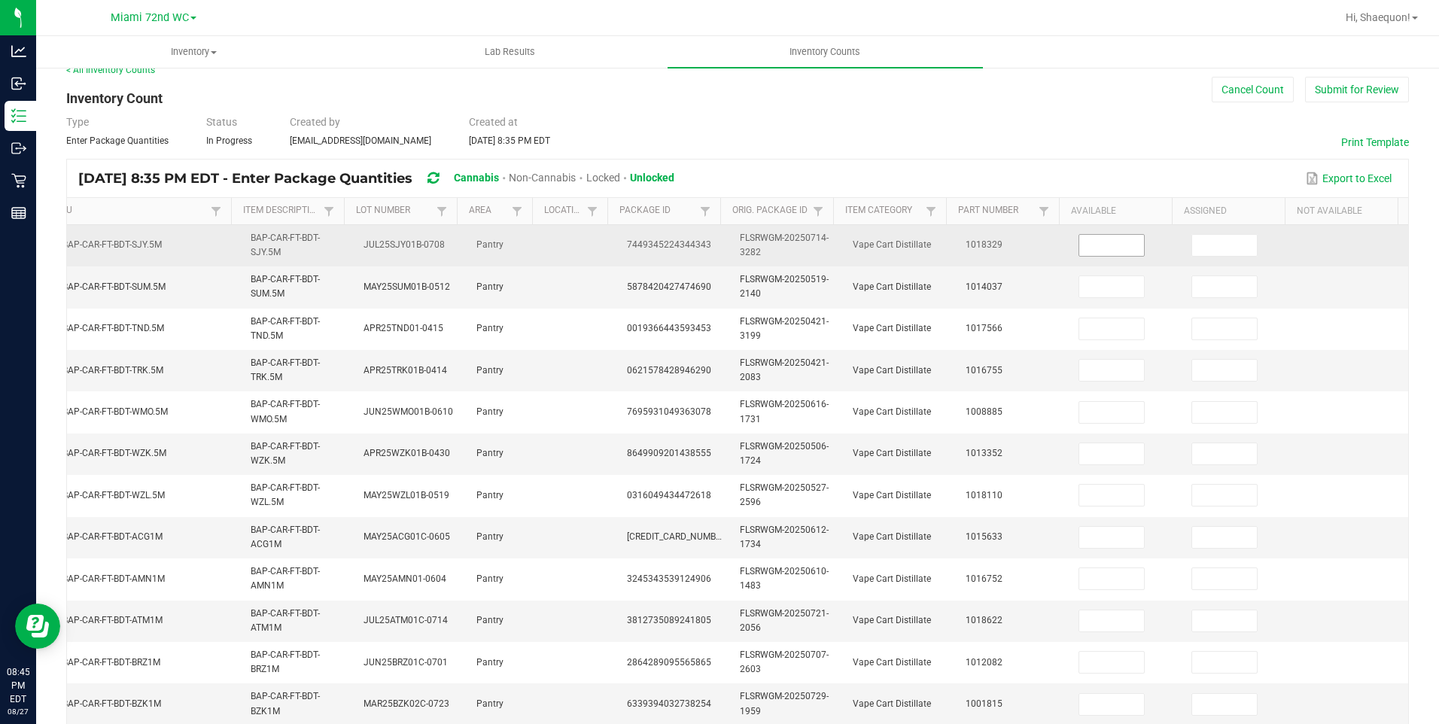
click at [1110, 245] on input at bounding box center [1111, 245] width 65 height 21
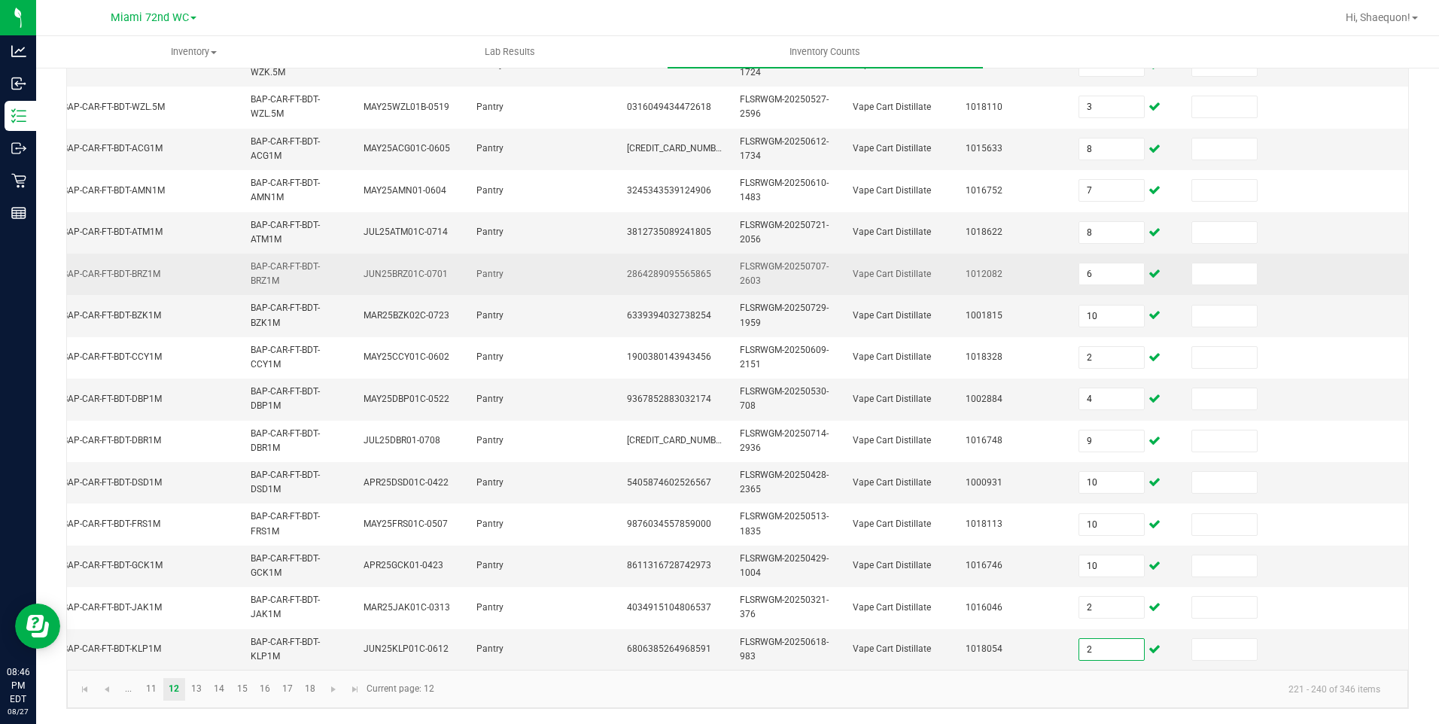
scroll to position [418, 0]
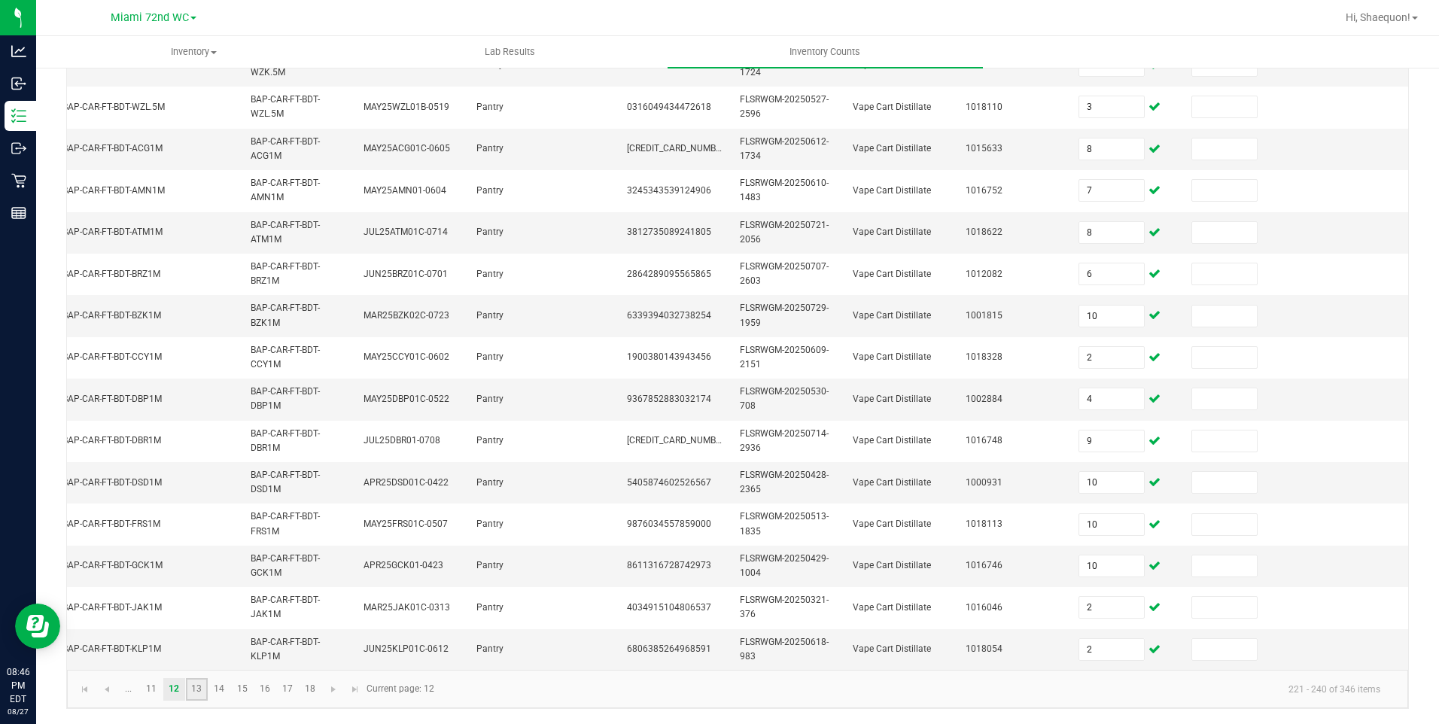
click at [200, 691] on link "13" at bounding box center [197, 689] width 22 height 23
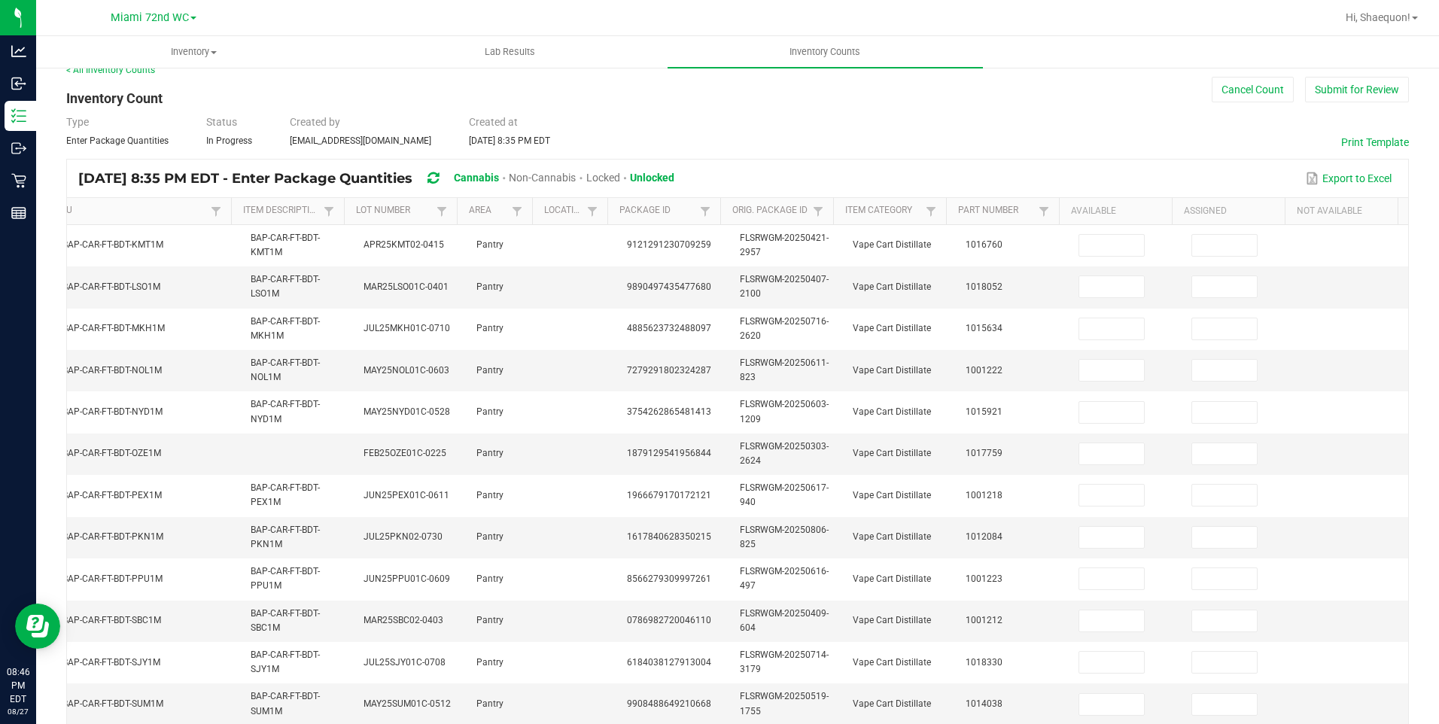
scroll to position [0, 0]
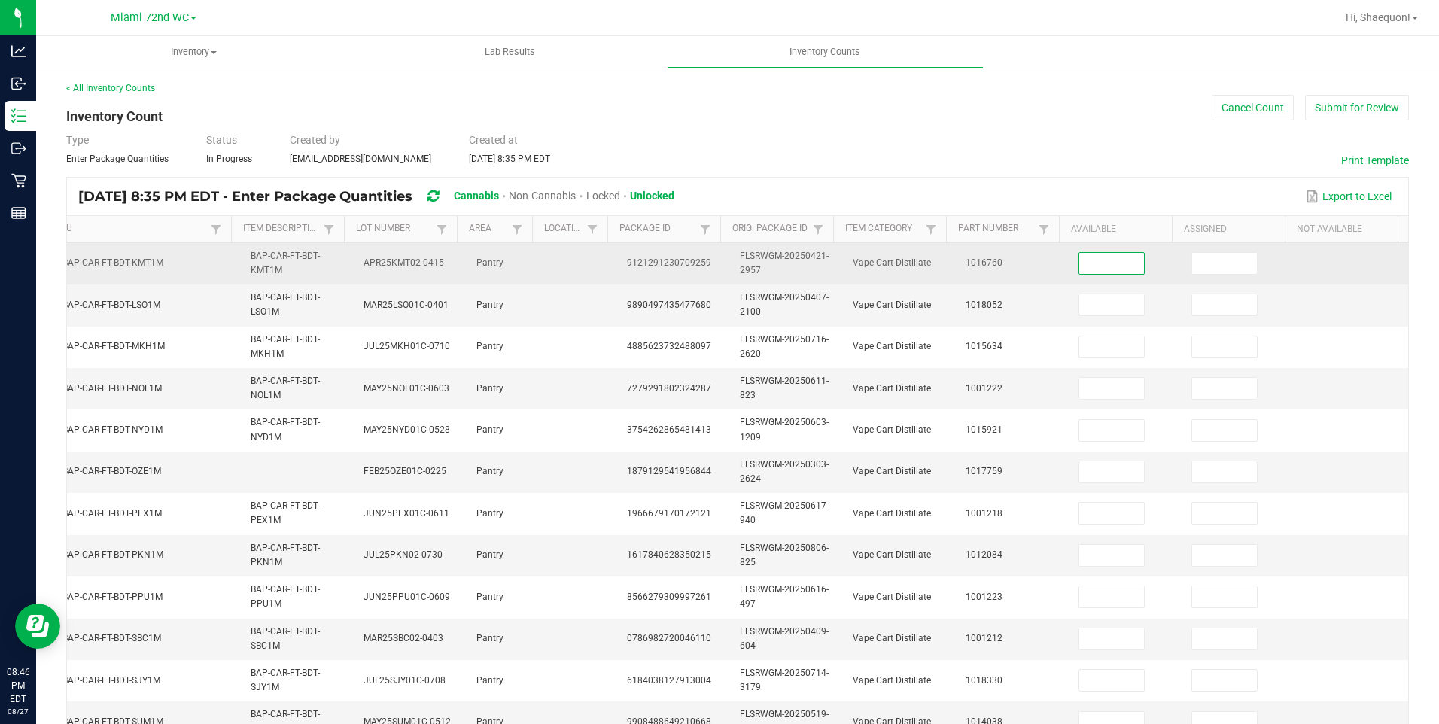
click at [1084, 259] on input at bounding box center [1111, 263] width 65 height 21
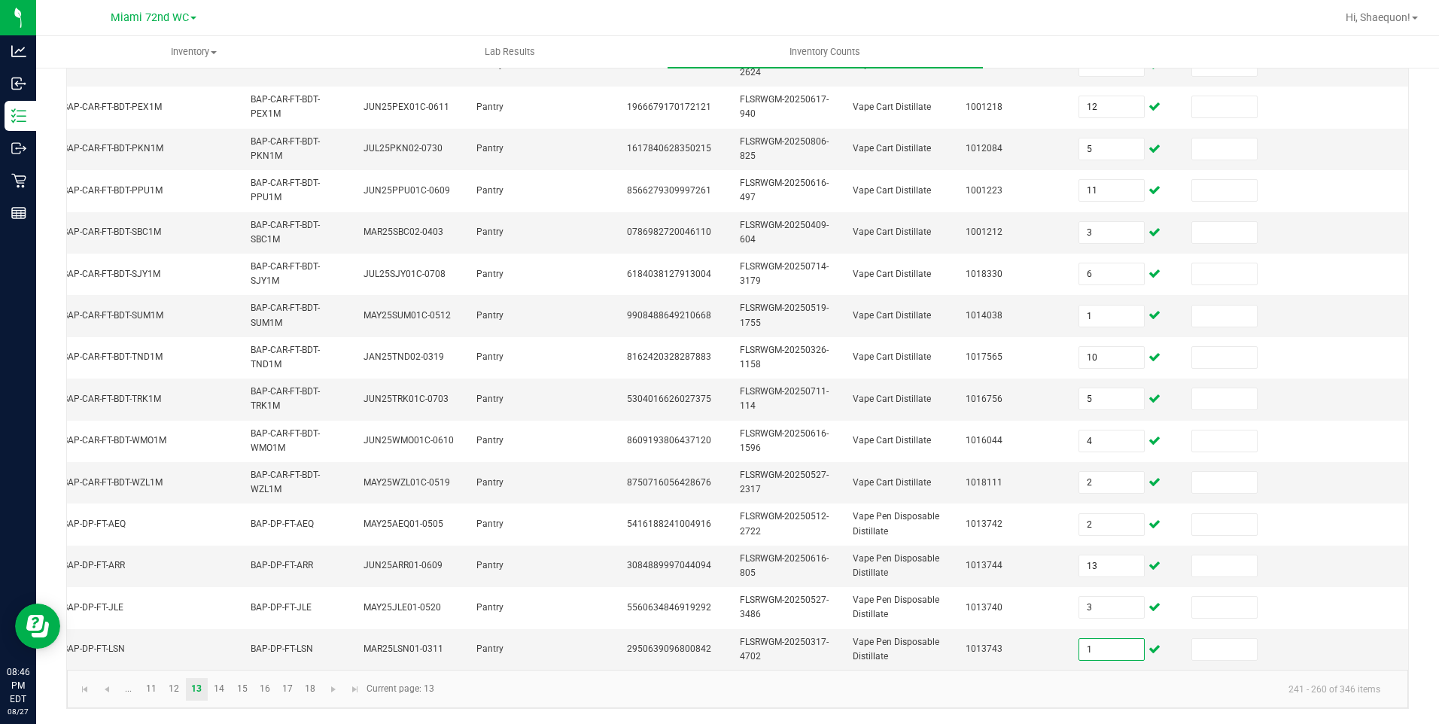
scroll to position [418, 0]
click at [220, 687] on link "14" at bounding box center [219, 689] width 22 height 23
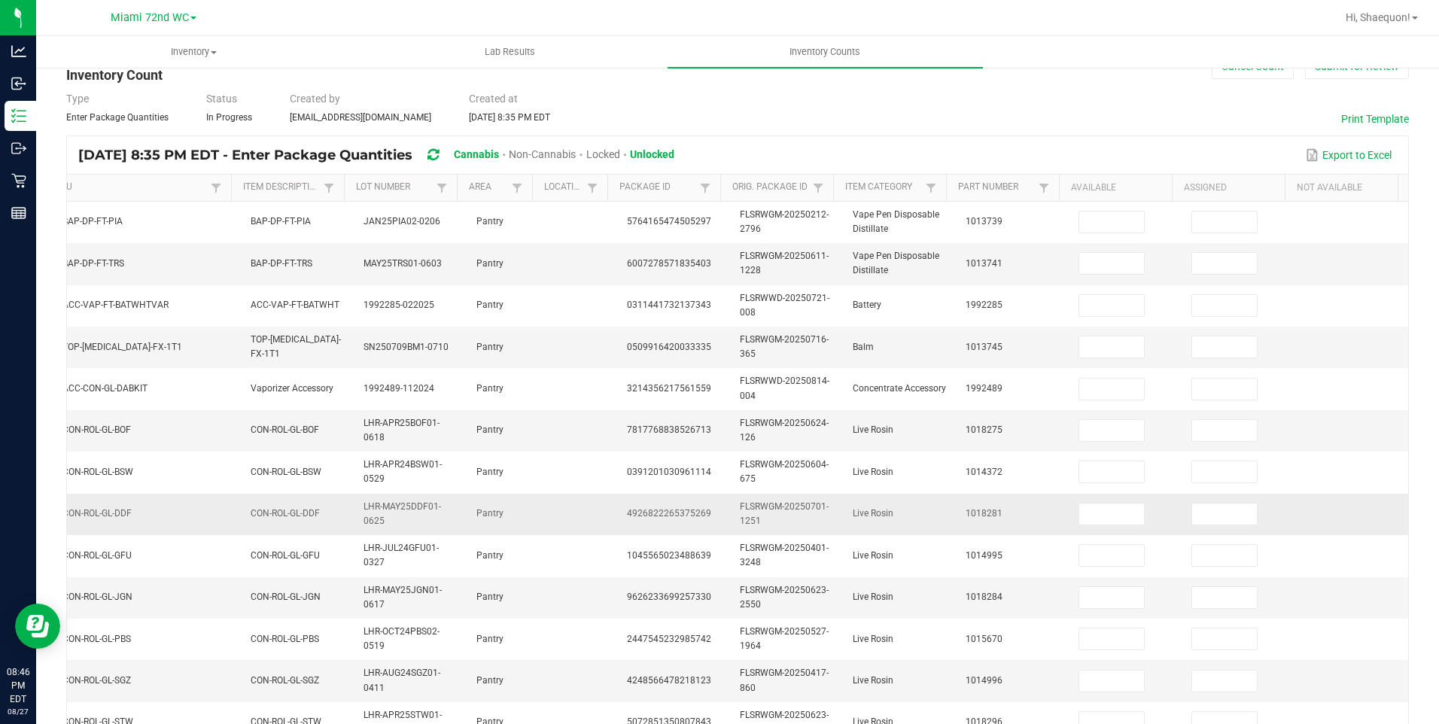
scroll to position [0, 0]
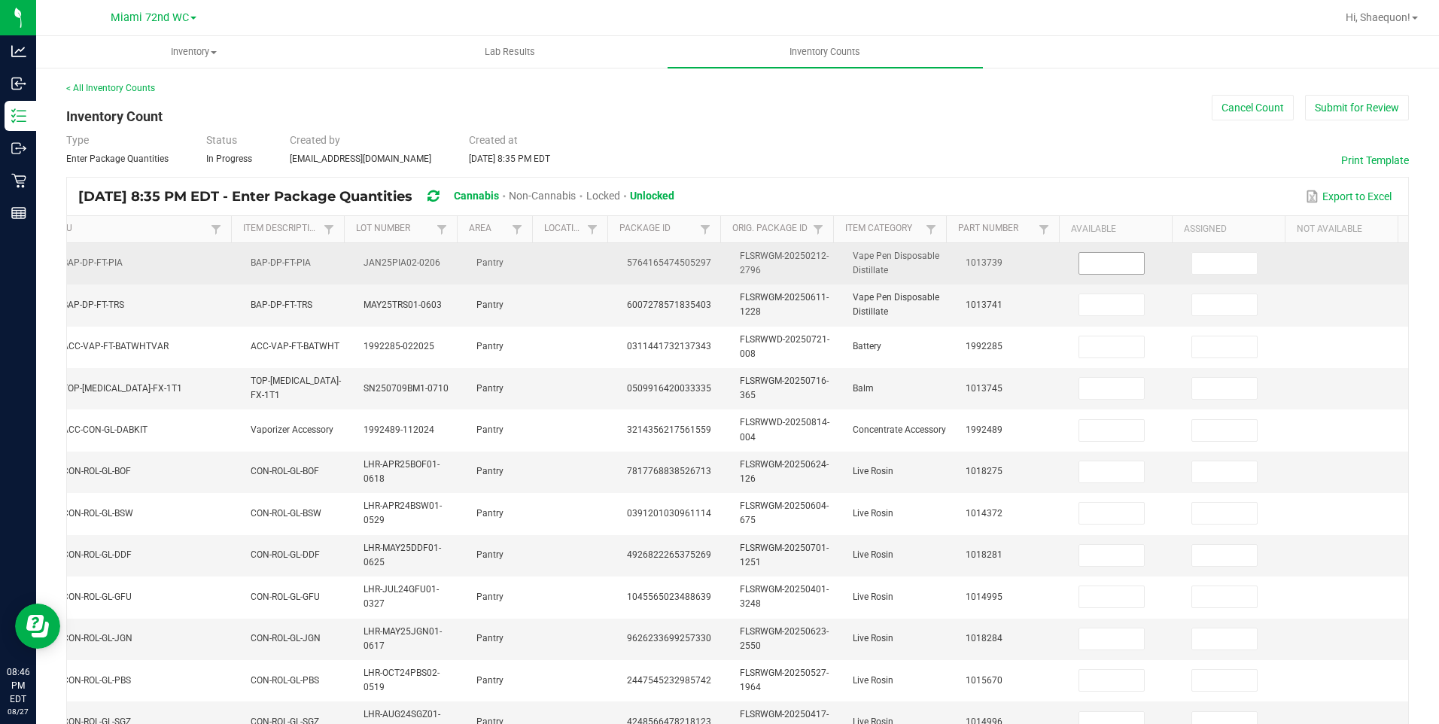
click at [1090, 269] on input at bounding box center [1111, 263] width 65 height 21
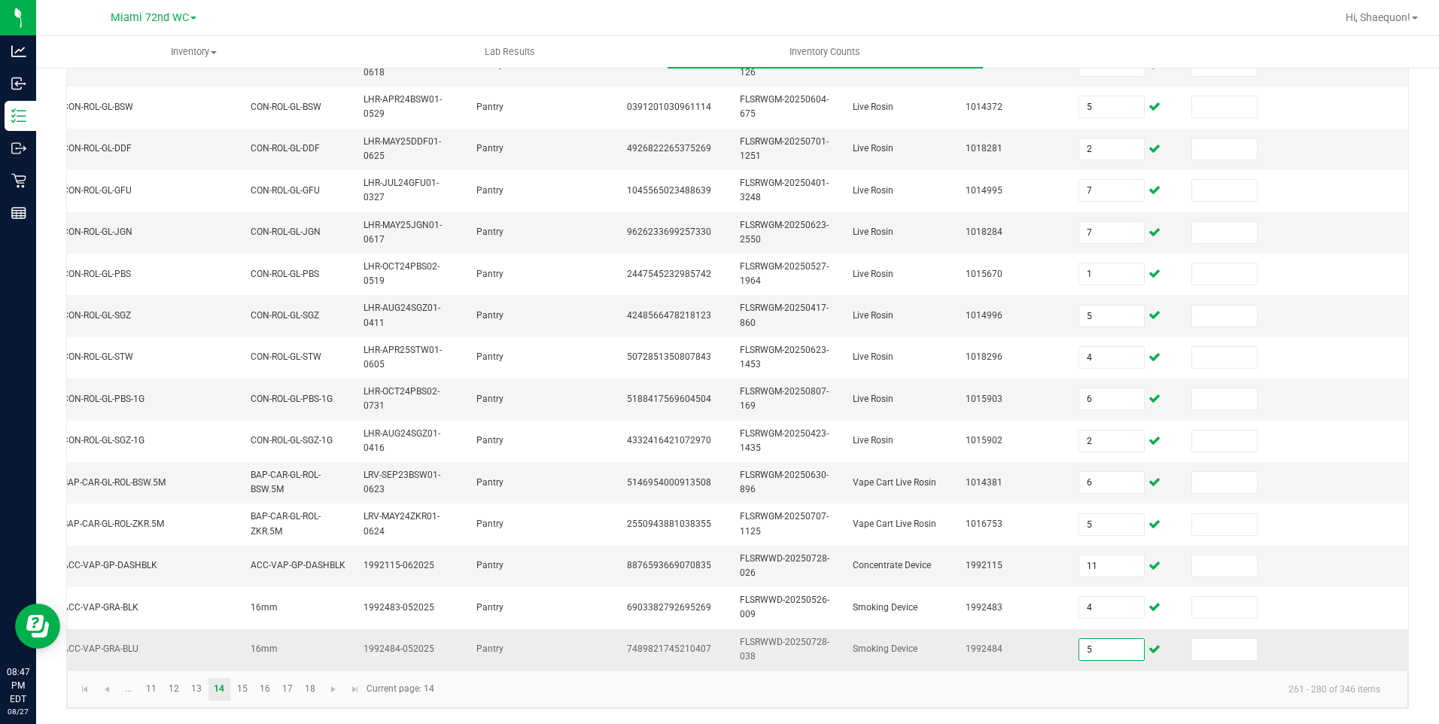
scroll to position [418, 0]
click at [247, 697] on link "15" at bounding box center [242, 689] width 22 height 23
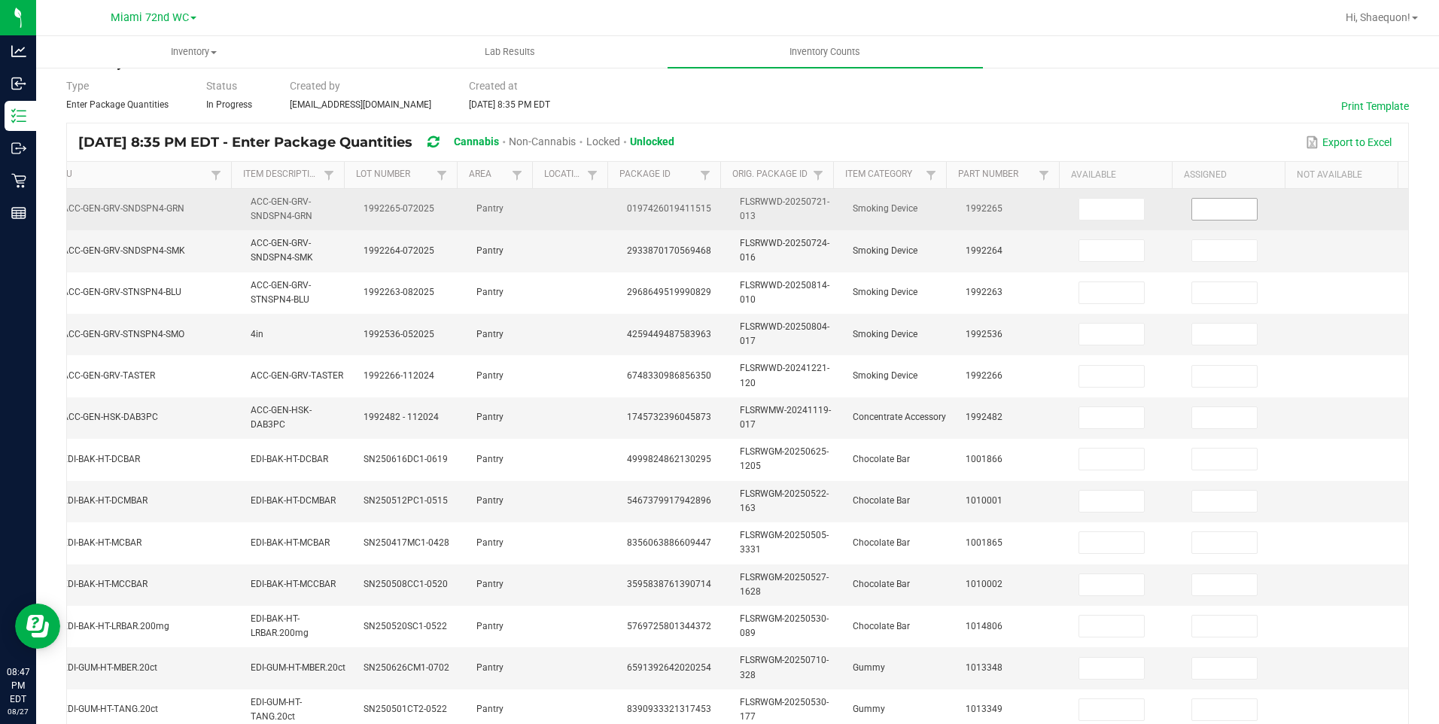
scroll to position [41, 0]
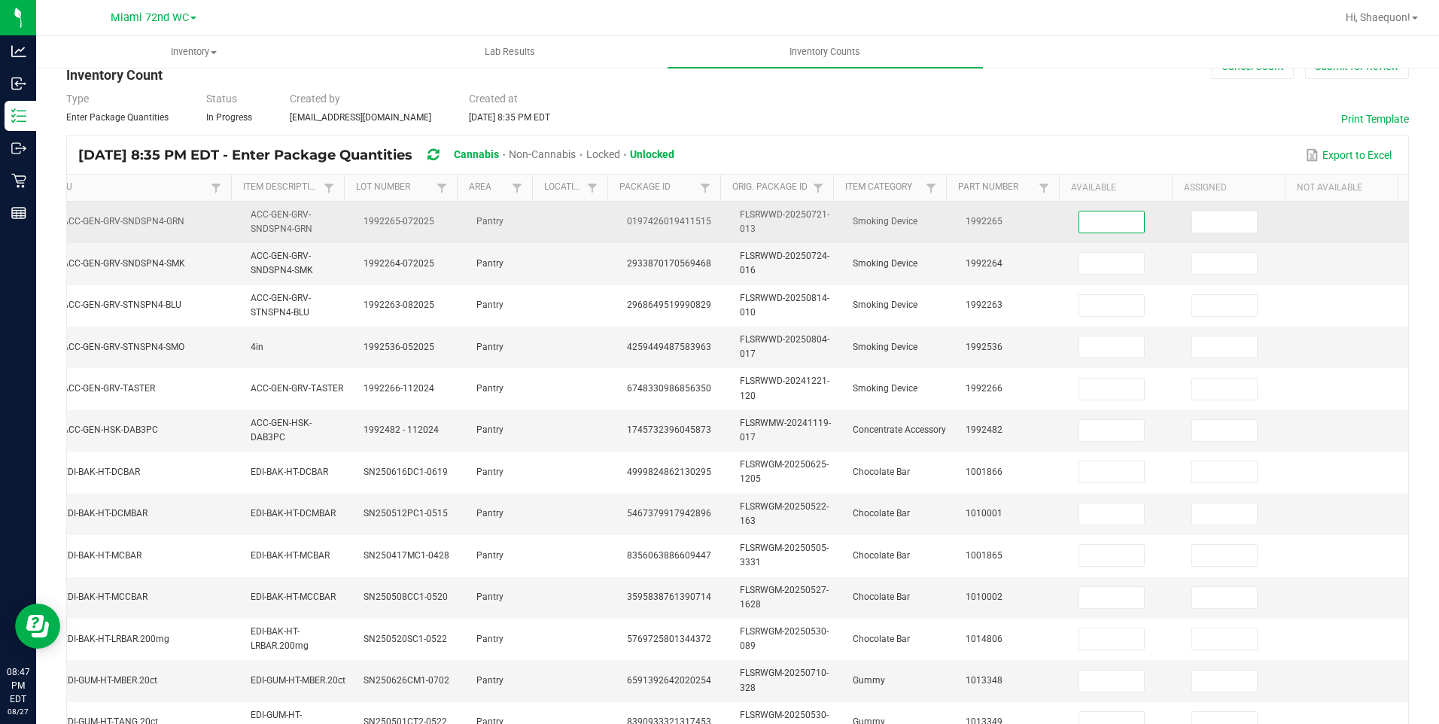
click at [1079, 223] on input at bounding box center [1111, 221] width 65 height 21
click at [1101, 221] on input "7" at bounding box center [1111, 221] width 65 height 21
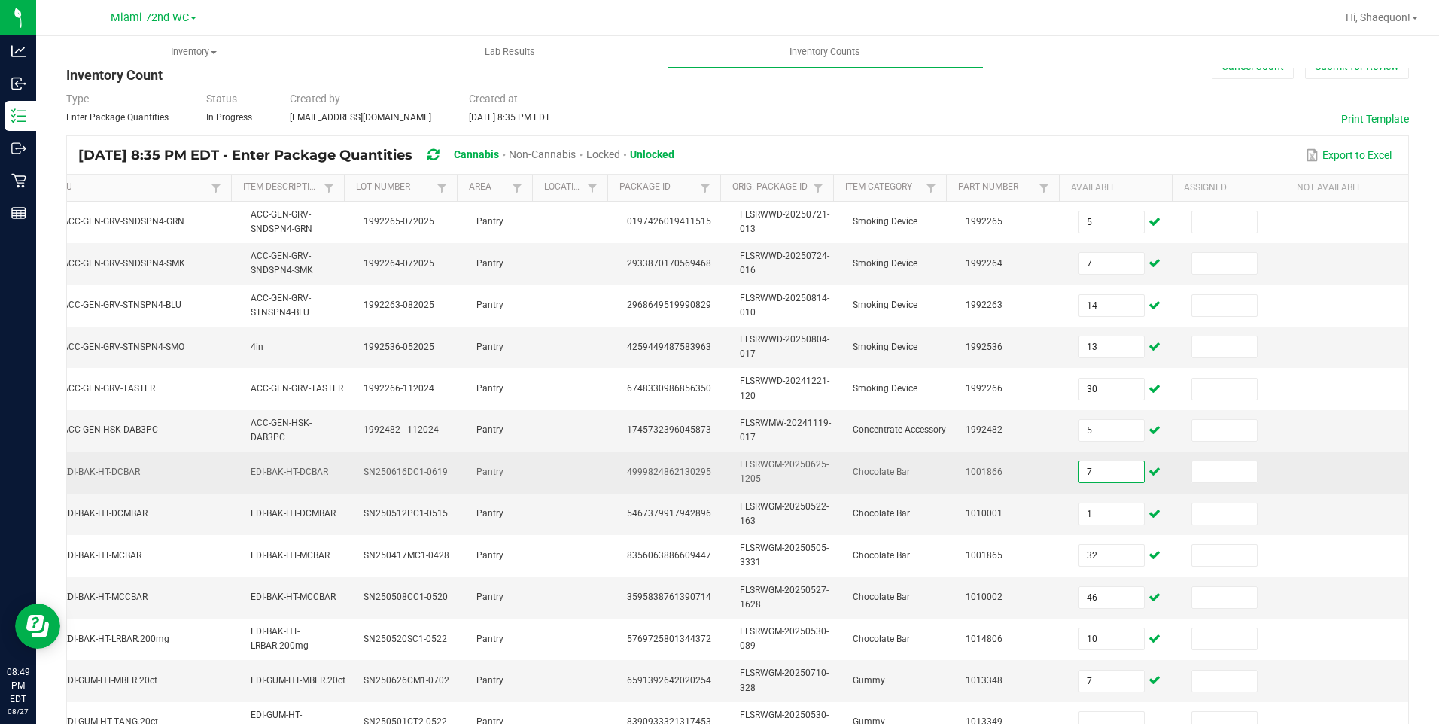
click at [1090, 476] on input "7" at bounding box center [1111, 471] width 65 height 21
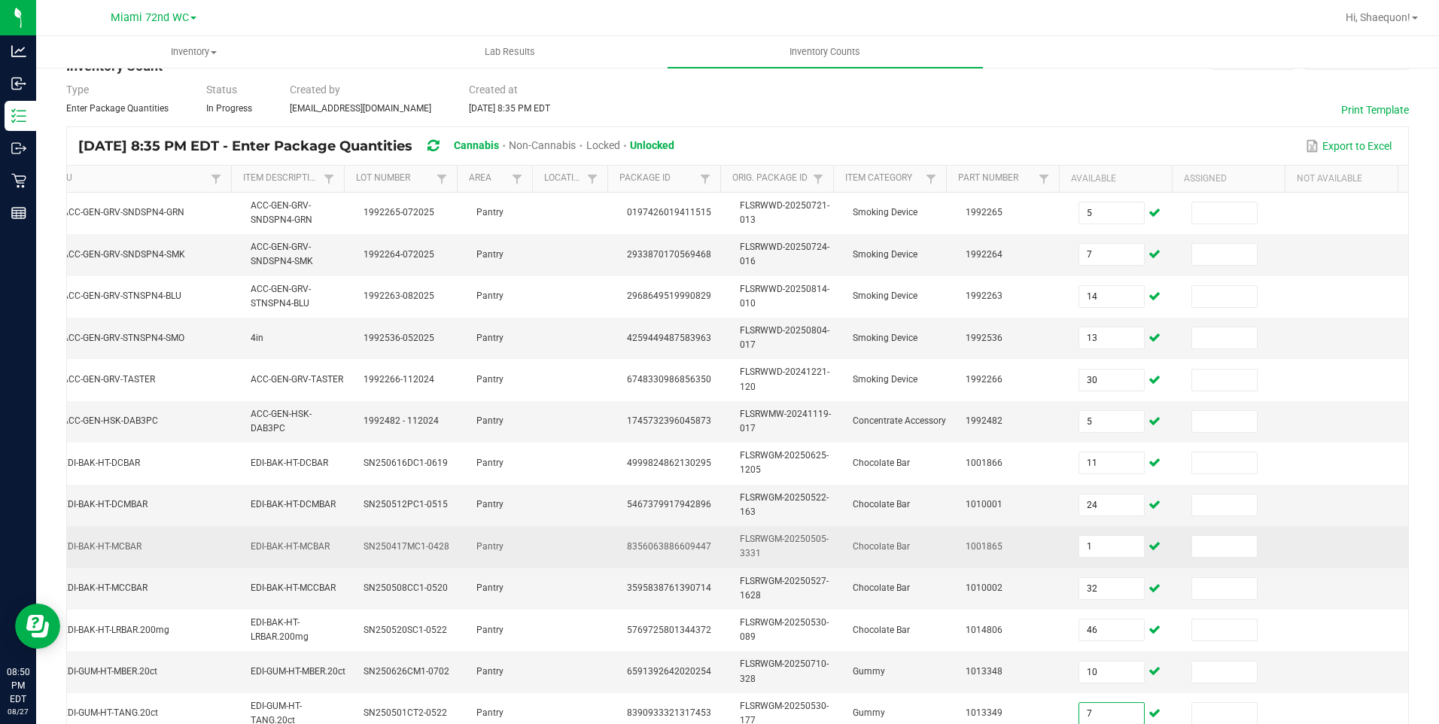
scroll to position [276, 0]
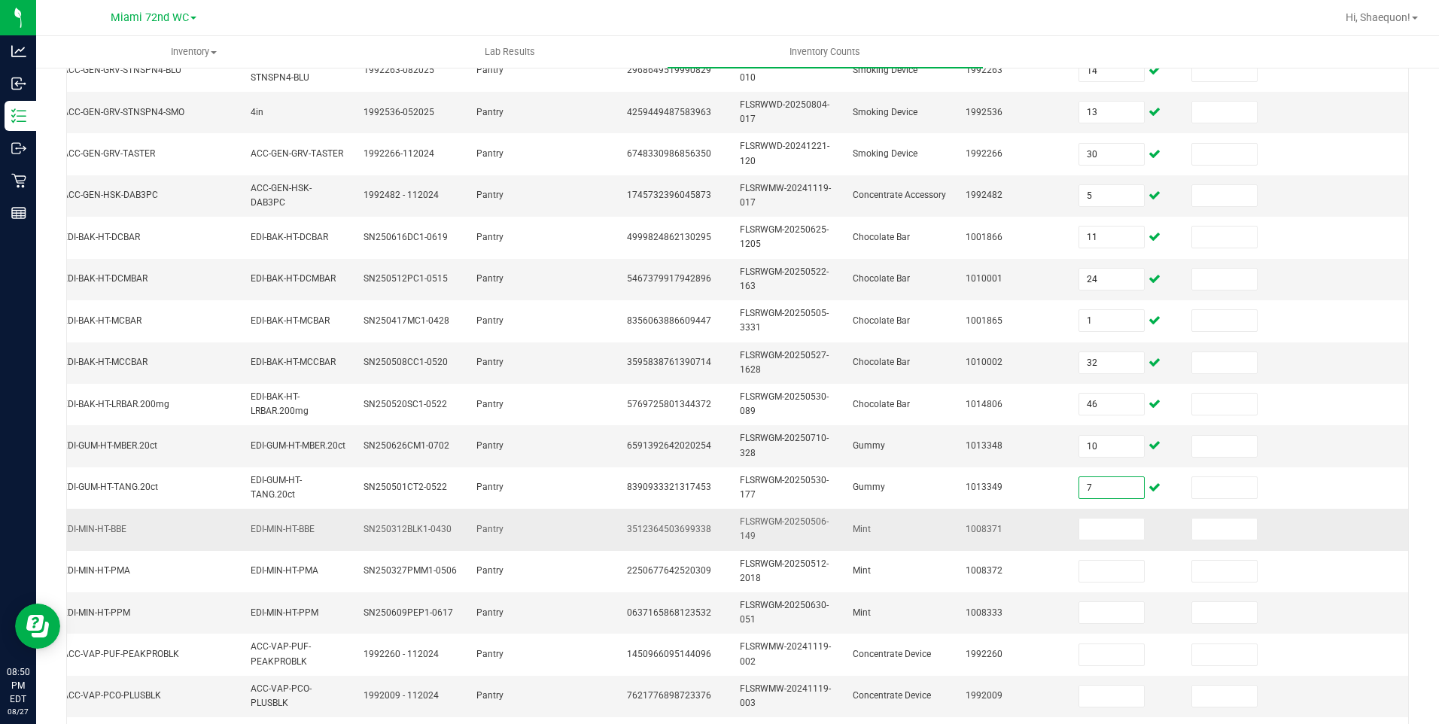
click at [1016, 544] on td "1008371" at bounding box center [1012, 529] width 113 height 41
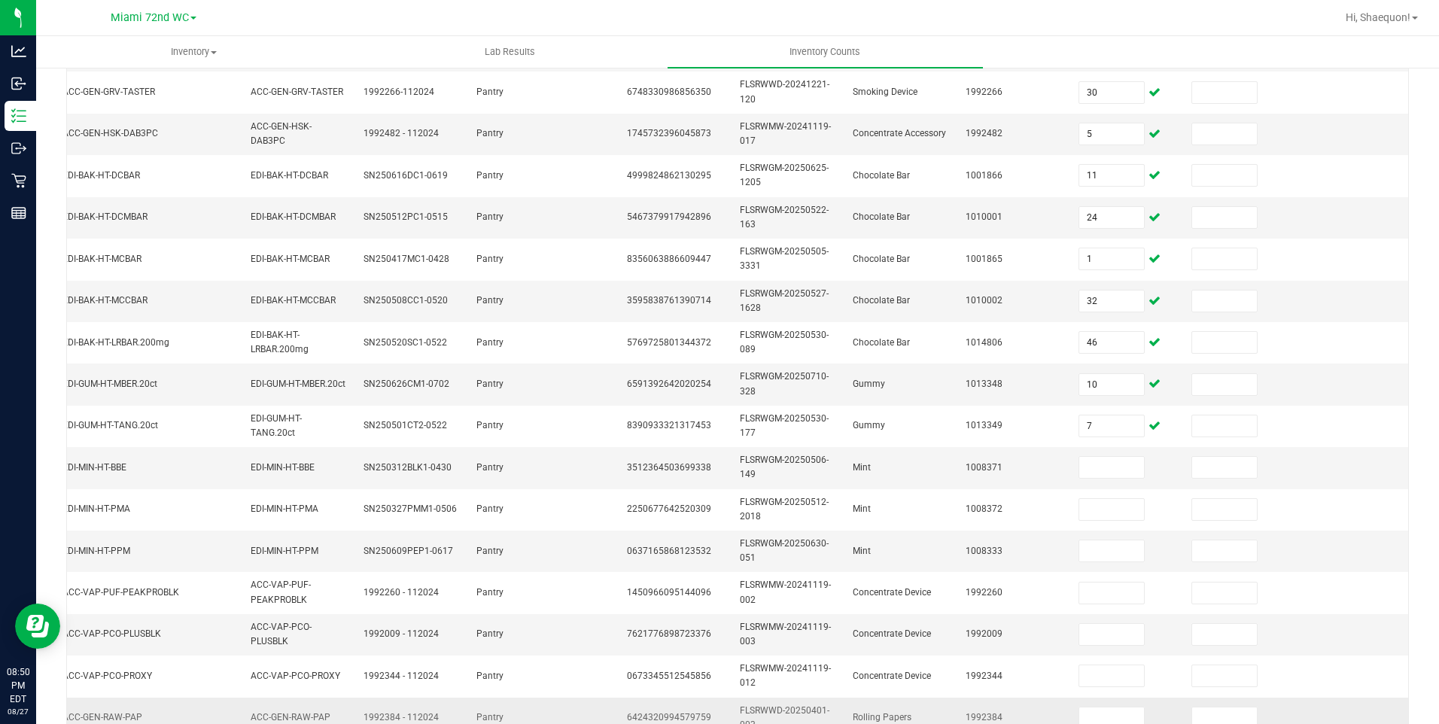
scroll to position [418, 0]
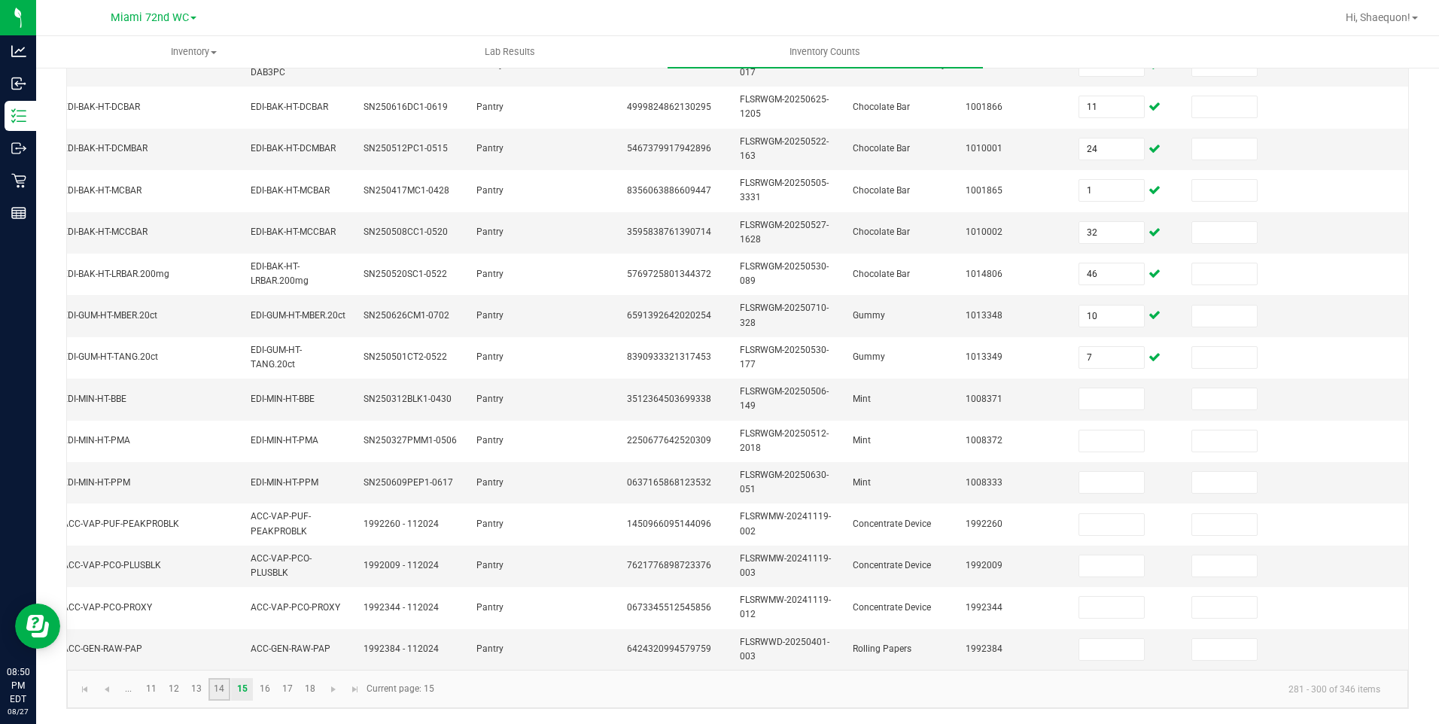
click at [222, 689] on link "14" at bounding box center [219, 689] width 22 height 23
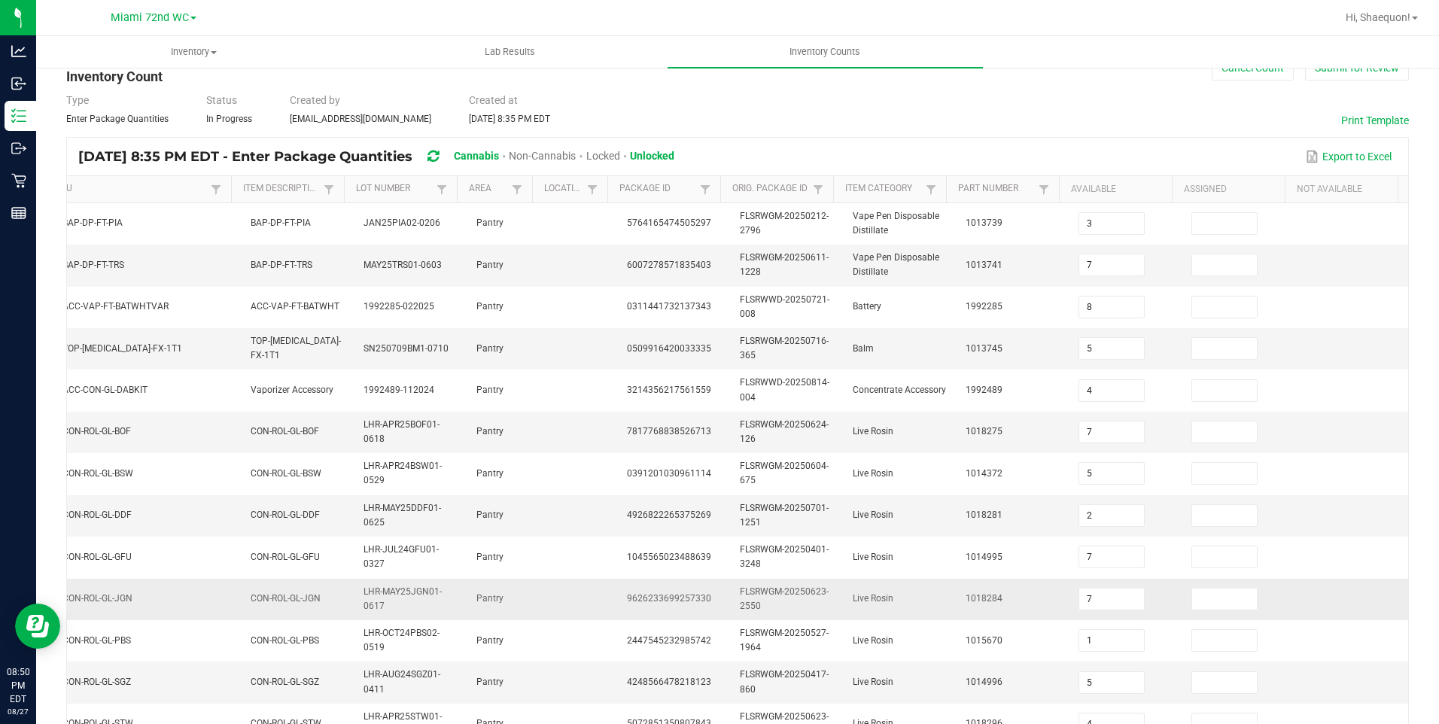
scroll to position [0, 0]
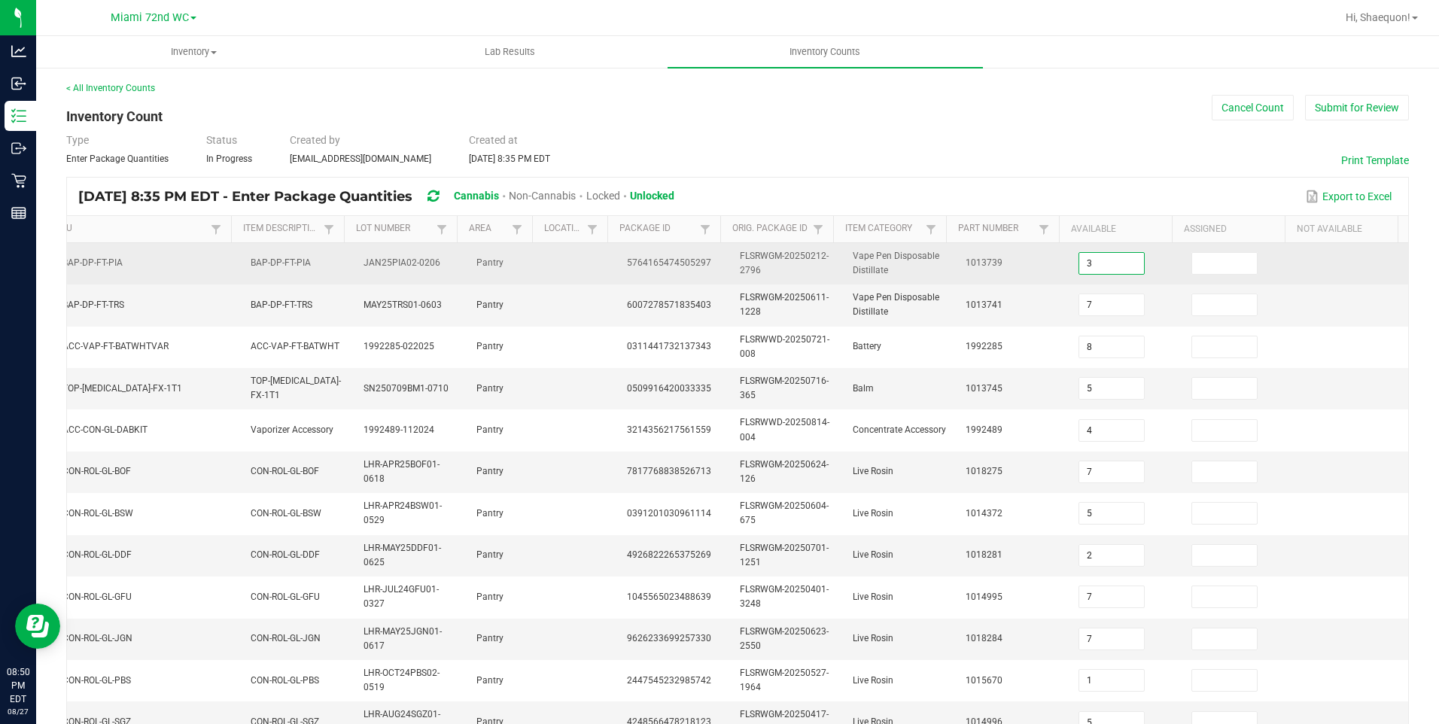
click at [1091, 269] on input "3" at bounding box center [1111, 263] width 65 height 21
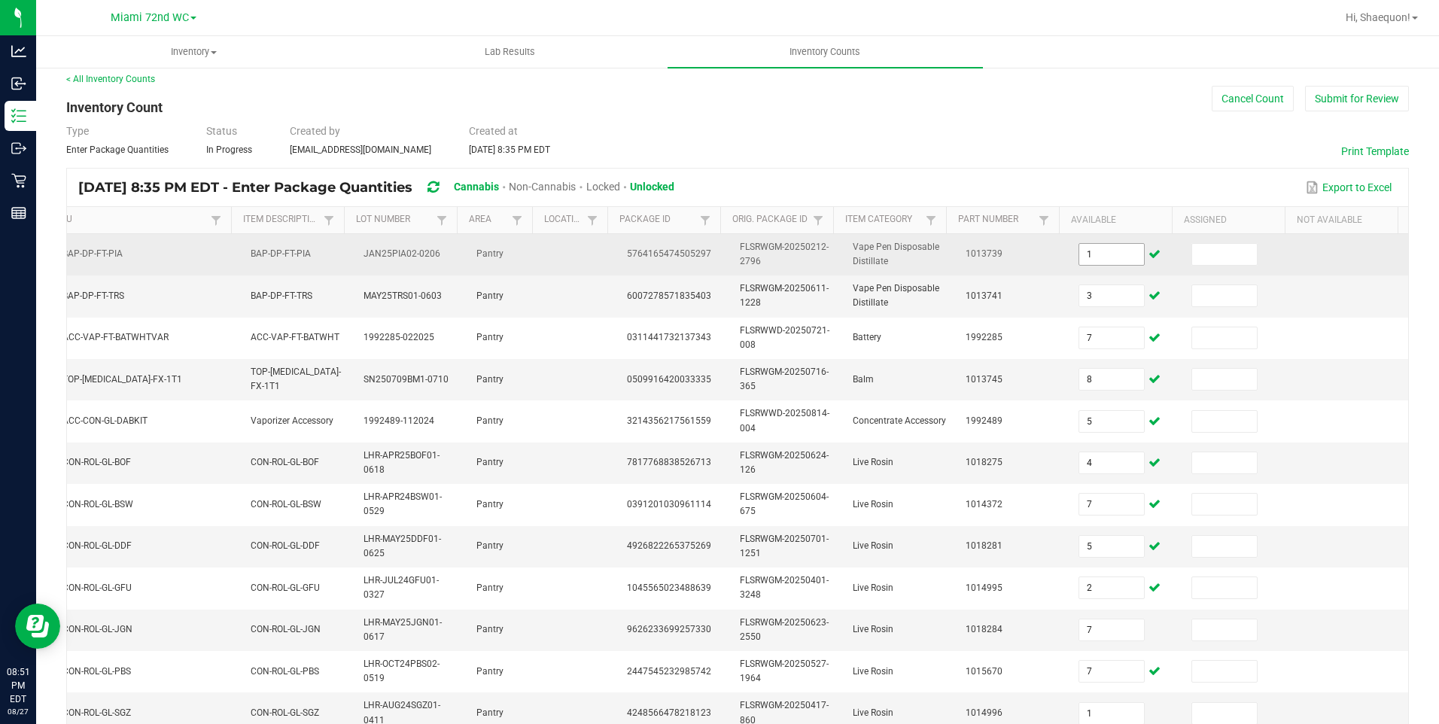
scroll to position [384, 0]
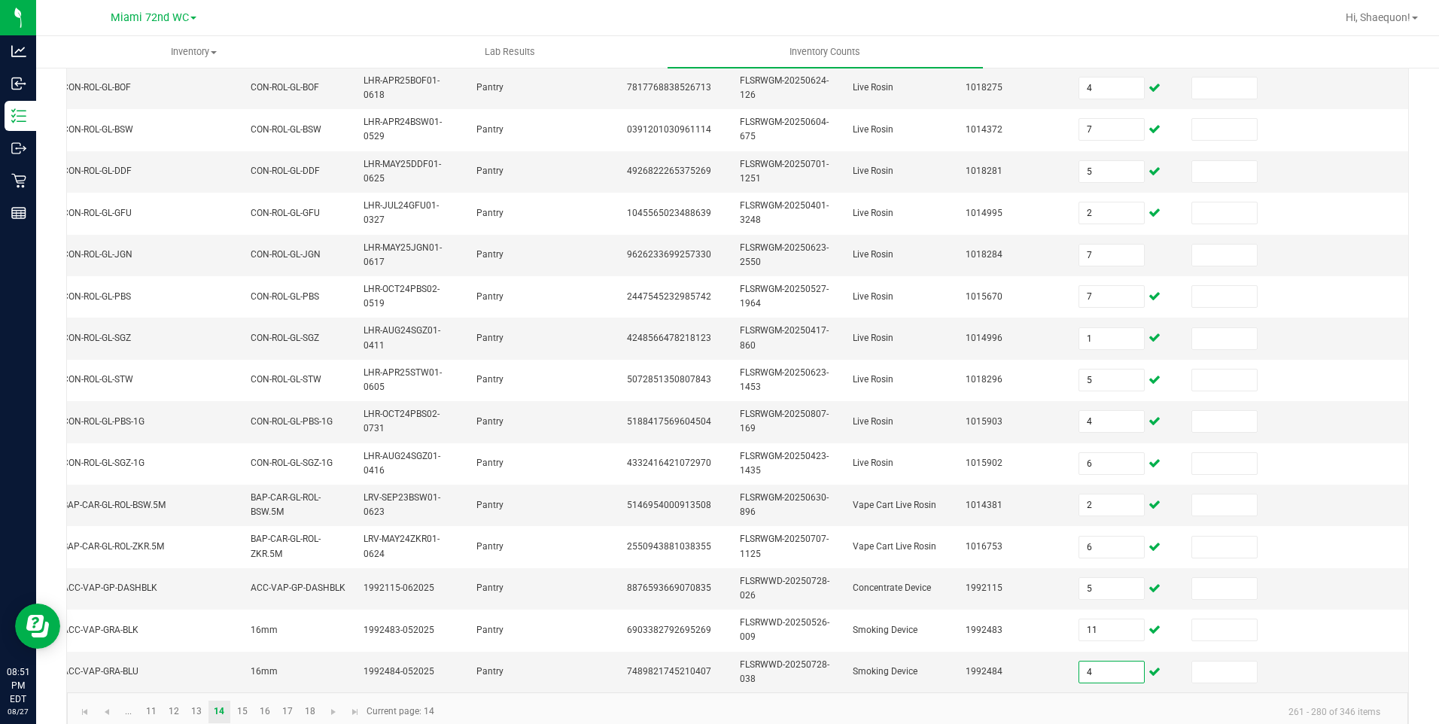
click at [789, 716] on kendo-pager-info "261 - 280 of 346 items" at bounding box center [917, 711] width 949 height 25
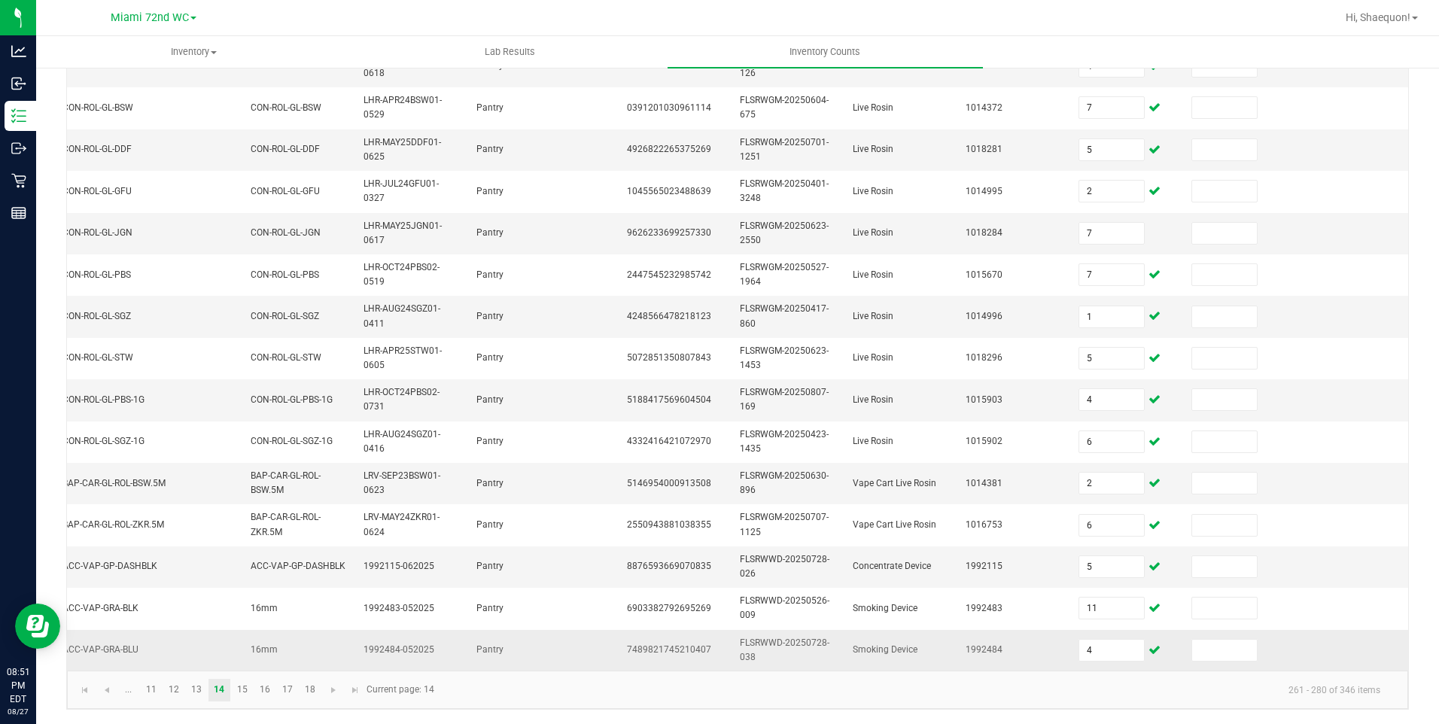
scroll to position [418, 0]
click at [193, 693] on link "13" at bounding box center [197, 689] width 22 height 23
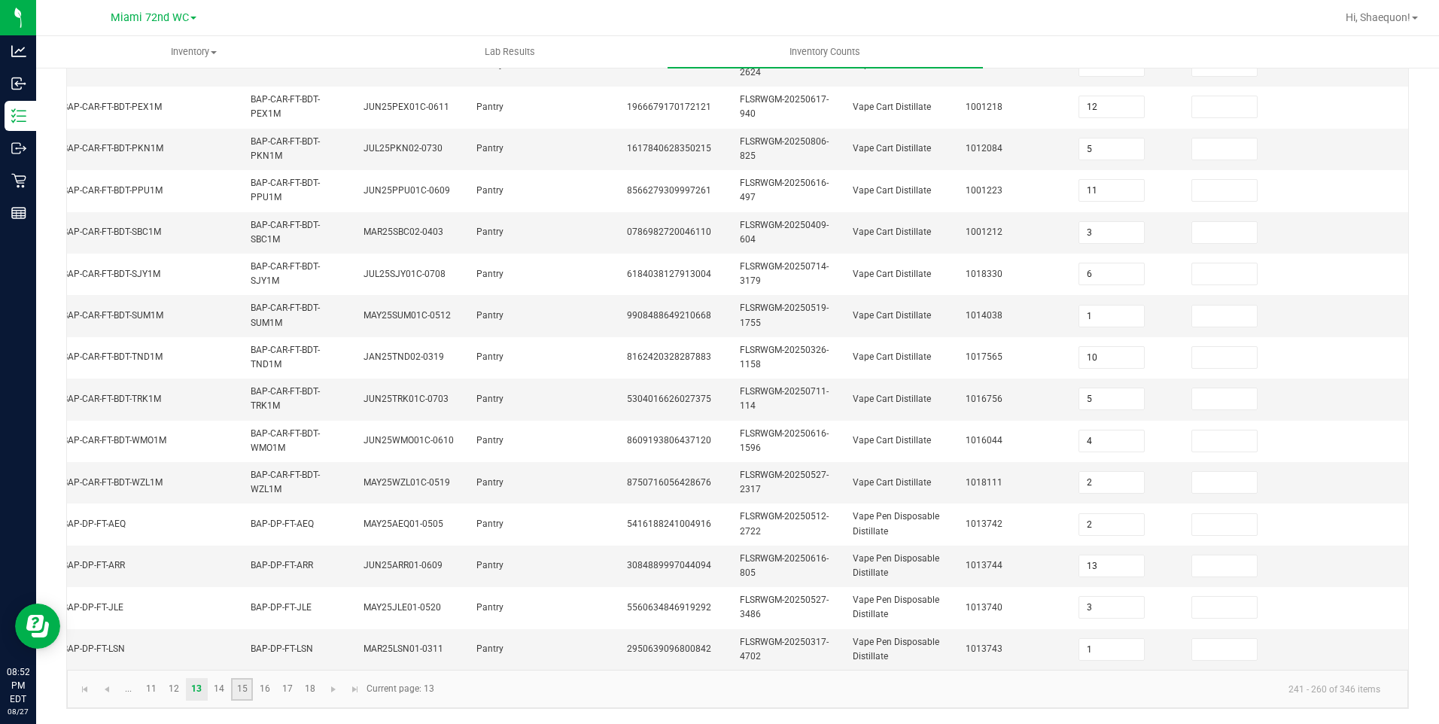
click at [239, 686] on link "15" at bounding box center [242, 689] width 22 height 23
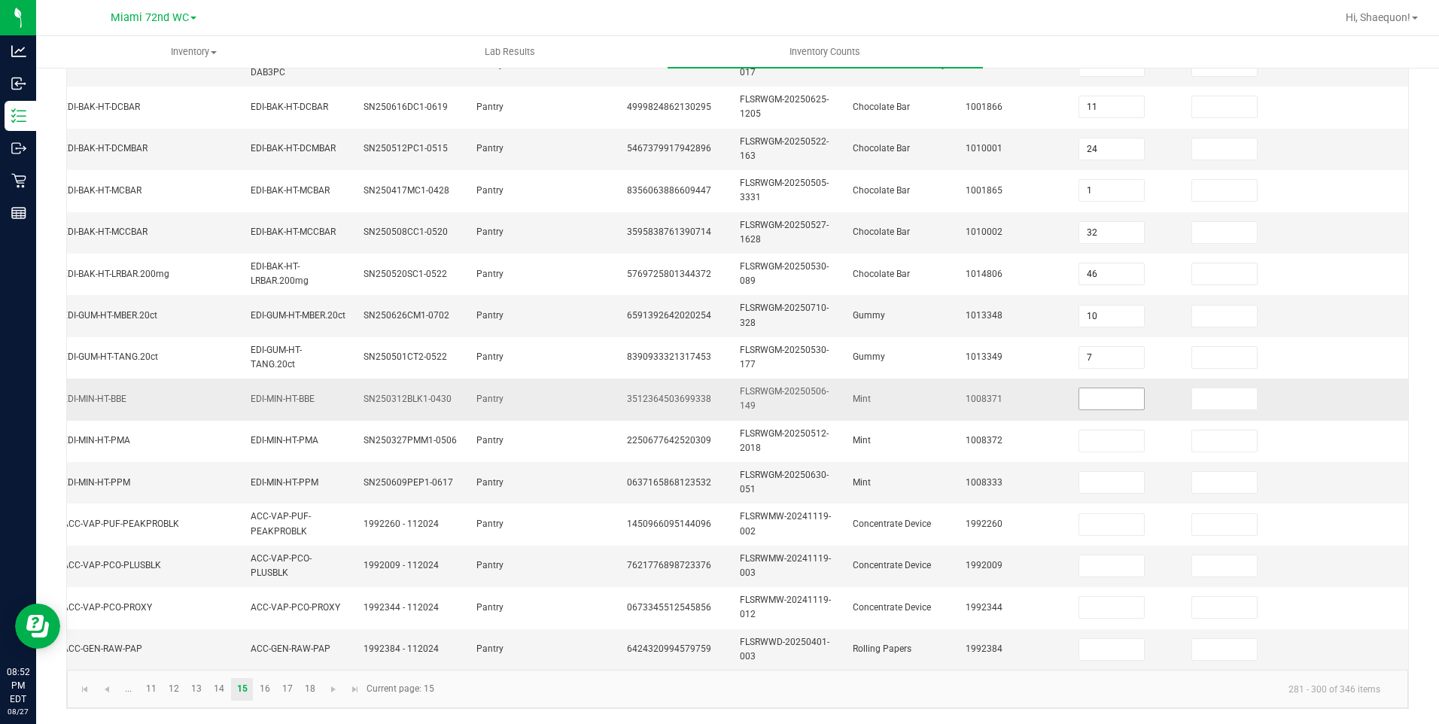
click at [1093, 388] on input at bounding box center [1111, 398] width 65 height 21
click at [693, 690] on kendo-pager-info "281 - 300 of 346 items" at bounding box center [917, 688] width 949 height 25
click at [260, 689] on link "16" at bounding box center [265, 689] width 22 height 23
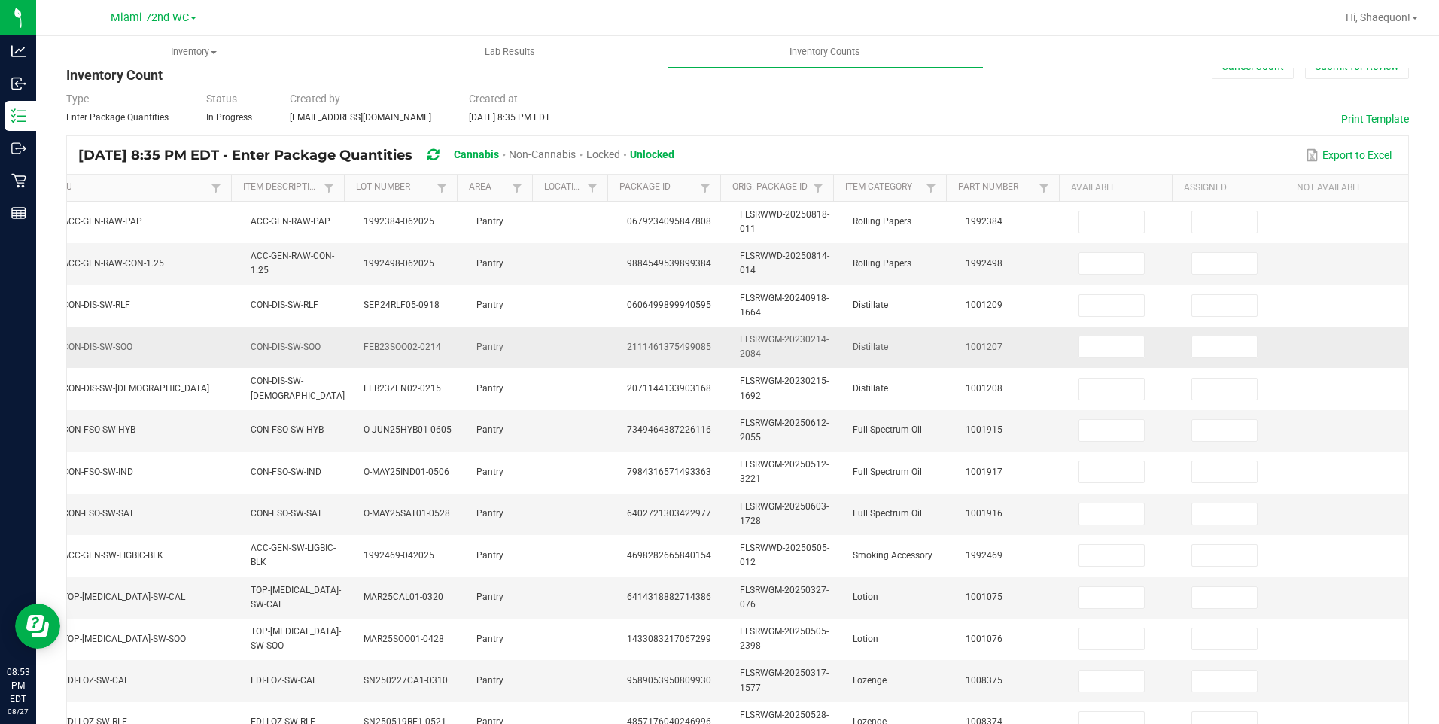
scroll to position [0, 0]
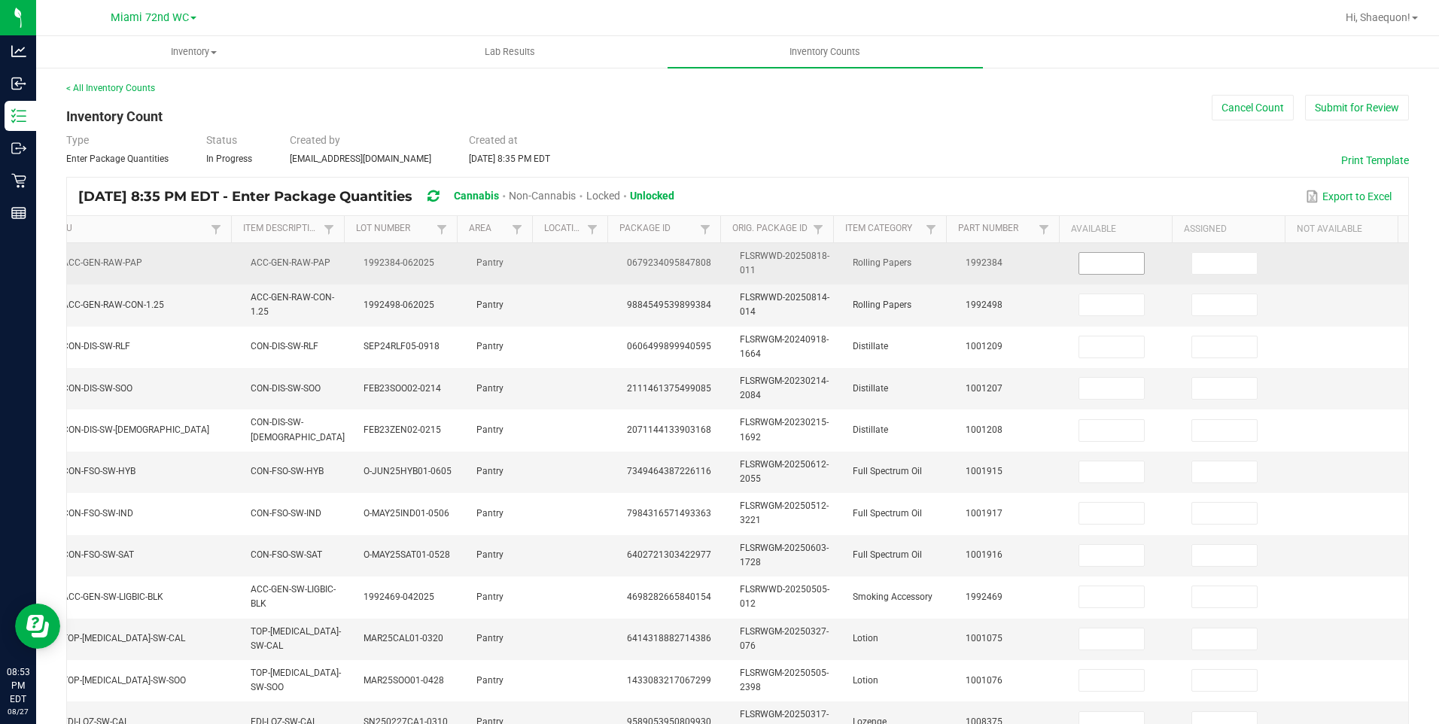
click at [1102, 266] on input at bounding box center [1111, 263] width 65 height 21
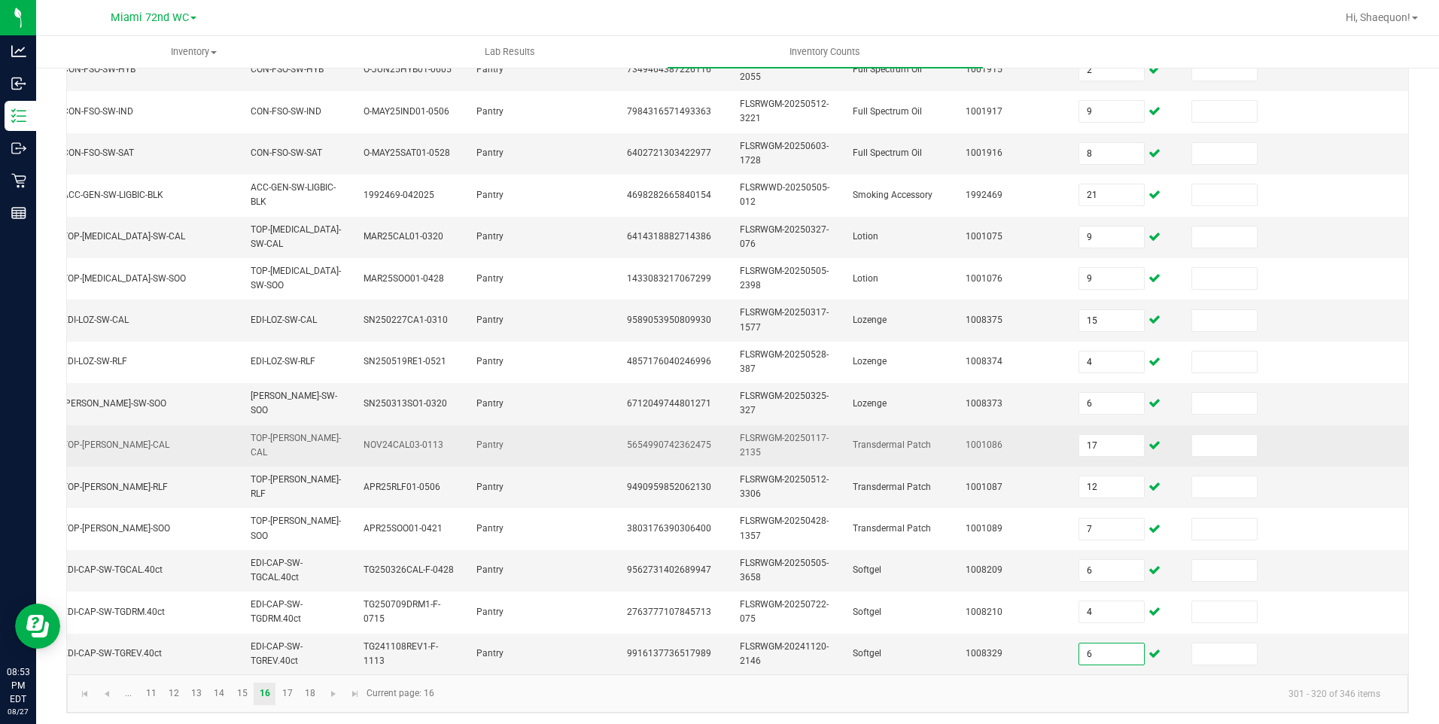
scroll to position [418, 0]
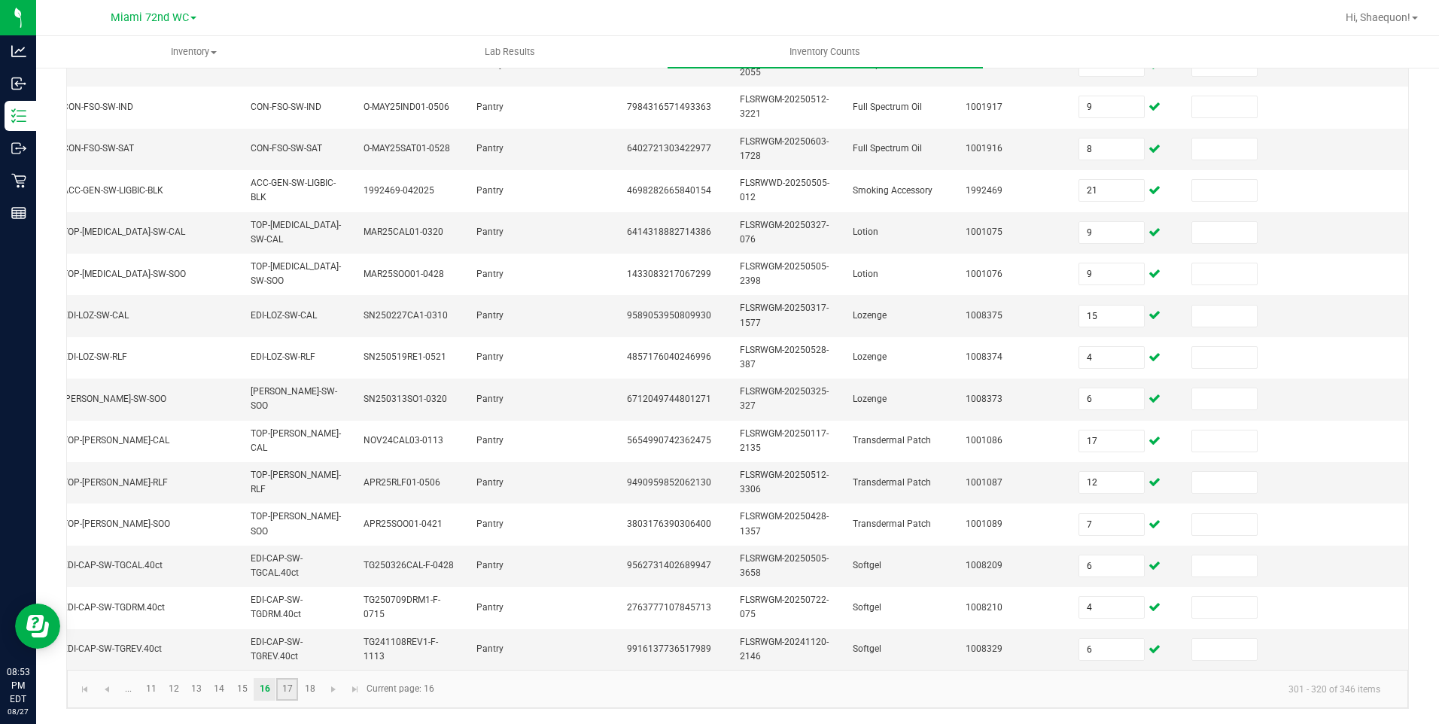
click at [294, 689] on link "17" at bounding box center [287, 689] width 22 height 23
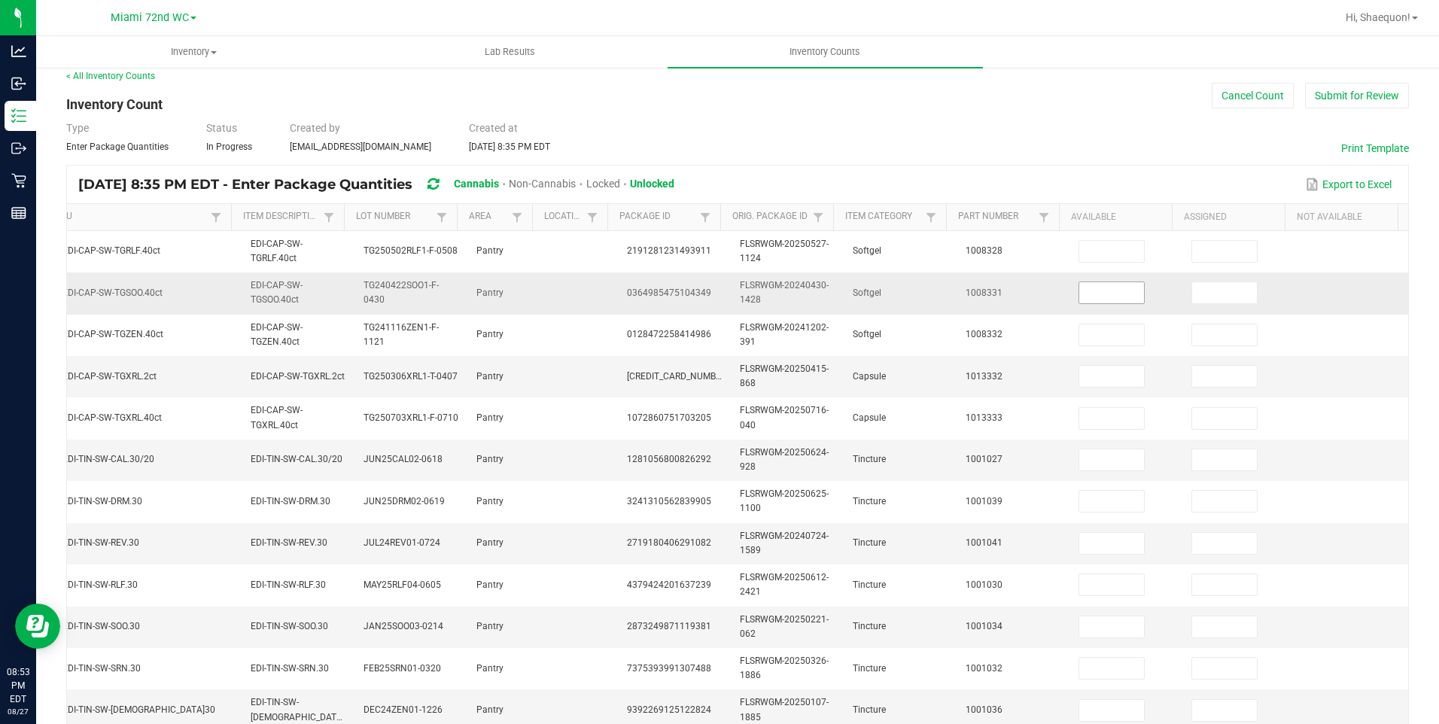
scroll to position [0, 0]
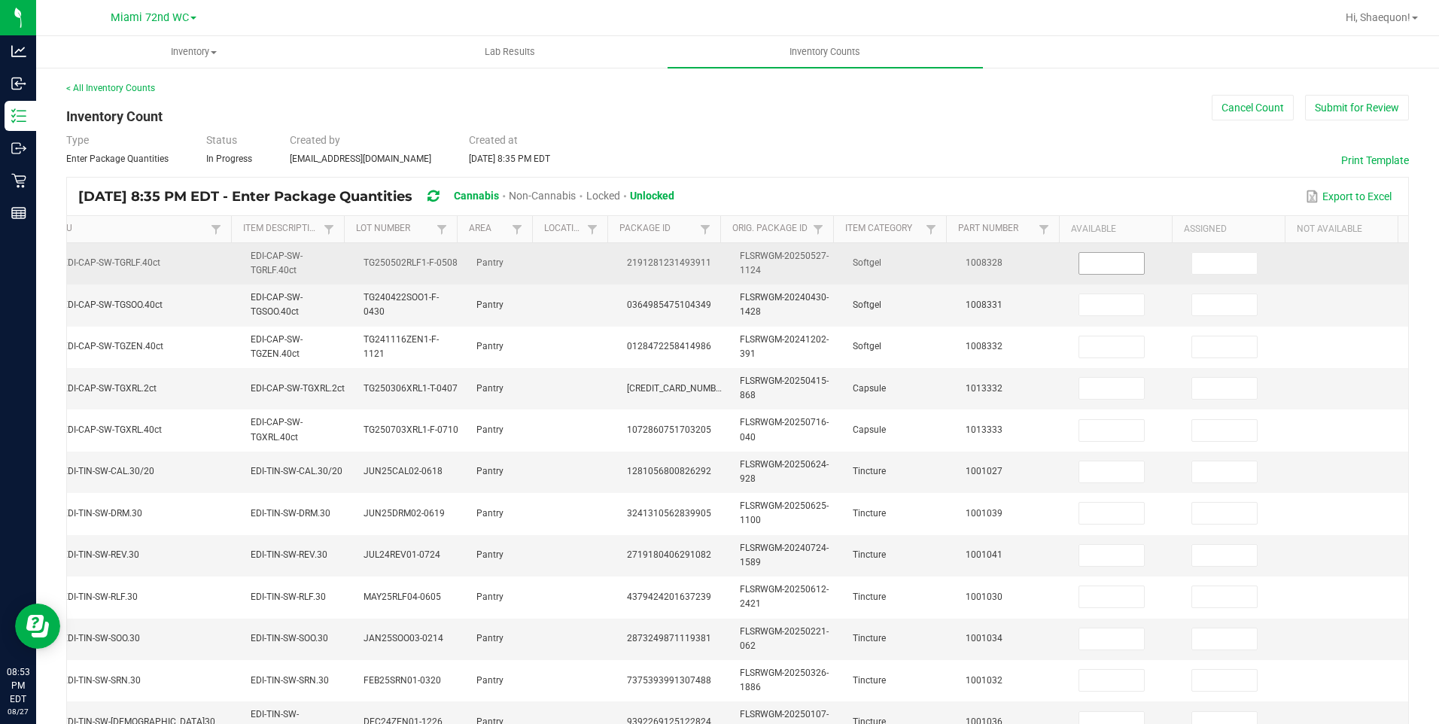
click at [1106, 258] on input at bounding box center [1111, 263] width 65 height 21
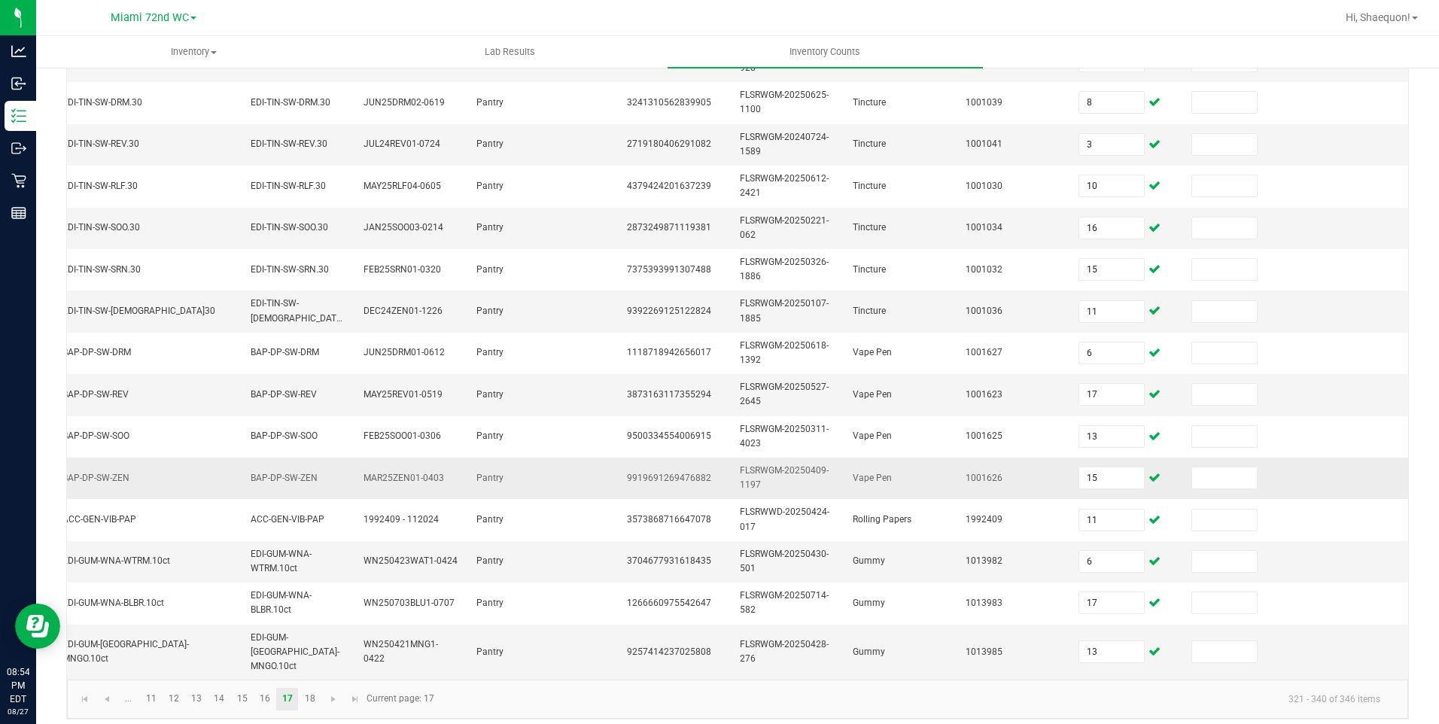
scroll to position [418, 0]
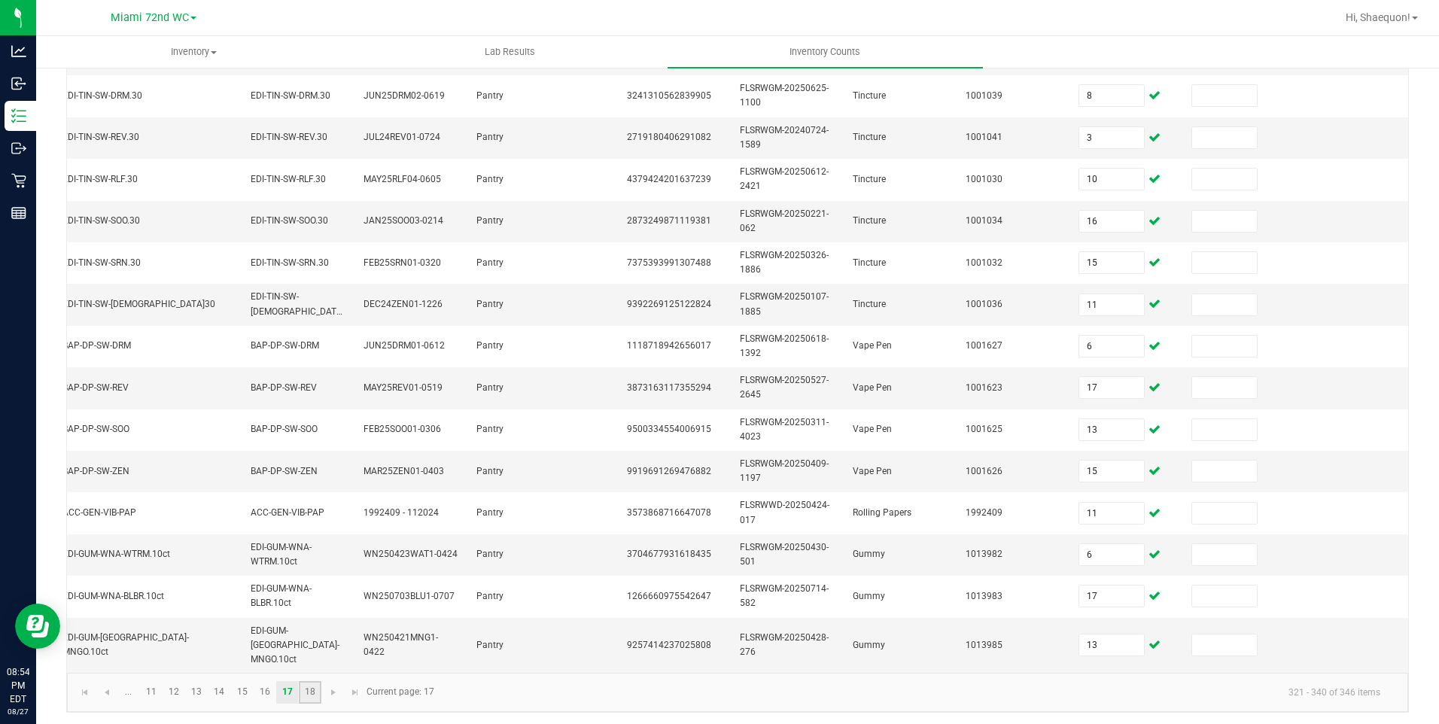
click at [307, 689] on link "18" at bounding box center [310, 692] width 22 height 23
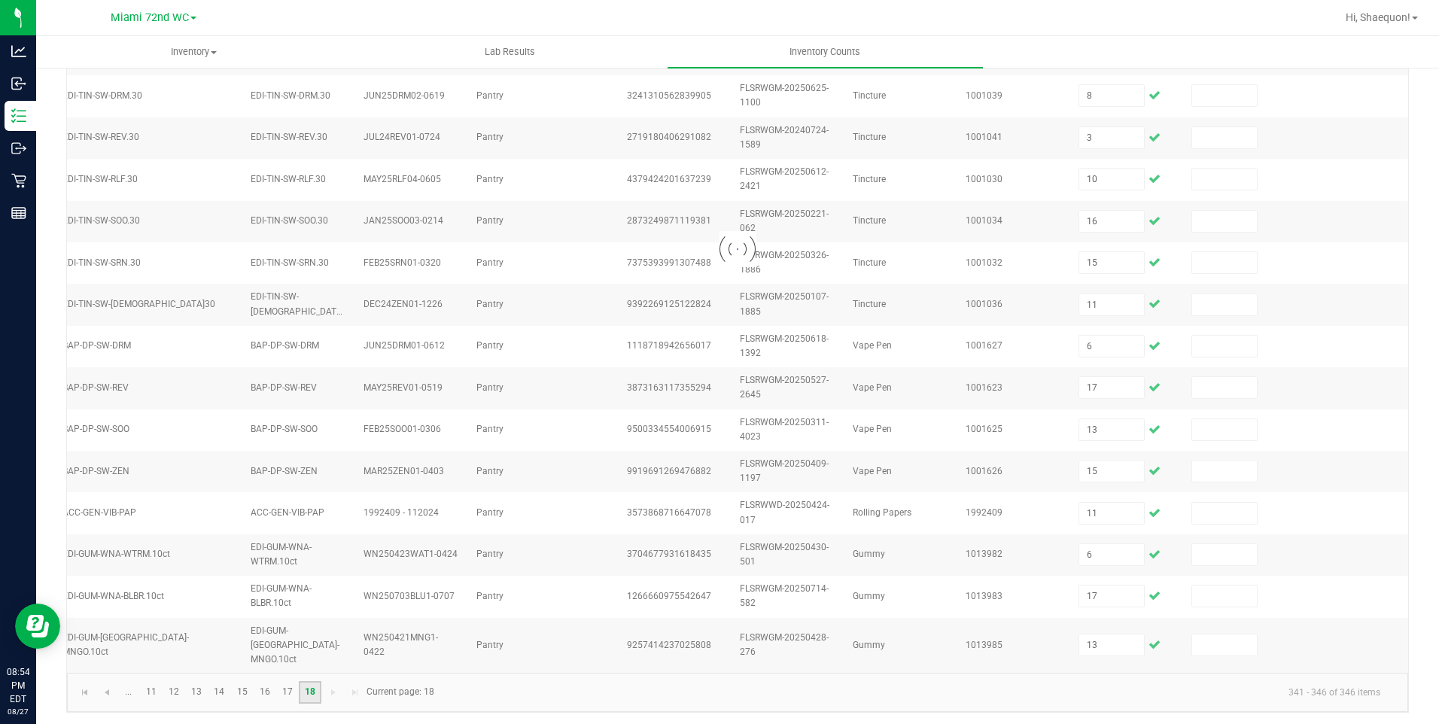
scroll to position [0, 213]
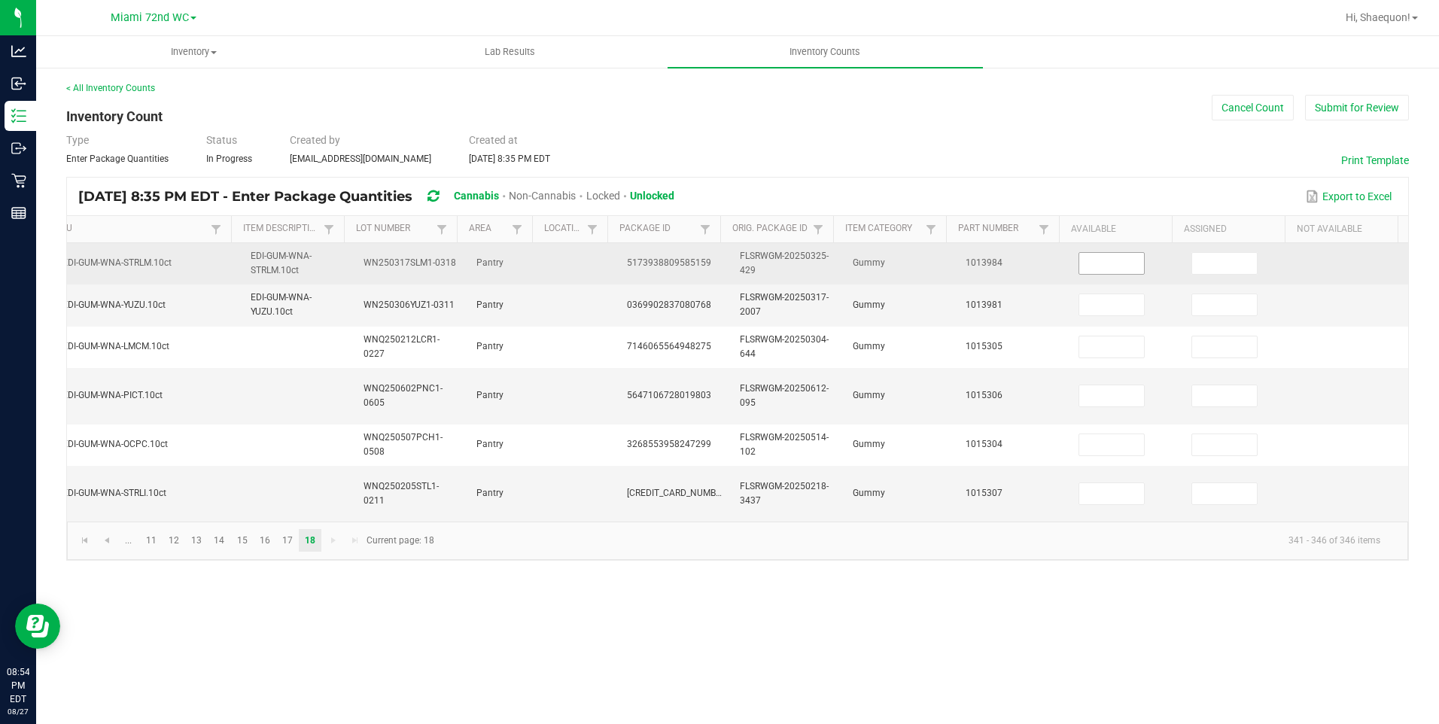
click at [1086, 272] on input at bounding box center [1111, 263] width 65 height 21
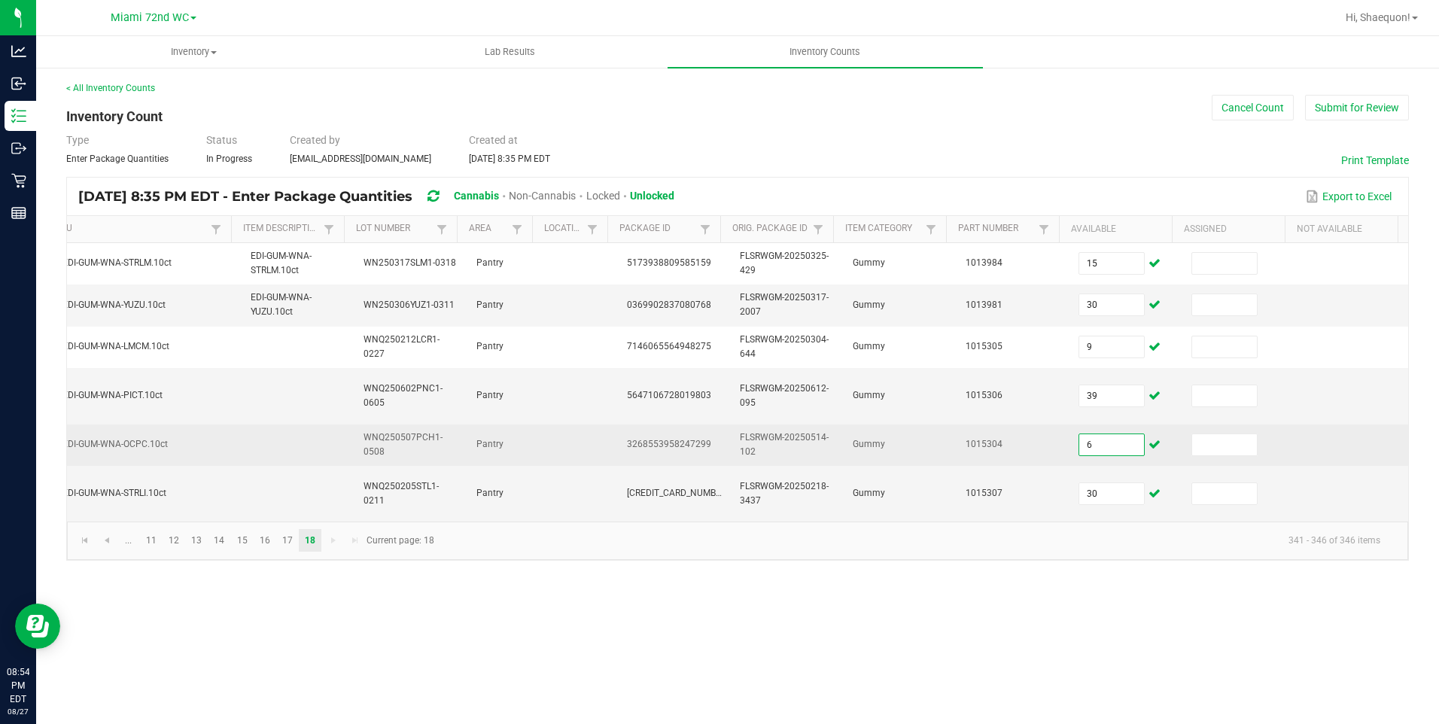
click at [1112, 439] on input "6" at bounding box center [1111, 444] width 65 height 21
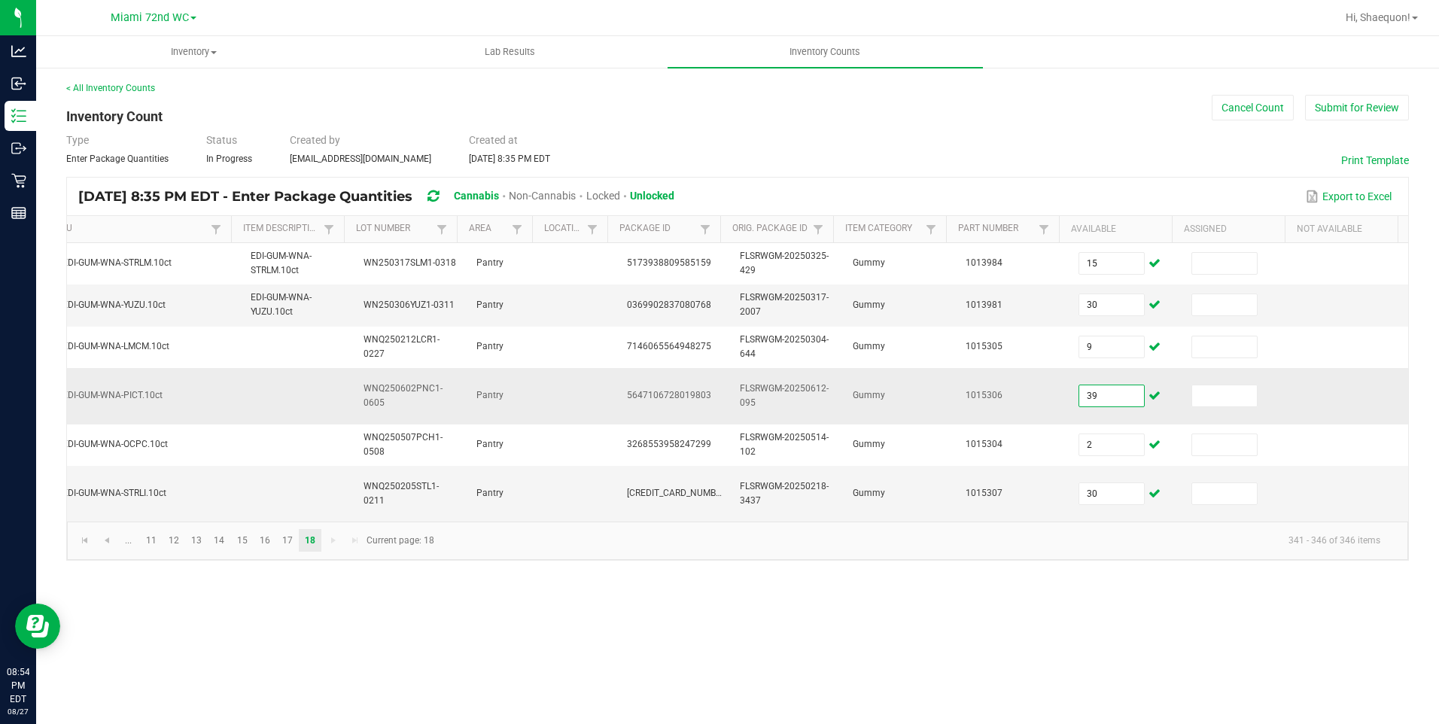
click at [1091, 397] on input "39" at bounding box center [1111, 395] width 65 height 21
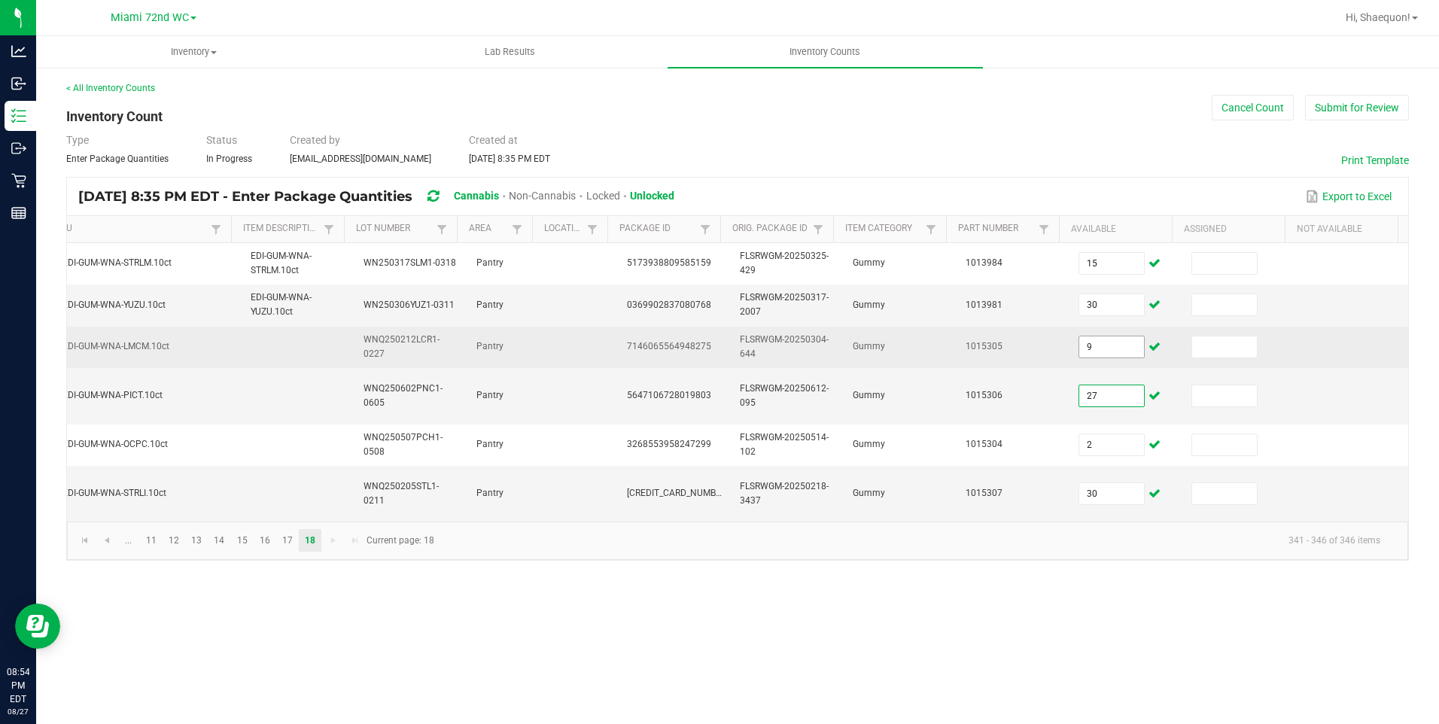
click at [1108, 347] on input "9" at bounding box center [1111, 346] width 65 height 21
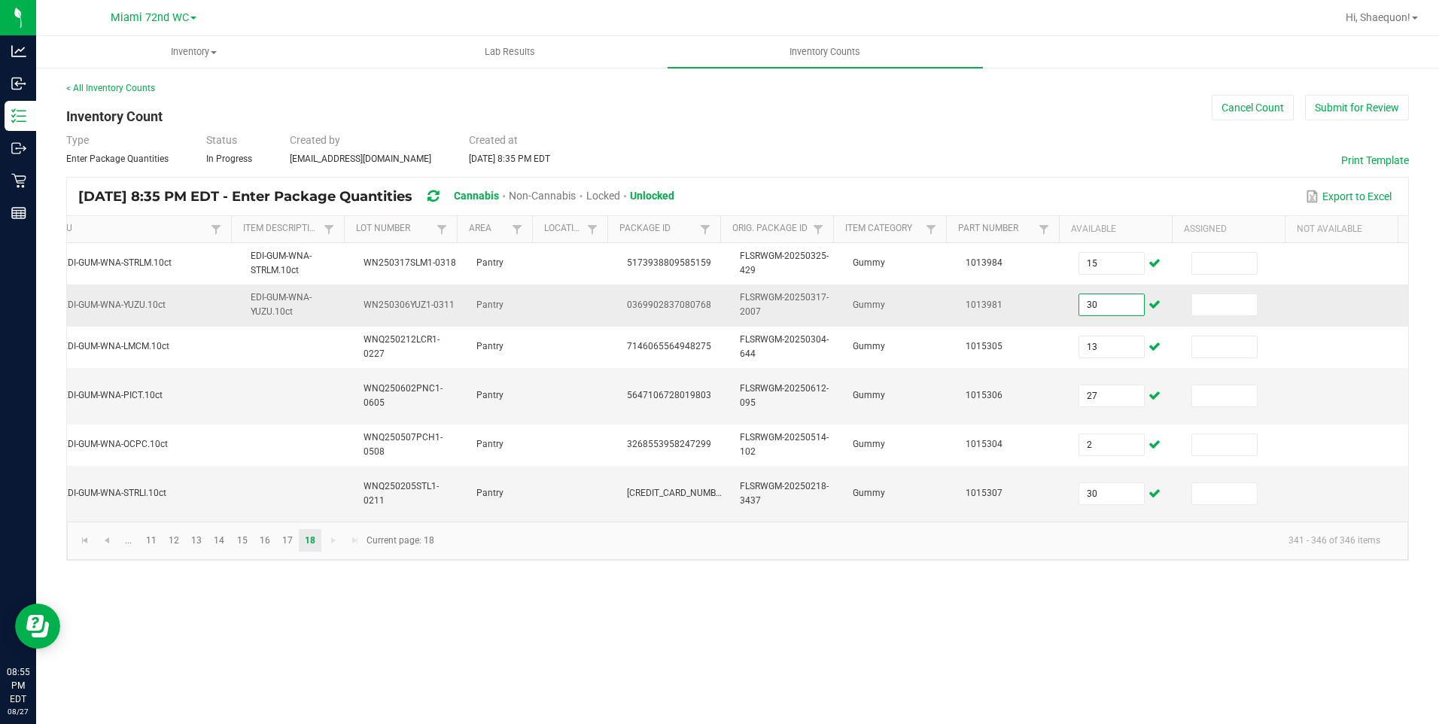
click at [1090, 306] on input "30" at bounding box center [1111, 304] width 65 height 21
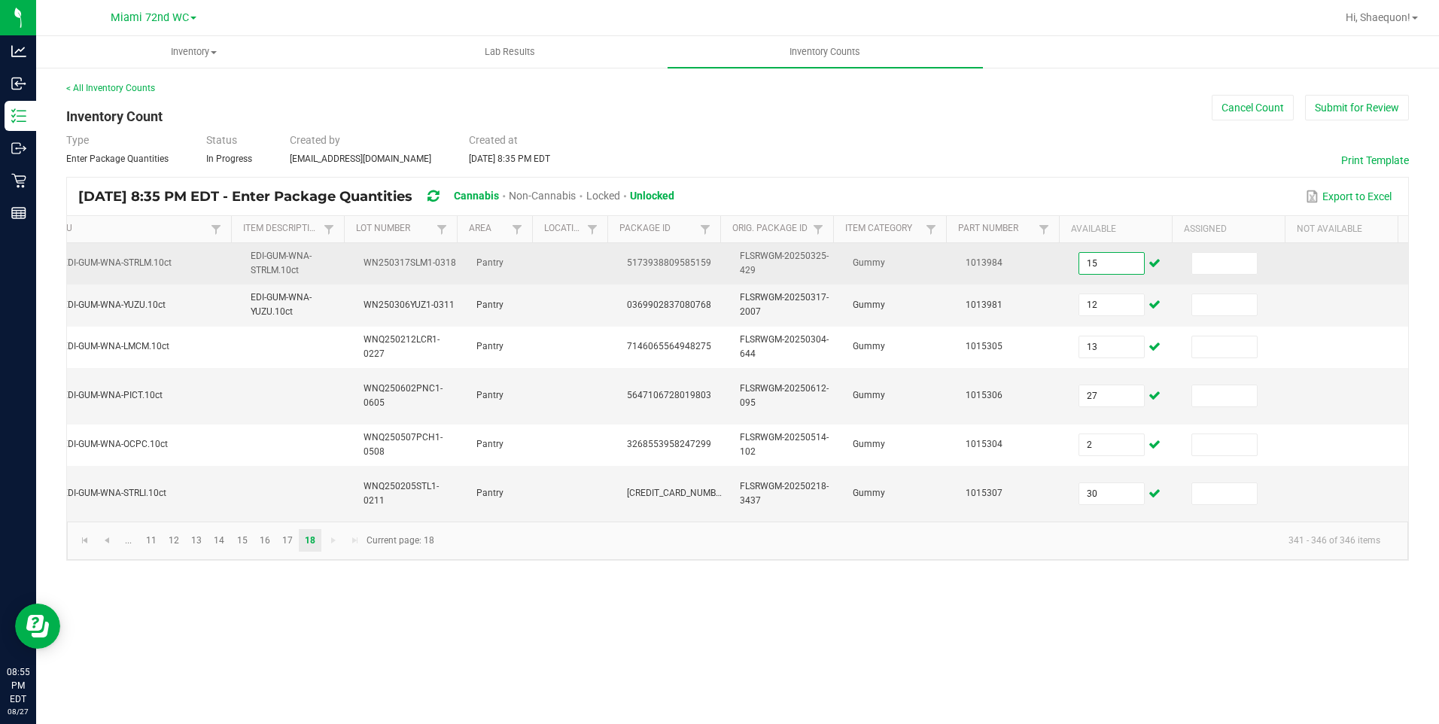
click at [1107, 265] on input "15" at bounding box center [1111, 263] width 65 height 21
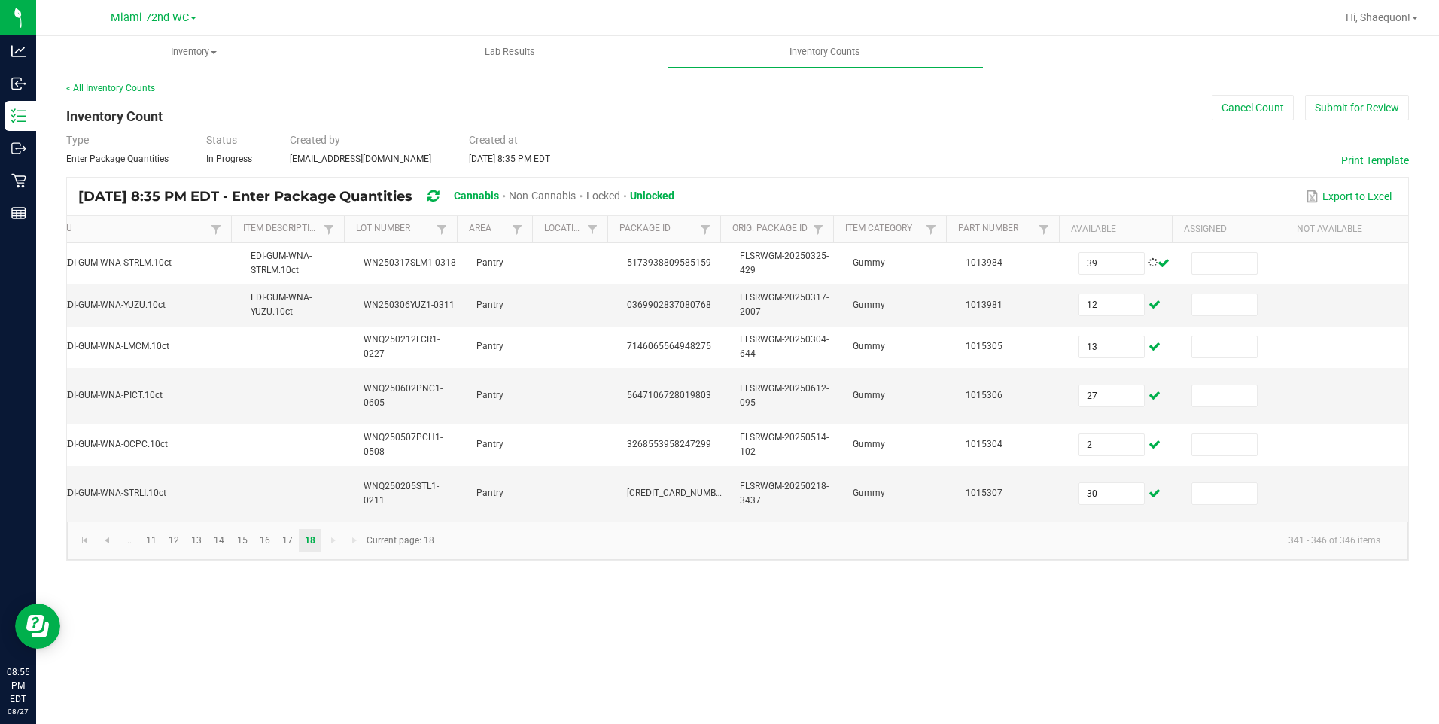
click at [820, 641] on div "Inventory All packages All inventory Waste log Create inventory Lab Results Inv…" at bounding box center [737, 380] width 1403 height 688
click at [1368, 120] on button "Submit for Review" at bounding box center [1357, 108] width 104 height 26
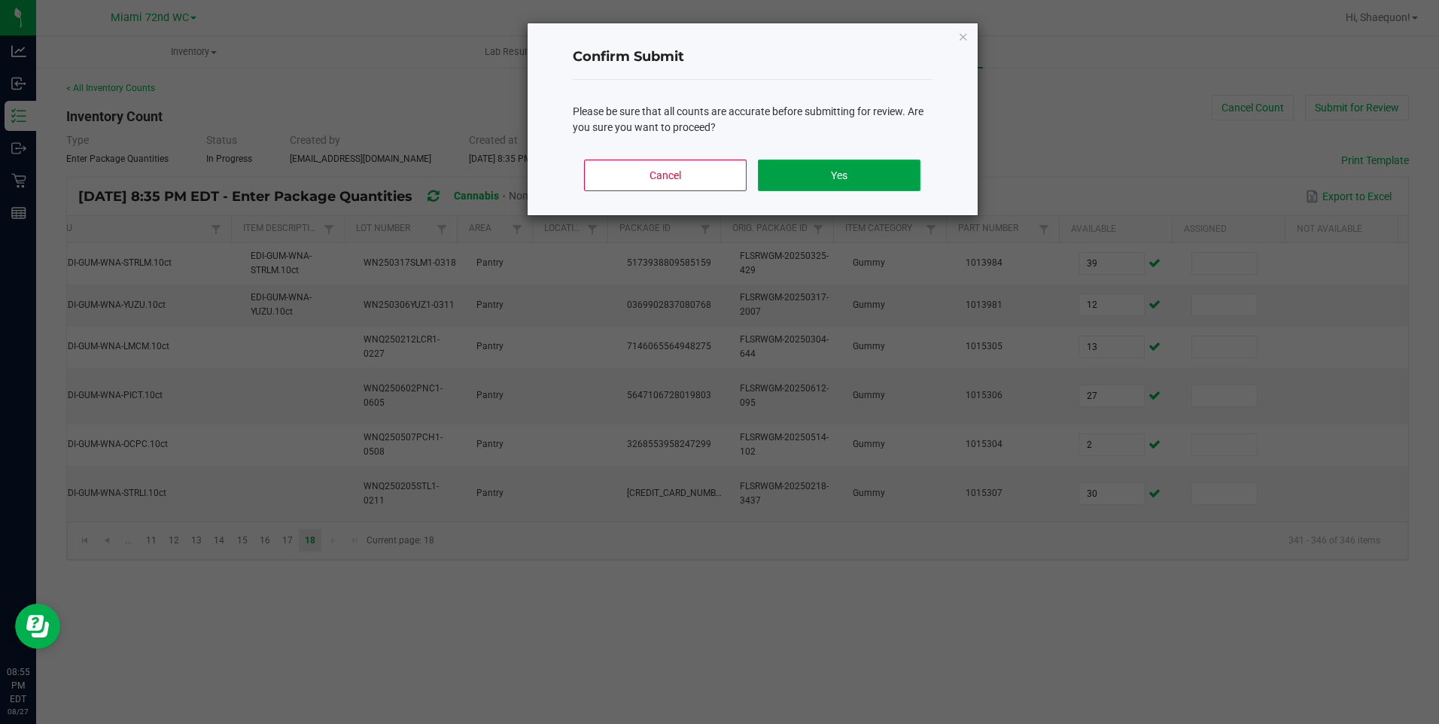
click at [827, 173] on button "Yes" at bounding box center [839, 176] width 162 height 32
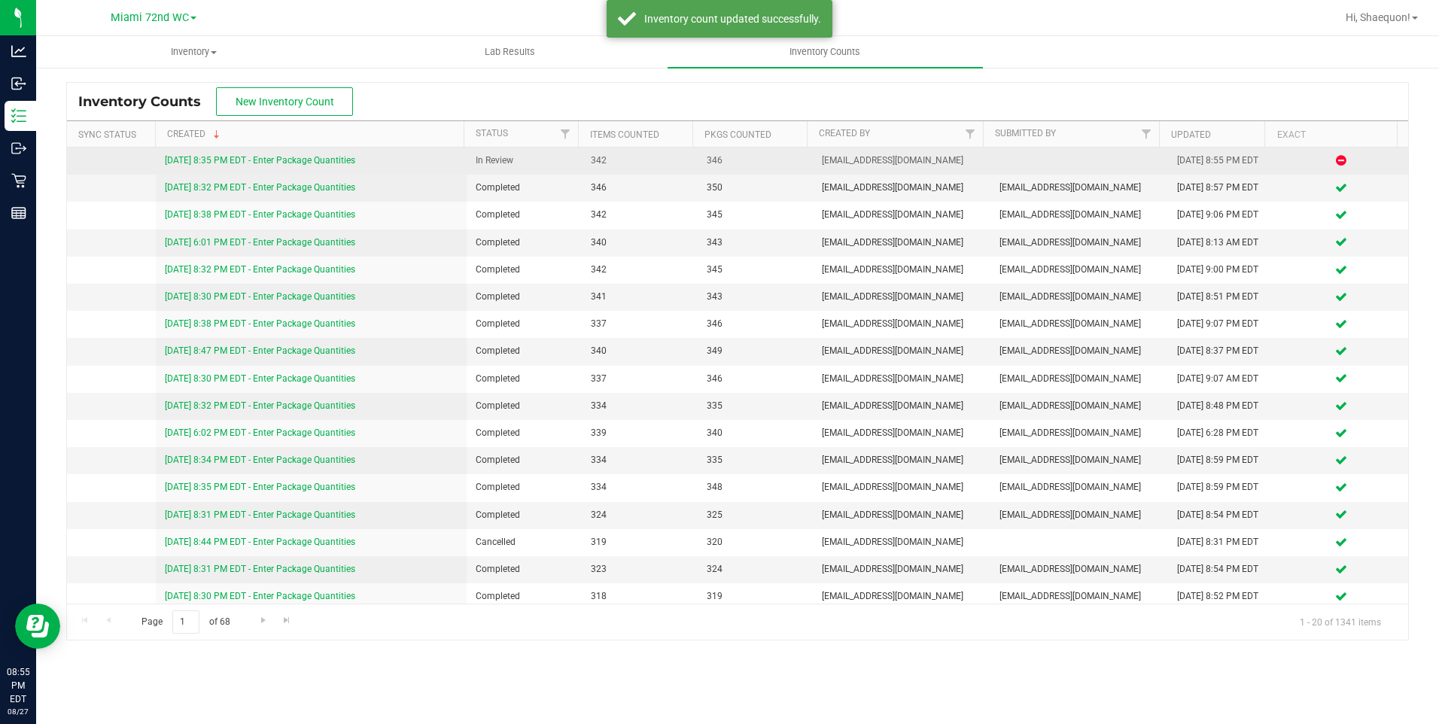
click at [327, 158] on link "[DATE] 8:35 PM EDT - Enter Package Quantities" at bounding box center [260, 160] width 190 height 11
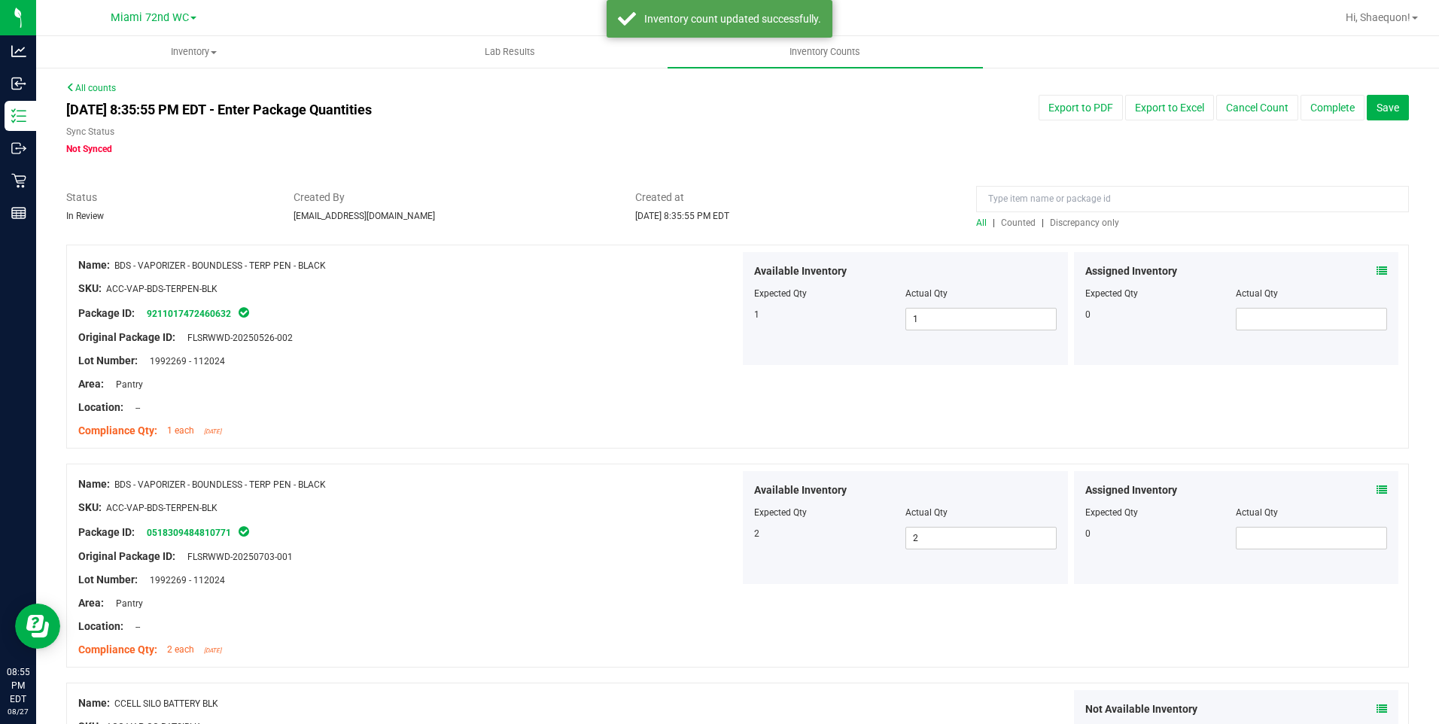
click at [1096, 221] on span "Discrepancy only" at bounding box center [1084, 222] width 69 height 11
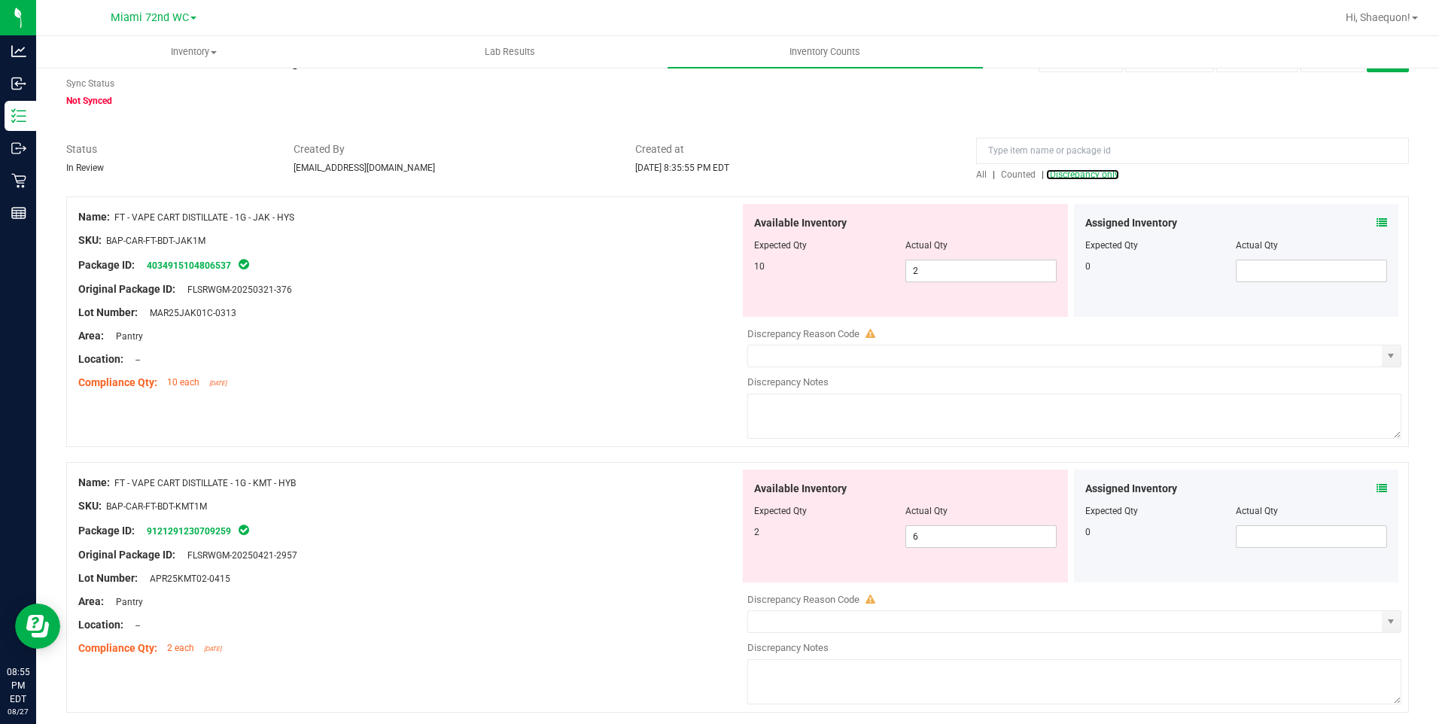
scroll to position [75, 0]
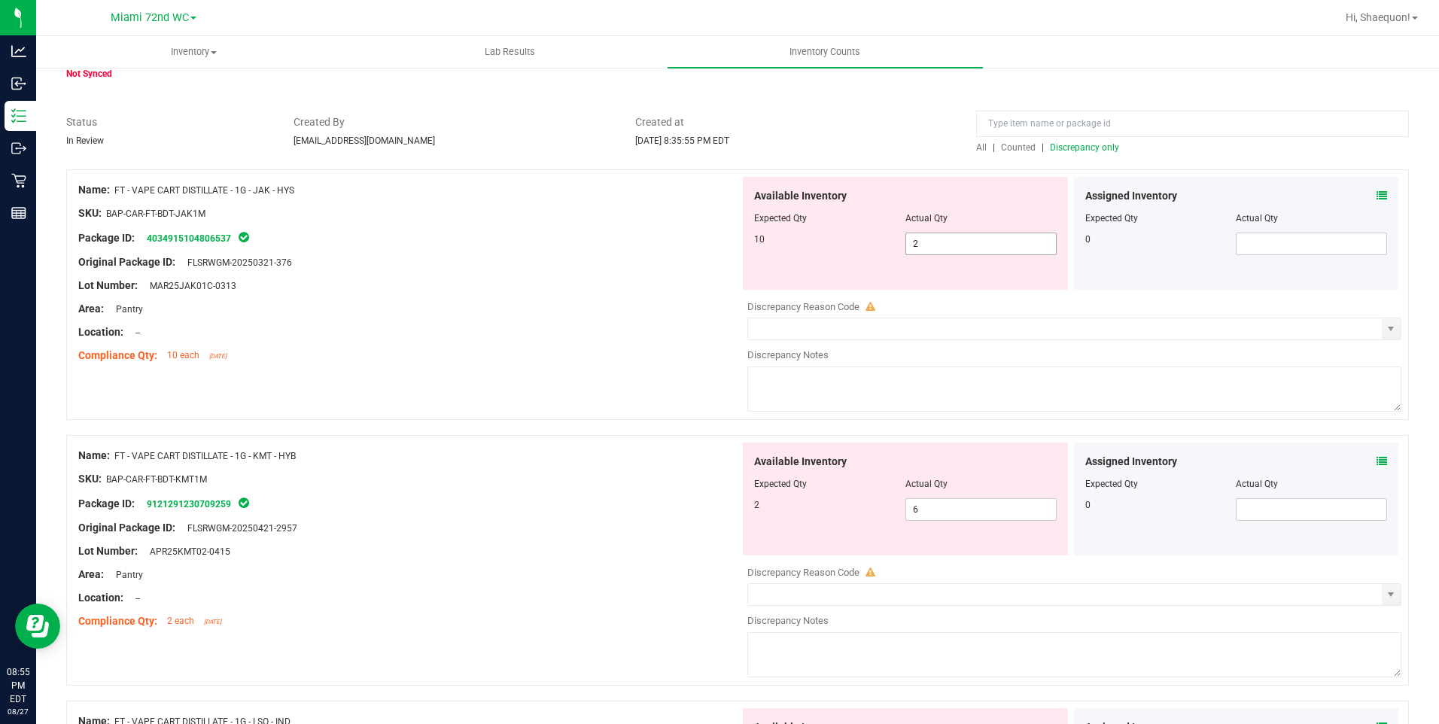
click at [956, 248] on span "2 2" at bounding box center [980, 244] width 151 height 23
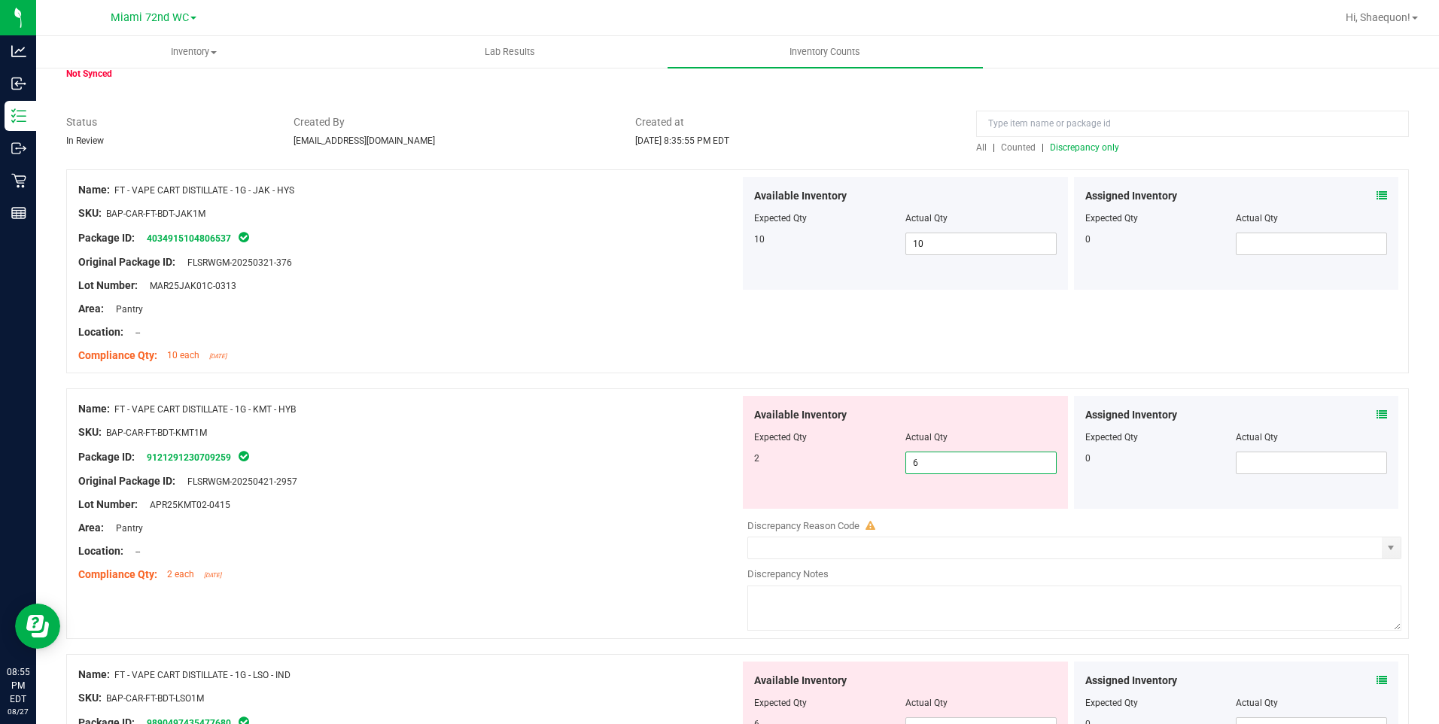
click at [932, 468] on input "6" at bounding box center [981, 462] width 150 height 21
click at [666, 480] on div "Original Package ID: FLSRWGM-20250421-2957" at bounding box center [408, 481] width 661 height 16
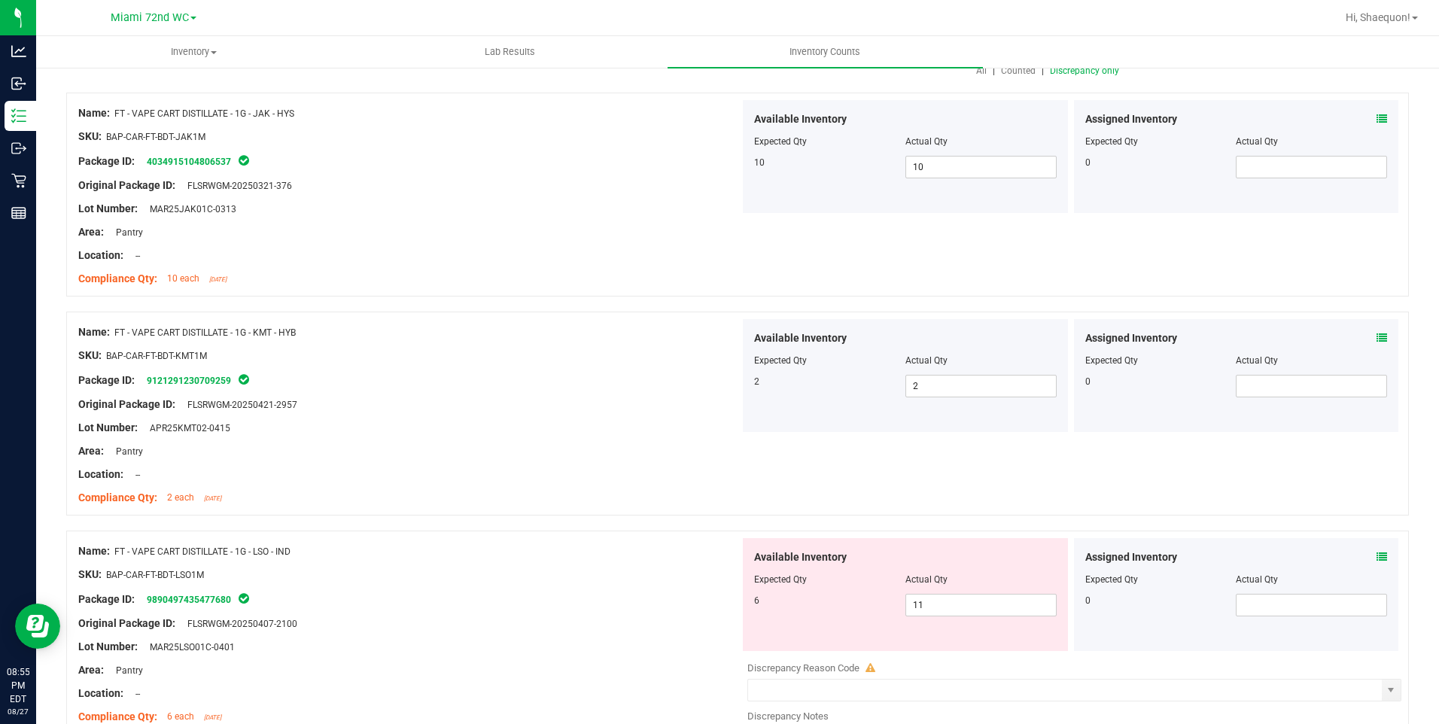
scroll to position [226, 0]
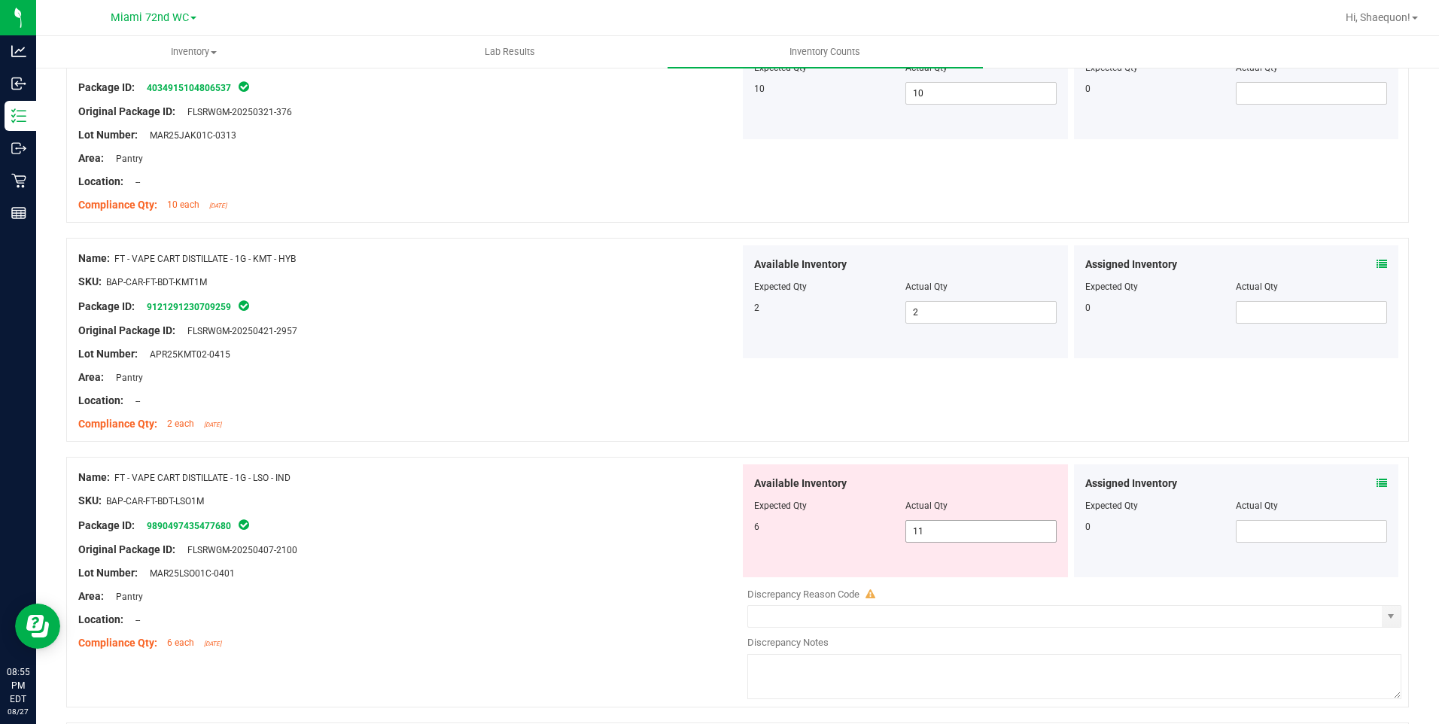
click at [927, 534] on span "11 11" at bounding box center [980, 531] width 151 height 23
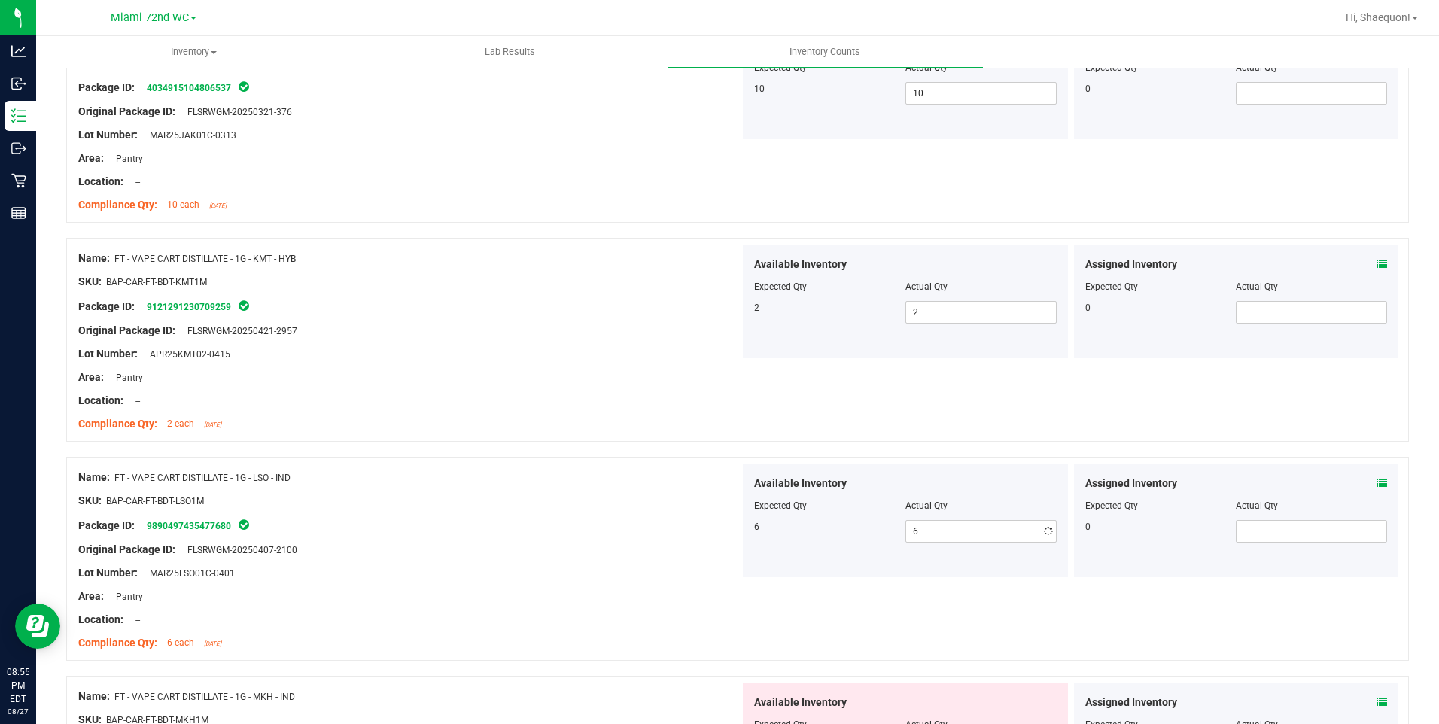
click at [620, 484] on div "Name: FT - VAPE CART DISTILLATE - 1G - LSO - IND" at bounding box center [408, 478] width 661 height 16
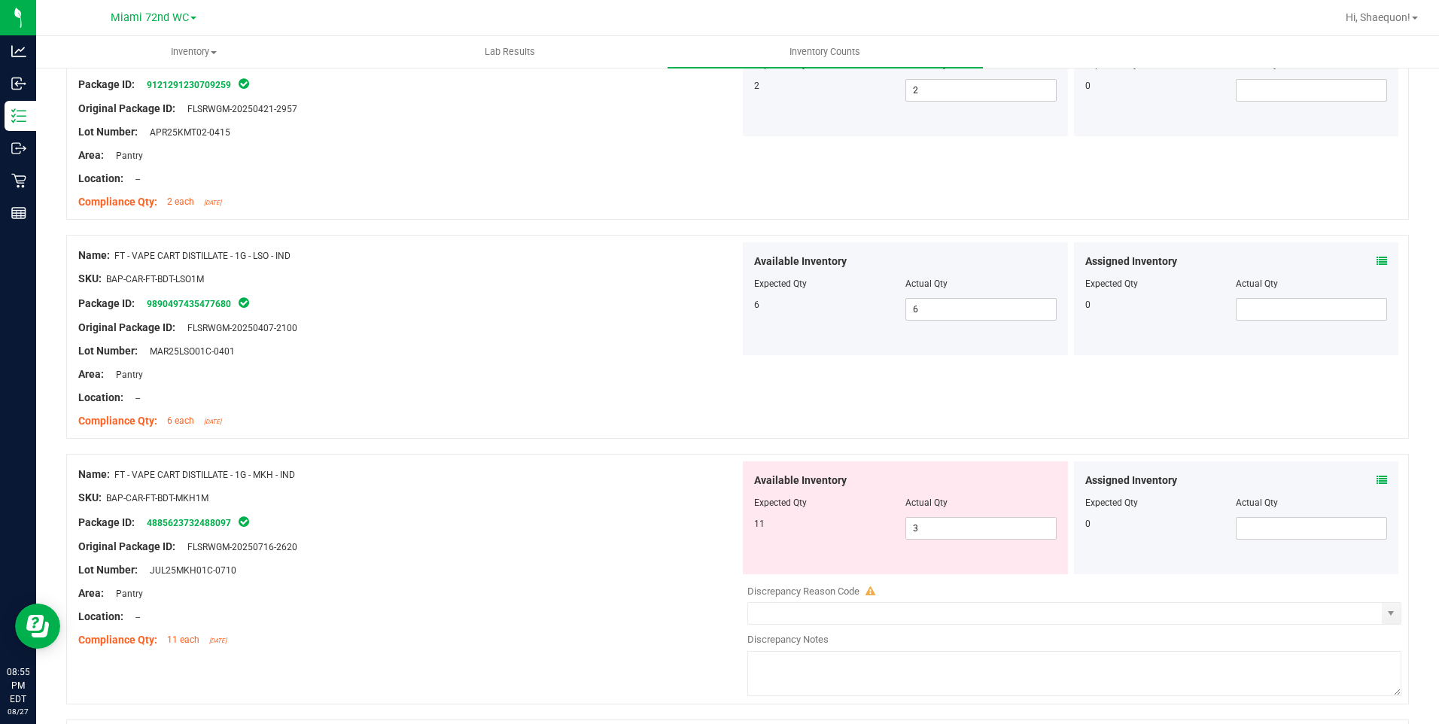
scroll to position [451, 0]
click at [961, 540] on div "Available Inventory Expected Qty Actual Qty 11 3 3" at bounding box center [905, 514] width 325 height 113
click at [958, 529] on span "3 3" at bounding box center [980, 524] width 151 height 23
click at [600, 555] on div at bounding box center [408, 555] width 661 height 8
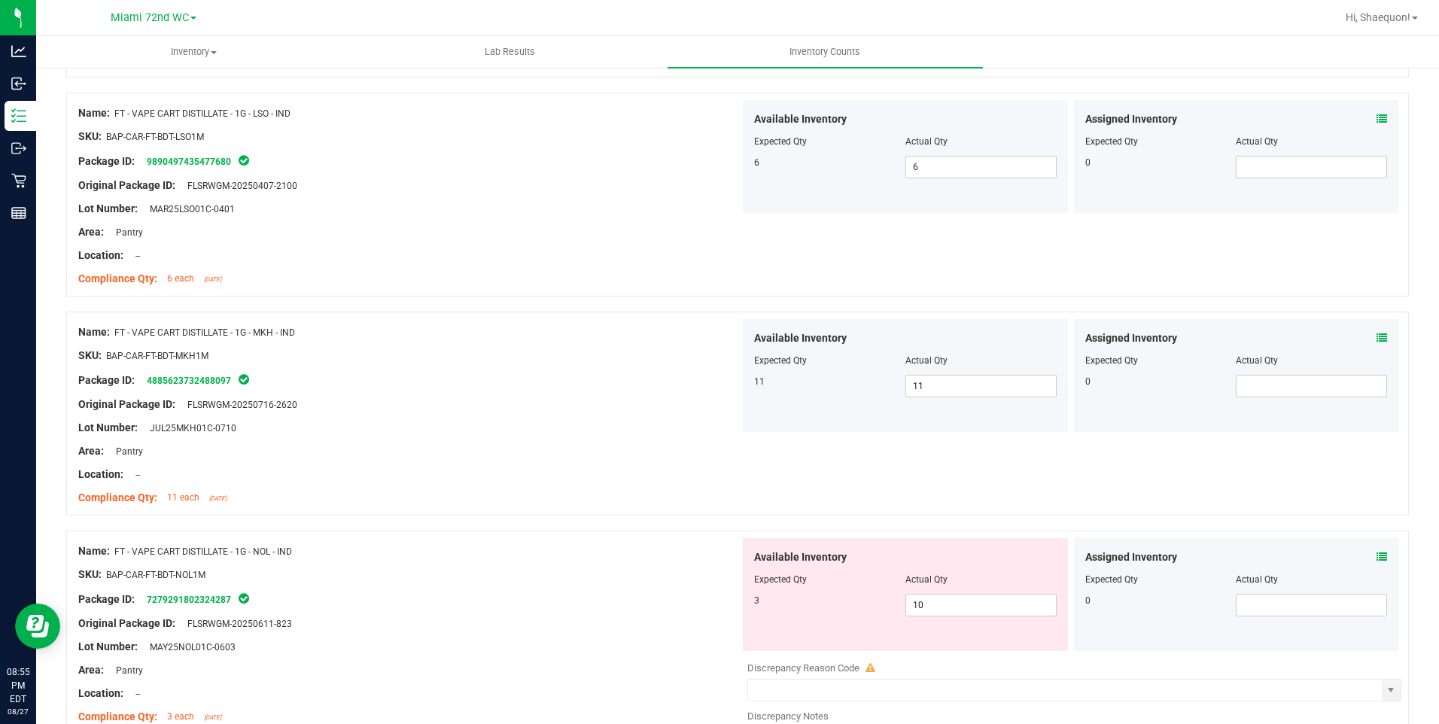
scroll to position [602, 0]
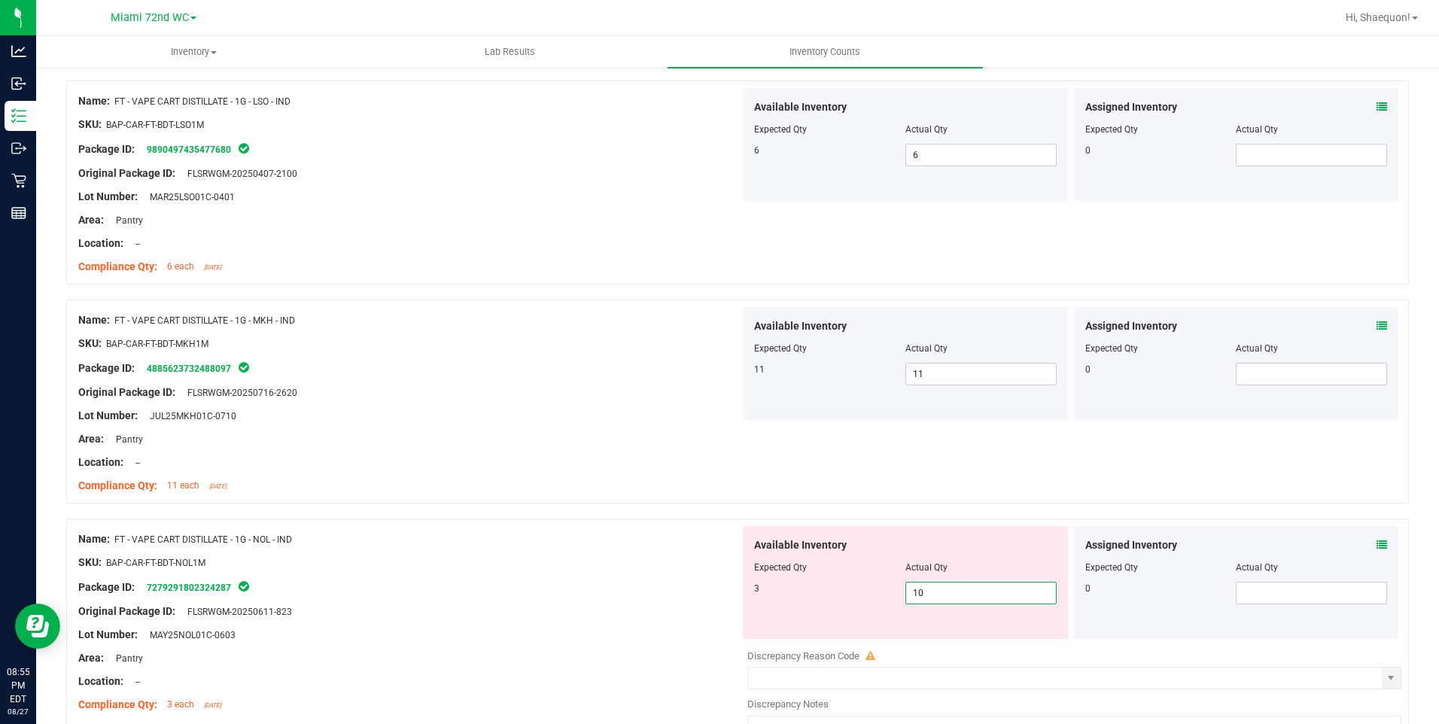
click at [934, 594] on span "10 10" at bounding box center [980, 593] width 151 height 23
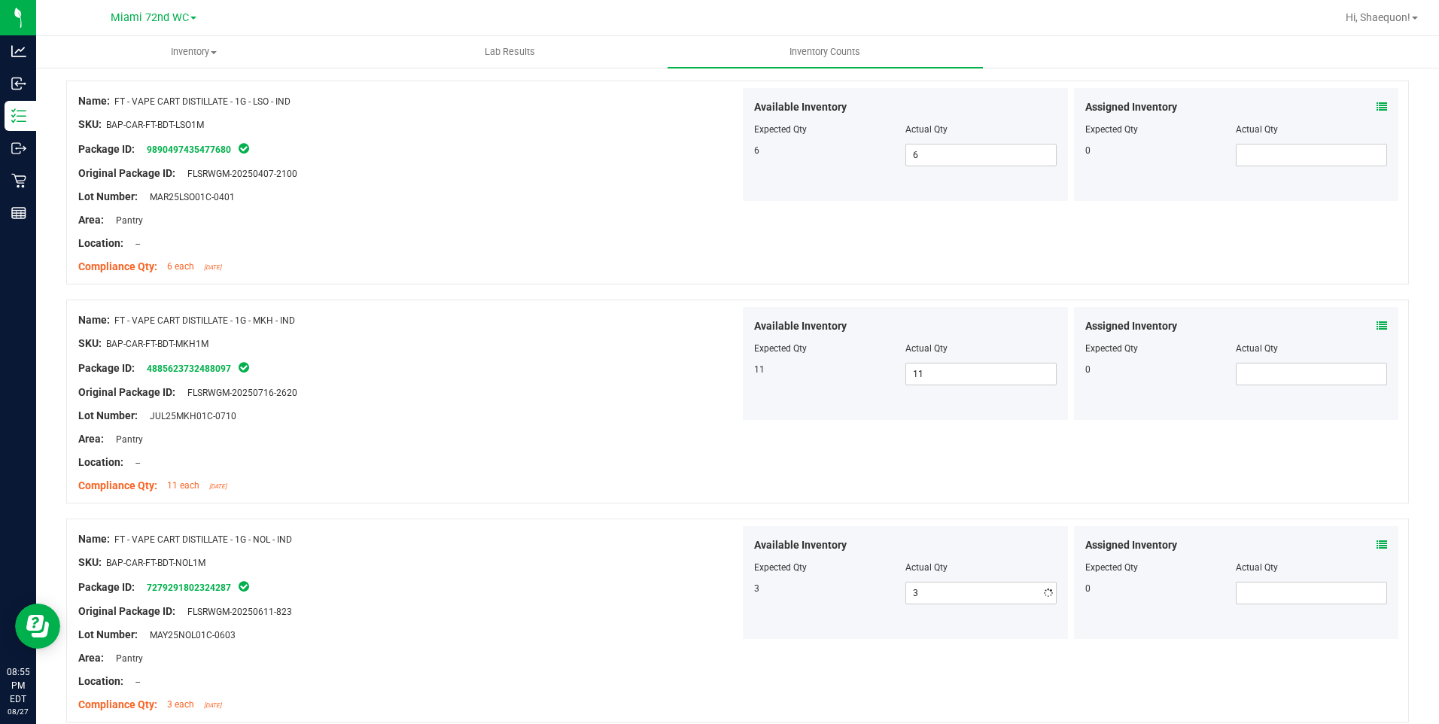
click at [661, 584] on div "Package ID: 7279291802324287" at bounding box center [408, 587] width 661 height 18
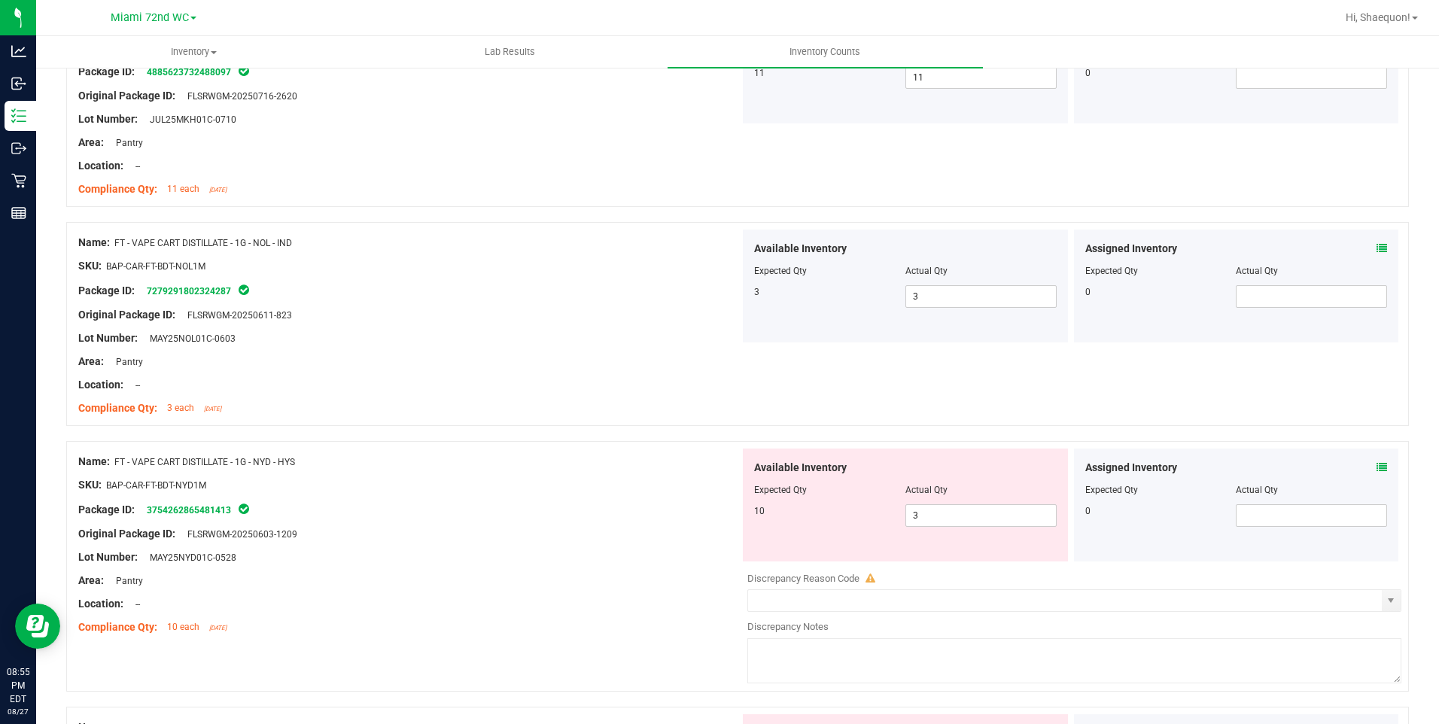
scroll to position [903, 0]
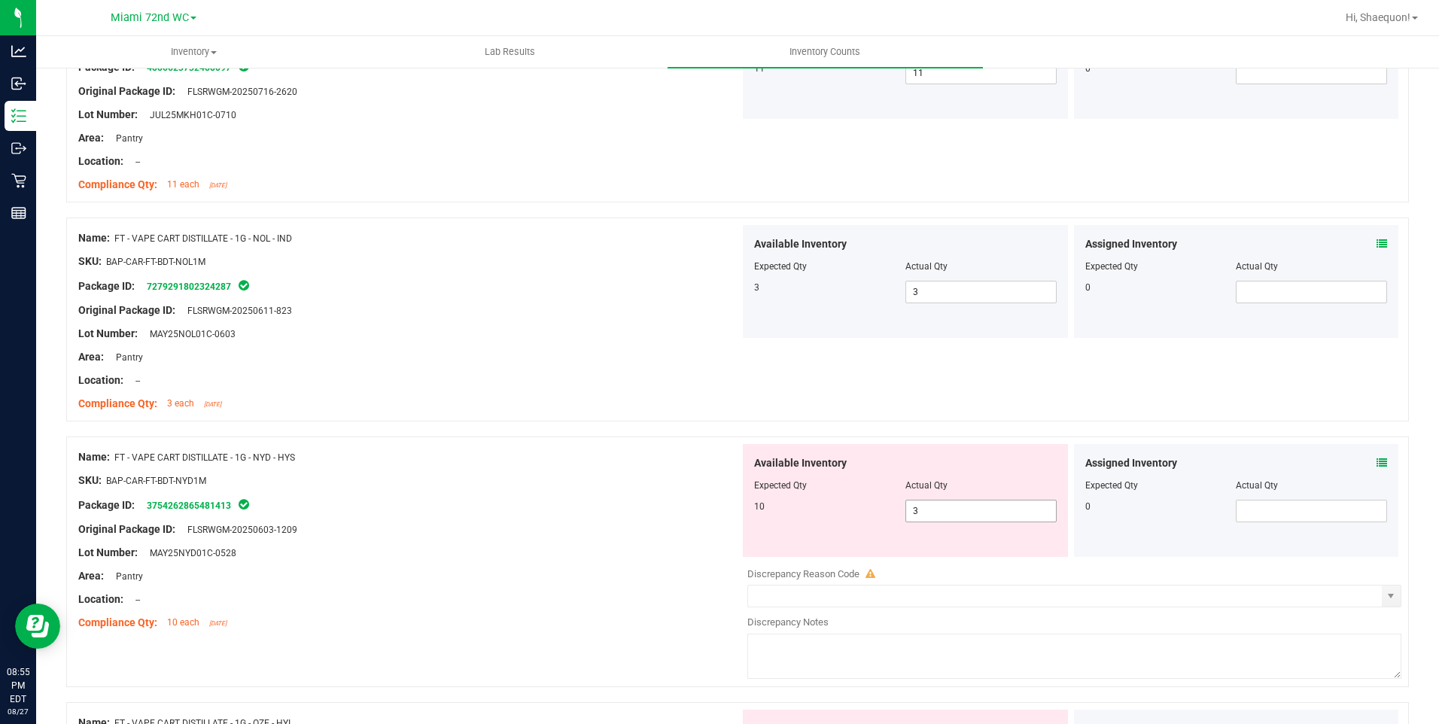
click at [959, 512] on span "3 3" at bounding box center [980, 511] width 151 height 23
click at [588, 512] on div "Package ID: 3754262865481413" at bounding box center [408, 505] width 661 height 18
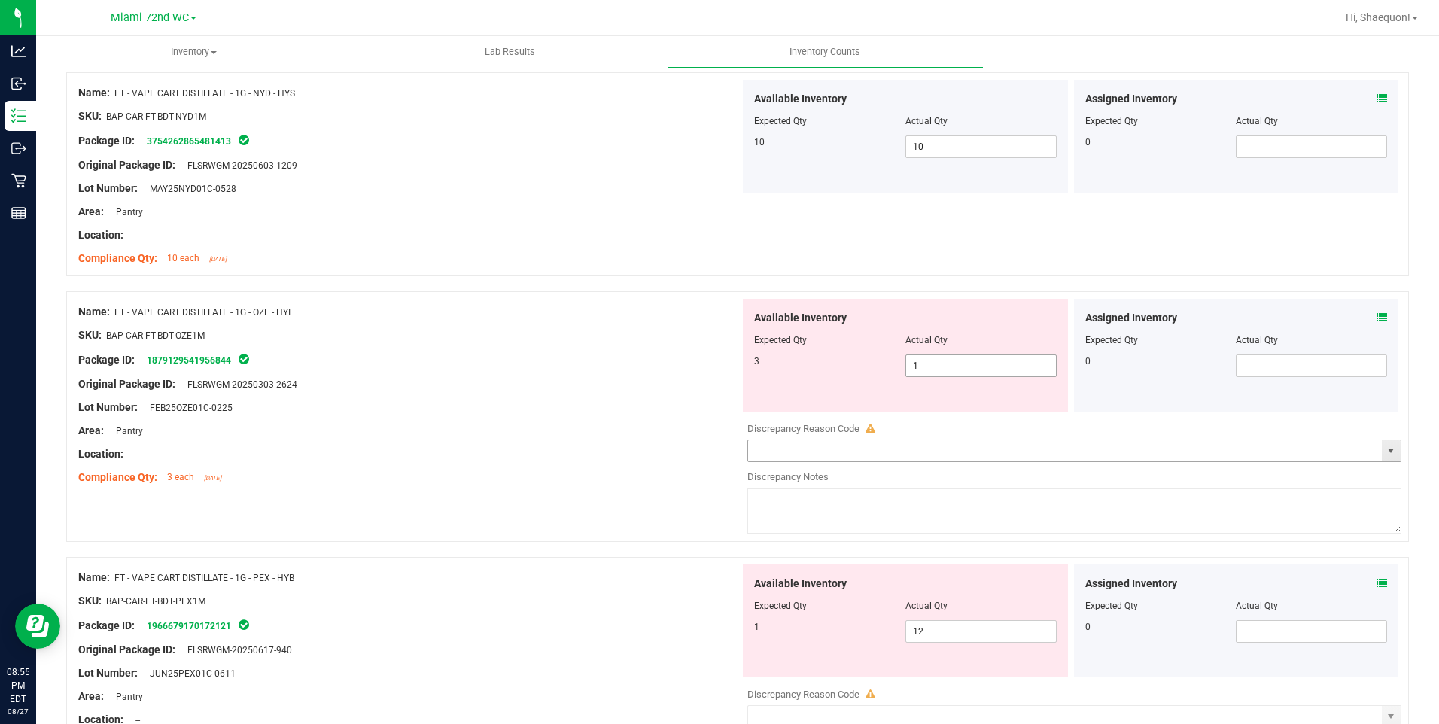
scroll to position [1354, 0]
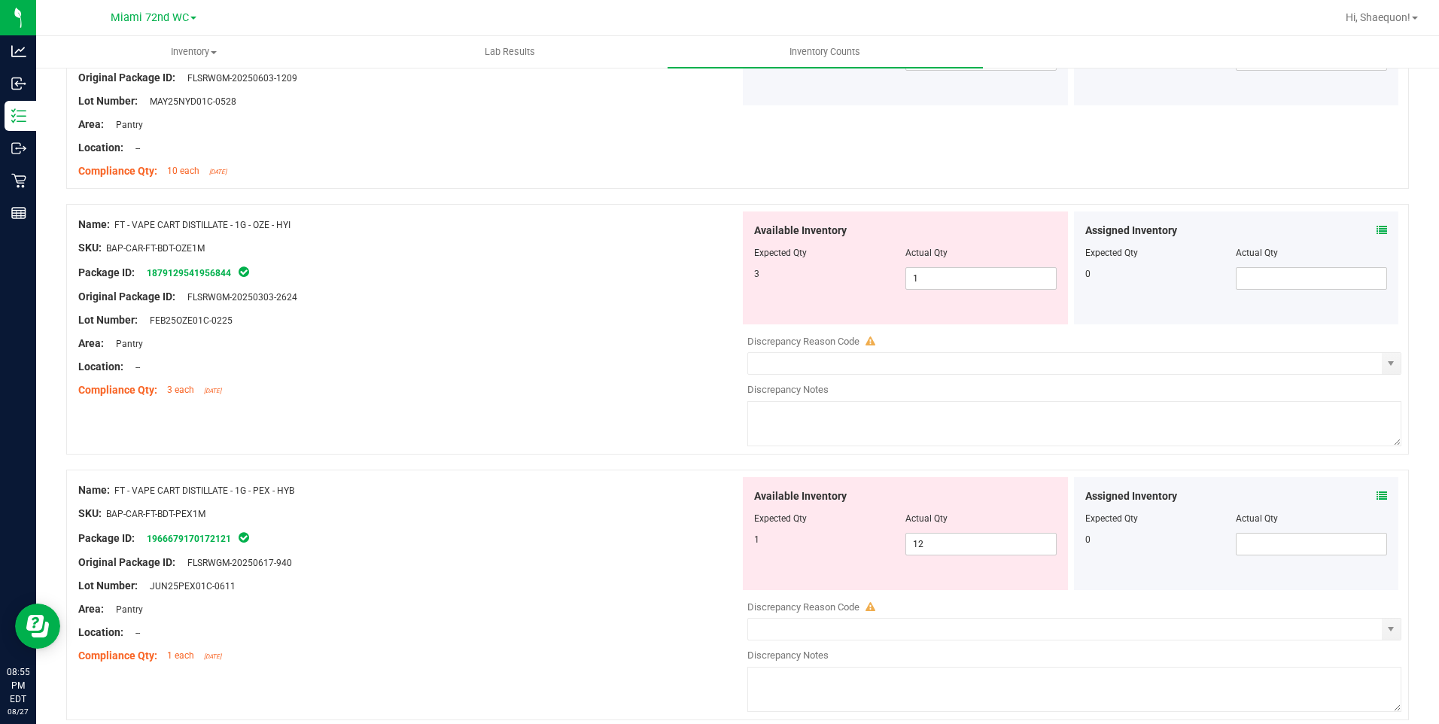
click at [958, 262] on div at bounding box center [905, 264] width 302 height 8
click at [944, 277] on span "1 1" at bounding box center [980, 278] width 151 height 23
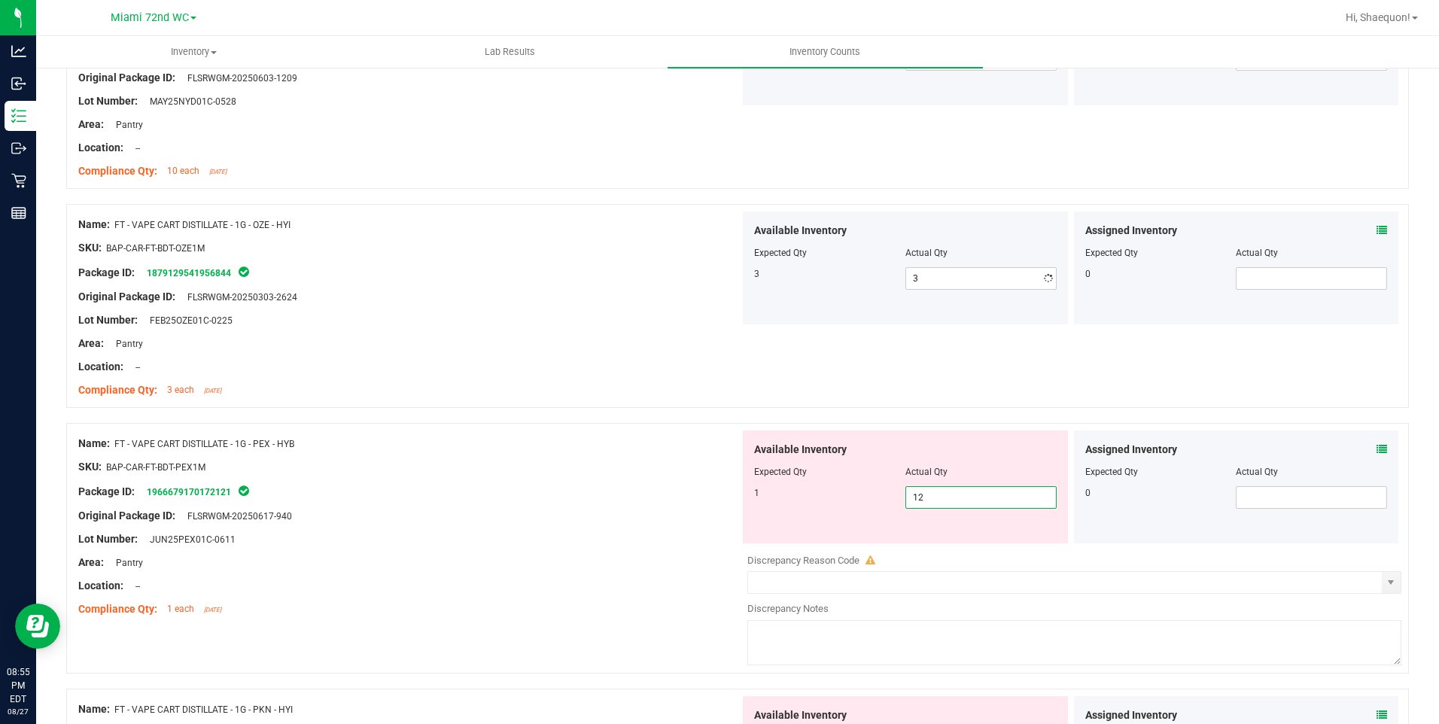
click at [924, 549] on div "Available Inventory Expected Qty Actual Qty 1 12 12" at bounding box center [1070, 549] width 661 height 239
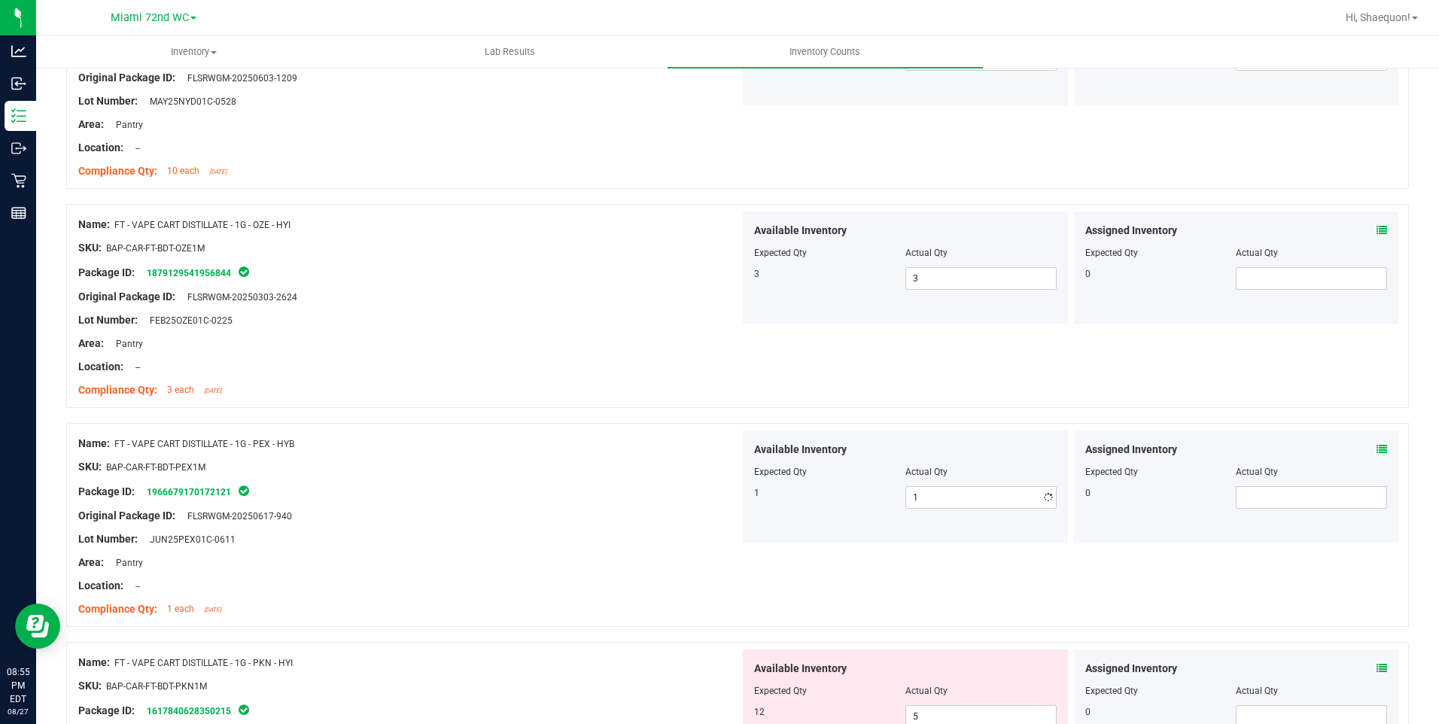
click at [600, 564] on div "Area: Pantry" at bounding box center [408, 563] width 661 height 16
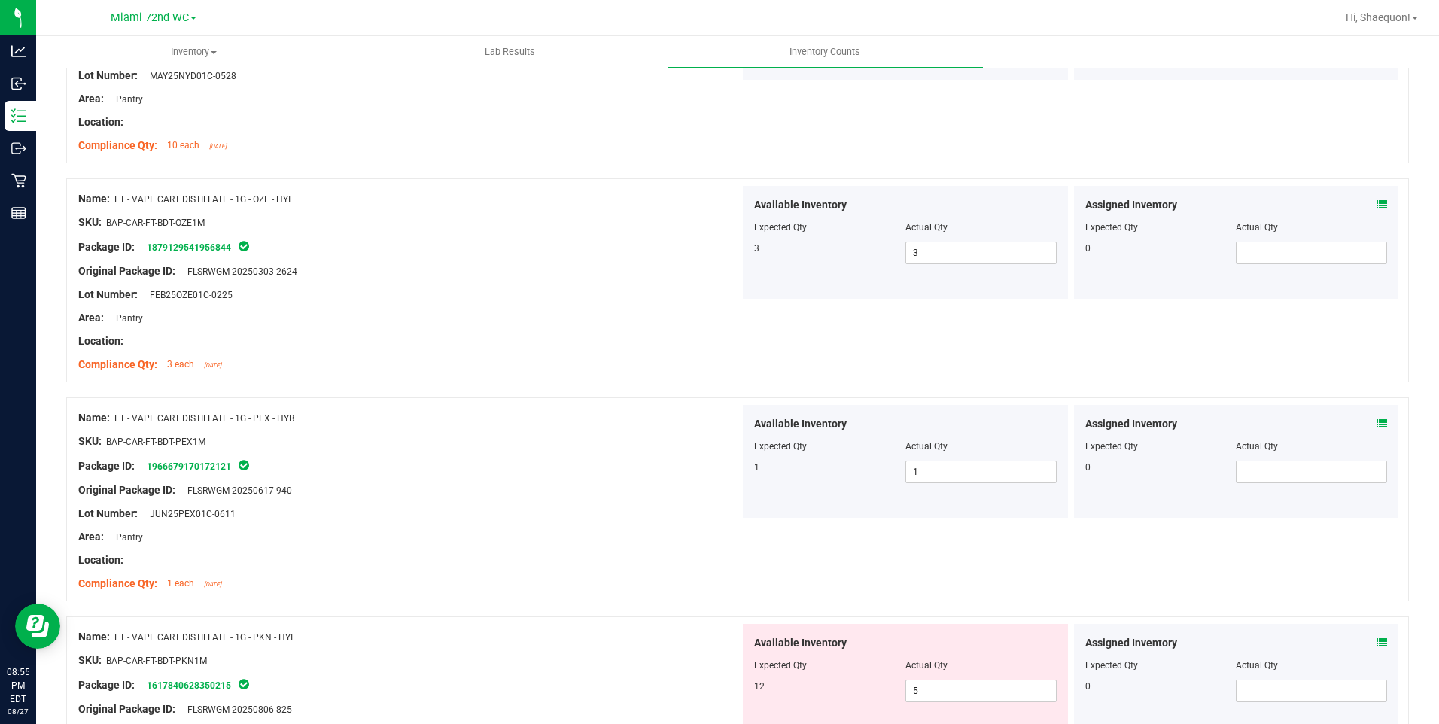
scroll to position [1430, 0]
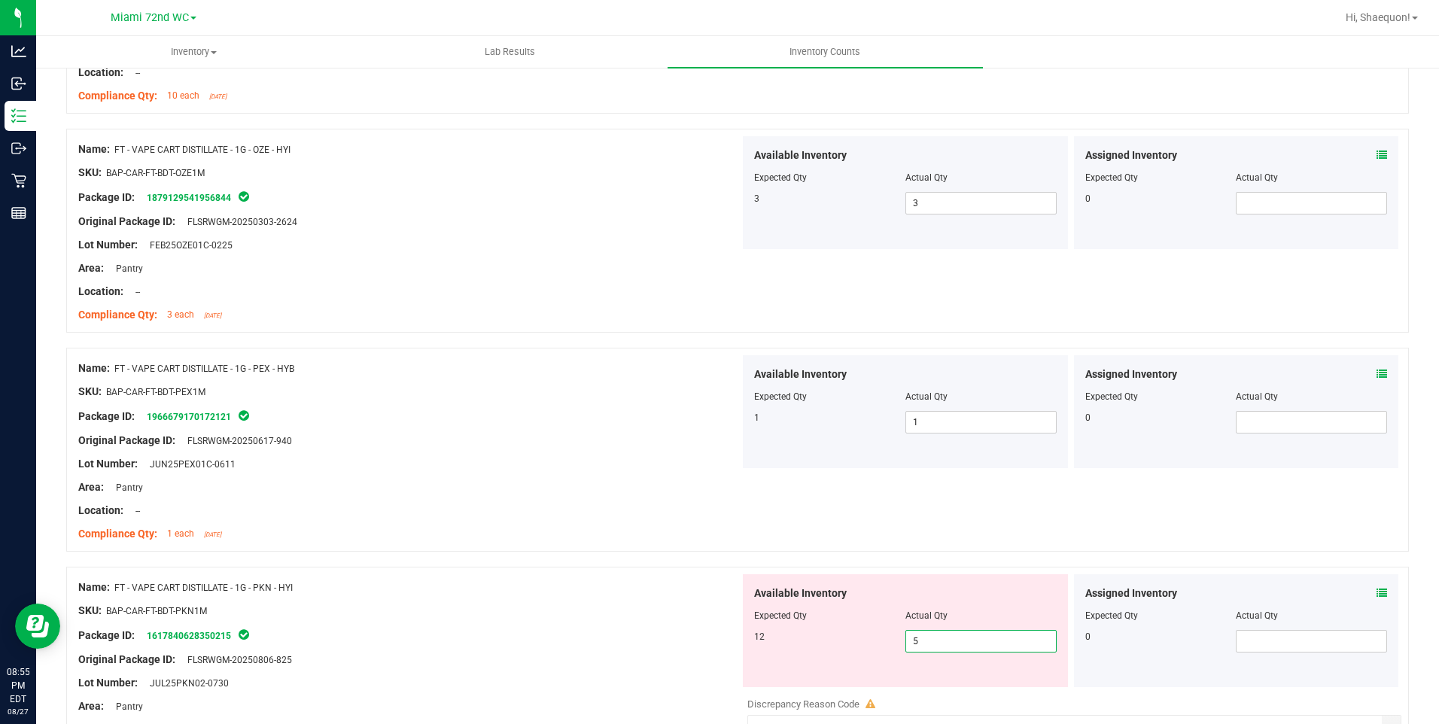
click at [928, 644] on span "5 5" at bounding box center [980, 641] width 151 height 23
drag, startPoint x: 254, startPoint y: 546, endPoint x: 275, endPoint y: 567, distance: 29.8
click at [261, 552] on div "Name: FT - VAPE CART DISTILLATE - 1G - PEX - HYB SKU: BAP-CAR-FT-BDT-PEX1M Pack…" at bounding box center [737, 457] width 1342 height 219
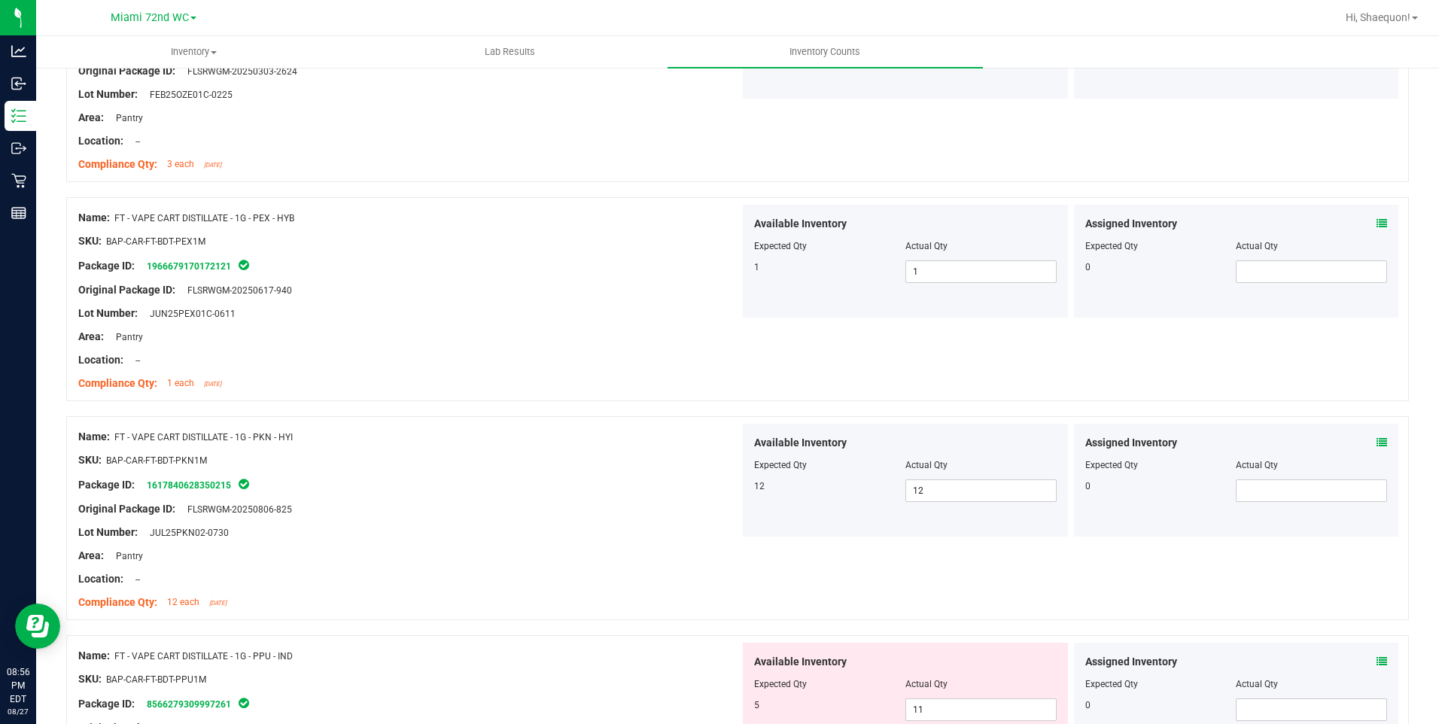
click at [498, 583] on div "Location: --" at bounding box center [408, 579] width 661 height 16
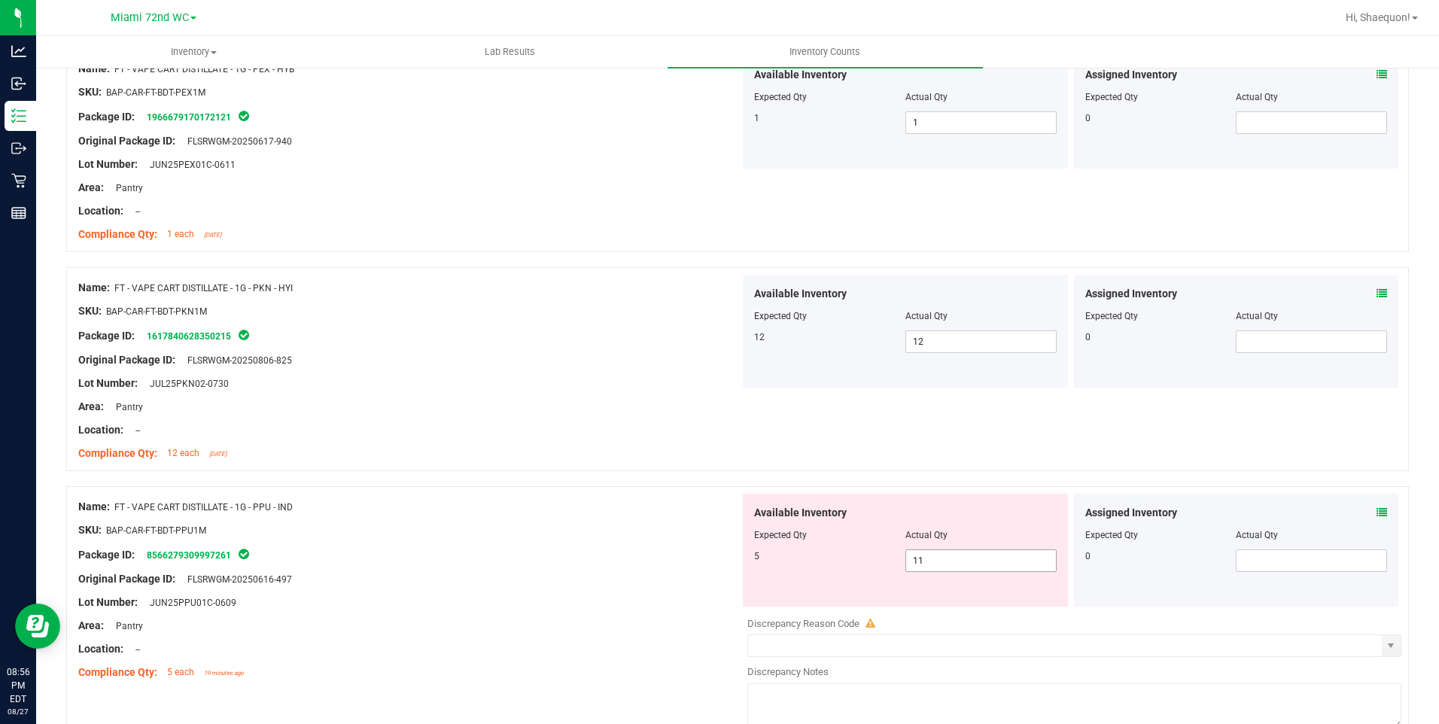
scroll to position [1731, 0]
drag, startPoint x: 958, startPoint y: 557, endPoint x: 850, endPoint y: 577, distance: 109.5
click at [850, 577] on div "Available Inventory Expected Qty Actual Qty 5 11 11" at bounding box center [905, 548] width 325 height 113
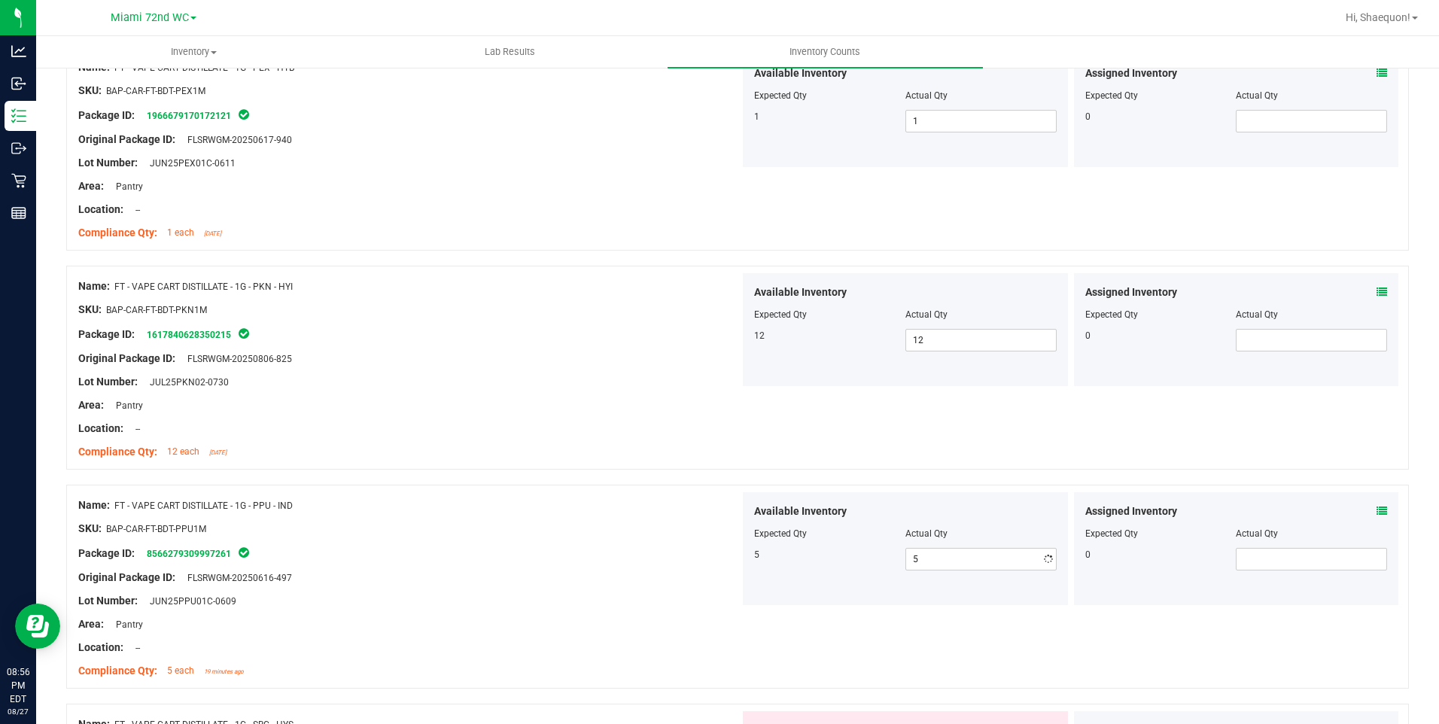
click at [571, 578] on div "Original Package ID: FLSRWGM-20250616-497" at bounding box center [408, 578] width 661 height 16
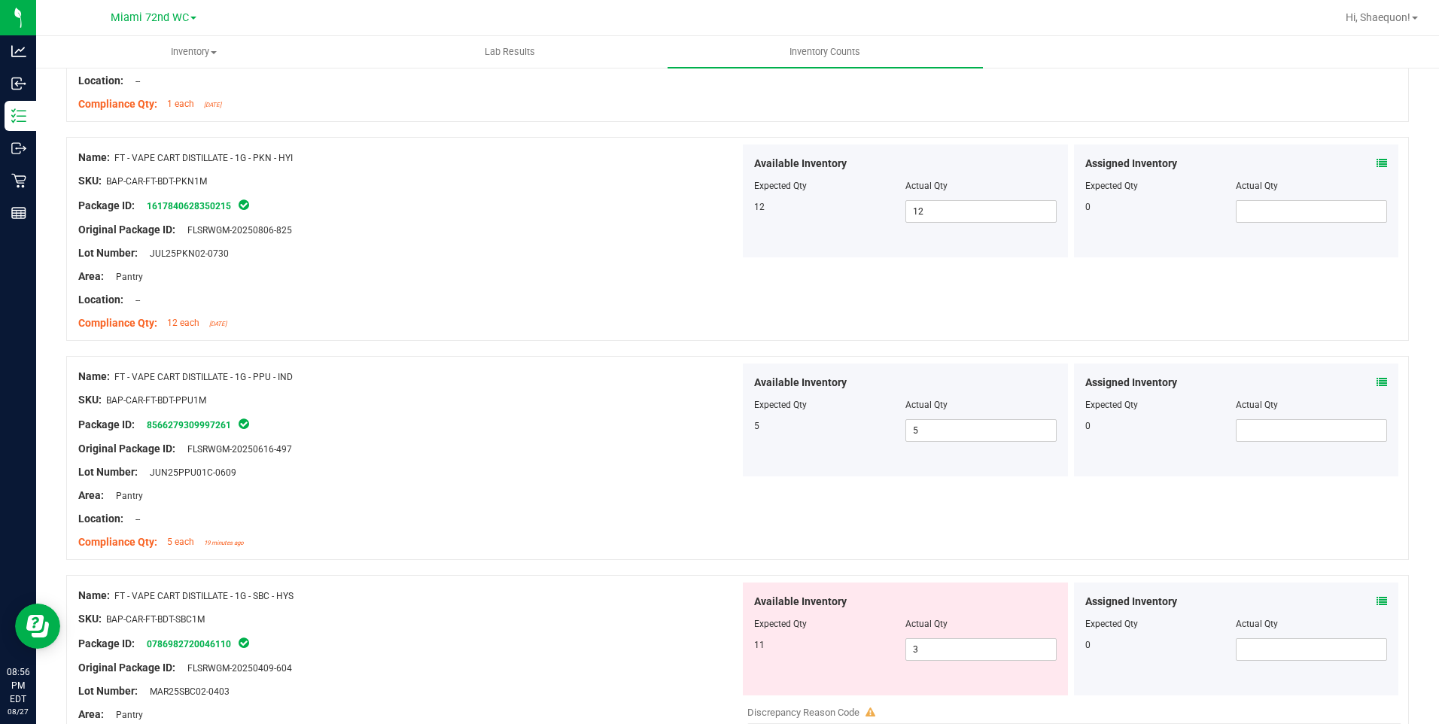
scroll to position [2032, 0]
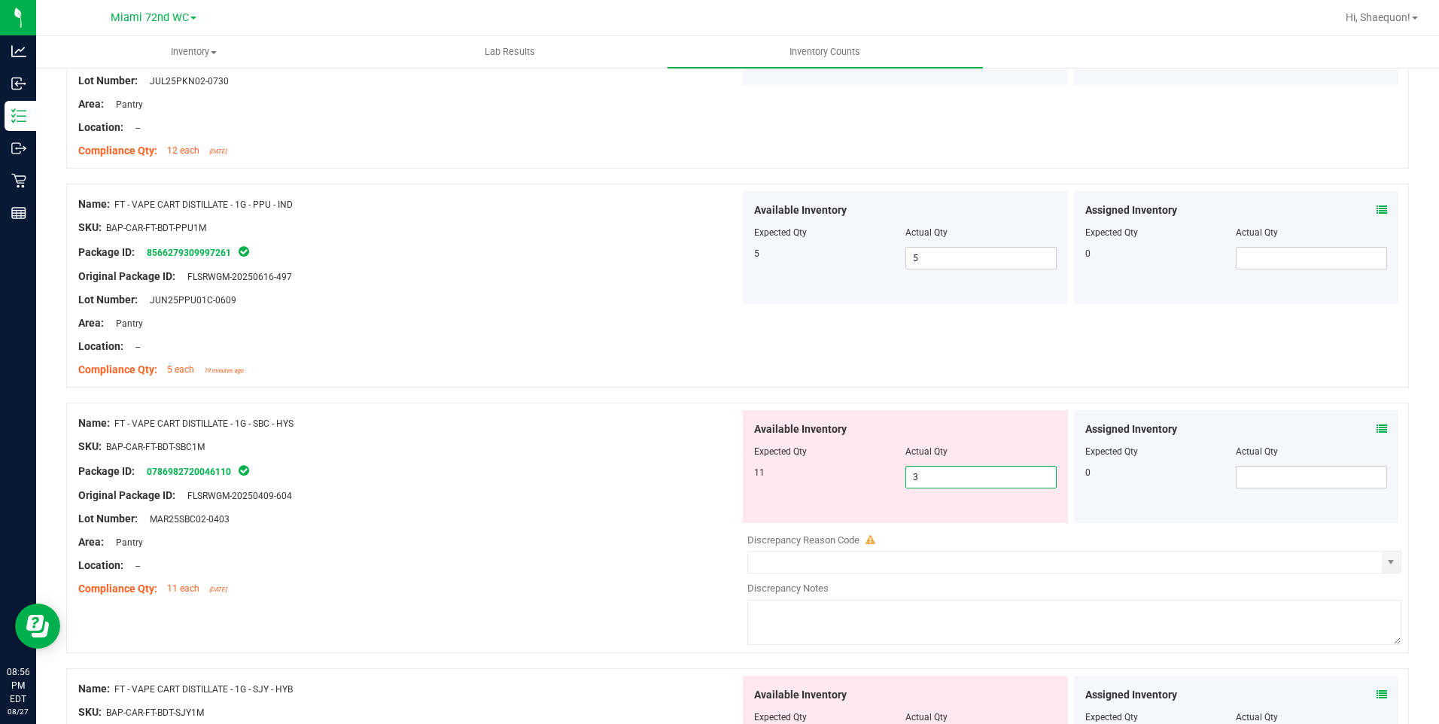
click at [951, 479] on span "3 3" at bounding box center [980, 477] width 151 height 23
click at [560, 520] on div "Lot Number: MAR25SBC02-0403" at bounding box center [408, 519] width 661 height 16
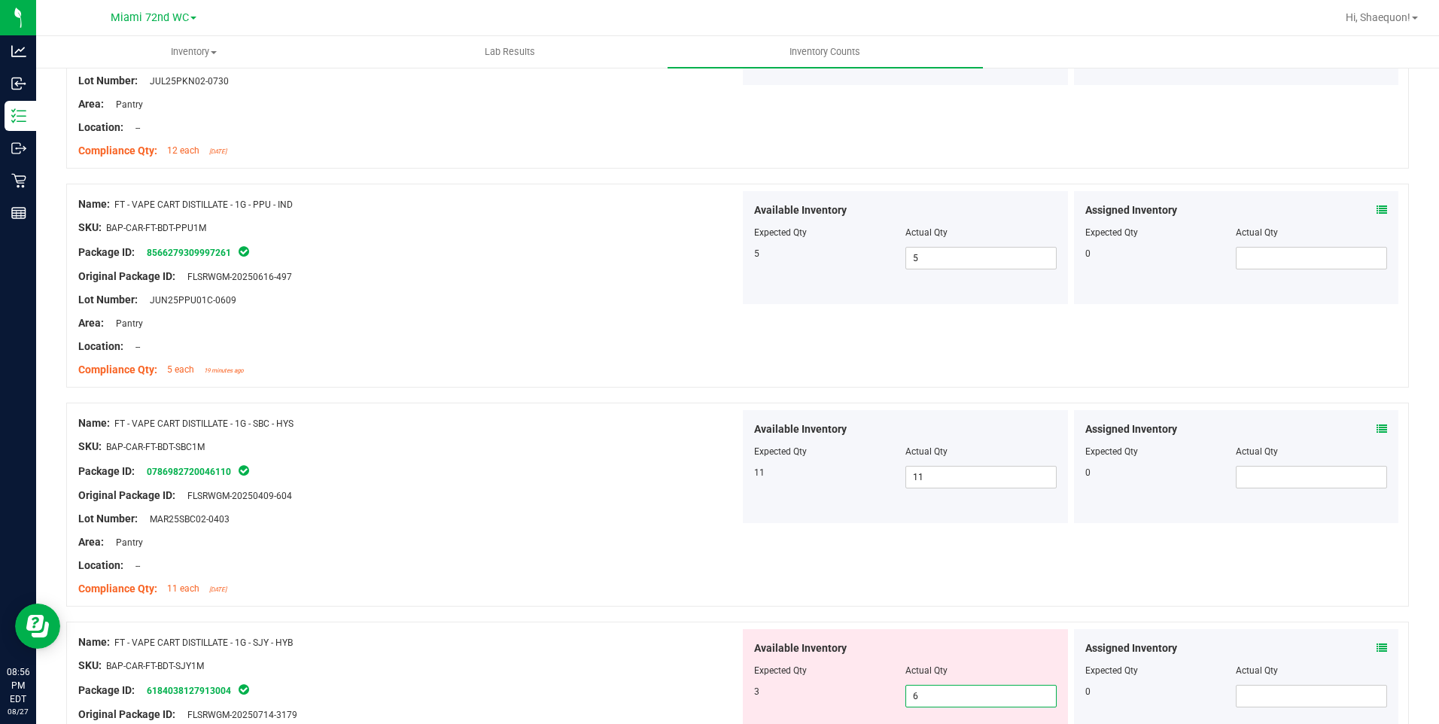
click at [924, 695] on span "6 6" at bounding box center [980, 696] width 151 height 23
click at [493, 644] on div "Name: FT - VAPE CART DISTILLATE - 1G - SJY - HYB" at bounding box center [408, 642] width 661 height 16
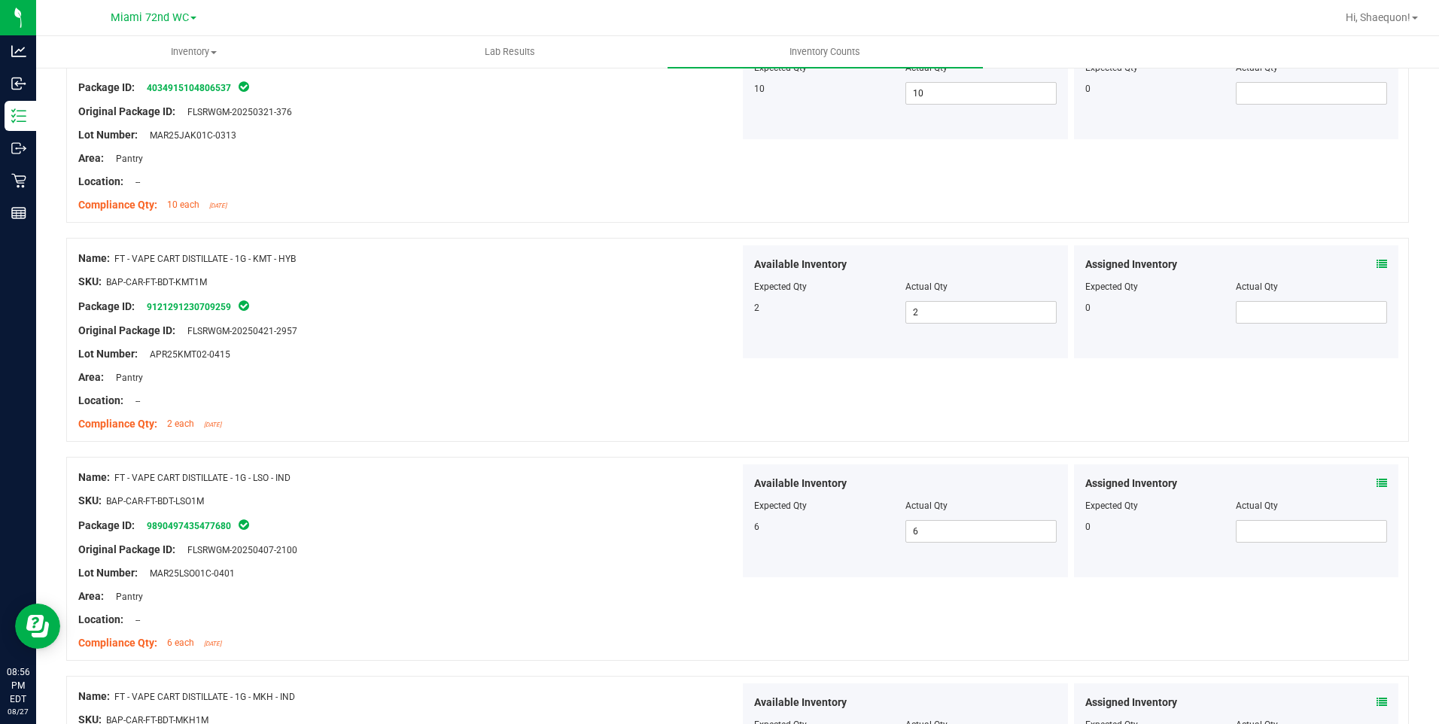
scroll to position [0, 0]
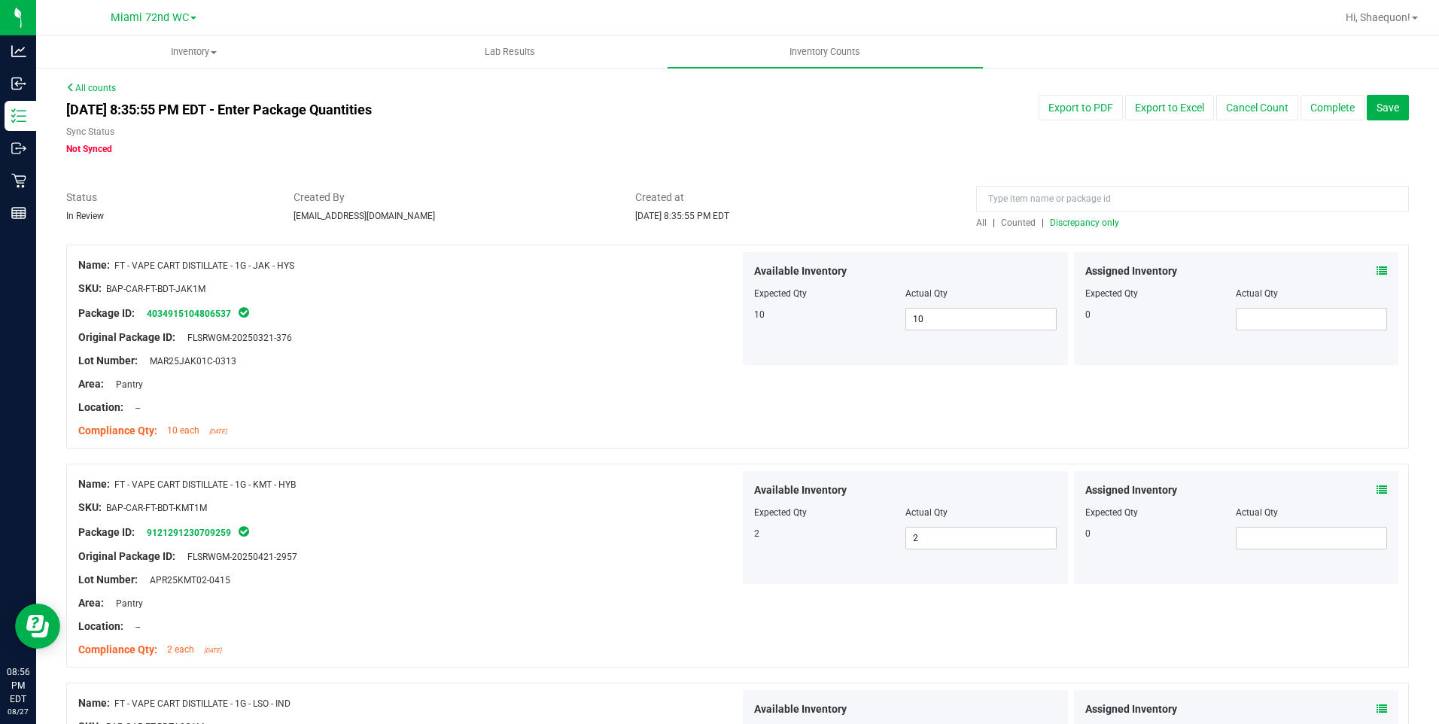
click at [1092, 227] on span "Discrepancy only" at bounding box center [1084, 222] width 69 height 11
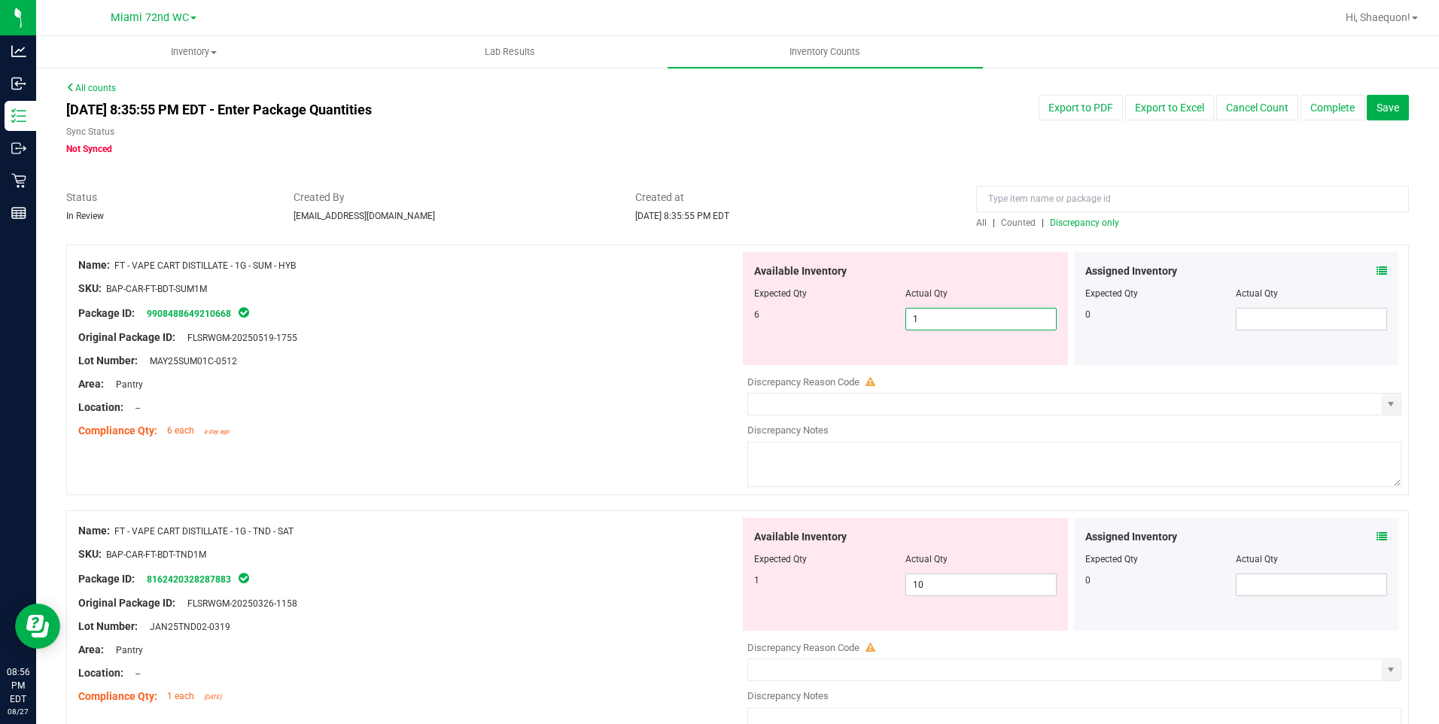
click at [960, 319] on span "1 1" at bounding box center [980, 319] width 151 height 23
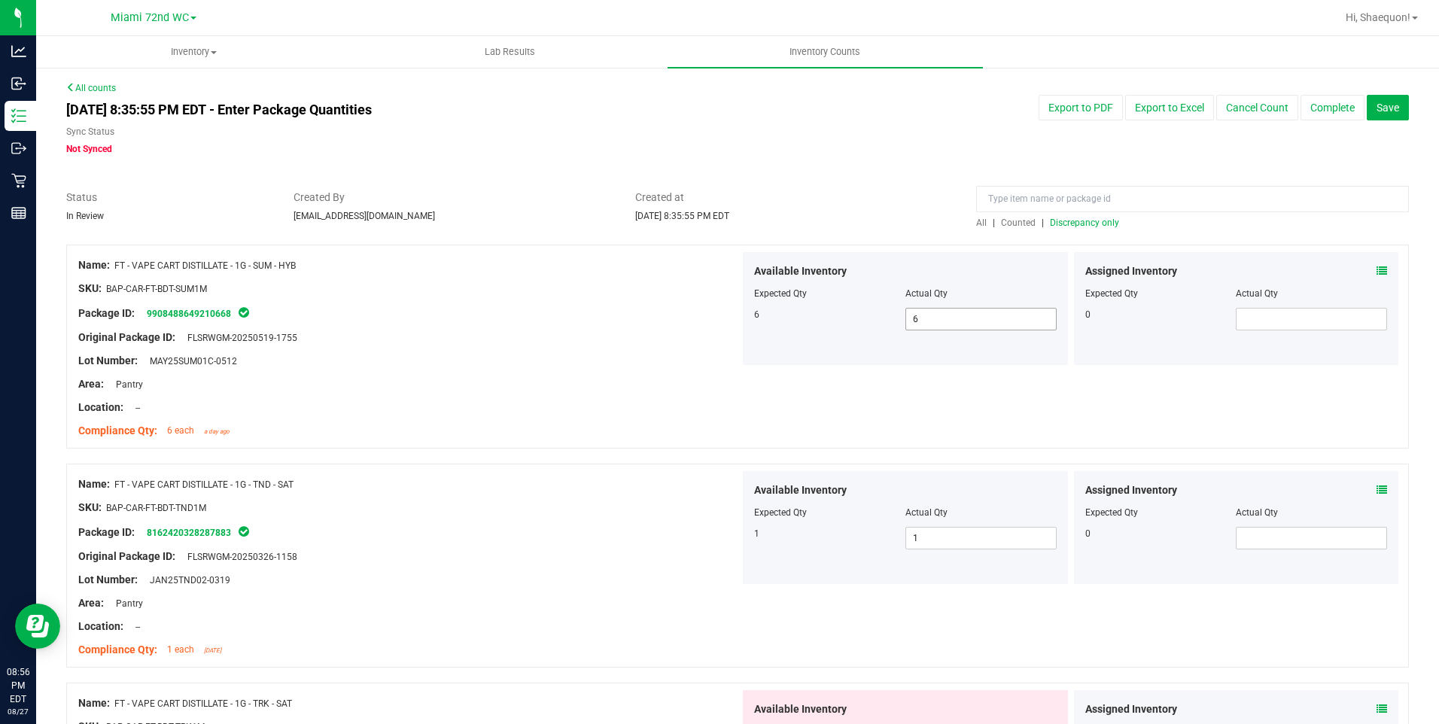
scroll to position [372, 0]
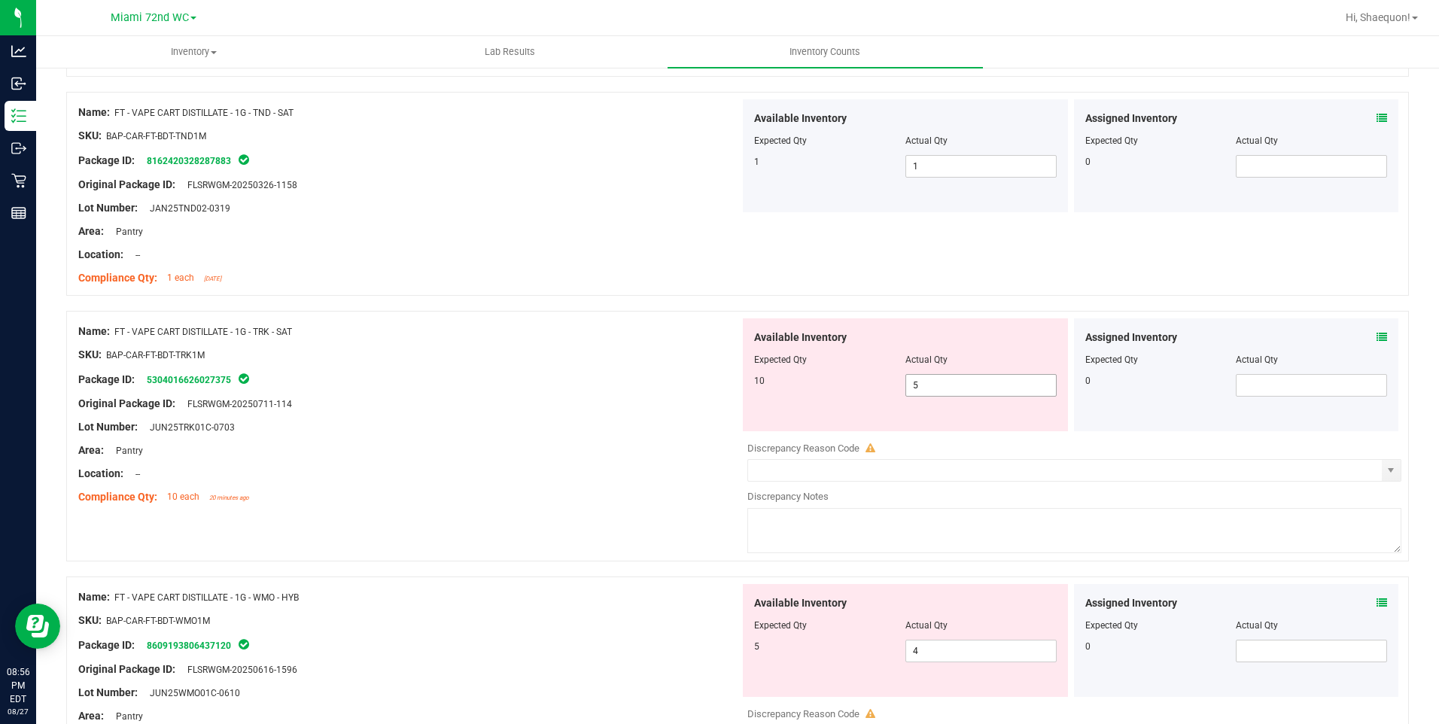
click at [929, 389] on span "5 5" at bounding box center [980, 385] width 151 height 23
click at [467, 486] on div at bounding box center [408, 486] width 661 height 8
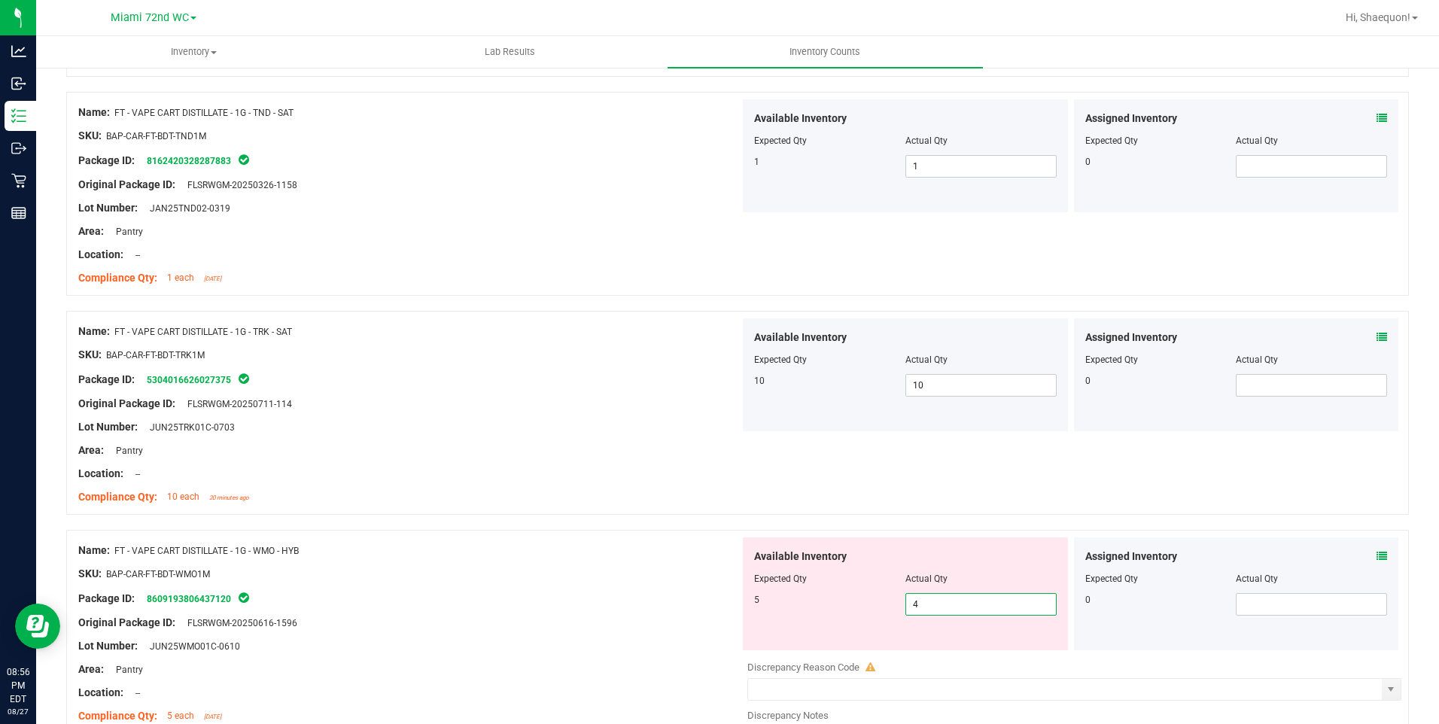
click at [956, 604] on span "4 4" at bounding box center [980, 604] width 151 height 23
click at [624, 604] on div "Package ID: 8609193806437120" at bounding box center [408, 598] width 661 height 18
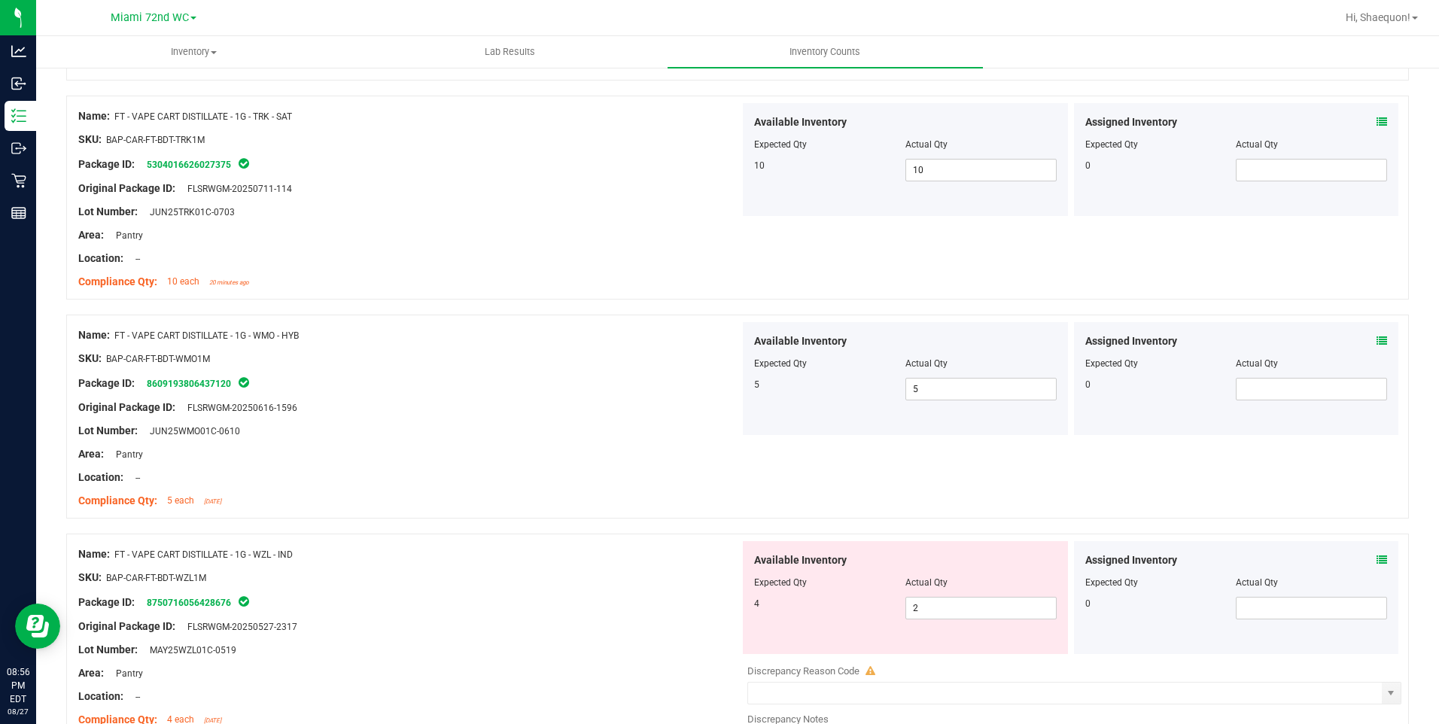
scroll to position [597, 0]
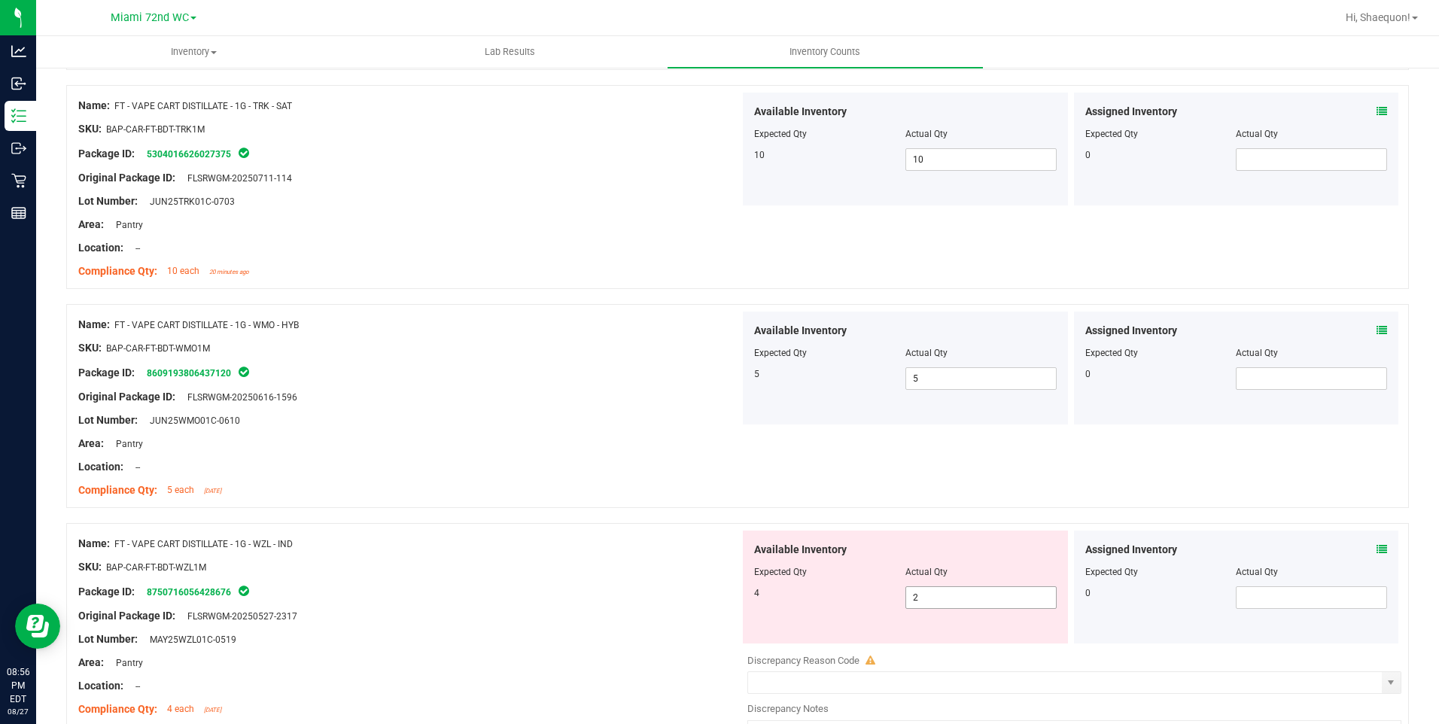
click at [928, 594] on span "2 2" at bounding box center [980, 597] width 151 height 23
click at [625, 616] on div "Original Package ID: FLSRWGM-20250527-2317" at bounding box center [408, 616] width 661 height 16
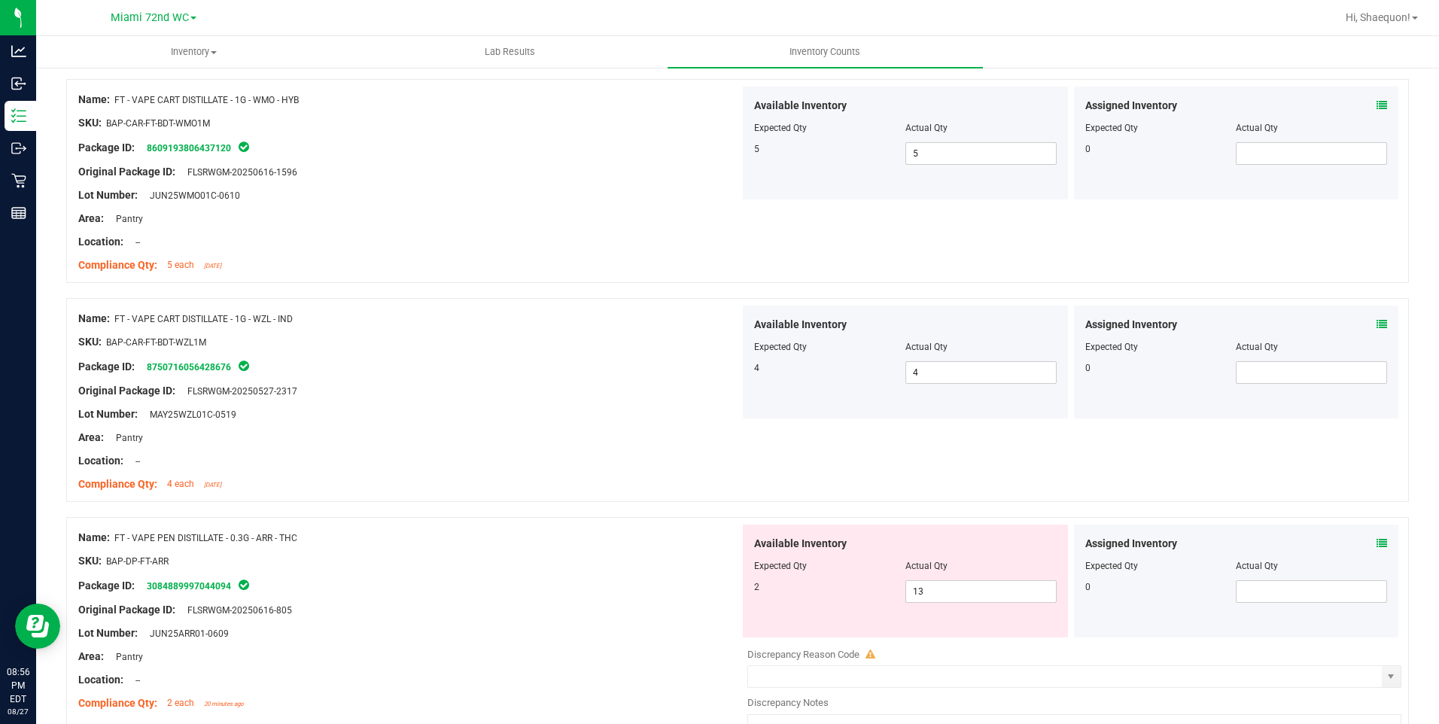
scroll to position [823, 0]
click at [951, 588] on span "13 13" at bounding box center [980, 590] width 151 height 23
click at [530, 637] on div "Lot Number: JUN25ARR01-0609" at bounding box center [408, 633] width 661 height 16
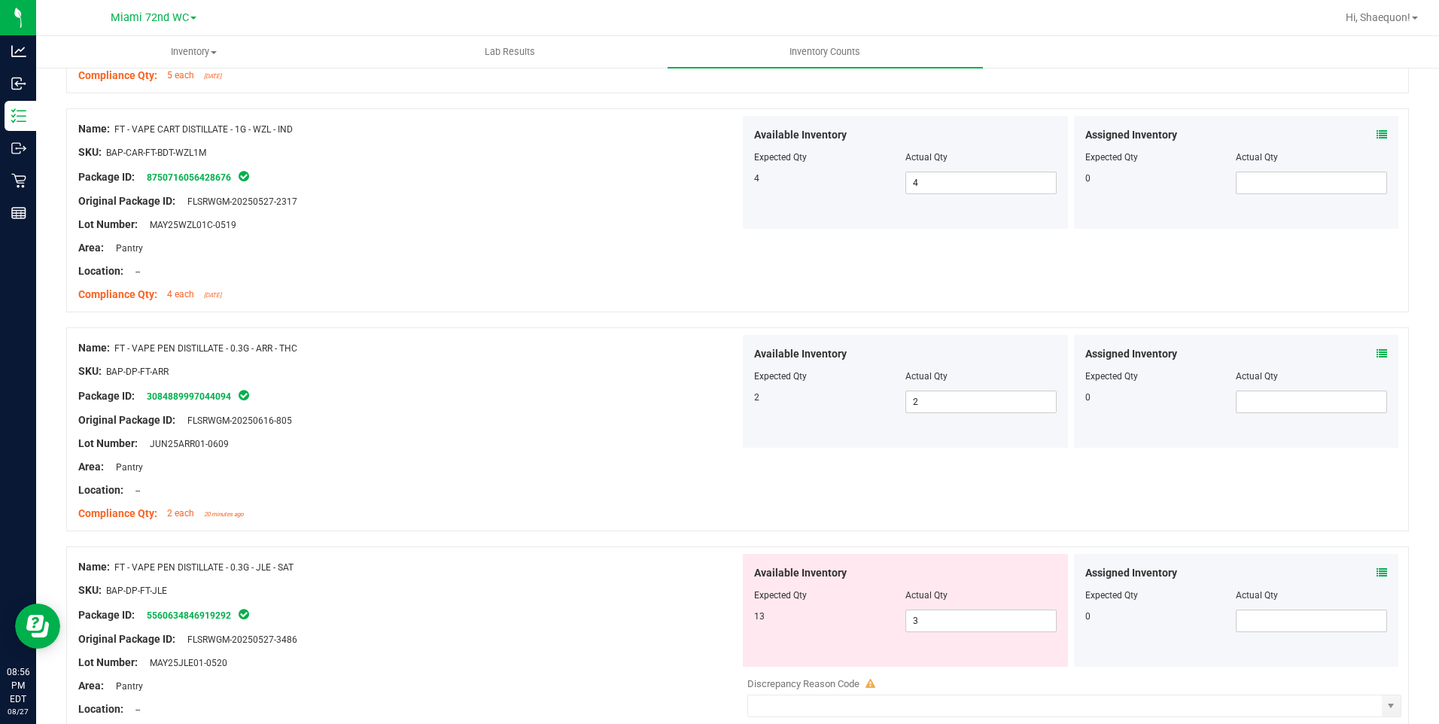
scroll to position [1124, 0]
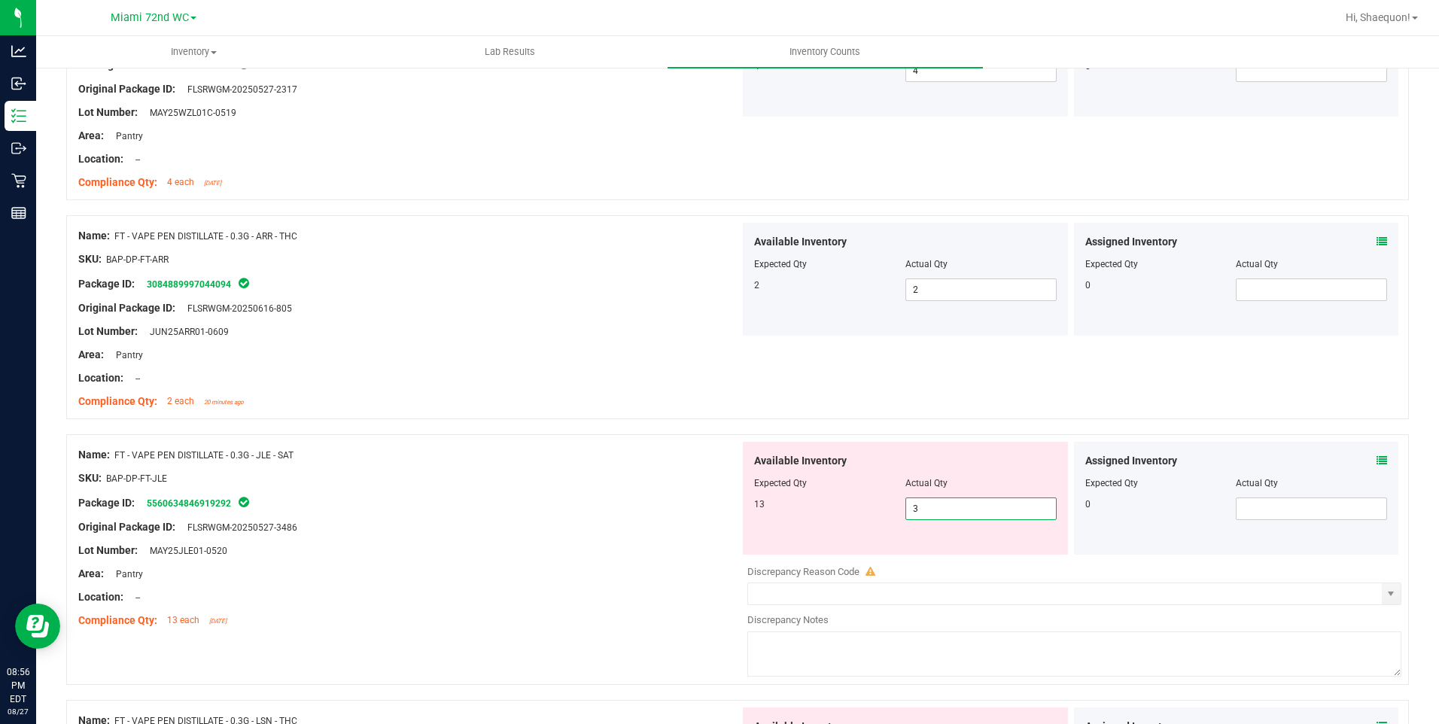
click at [944, 509] on span "3 3" at bounding box center [980, 508] width 151 height 23
click at [671, 571] on div "Area: Pantry" at bounding box center [408, 574] width 661 height 16
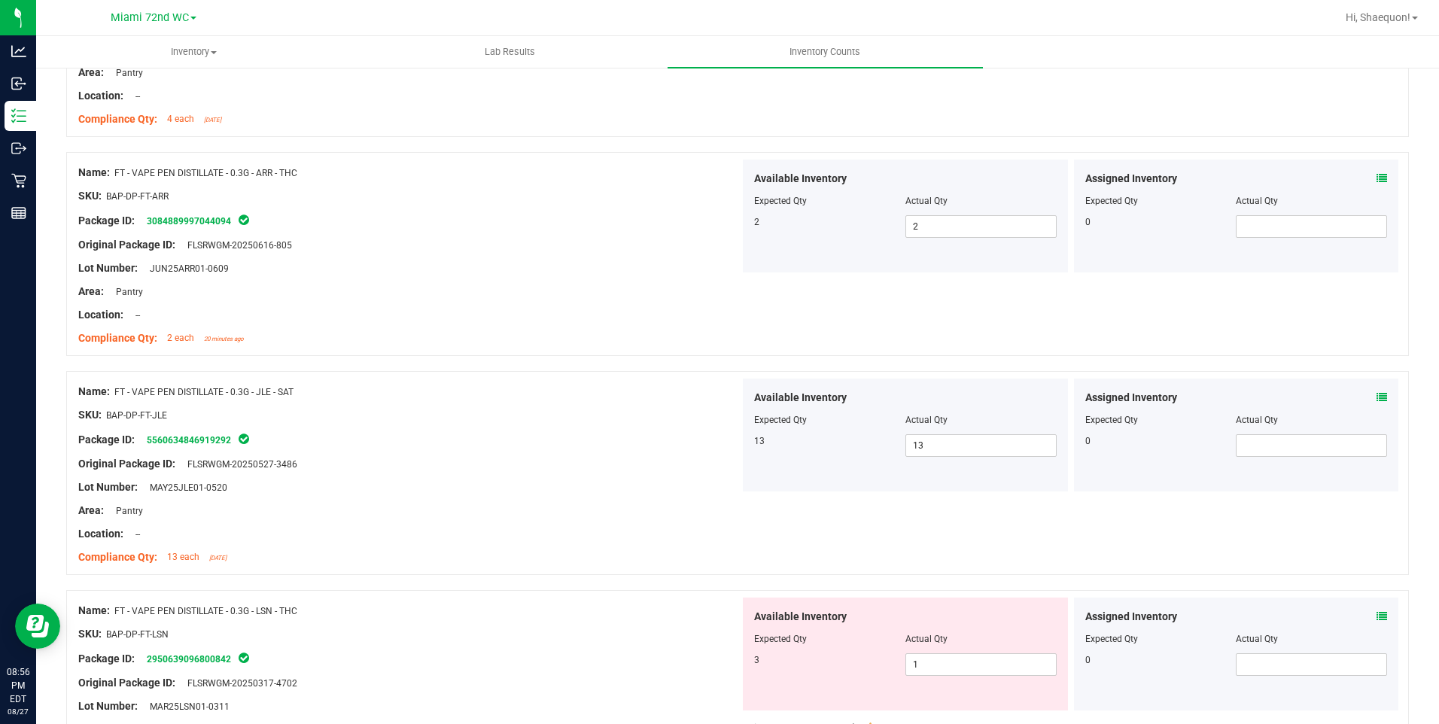
scroll to position [1275, 0]
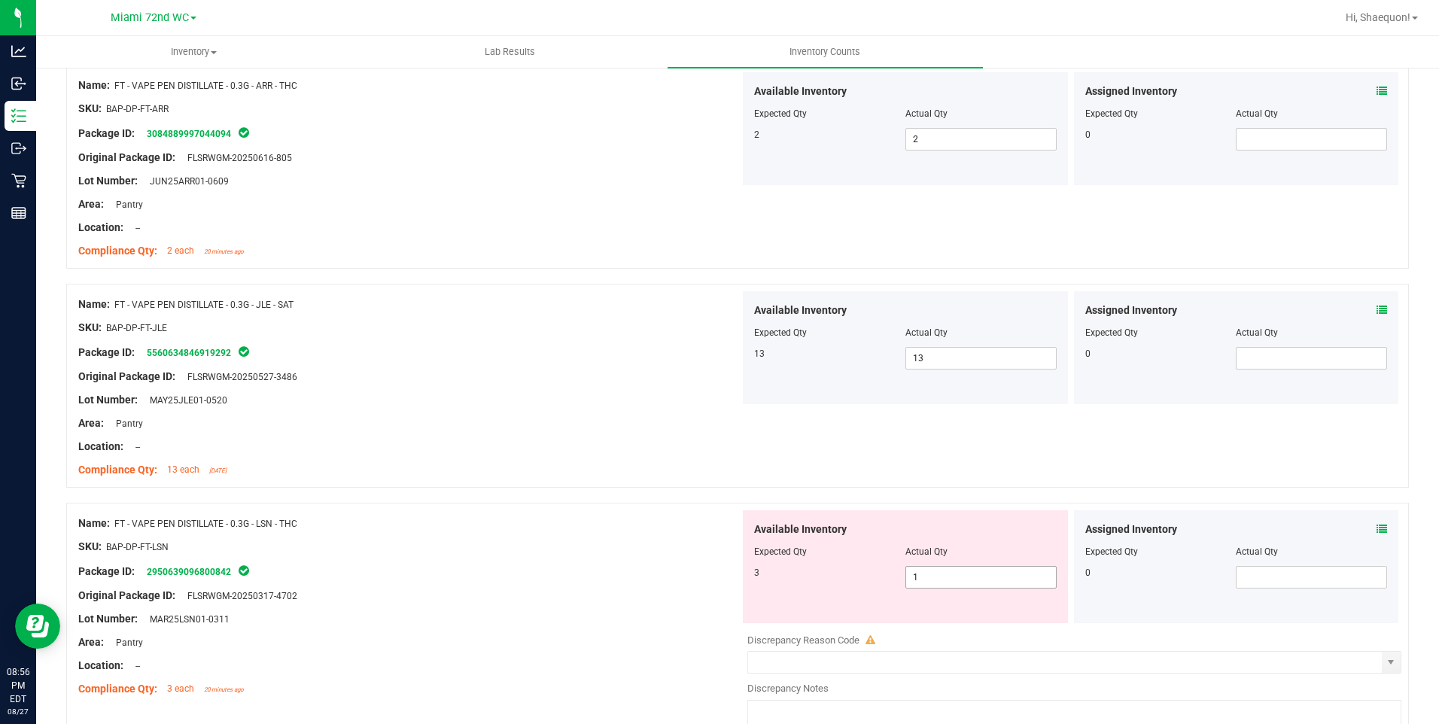
click at [940, 576] on span "1 1" at bounding box center [980, 577] width 151 height 23
click at [253, 584] on div at bounding box center [408, 584] width 661 height 8
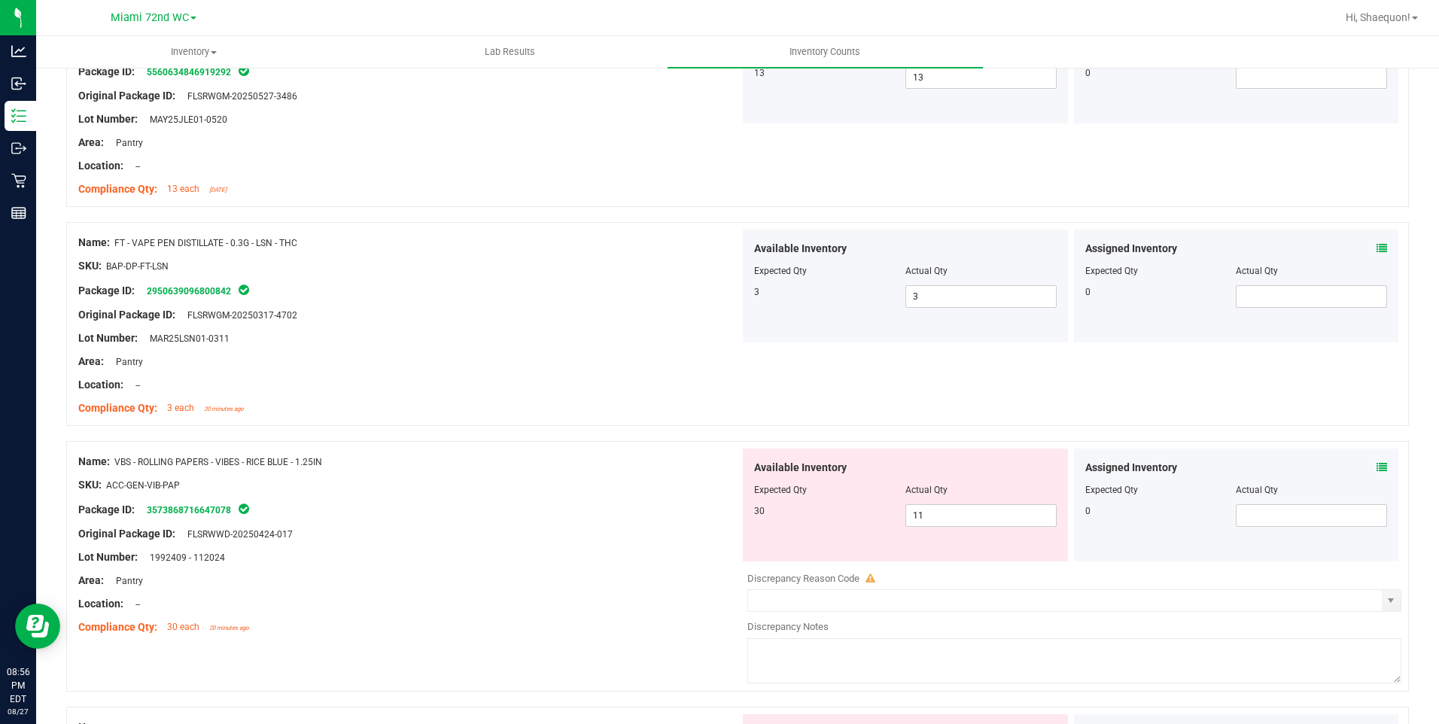
scroll to position [1651, 0]
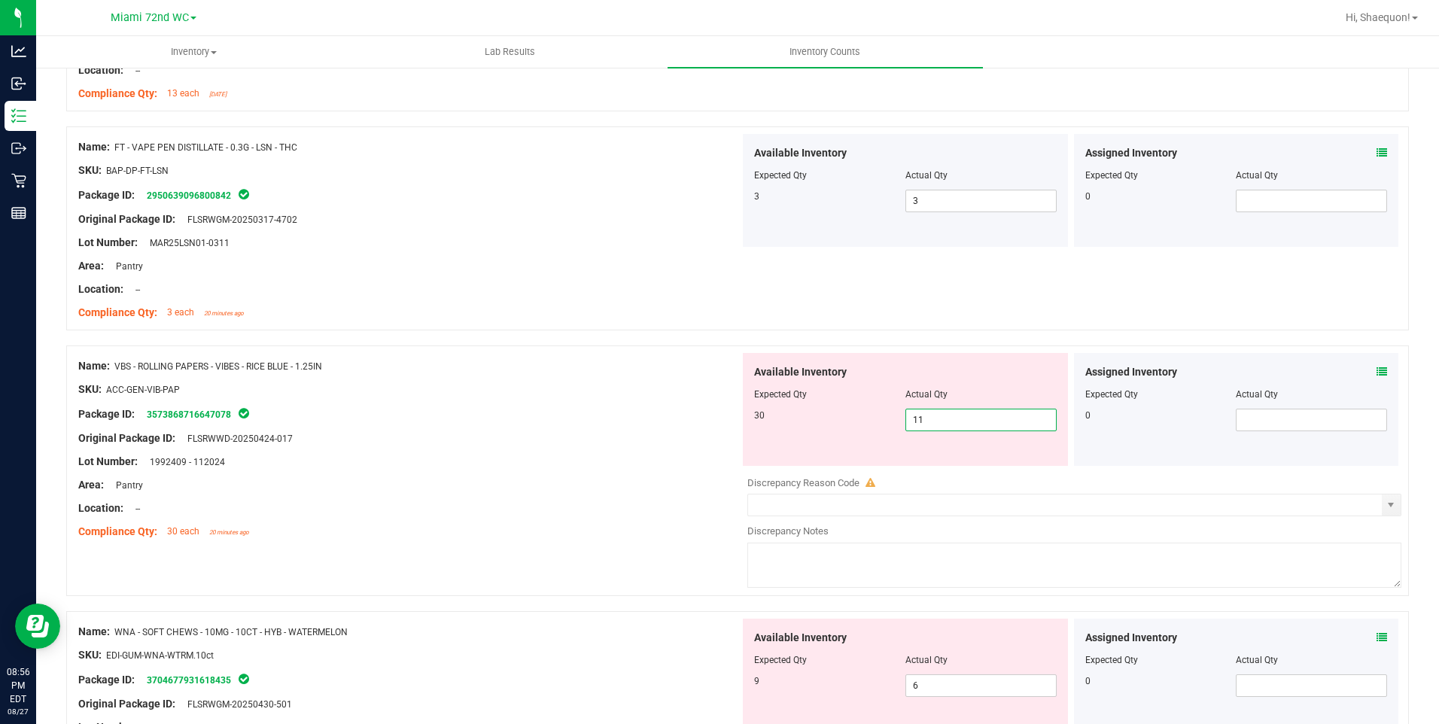
drag, startPoint x: 947, startPoint y: 420, endPoint x: 889, endPoint y: 422, distance: 58.0
click at [890, 421] on div "30 11 11" at bounding box center [905, 420] width 302 height 23
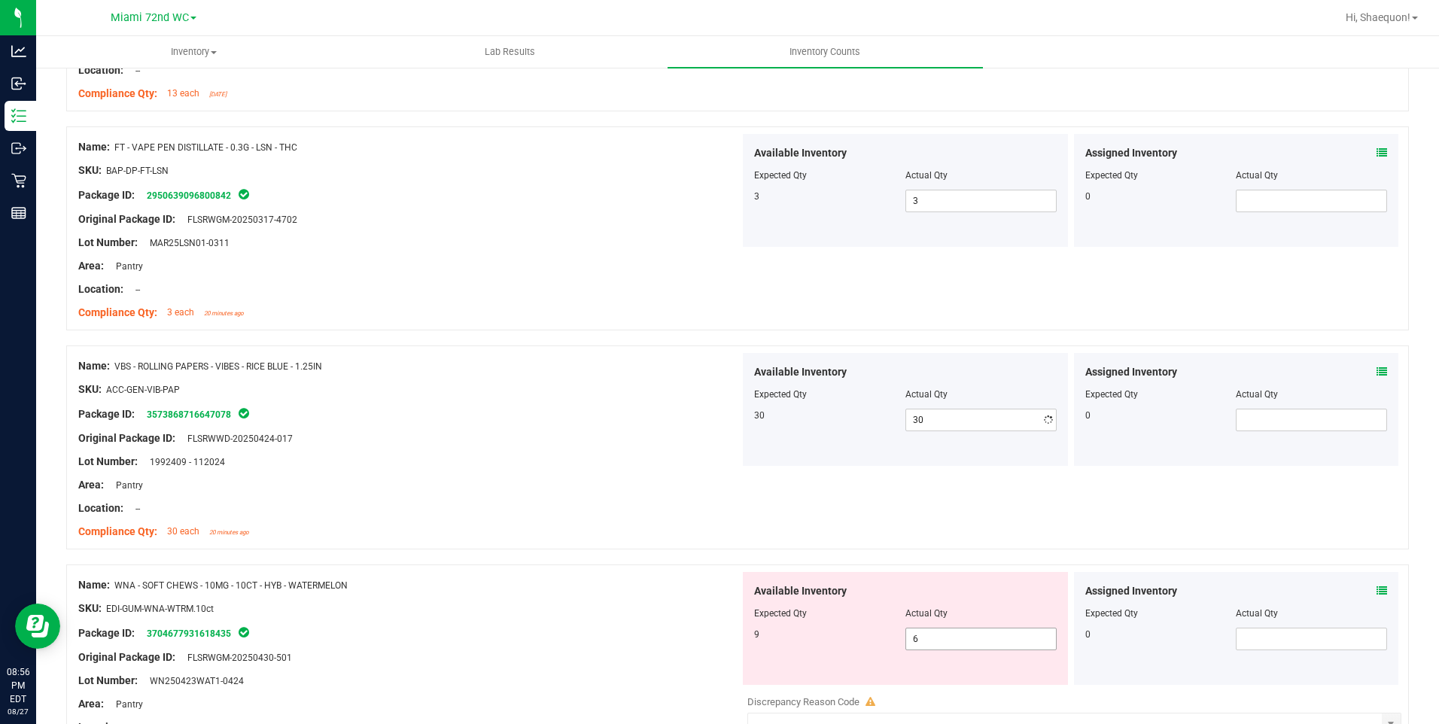
click at [914, 689] on div "Available Inventory Expected Qty Actual Qty 9 6 6" at bounding box center [1070, 691] width 661 height 239
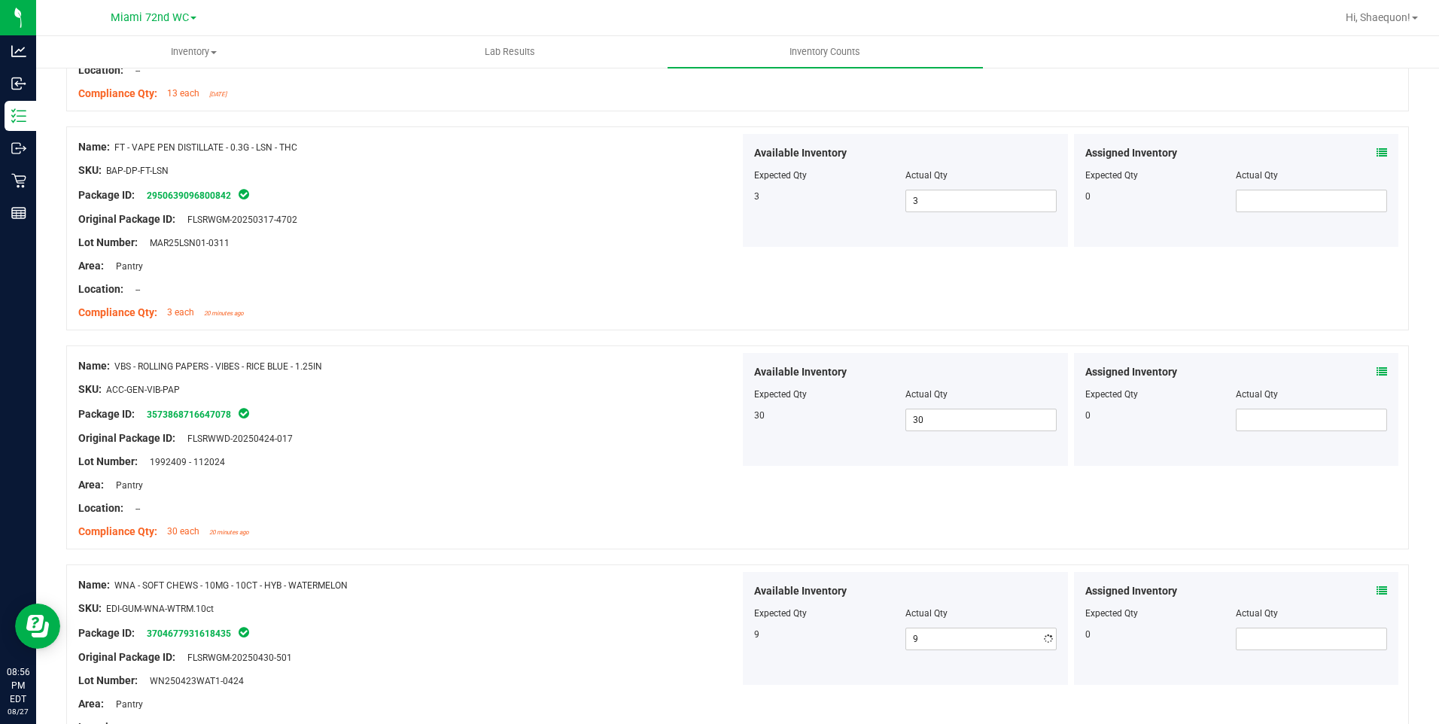
click at [691, 654] on div "Original Package ID: FLSRWGM-20250430-501" at bounding box center [408, 657] width 661 height 16
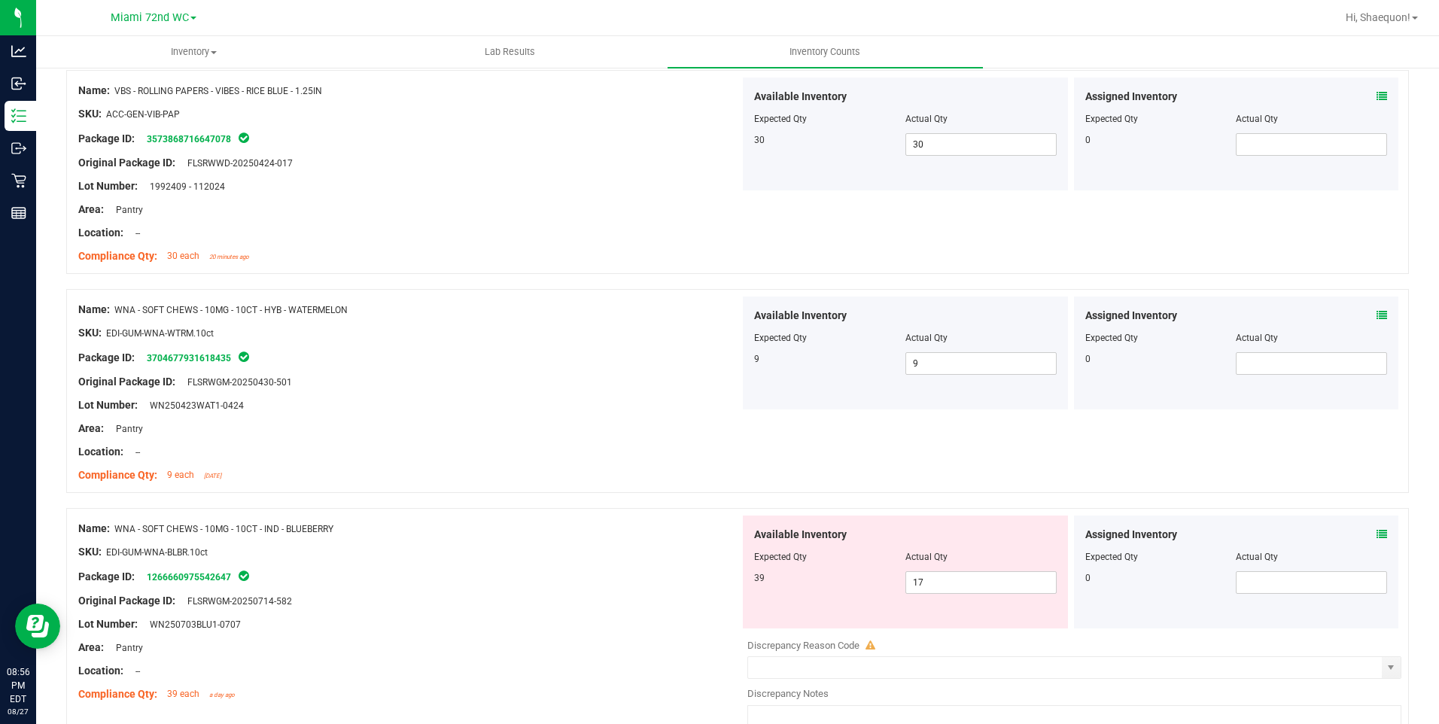
scroll to position [1952, 0]
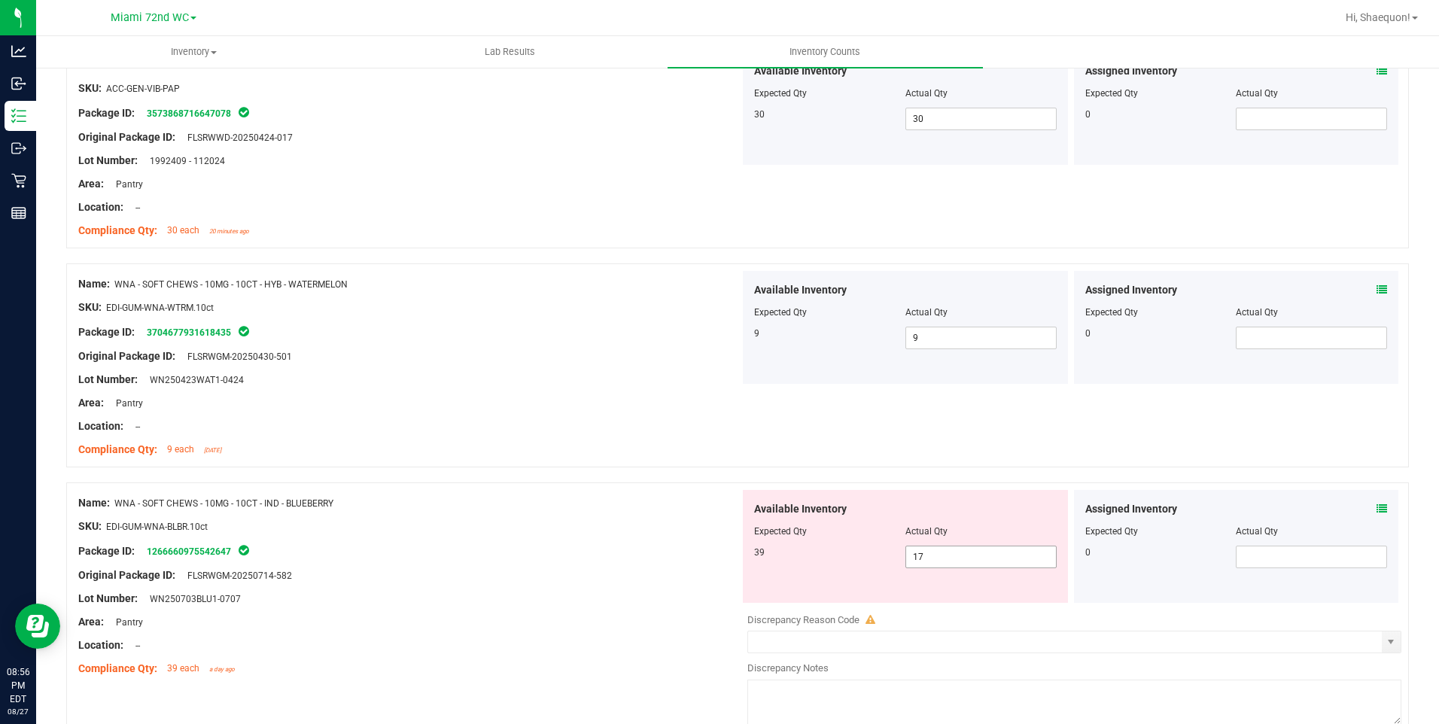
click at [964, 552] on span "17 17" at bounding box center [980, 557] width 151 height 23
click at [456, 625] on div "Area: Pantry" at bounding box center [408, 622] width 661 height 16
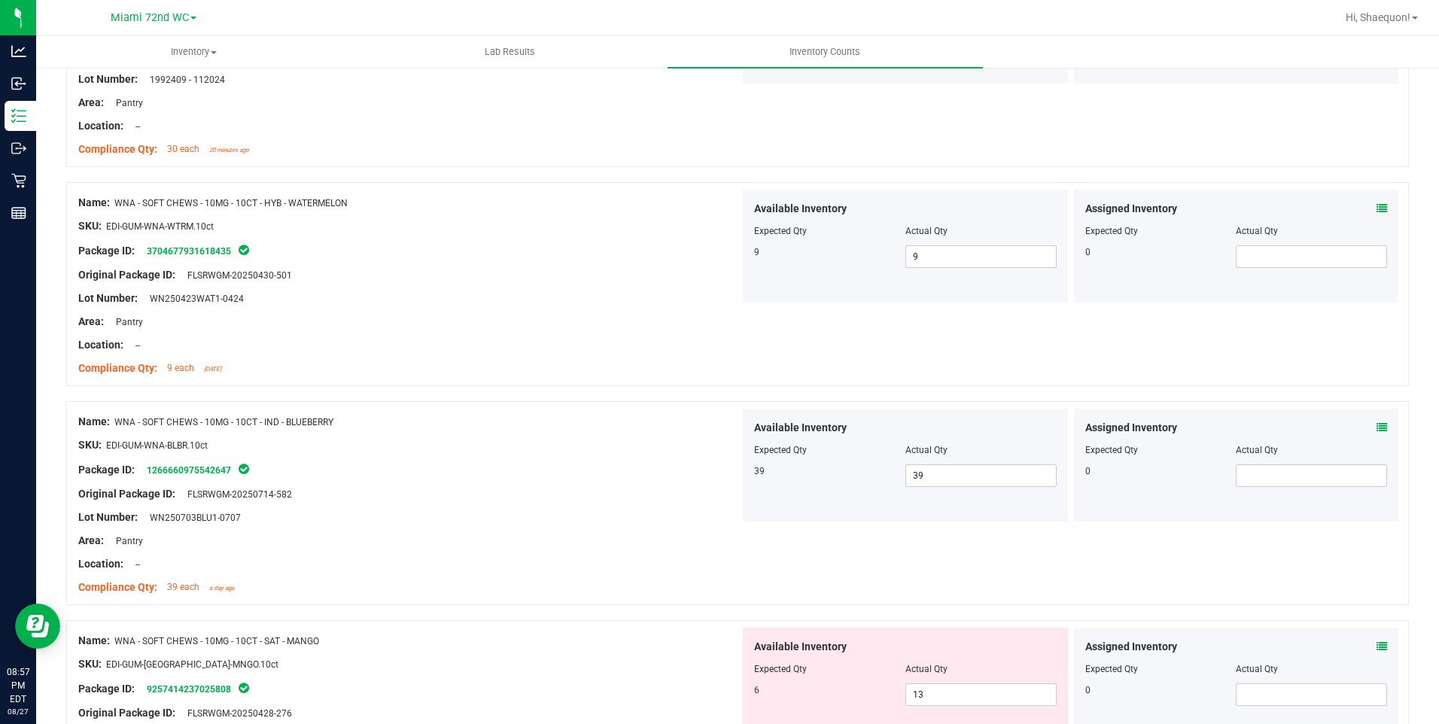
scroll to position [2102, 0]
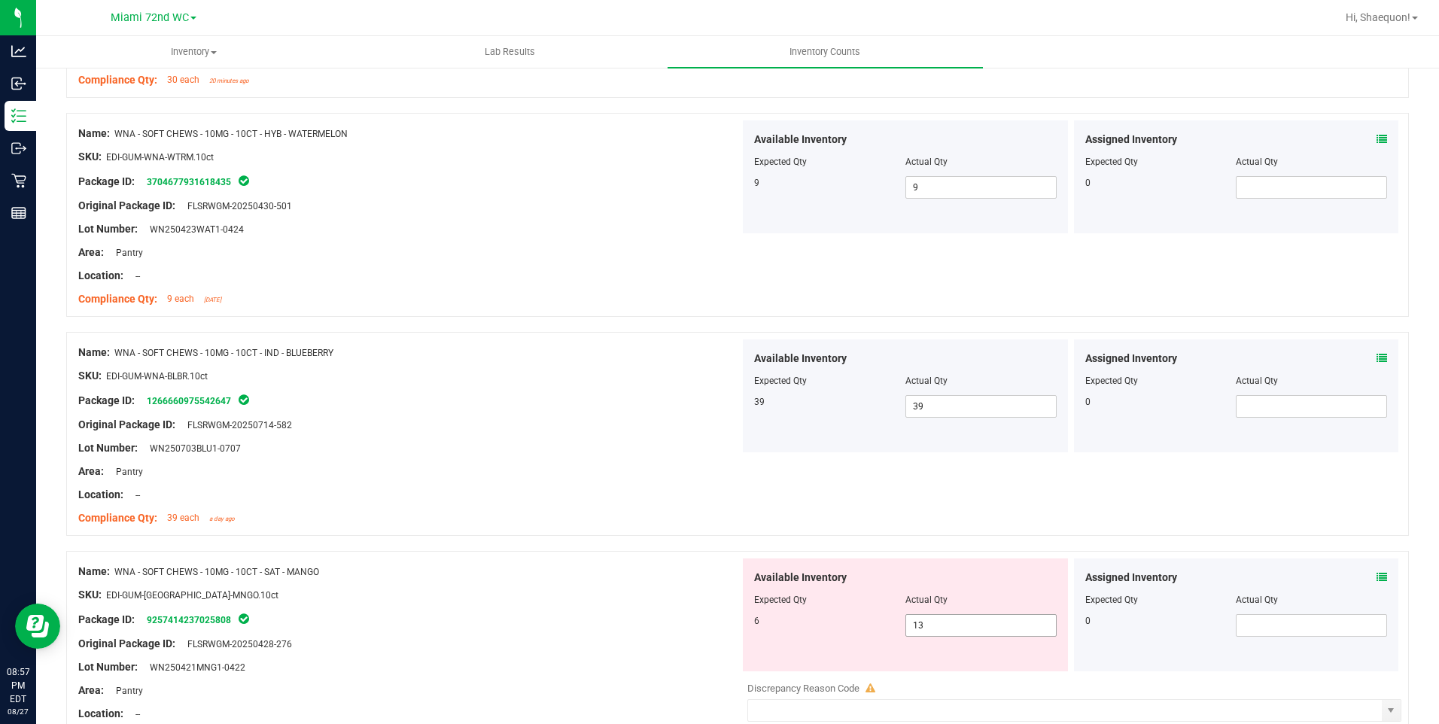
click at [937, 628] on span "13 13" at bounding box center [980, 625] width 151 height 23
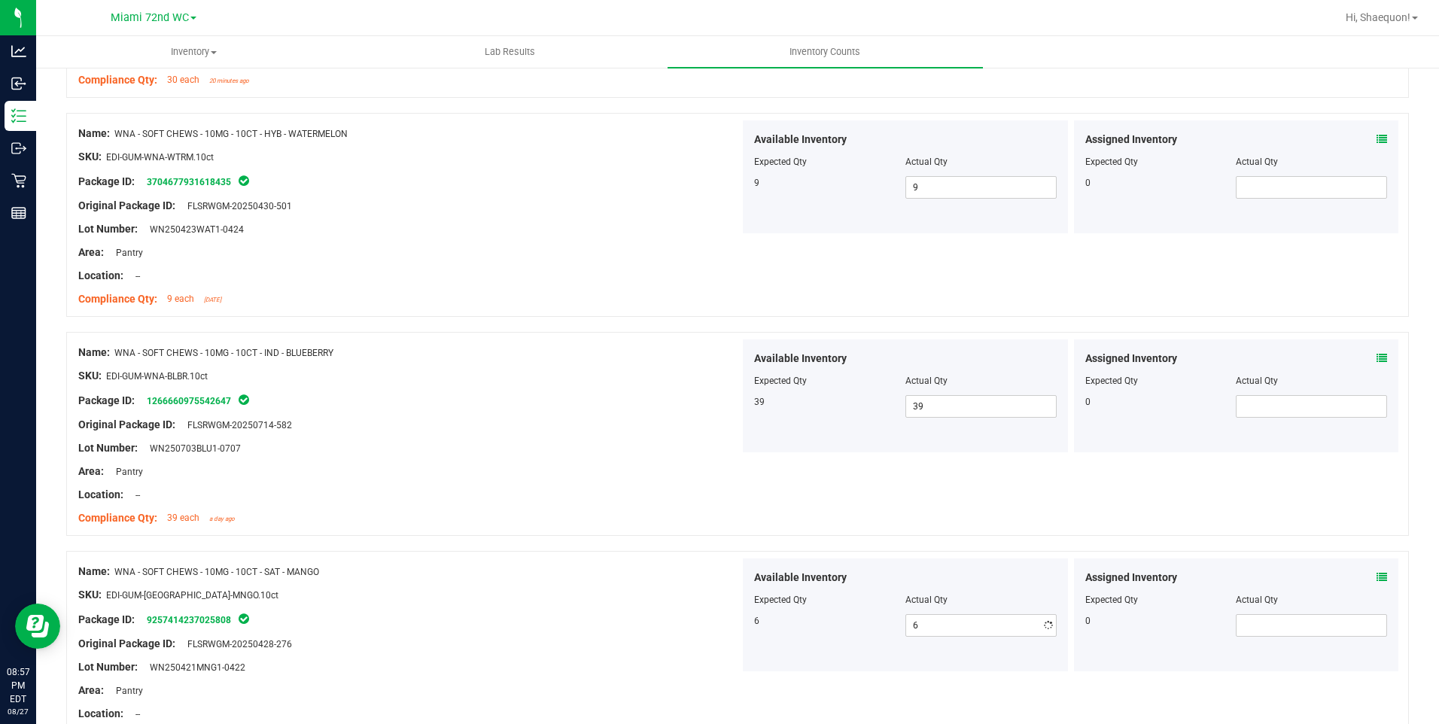
click at [637, 640] on div "Original Package ID: FLSRWGM-20250428-276" at bounding box center [408, 644] width 661 height 16
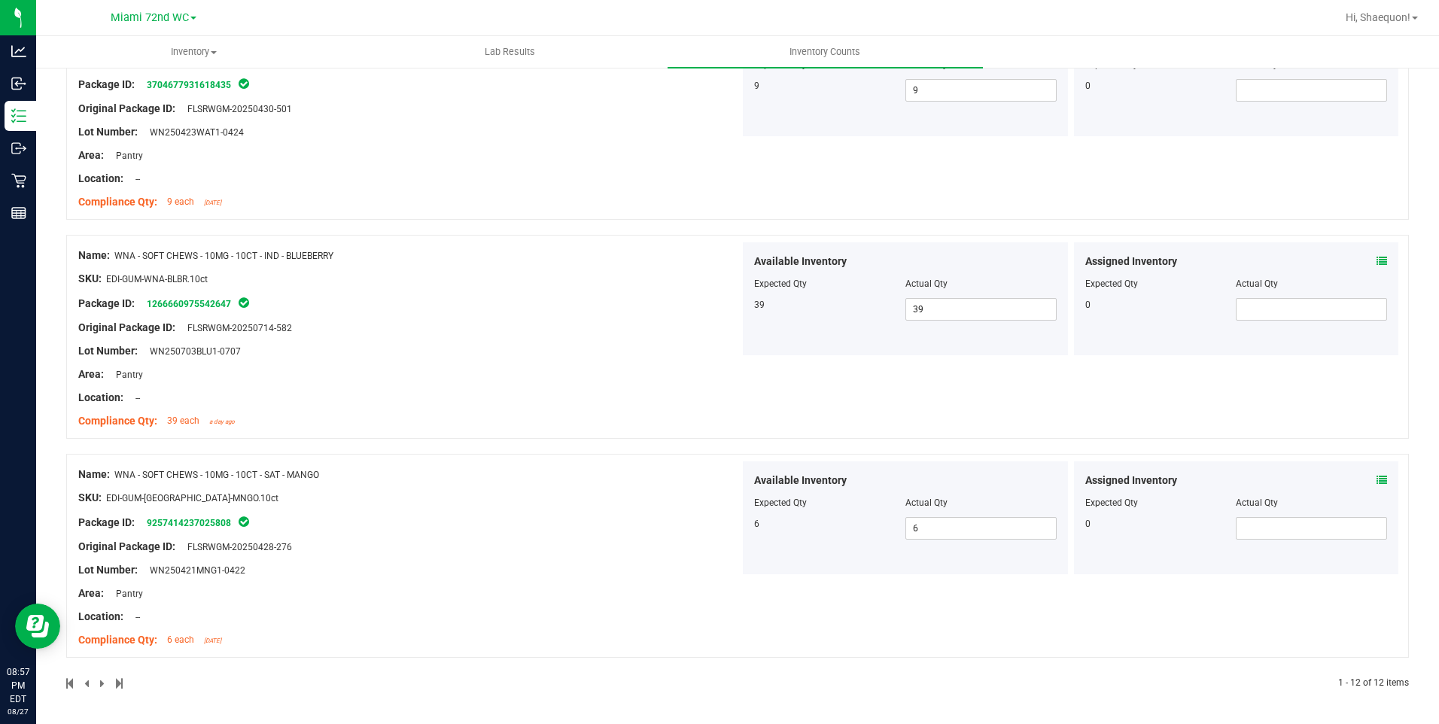
scroll to position [0, 0]
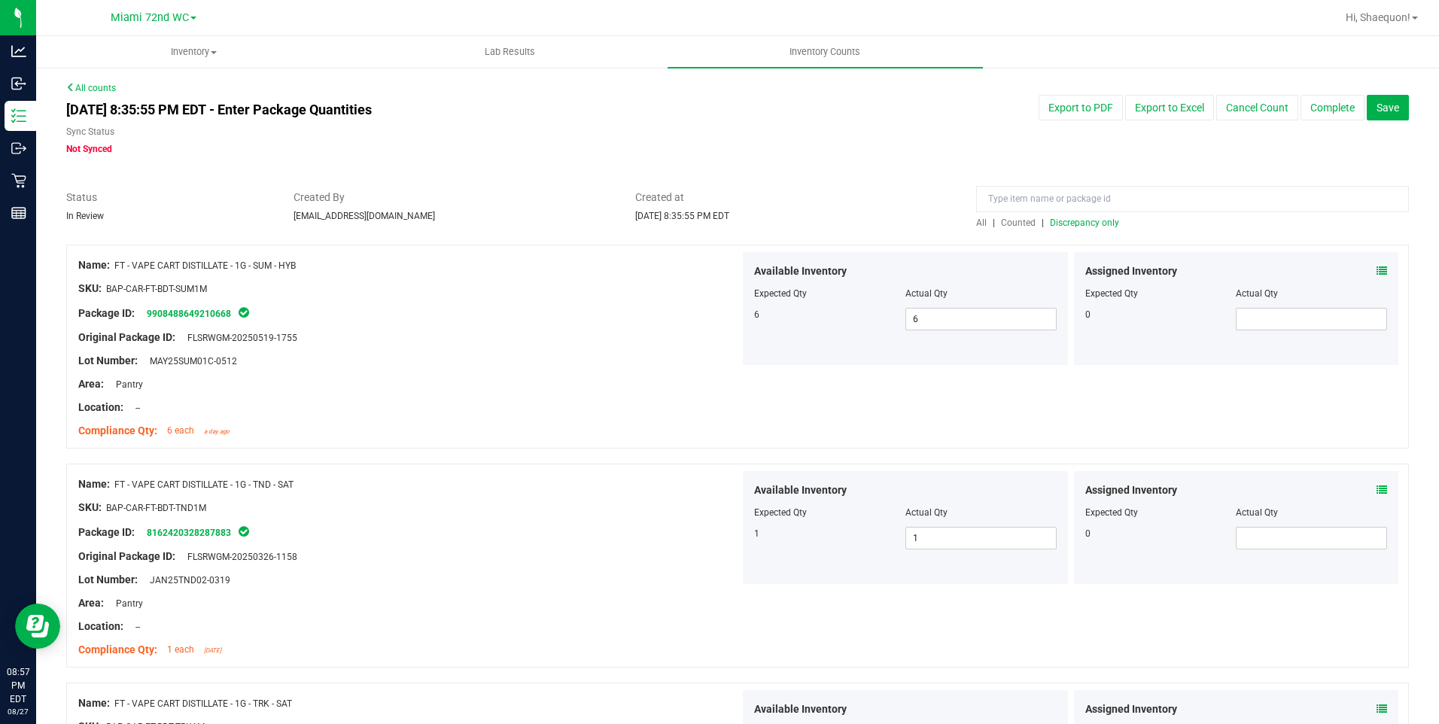
click at [1092, 223] on span "Discrepancy only" at bounding box center [1084, 222] width 69 height 11
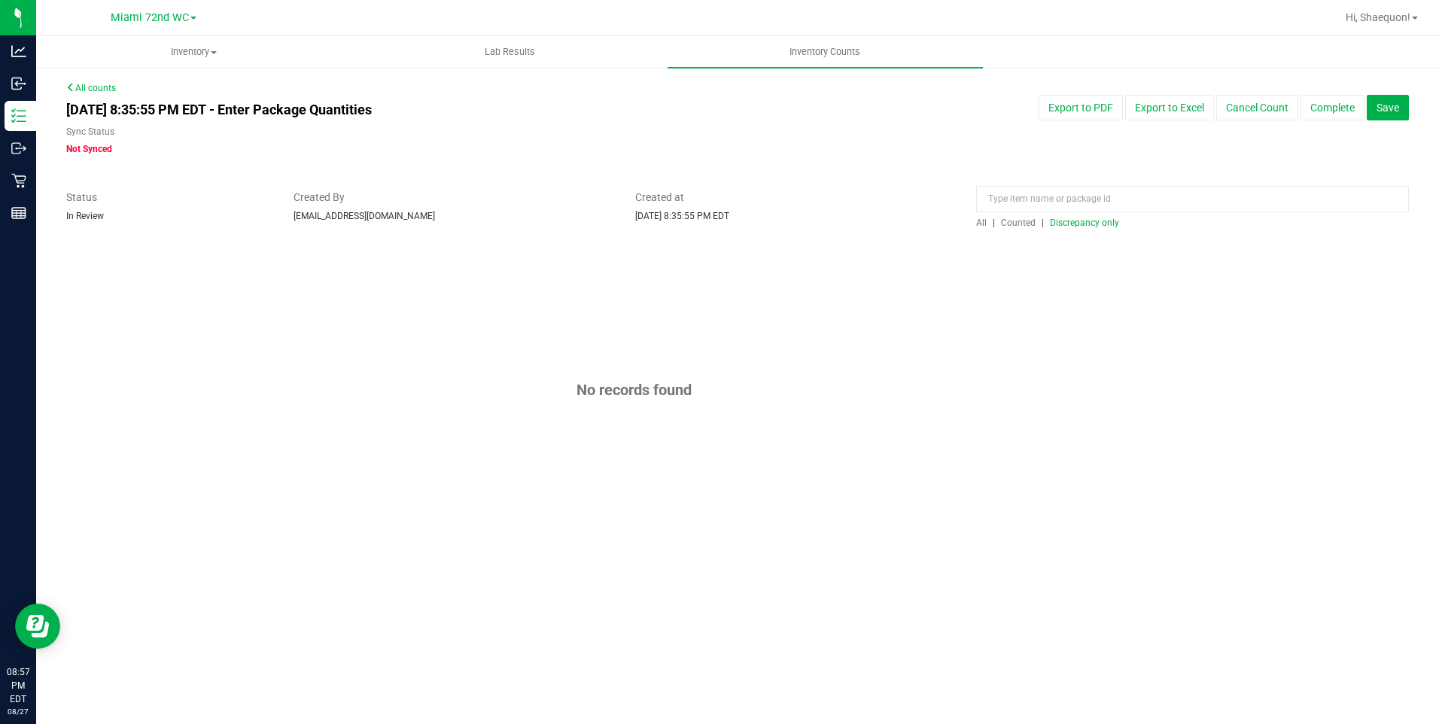
click at [986, 220] on span "All" at bounding box center [981, 222] width 11 height 11
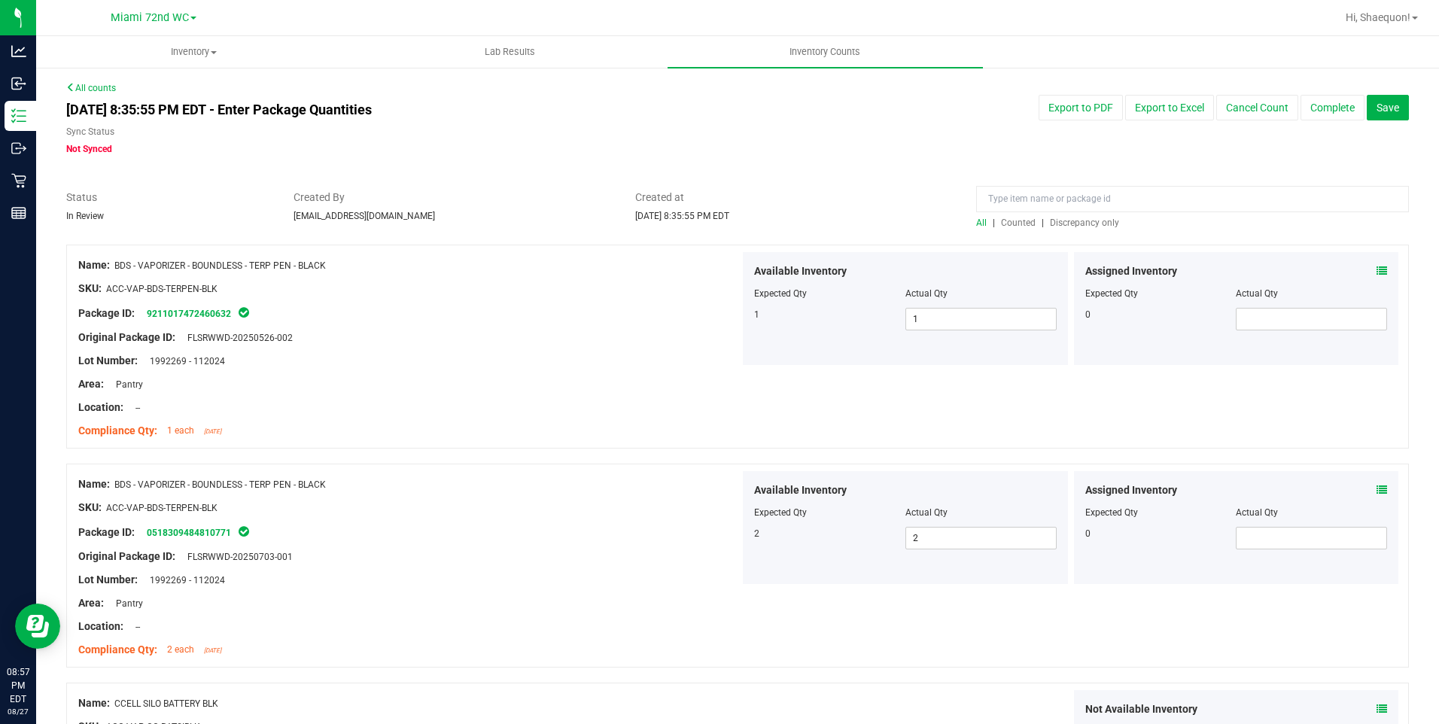
click at [1082, 217] on span "Discrepancy only" at bounding box center [1084, 222] width 69 height 11
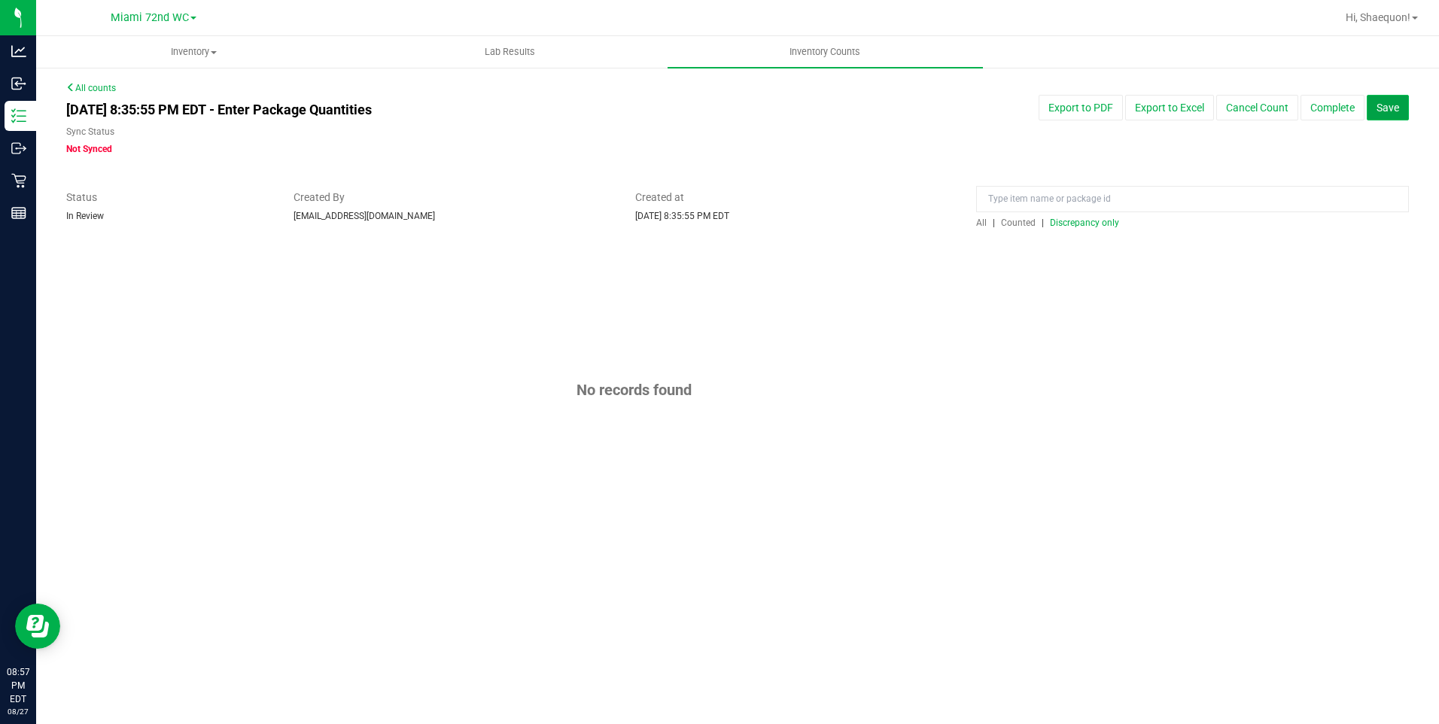
click at [1388, 111] on span "Save" at bounding box center [1387, 108] width 23 height 12
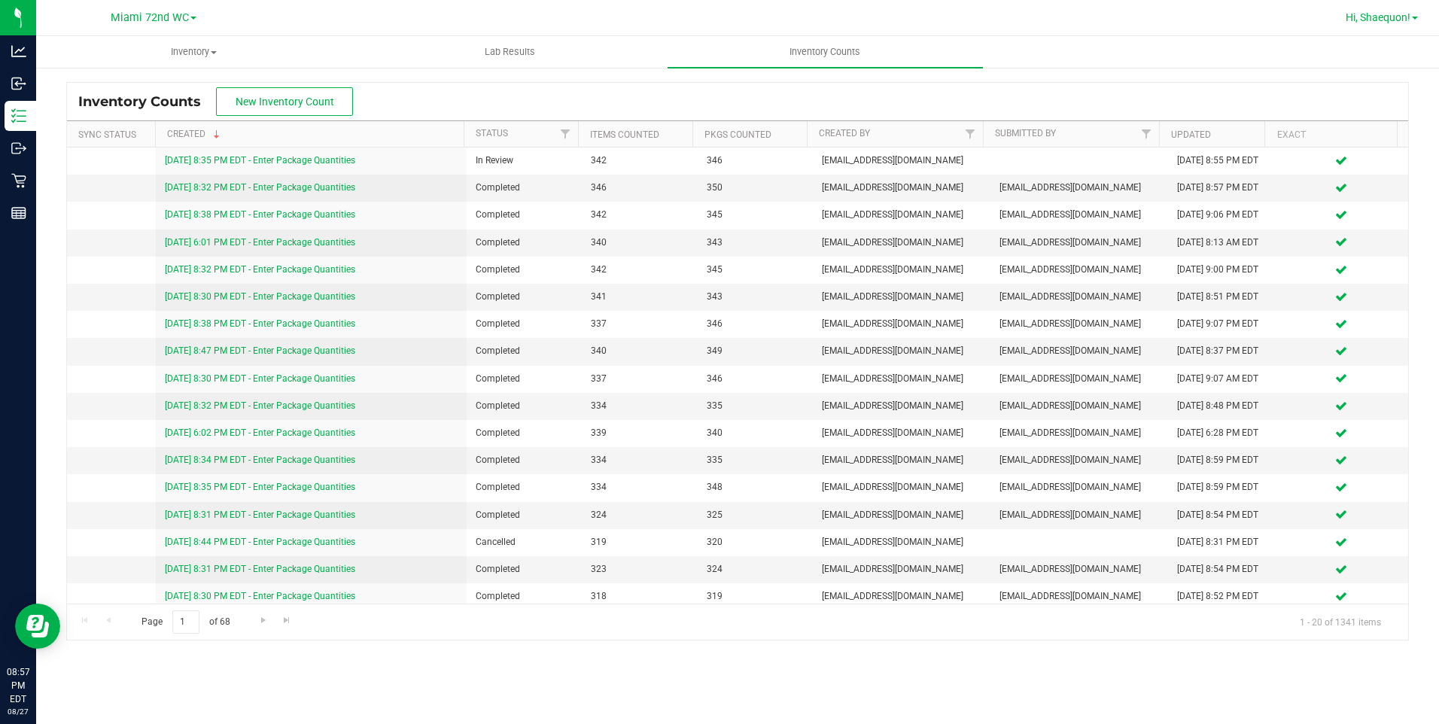
click at [1412, 14] on link "Hi, Shaequon!" at bounding box center [1381, 18] width 84 height 16
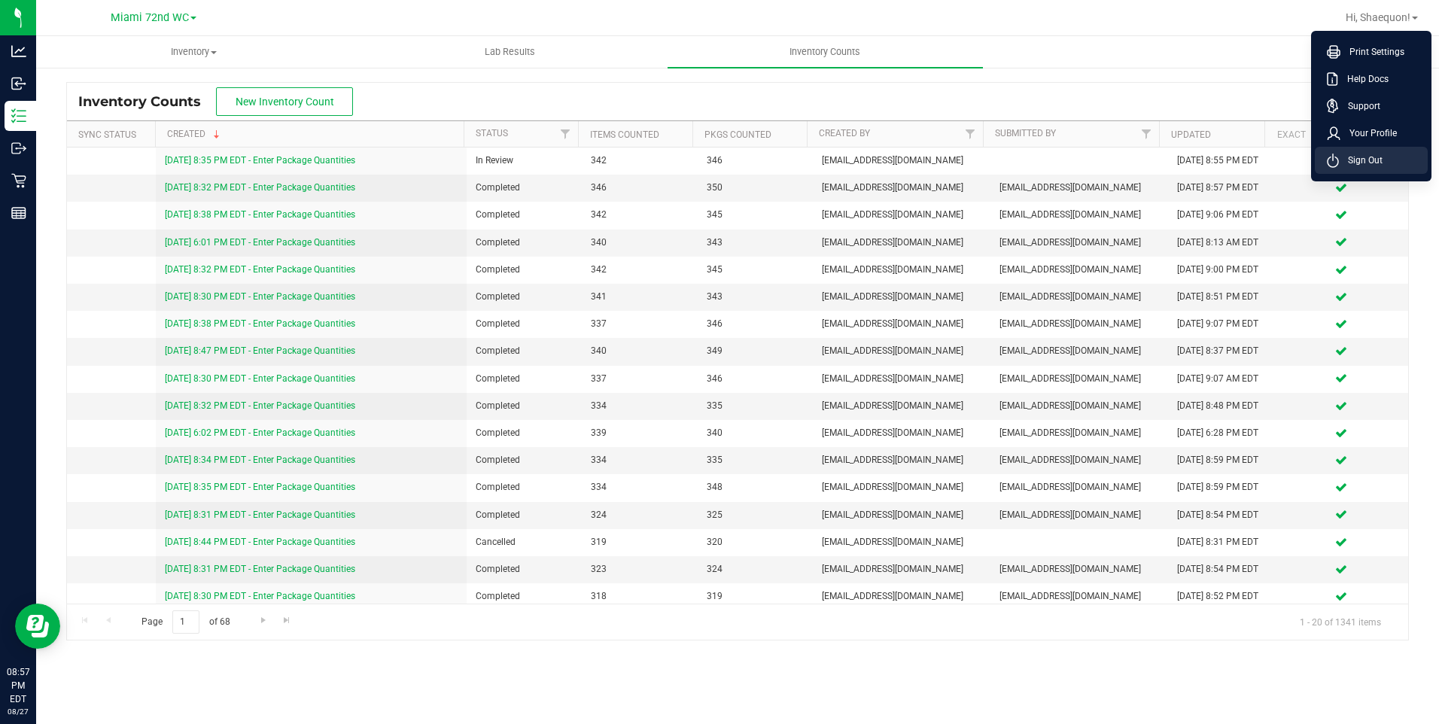
click at [1370, 160] on span "Sign Out" at bounding box center [1361, 160] width 44 height 15
